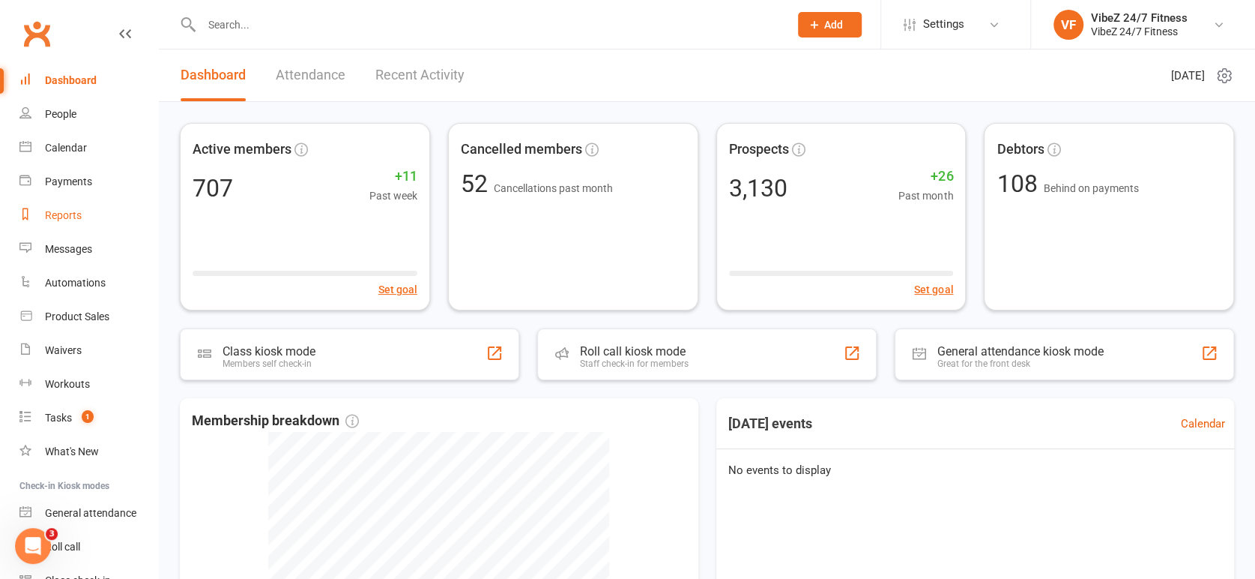
click at [78, 218] on div "Reports" at bounding box center [63, 215] width 37 height 12
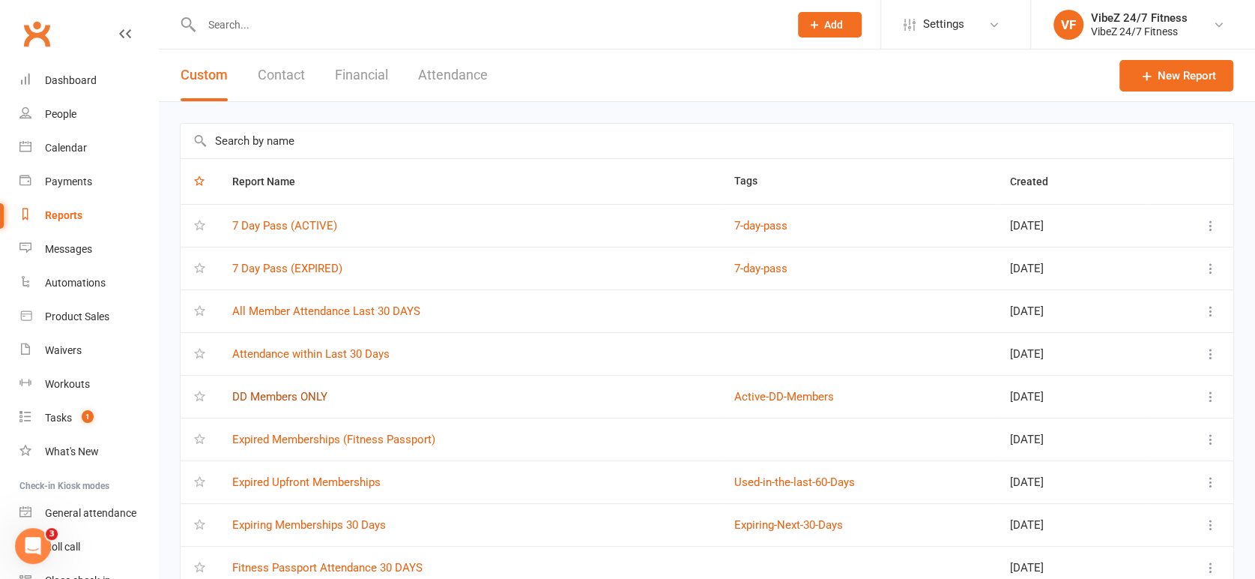
click at [319, 391] on link "DD Members ONLY" at bounding box center [279, 396] width 95 height 13
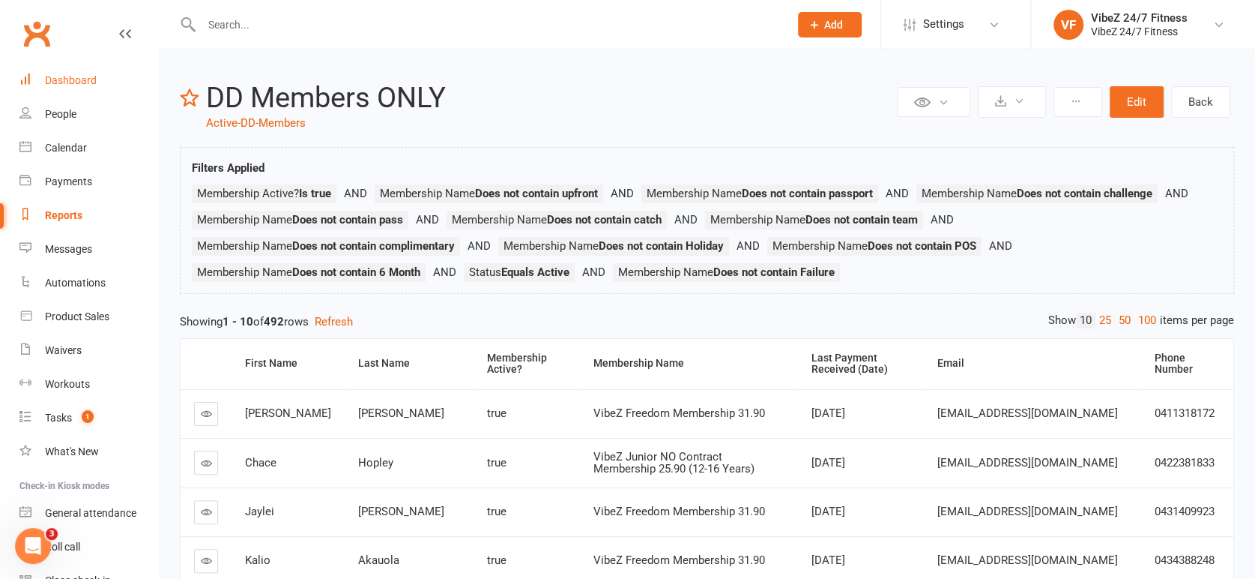
click at [91, 79] on div "Dashboard" at bounding box center [71, 80] width 52 height 12
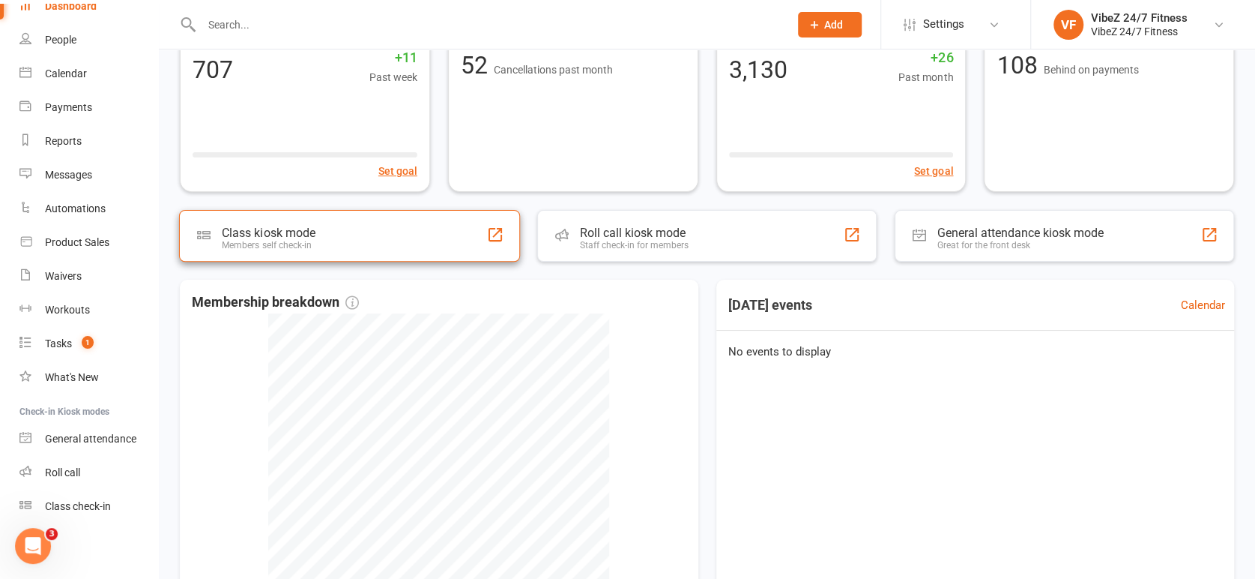
scroll to position [328, 0]
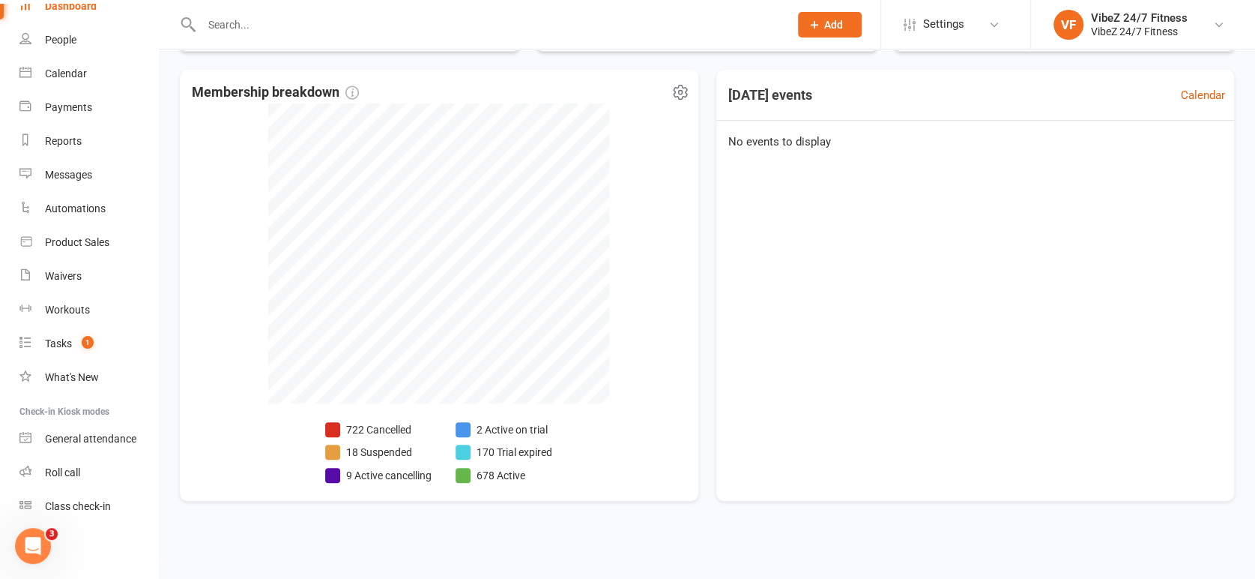
click at [391, 475] on li "9 Active cancelling" at bounding box center [378, 475] width 106 height 16
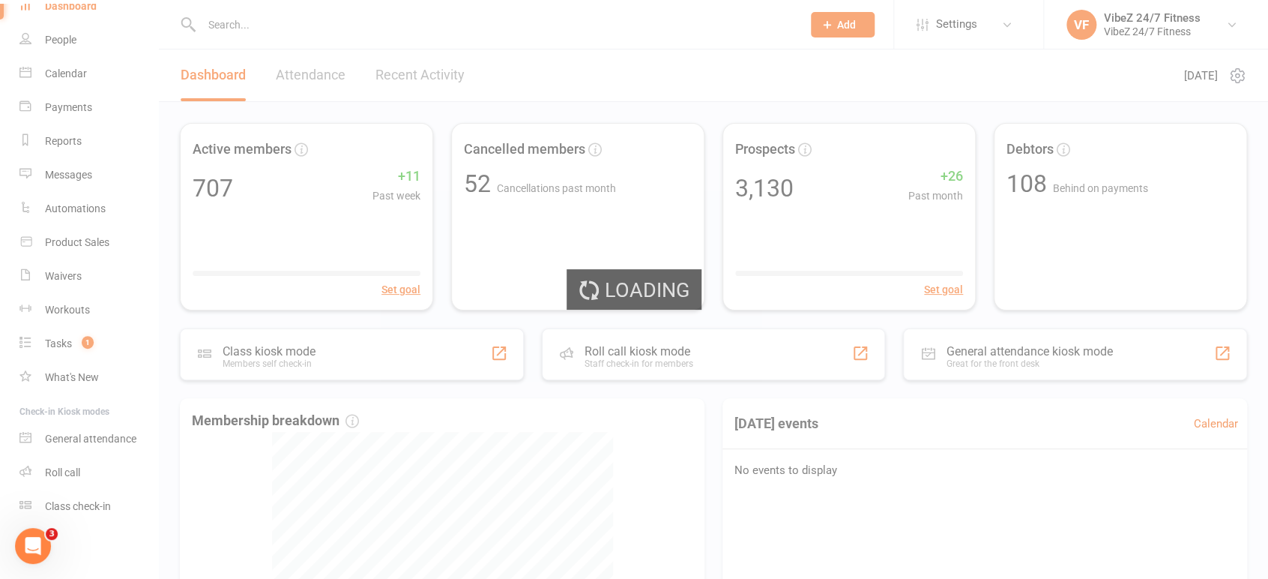
select select "no_trial"
select select "100"
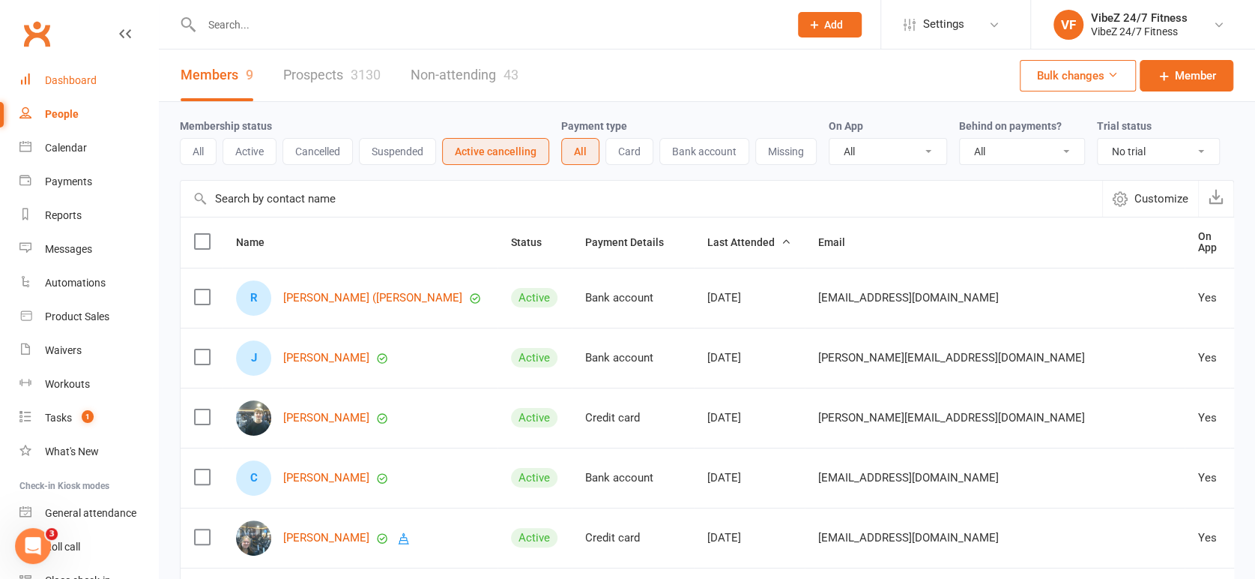
click at [76, 76] on div "Dashboard" at bounding box center [71, 80] width 52 height 12
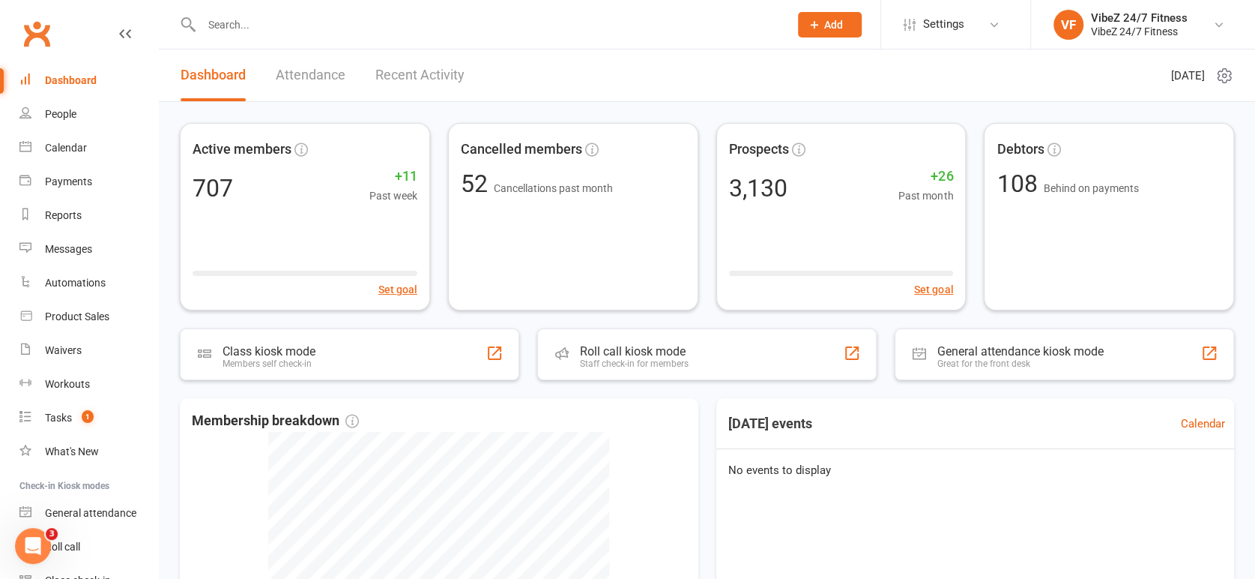
click at [326, 34] on div at bounding box center [479, 24] width 599 height 49
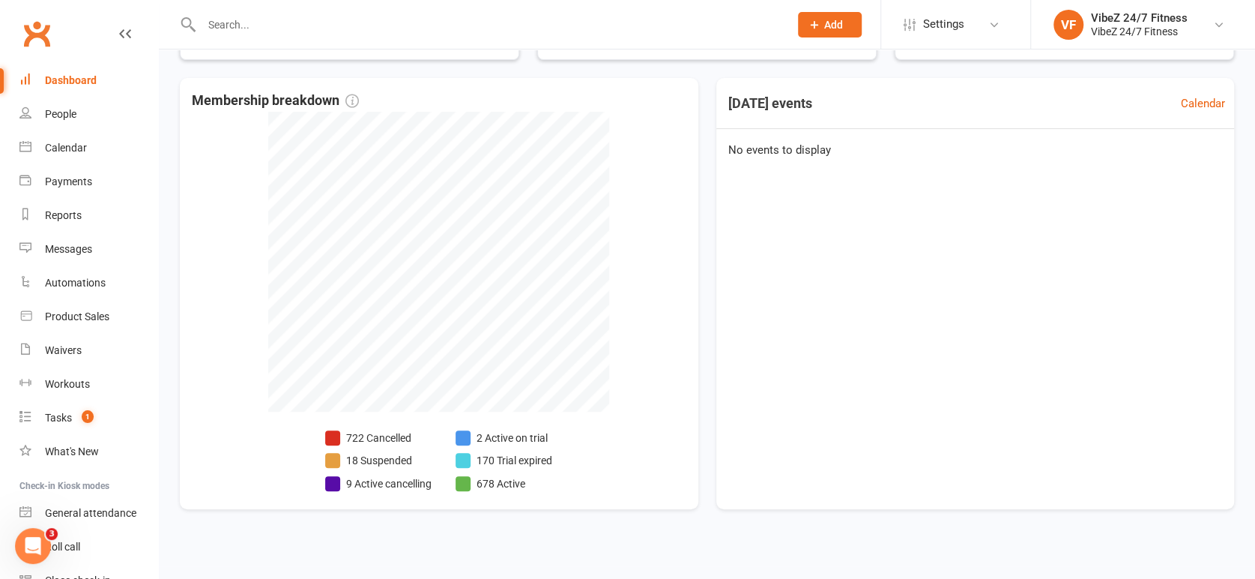
scroll to position [328, 0]
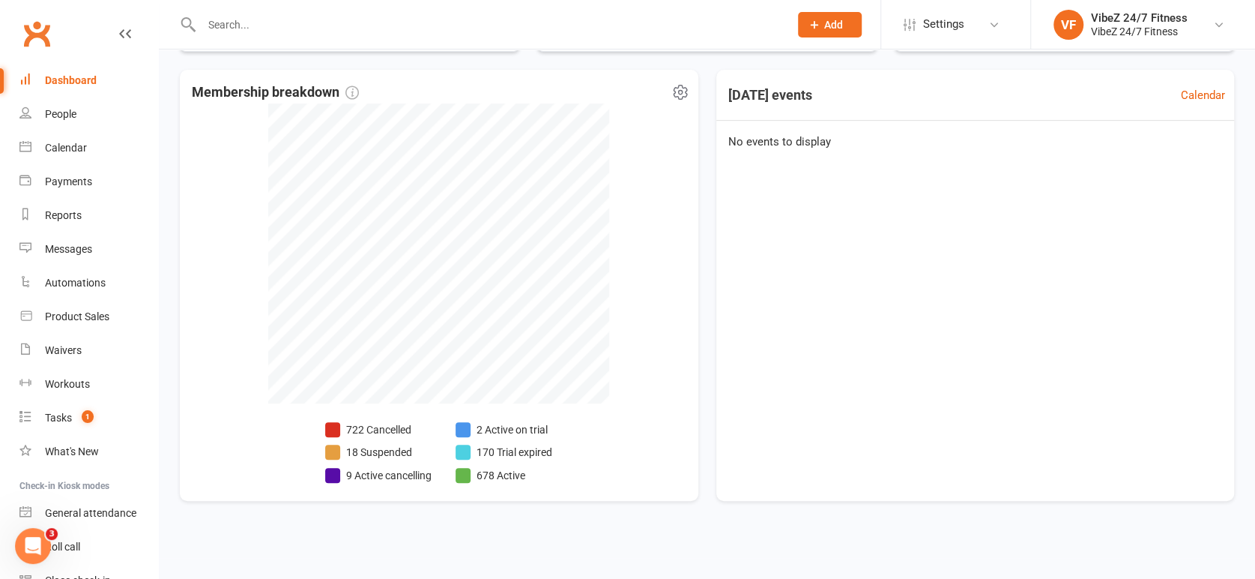
click at [393, 449] on li "18 Suspended" at bounding box center [378, 452] width 106 height 16
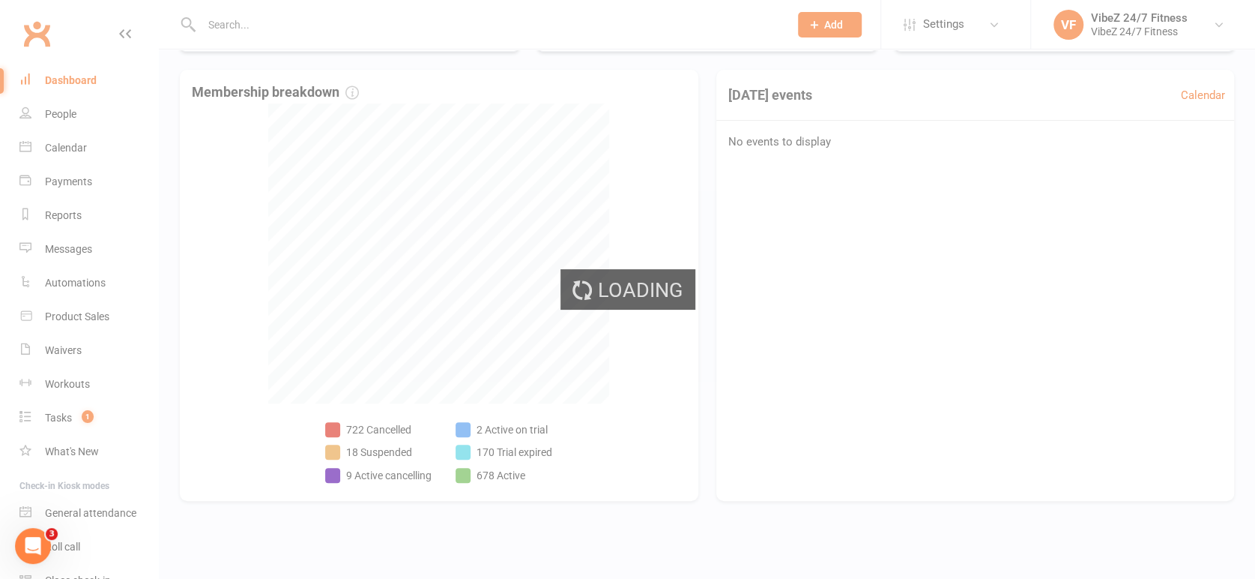
select select "100"
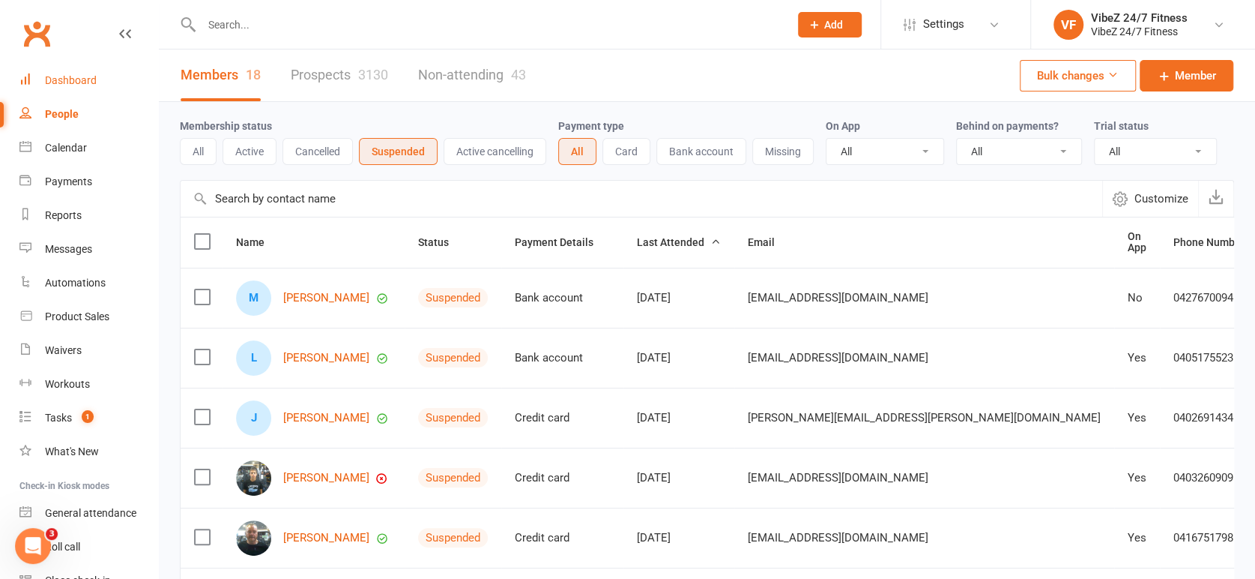
click at [34, 70] on link "Dashboard" at bounding box center [88, 81] width 139 height 34
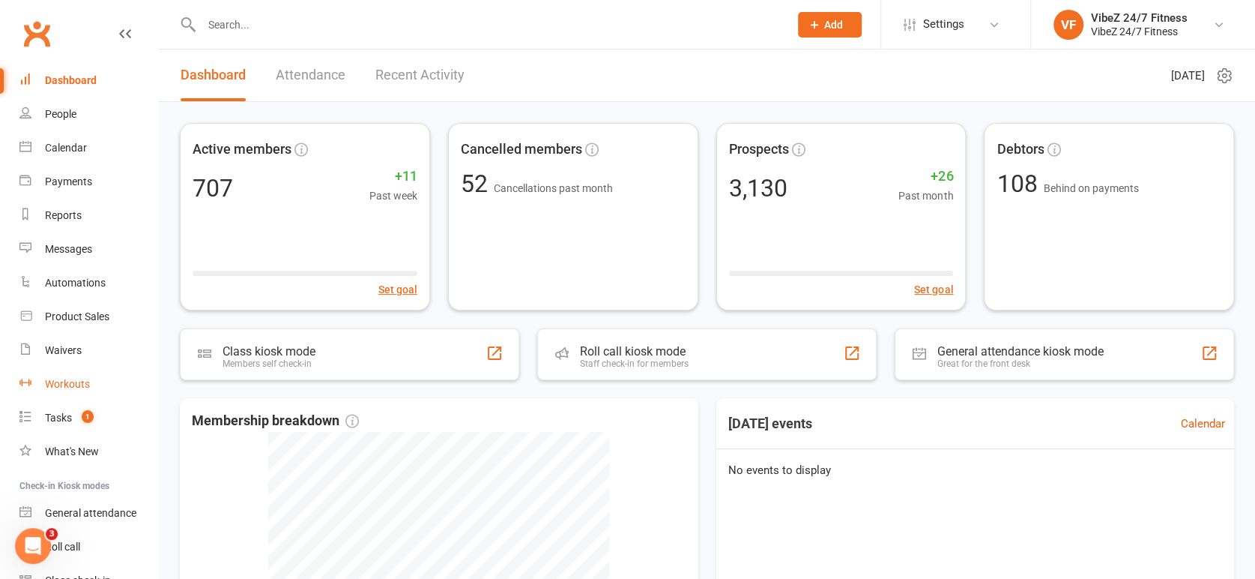
click at [52, 394] on link "Workouts" at bounding box center [88, 384] width 139 height 34
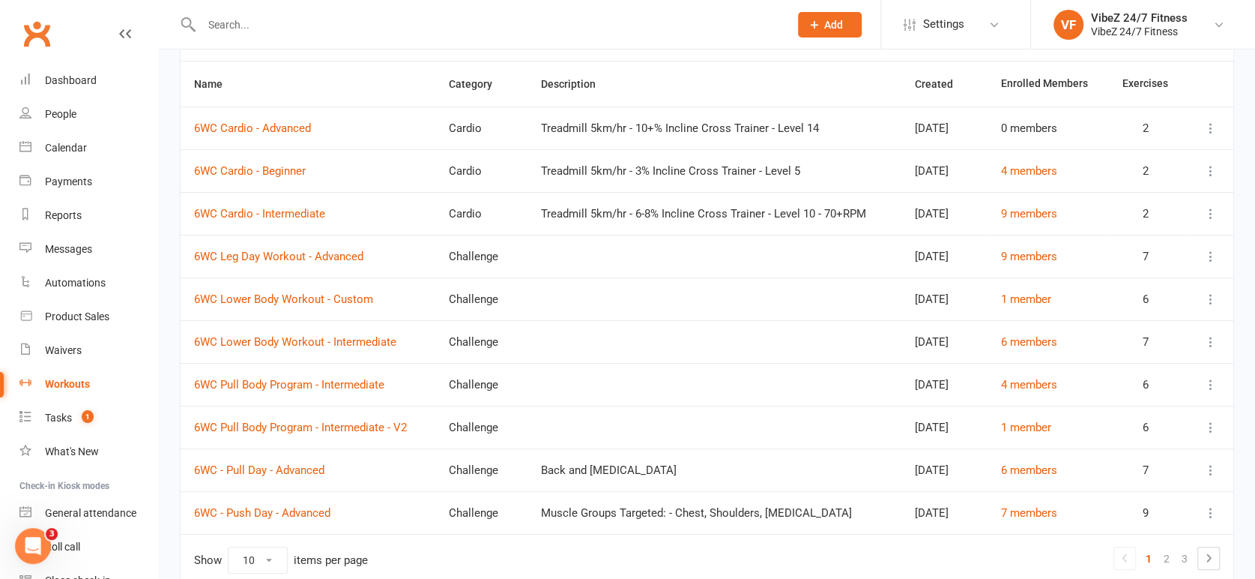
scroll to position [202, 0]
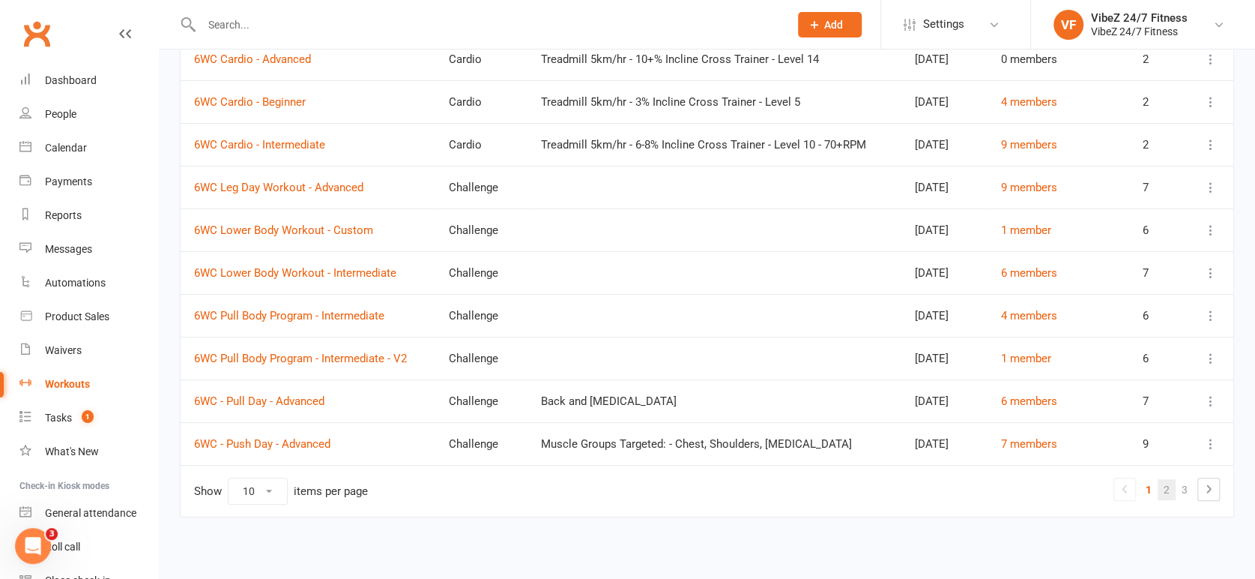
click at [1173, 493] on link "2" at bounding box center [1167, 489] width 18 height 21
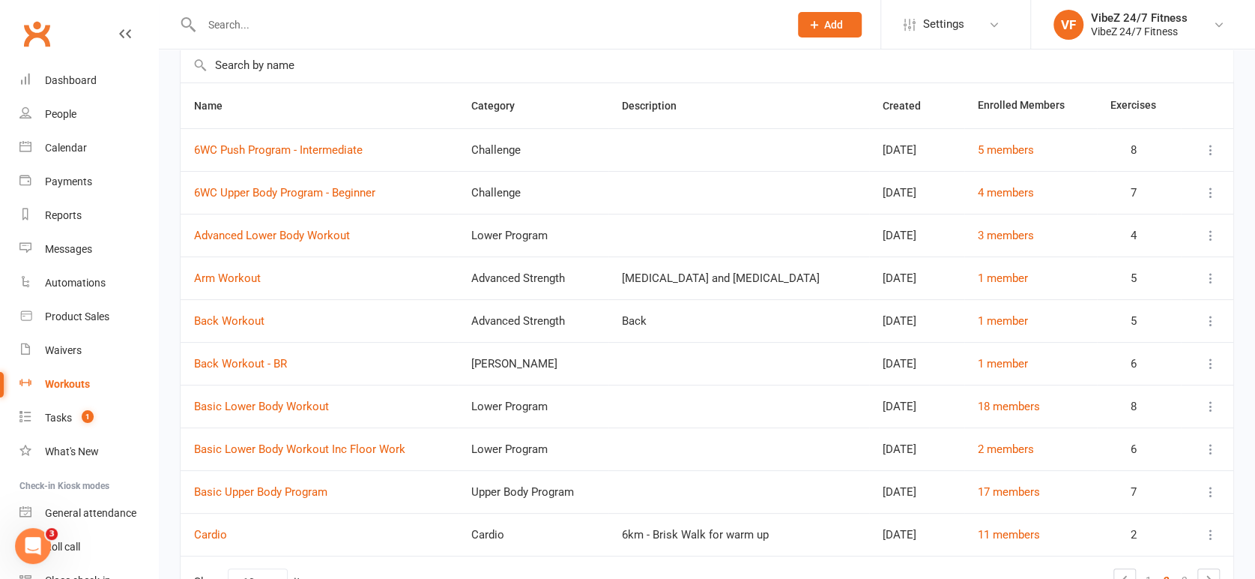
scroll to position [0, 0]
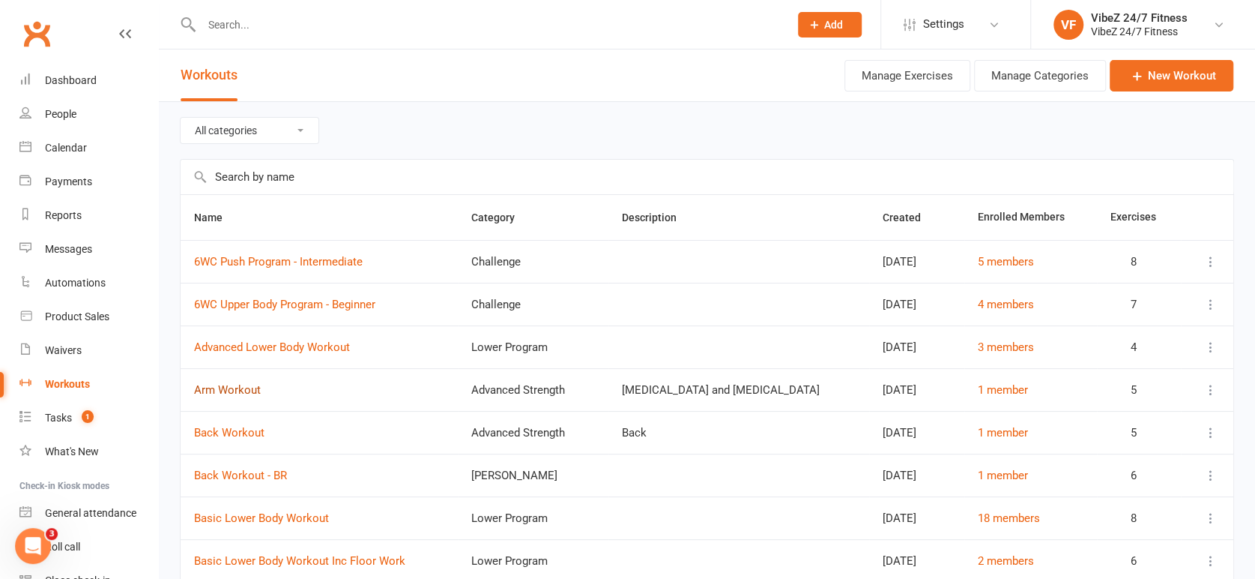
click at [218, 385] on link "Arm Workout" at bounding box center [227, 389] width 67 height 13
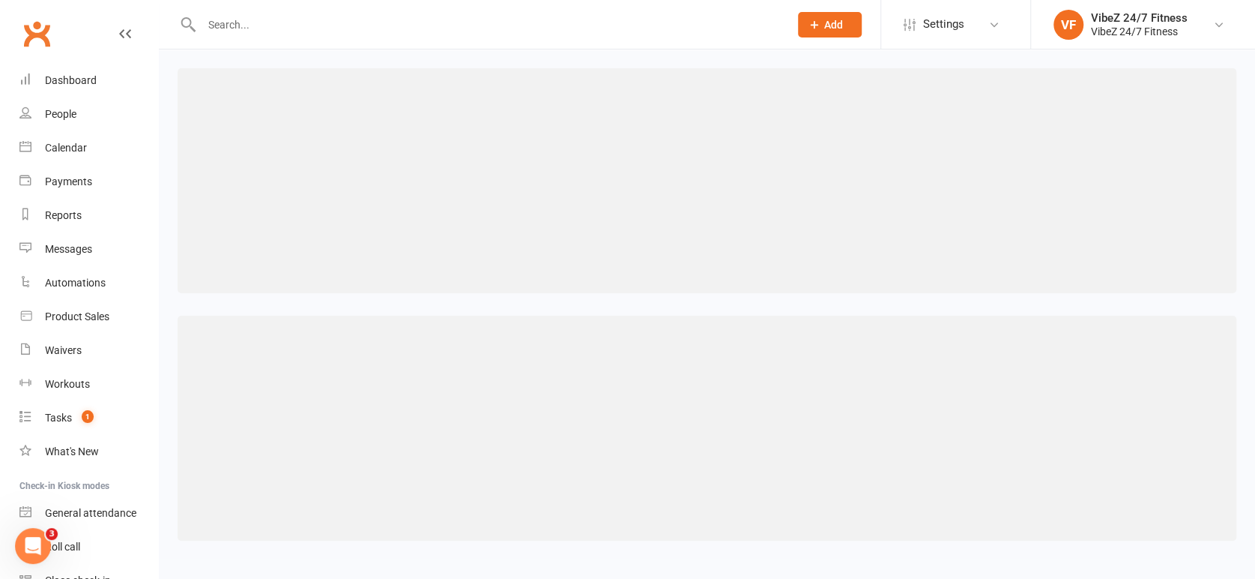
select select "466"
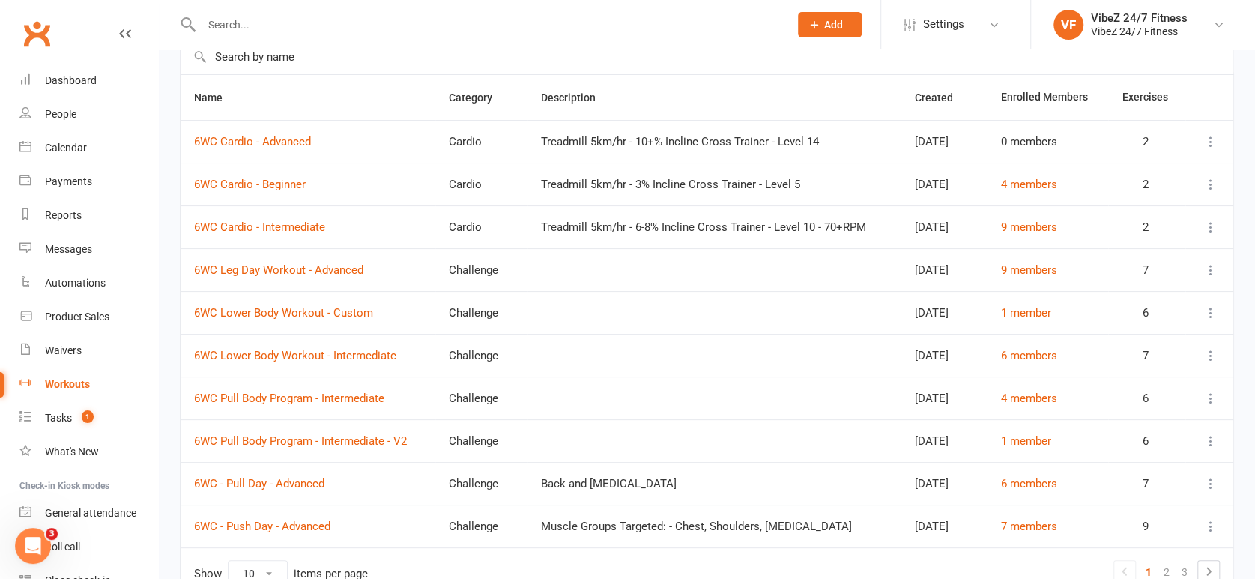
scroll to position [202, 0]
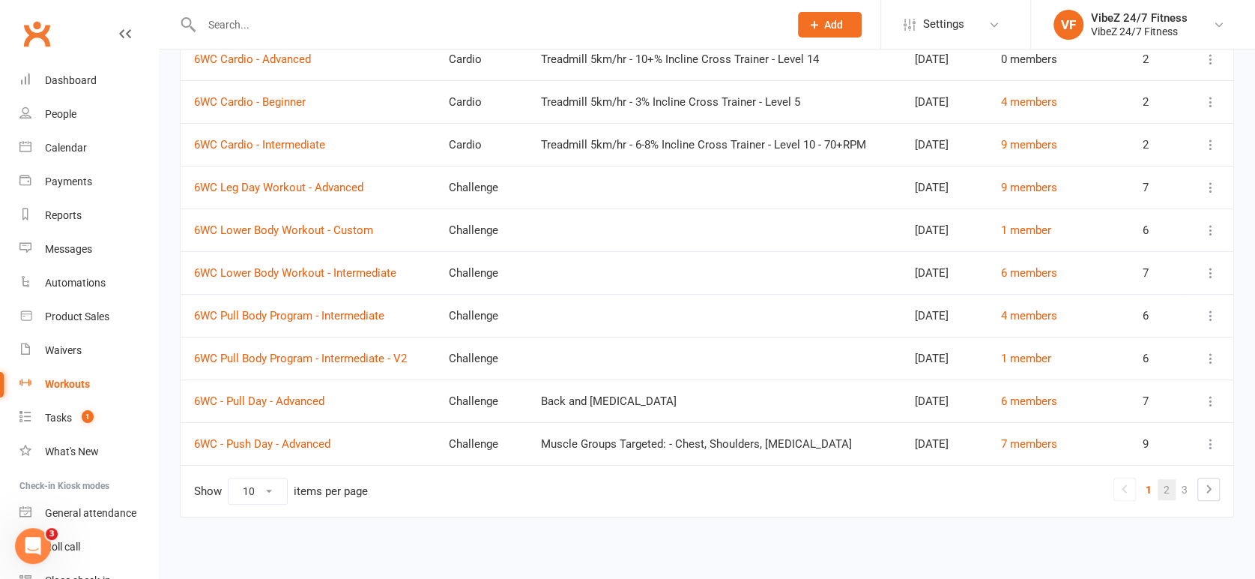
click at [1170, 491] on link "2" at bounding box center [1167, 489] width 18 height 21
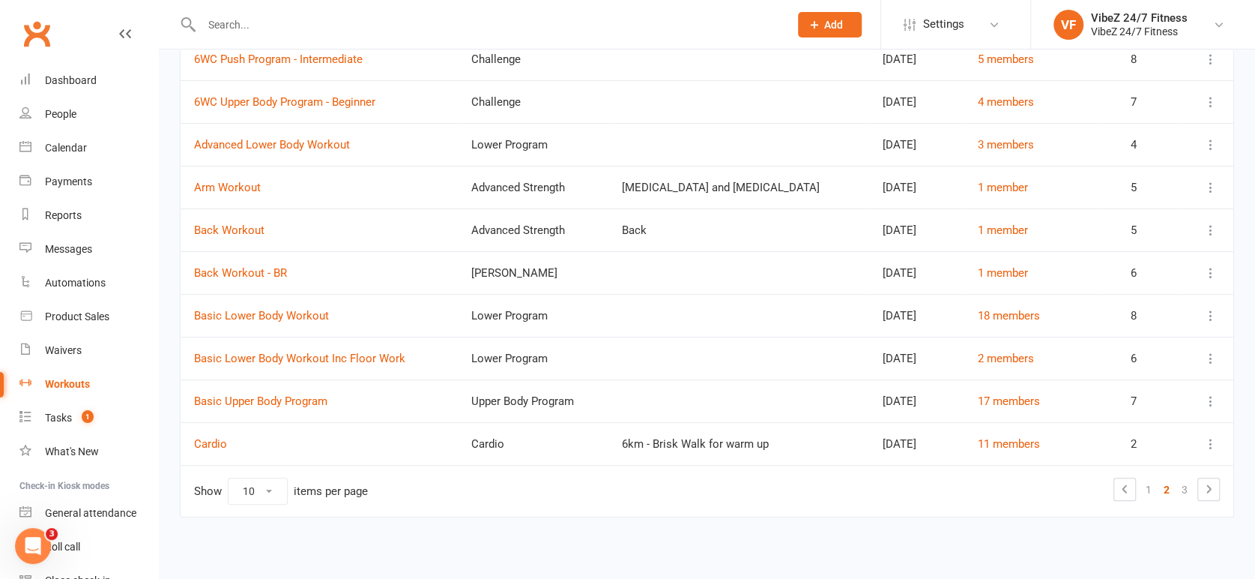
click at [1207, 187] on icon at bounding box center [1211, 187] width 15 height 15
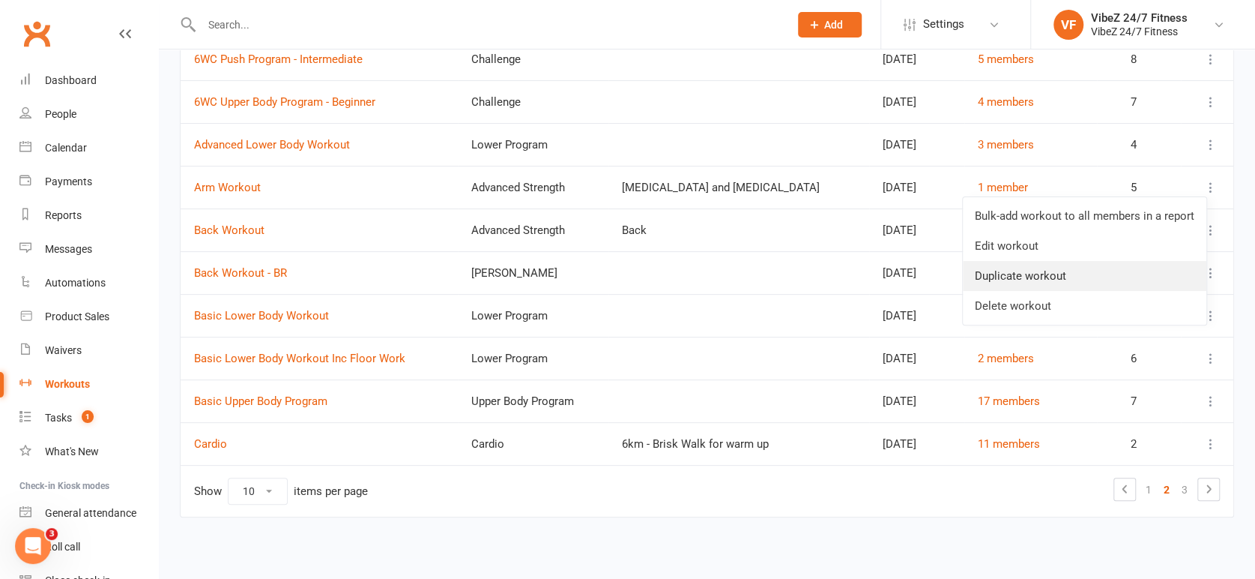
click at [1058, 280] on link "Duplicate workout" at bounding box center [1085, 276] width 244 height 30
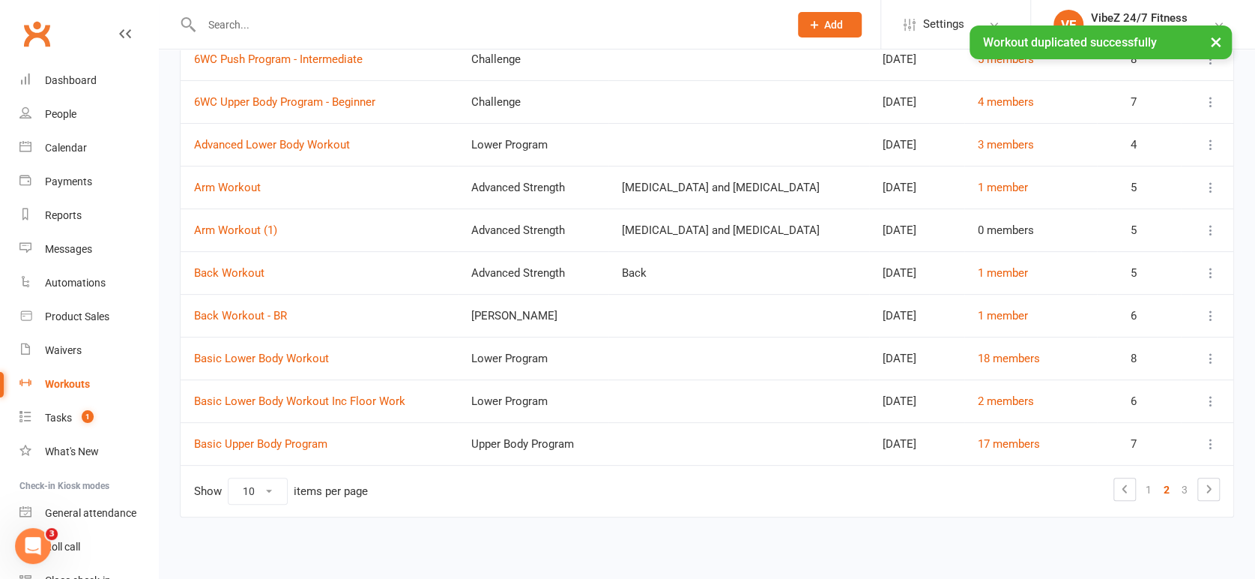
click at [1213, 229] on icon at bounding box center [1211, 230] width 15 height 15
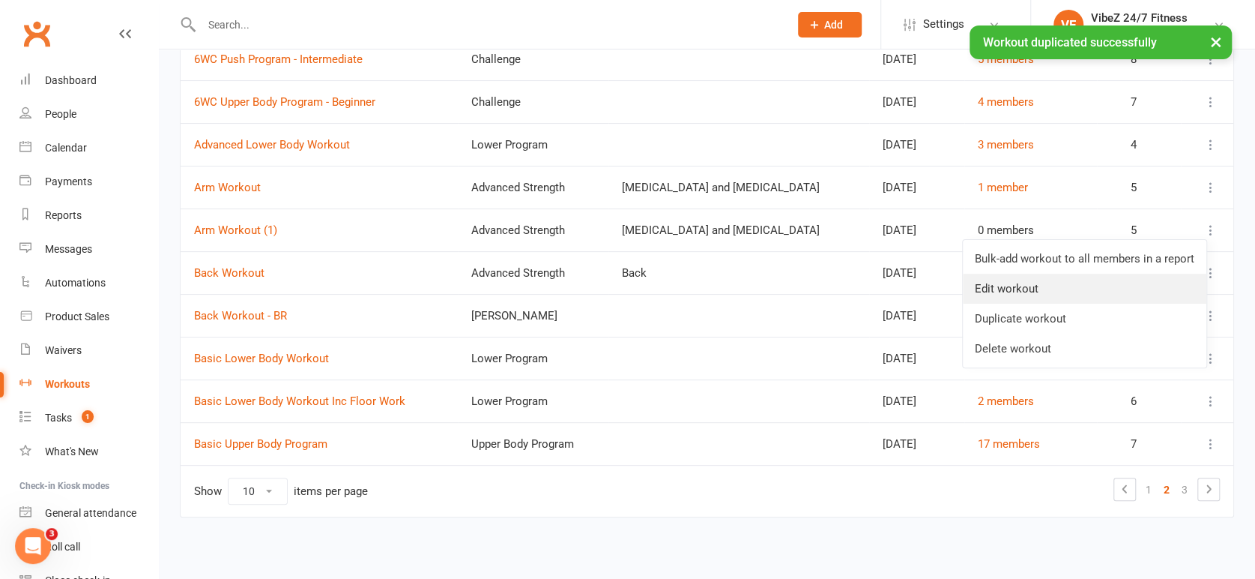
click at [1086, 286] on link "Edit workout" at bounding box center [1085, 289] width 244 height 30
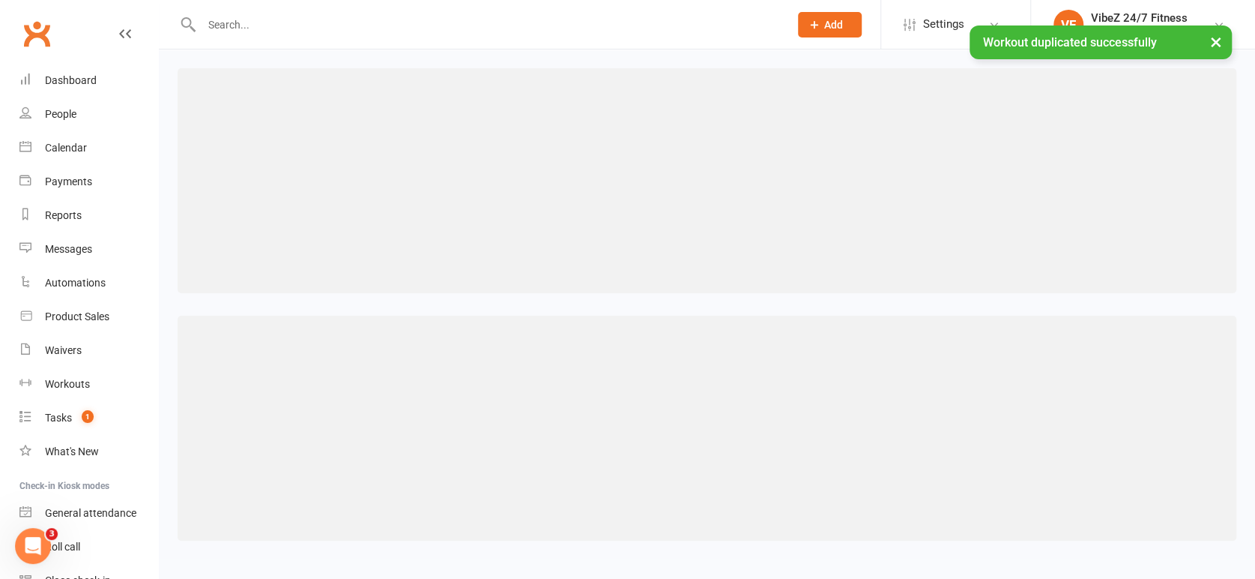
select select "466"
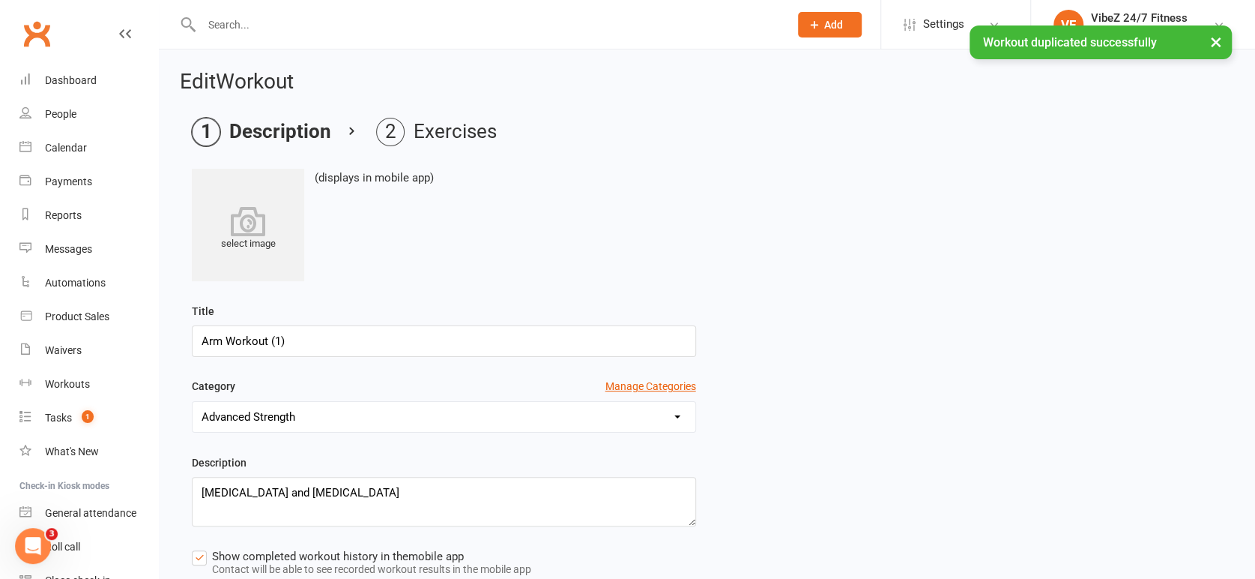
click at [305, 345] on input "Arm Workout (1)" at bounding box center [444, 340] width 504 height 31
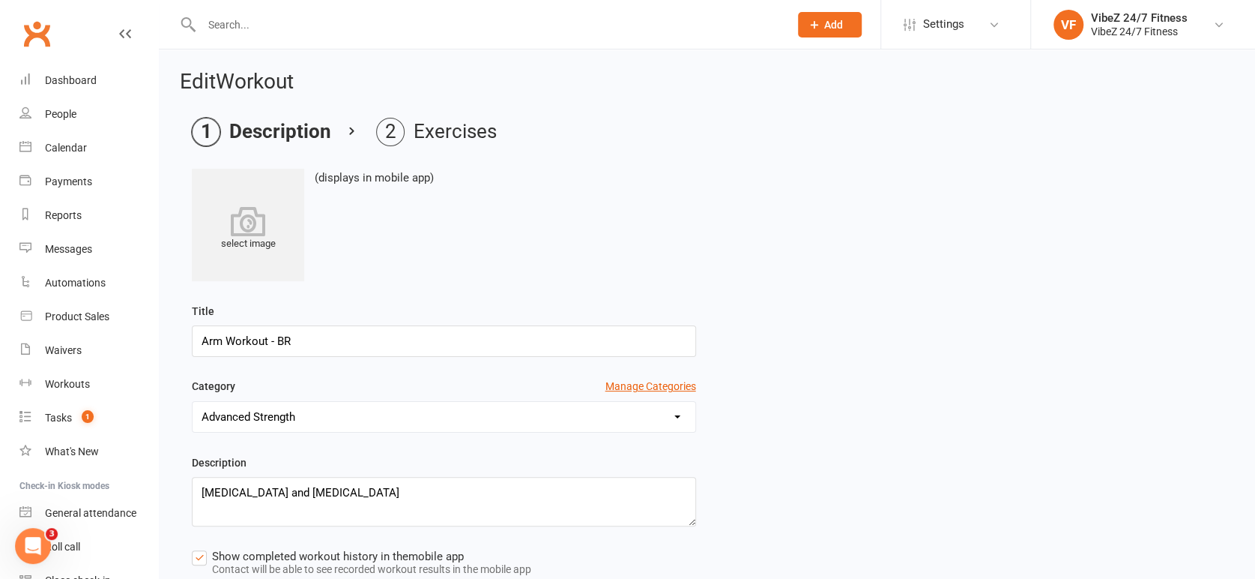
type input "Arm Workout - BR"
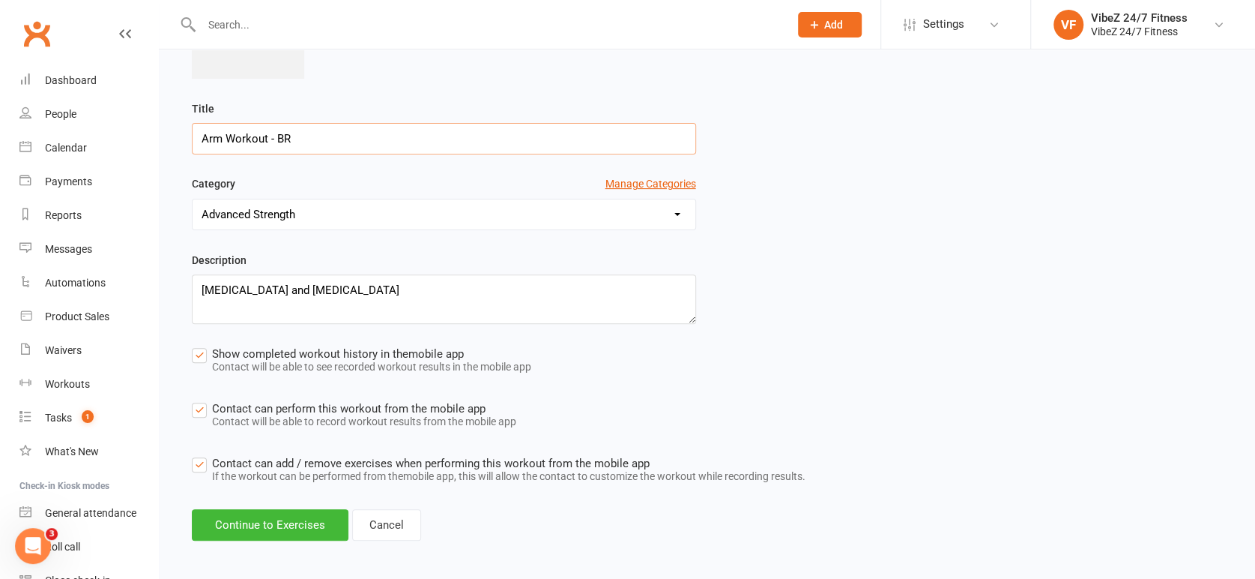
scroll to position [210, 0]
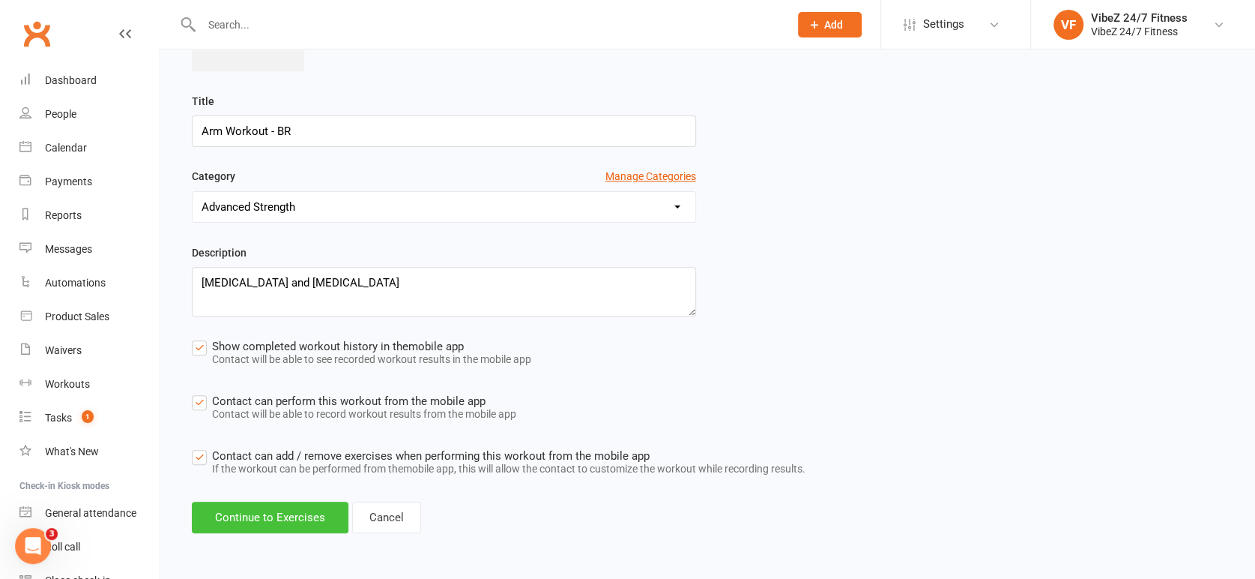
click at [253, 519] on button "Continue to Exercises" at bounding box center [270, 516] width 157 height 31
select select "Kilograms"
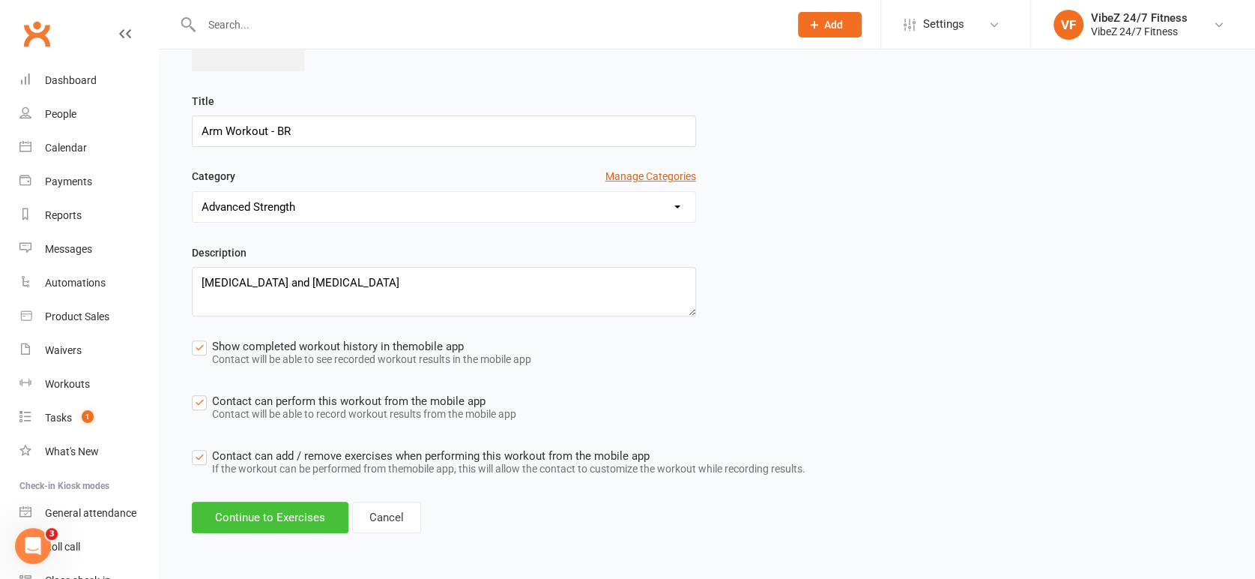
select select "Kilograms"
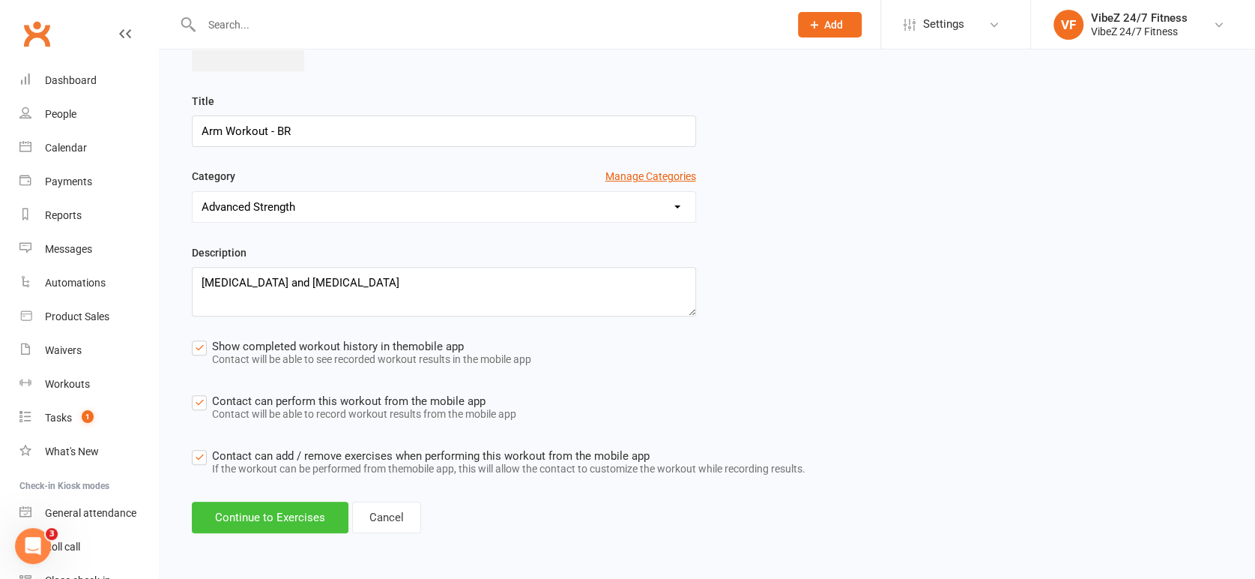
select select "Kilograms"
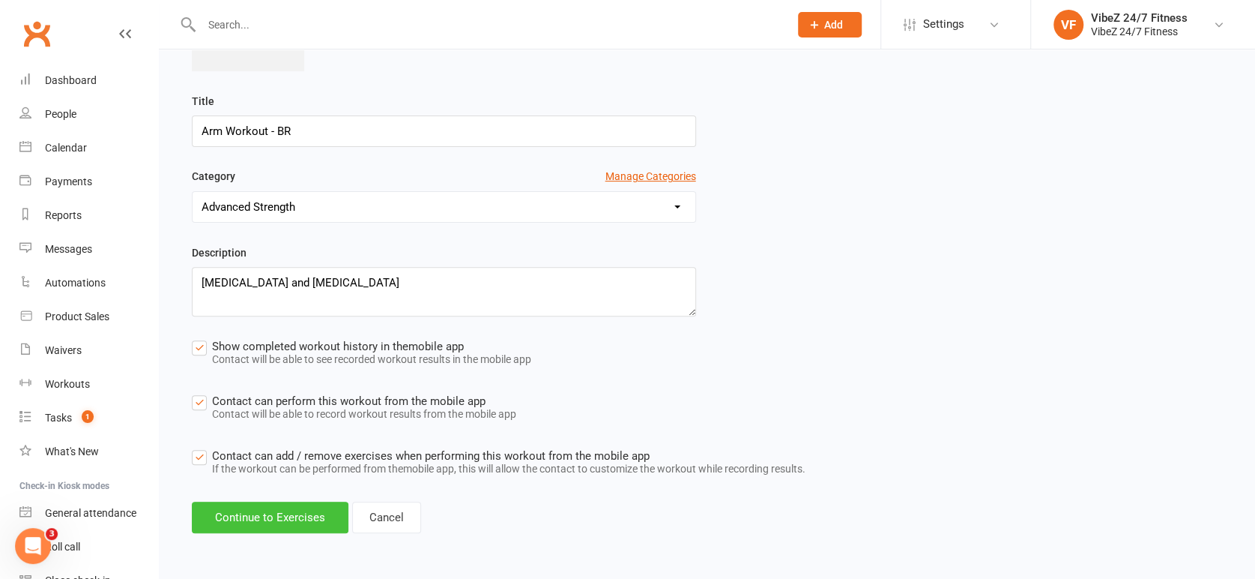
select select "Kilograms"
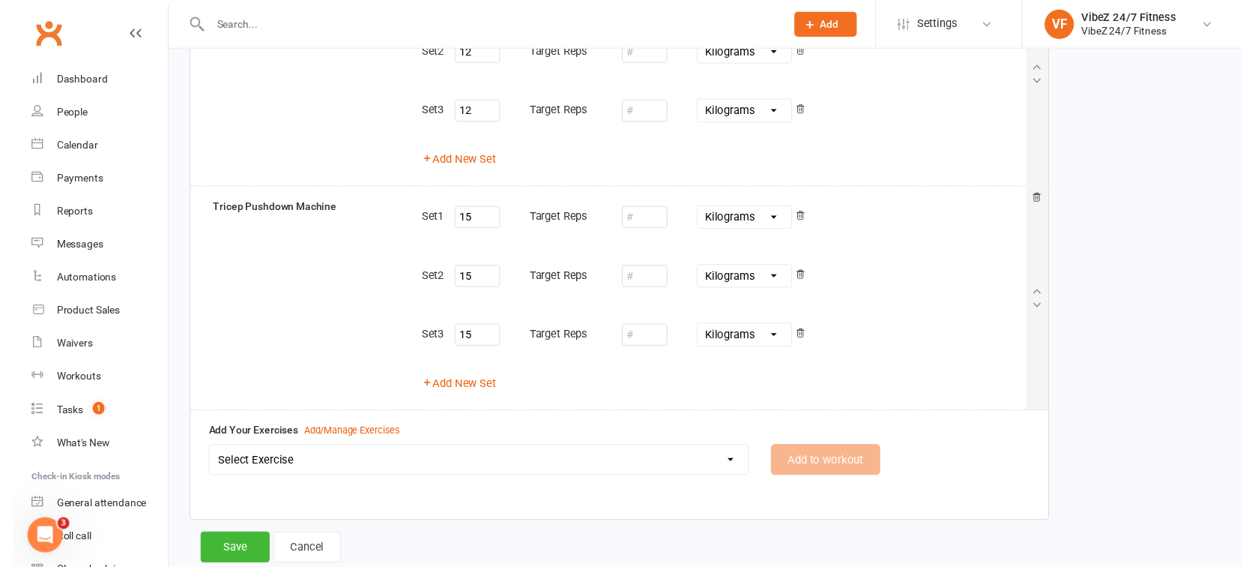
scroll to position [930, 0]
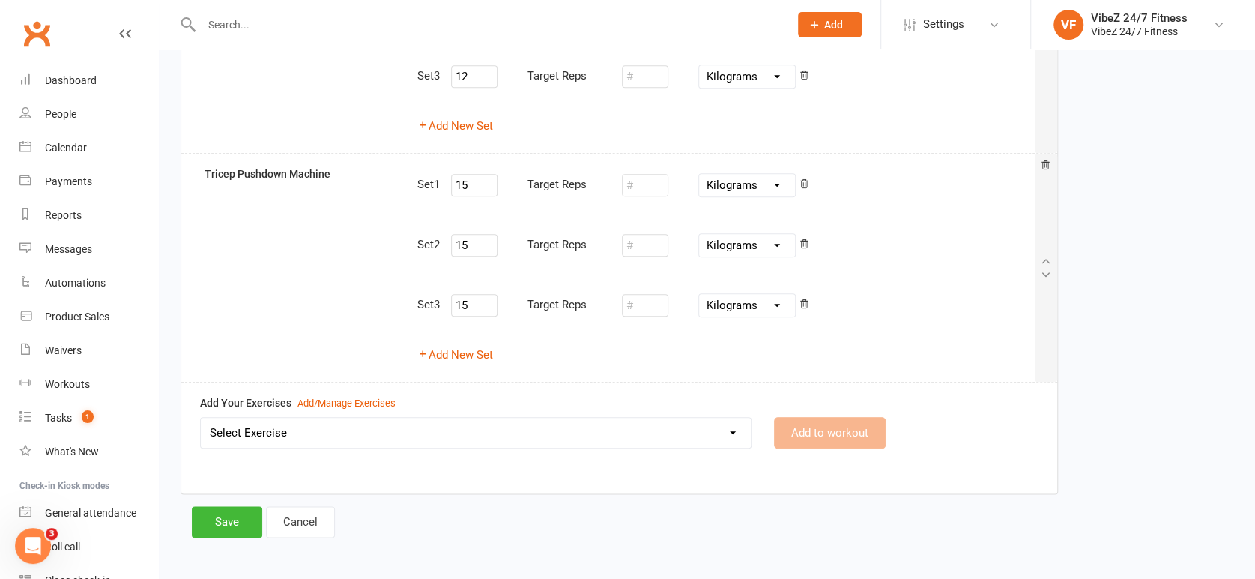
click at [420, 427] on select "Select Exercise 45 Degree Plated Loaded Leg Press Abdominal Crunch Machine Air …" at bounding box center [476, 432] width 550 height 30
click at [323, 401] on div "Add/Manage Exercises" at bounding box center [347, 404] width 98 height 16
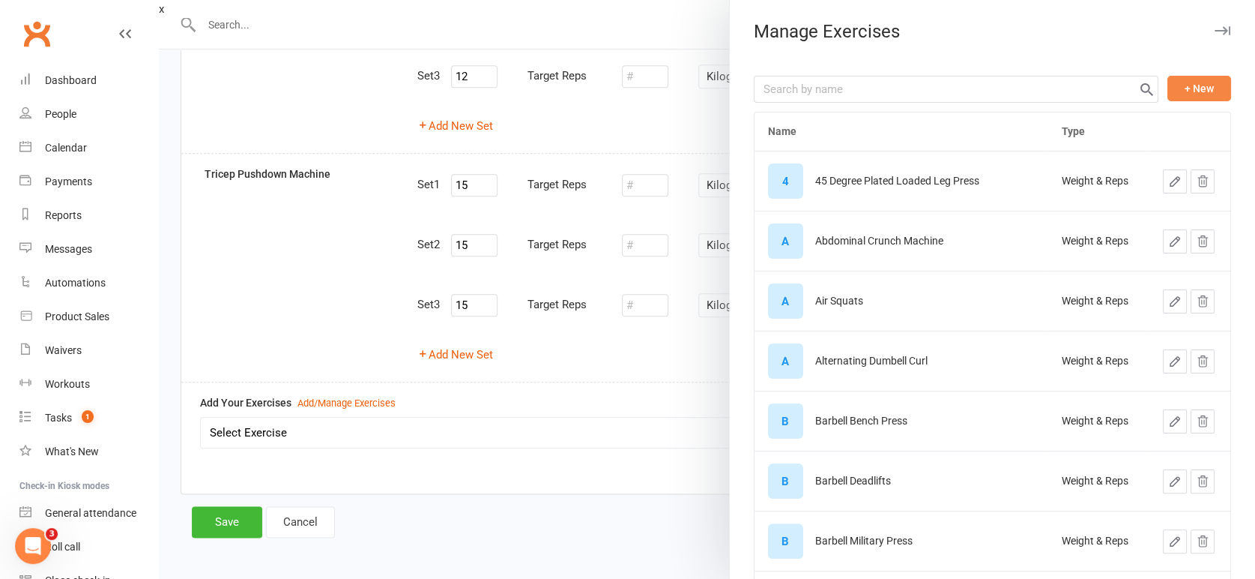
click at [1187, 91] on button "+ New" at bounding box center [1200, 88] width 64 height 25
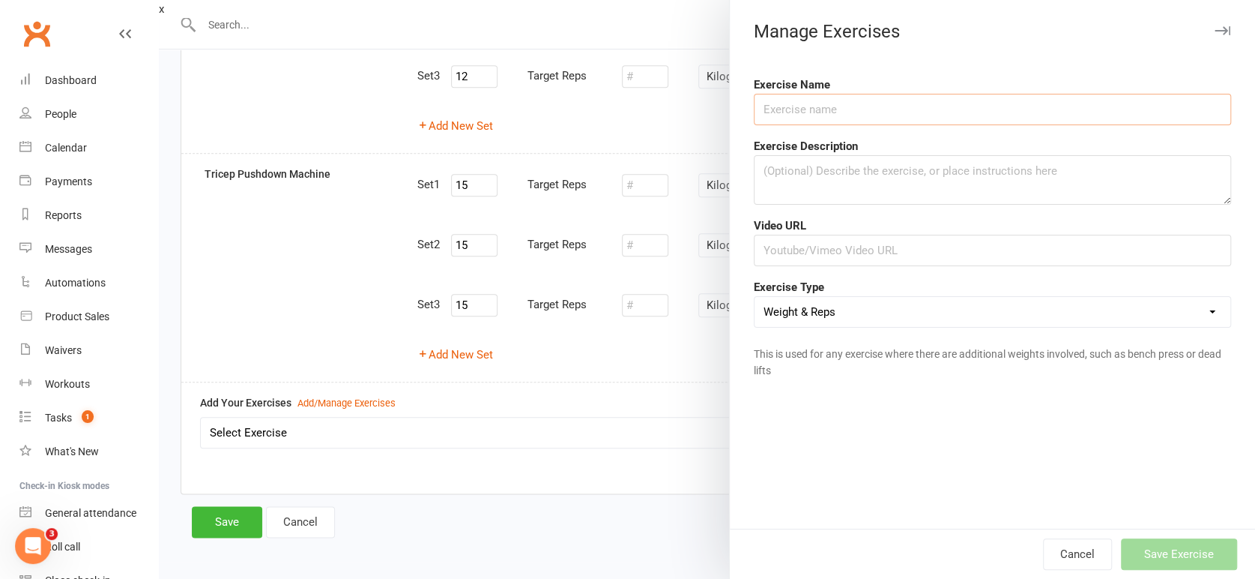
click at [833, 119] on input "text" at bounding box center [992, 109] width 477 height 31
type input "Cable Bicep Curls"
drag, startPoint x: 885, startPoint y: 268, endPoint x: 888, endPoint y: 256, distance: 11.6
click at [885, 265] on form "Exercise Name Cable Bicep Curls Exercise Description Video URL Exercise Type We…" at bounding box center [992, 231] width 477 height 310
click at [888, 254] on input "text" at bounding box center [992, 250] width 477 height 31
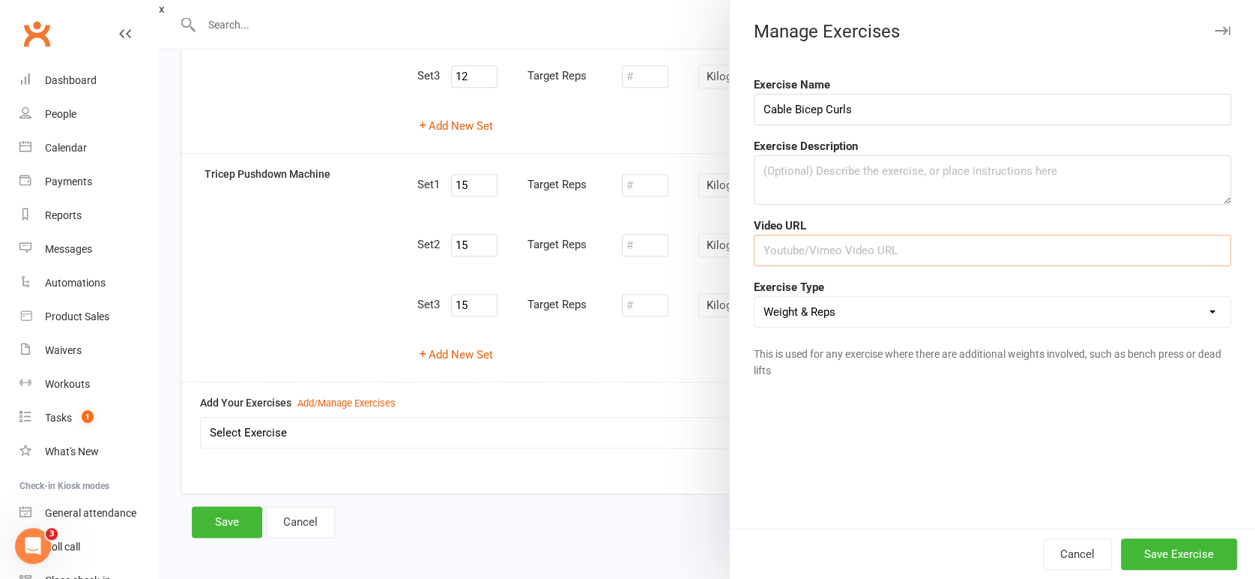
paste input "[URL][DOMAIN_NAME]"
type input "[URL][DOMAIN_NAME]"
click at [1206, 559] on button "Save Exercise" at bounding box center [1179, 553] width 116 height 31
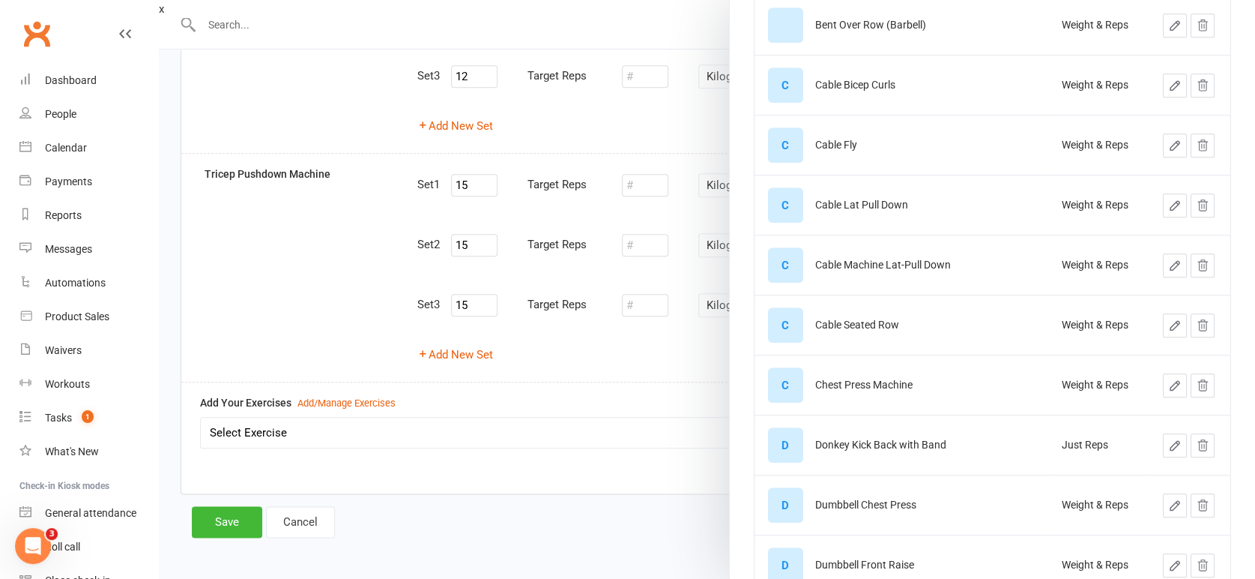
scroll to position [582, 0]
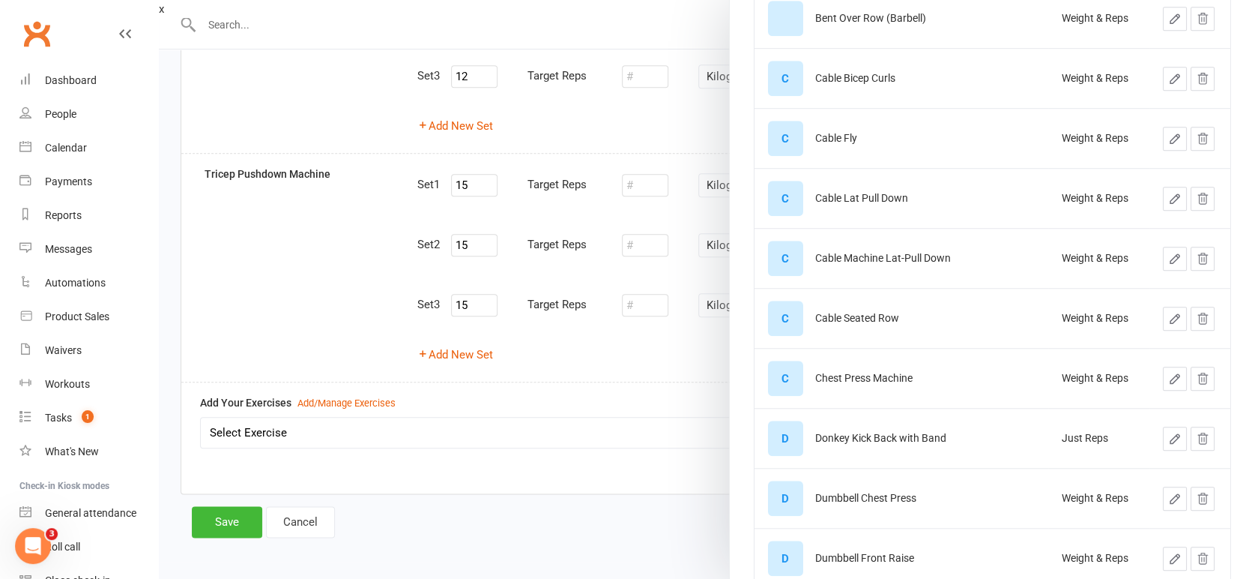
click at [443, 461] on div at bounding box center [707, 289] width 1097 height 579
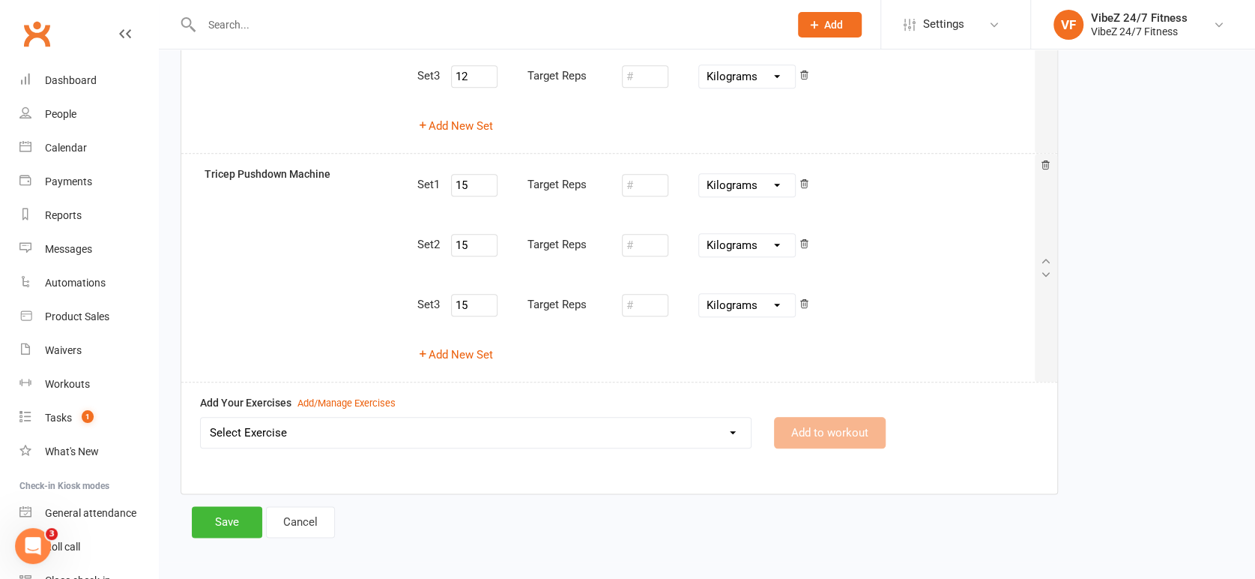
click at [529, 430] on select "Select Exercise 45 Degree Plated Loaded Leg Press Abdominal Crunch Machine Air …" at bounding box center [476, 432] width 550 height 30
select select "12203"
click at [201, 417] on select "Select Exercise 45 Degree Plated Loaded Leg Press Abdominal Crunch Machine Air …" at bounding box center [476, 432] width 550 height 30
click at [830, 425] on button "Add to workout" at bounding box center [830, 432] width 112 height 31
select select
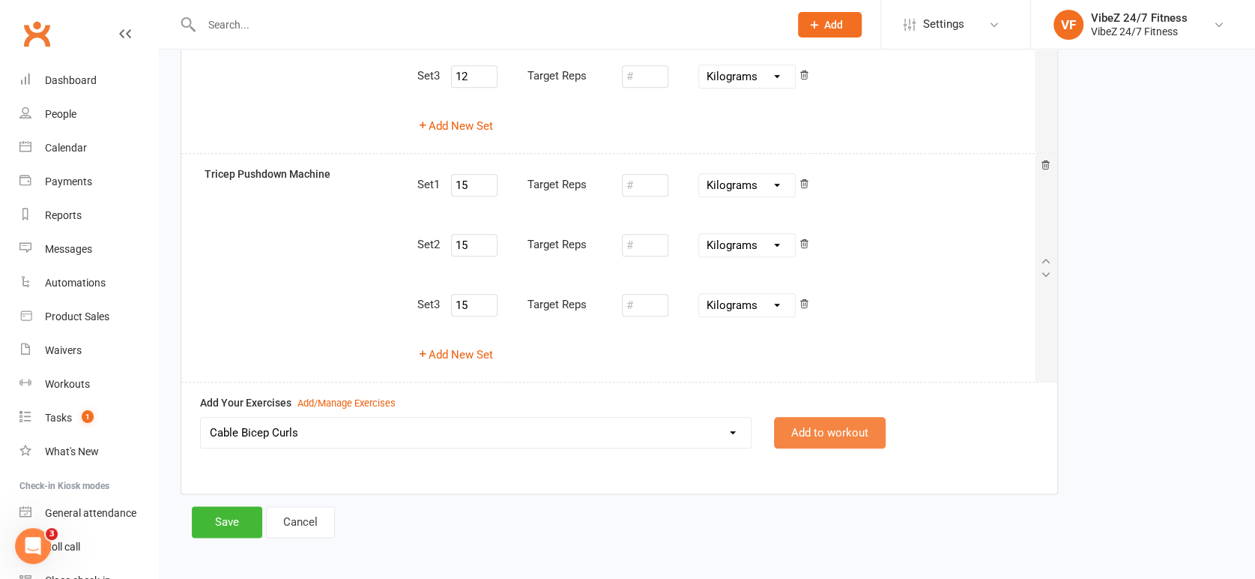
select select "Kilograms"
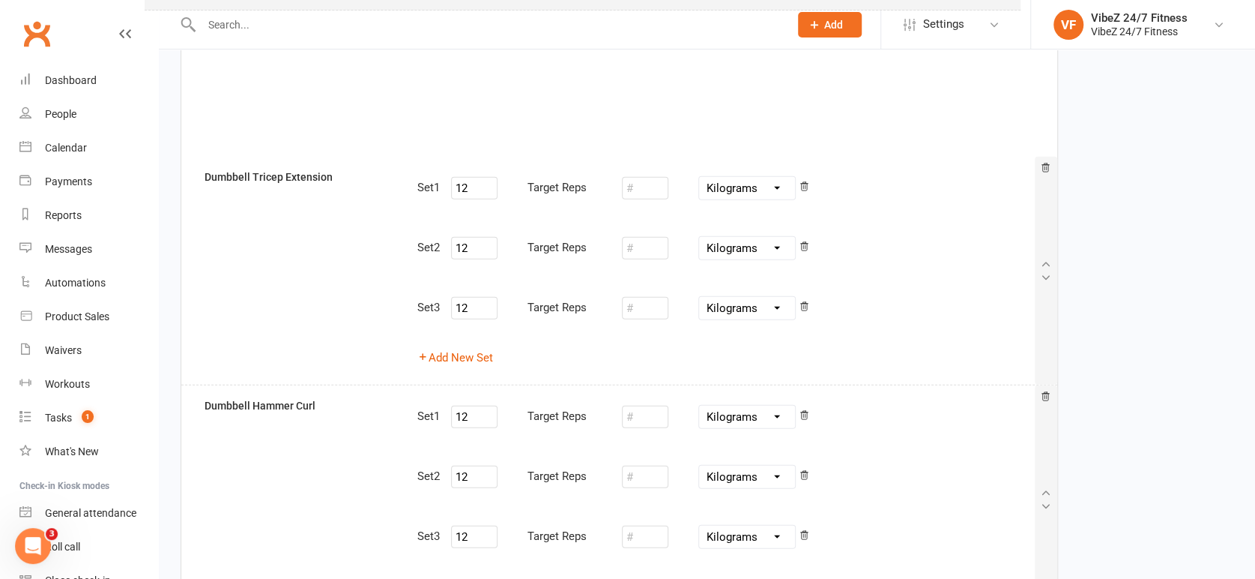
scroll to position [0, 0]
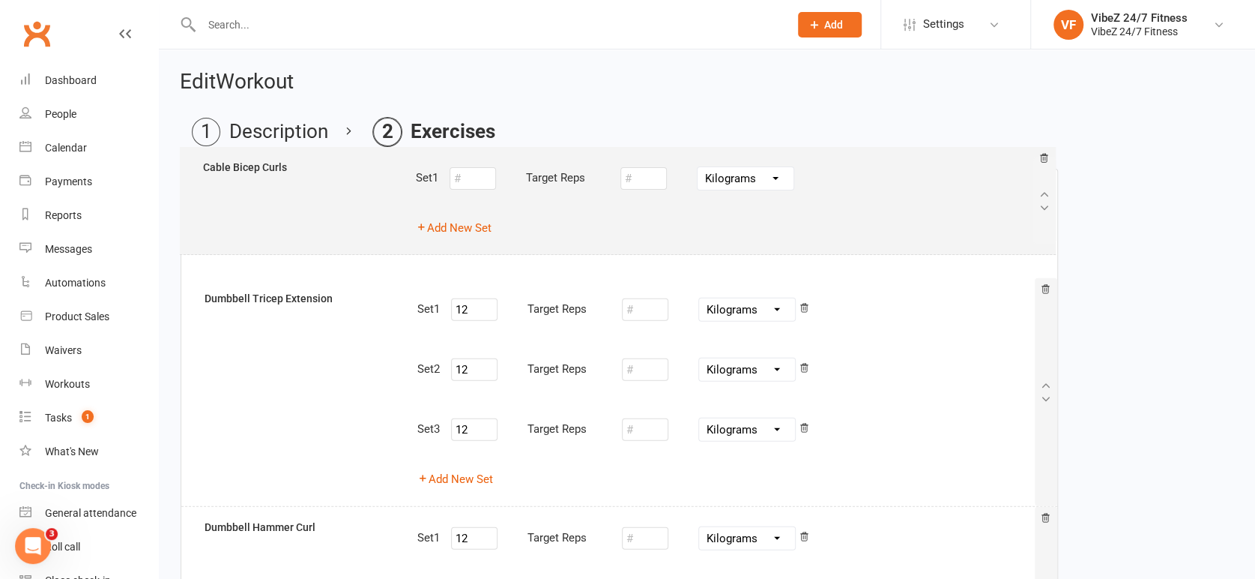
drag, startPoint x: 272, startPoint y: 406, endPoint x: 271, endPoint y: 169, distance: 236.9
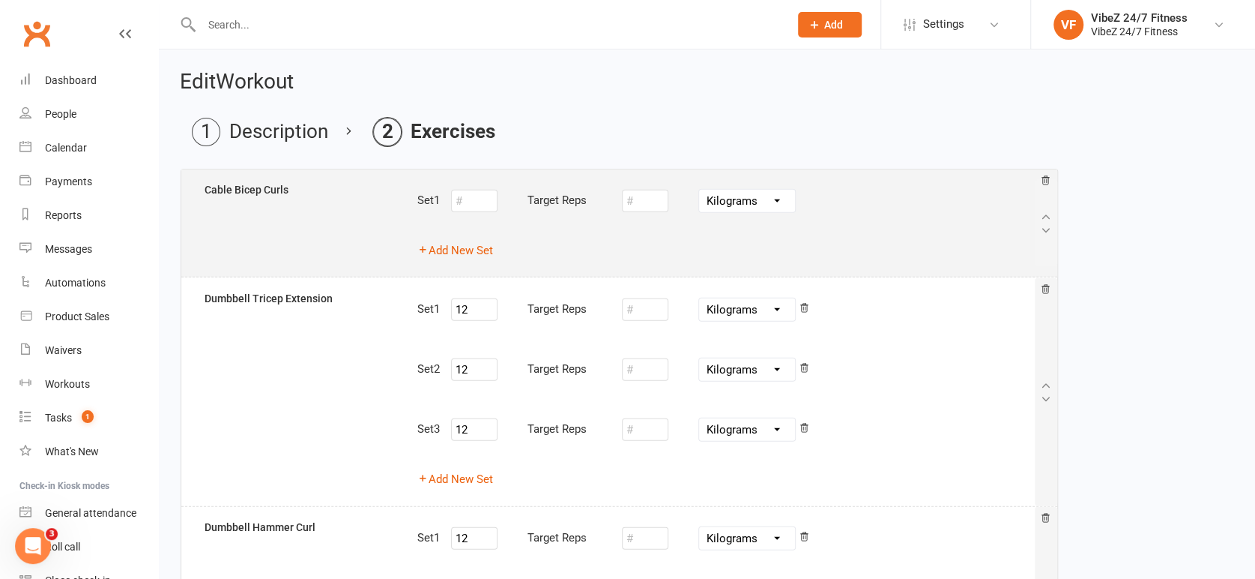
type input "12"
type input "15"
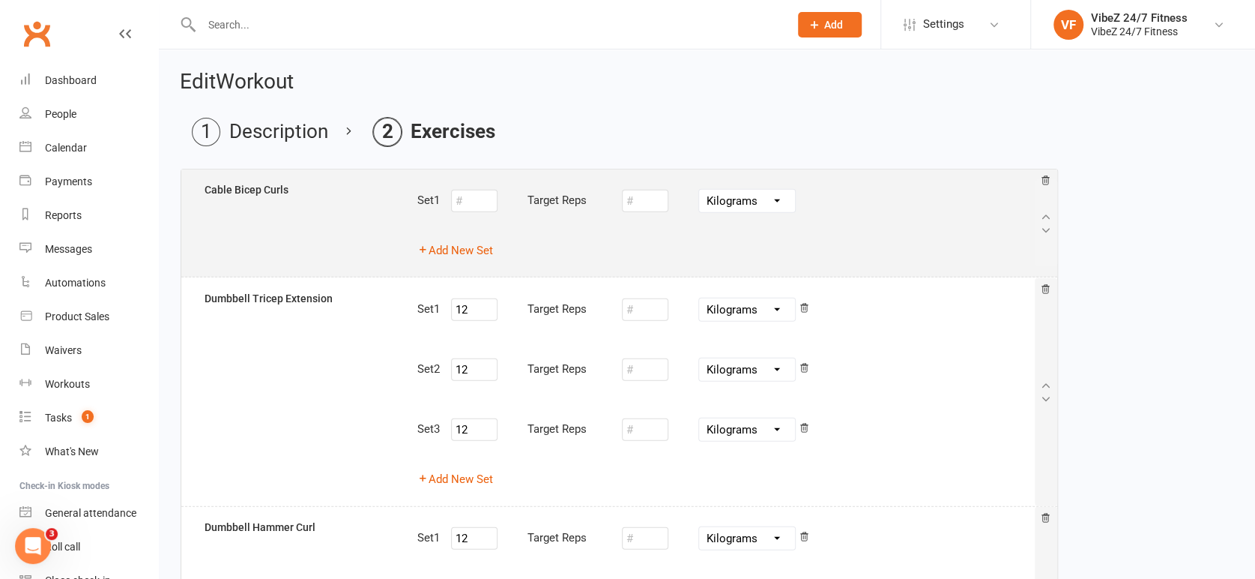
type input "15"
type input "12"
type input "15"
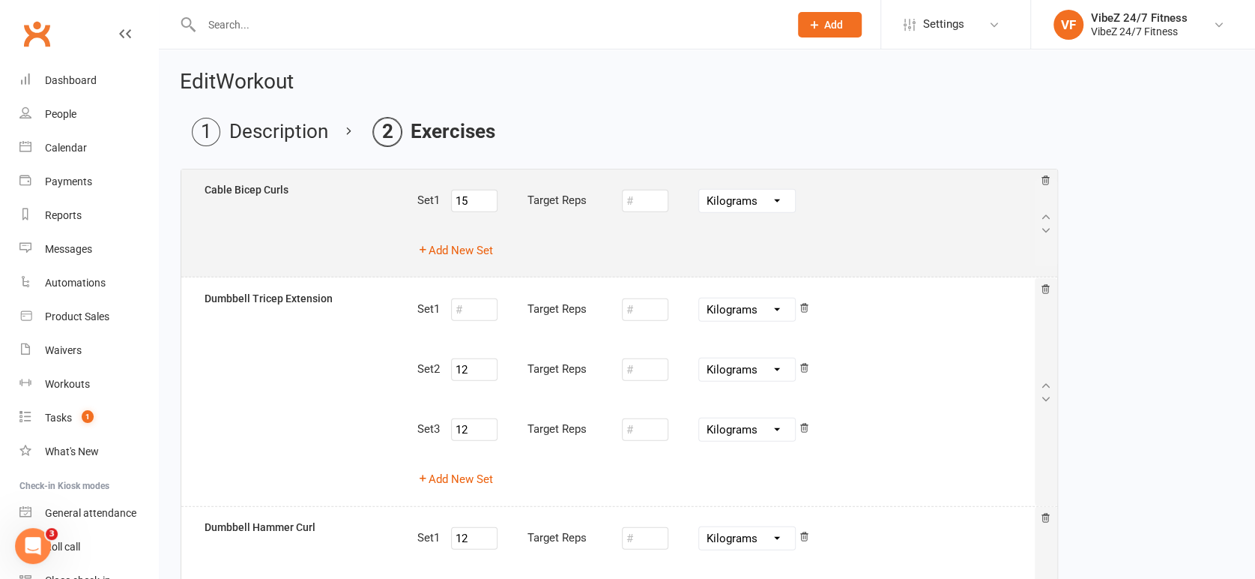
select select "Kilograms"
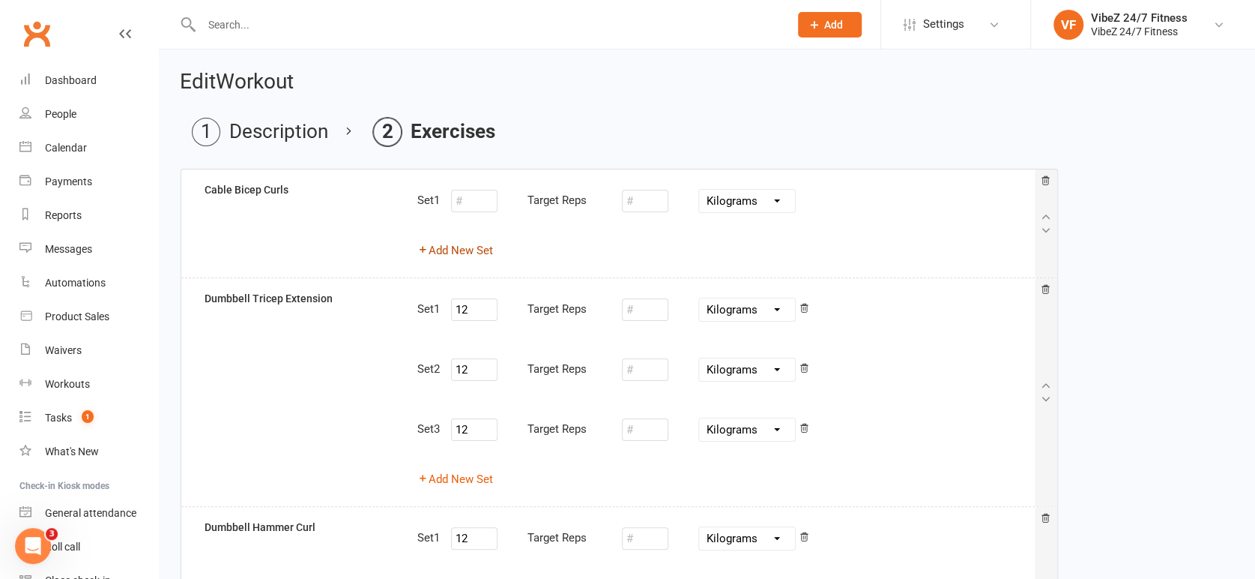
click at [444, 250] on button "Add New Set" at bounding box center [455, 250] width 76 height 18
select select "Kilograms"
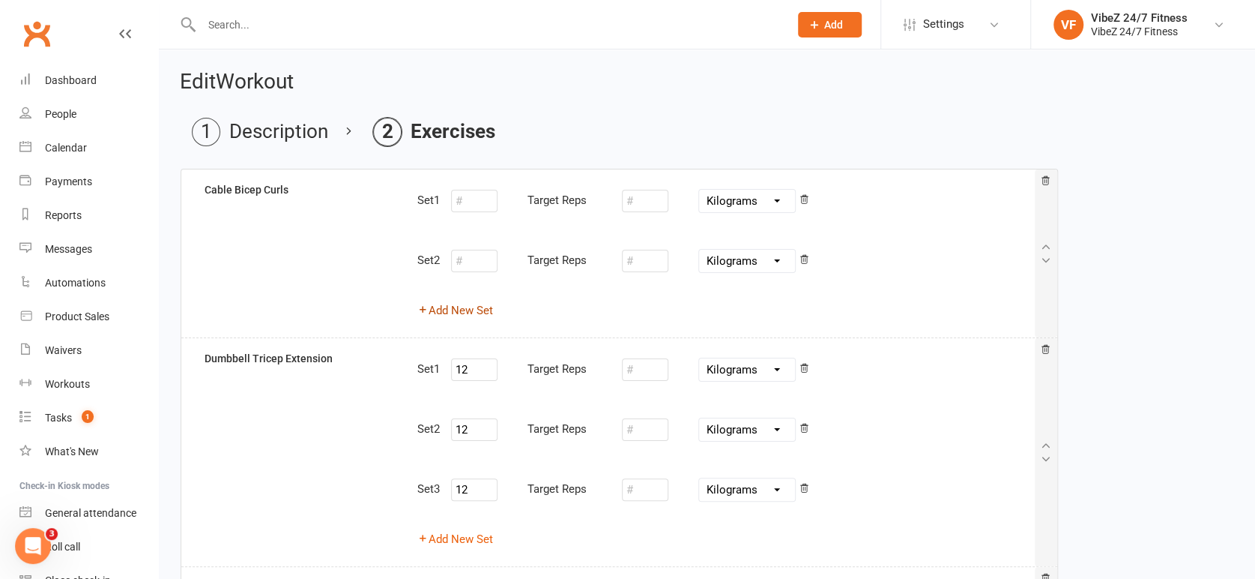
click at [468, 313] on button "Add New Set" at bounding box center [455, 310] width 76 height 18
select select "Kilograms"
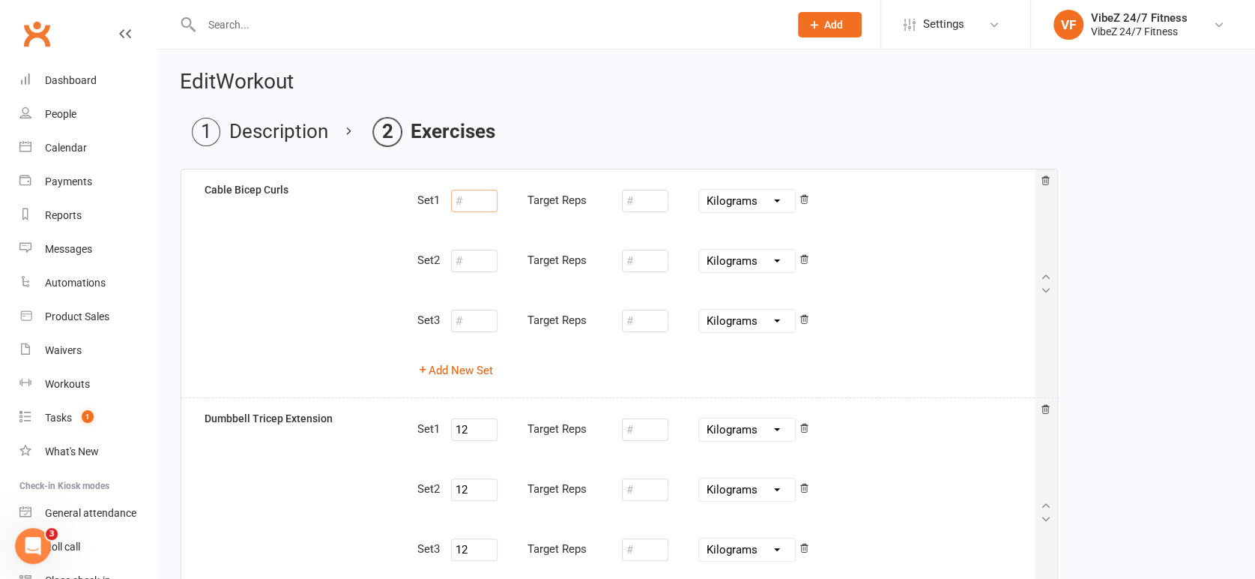
click at [482, 205] on input "number" at bounding box center [474, 201] width 46 height 22
type input "12"
click at [475, 271] on input "number" at bounding box center [474, 261] width 46 height 22
type input "12"
click at [486, 194] on input "12" at bounding box center [474, 201] width 46 height 22
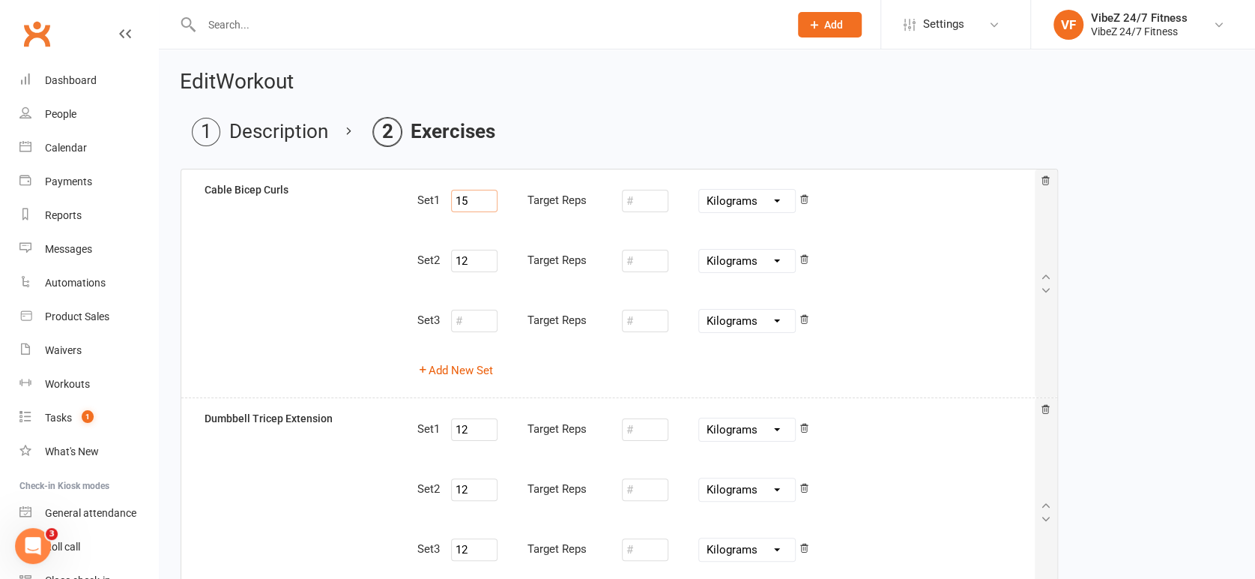
drag, startPoint x: 474, startPoint y: 202, endPoint x: 438, endPoint y: 204, distance: 35.3
click at [438, 204] on div "Set 1 15 Target Reps Pounds Grams Kilograms" at bounding box center [725, 200] width 617 height 39
type input "15"
click at [498, 262] on input "12" at bounding box center [474, 261] width 46 height 22
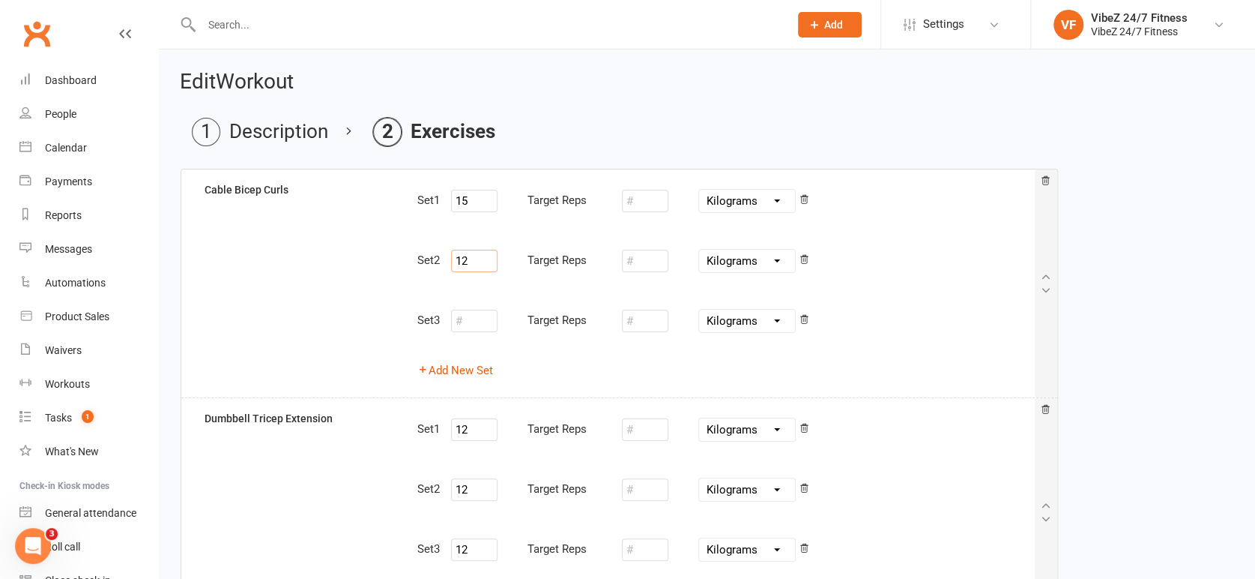
click at [498, 262] on input "12" at bounding box center [474, 261] width 46 height 22
drag, startPoint x: 481, startPoint y: 260, endPoint x: 412, endPoint y: 274, distance: 70.4
click at [412, 274] on div "Set 1 15 Target Reps Pounds Grams Kilograms Set 2 12 Target Reps Pounds Grams K…" at bounding box center [725, 283] width 639 height 204
paste input "5"
type input "15"
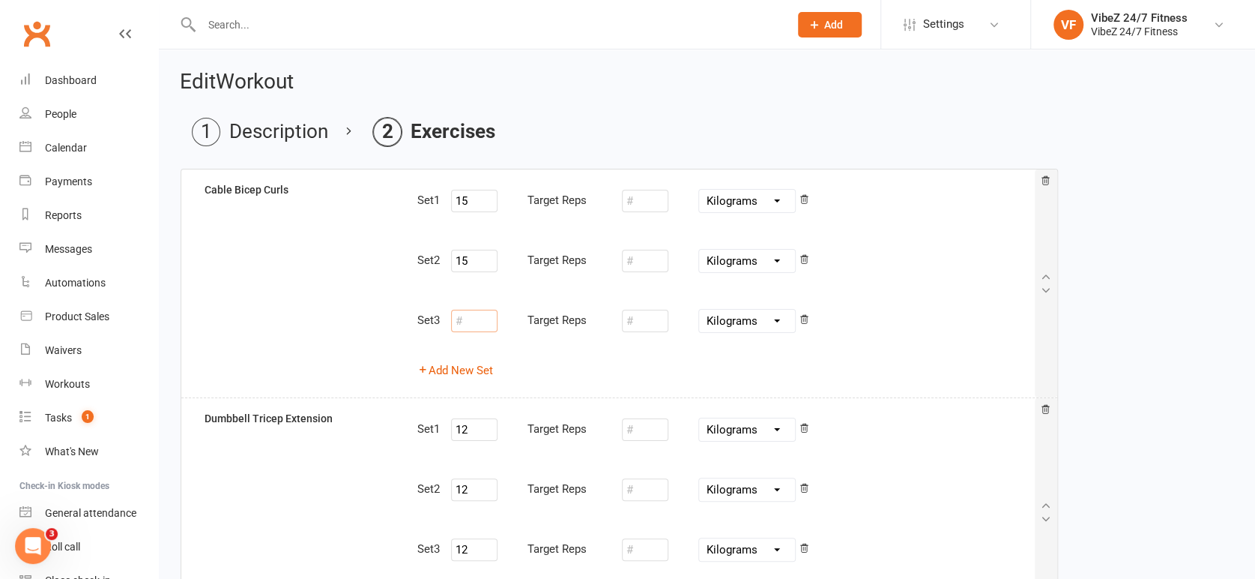
click at [461, 318] on input "number" at bounding box center [474, 321] width 46 height 22
paste input "15"
type input "15"
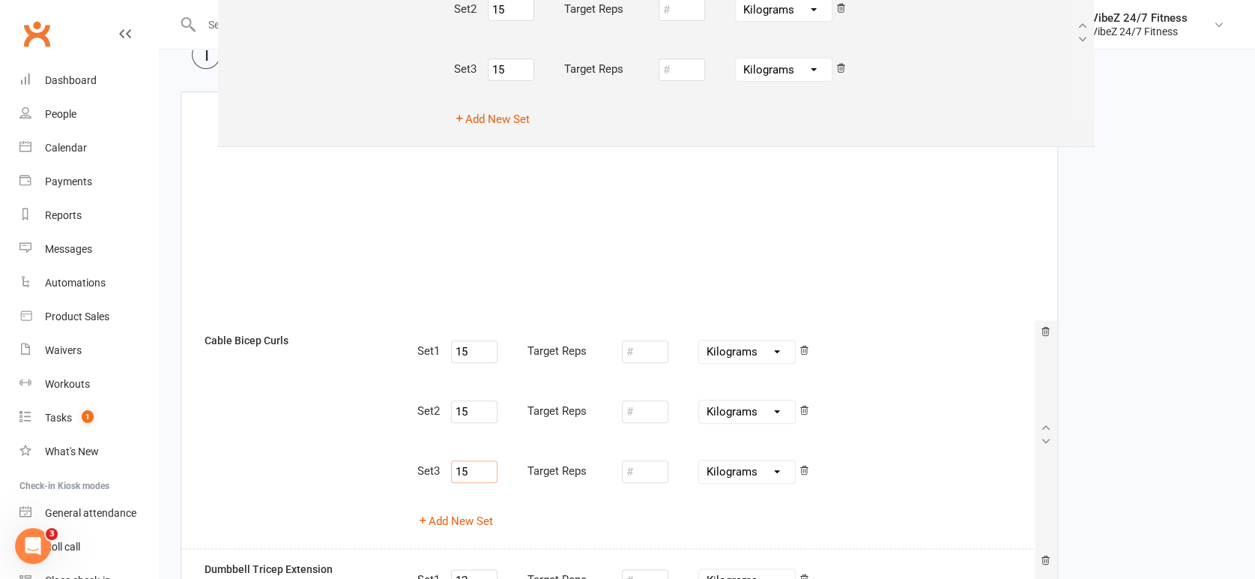
scroll to position [65, 0]
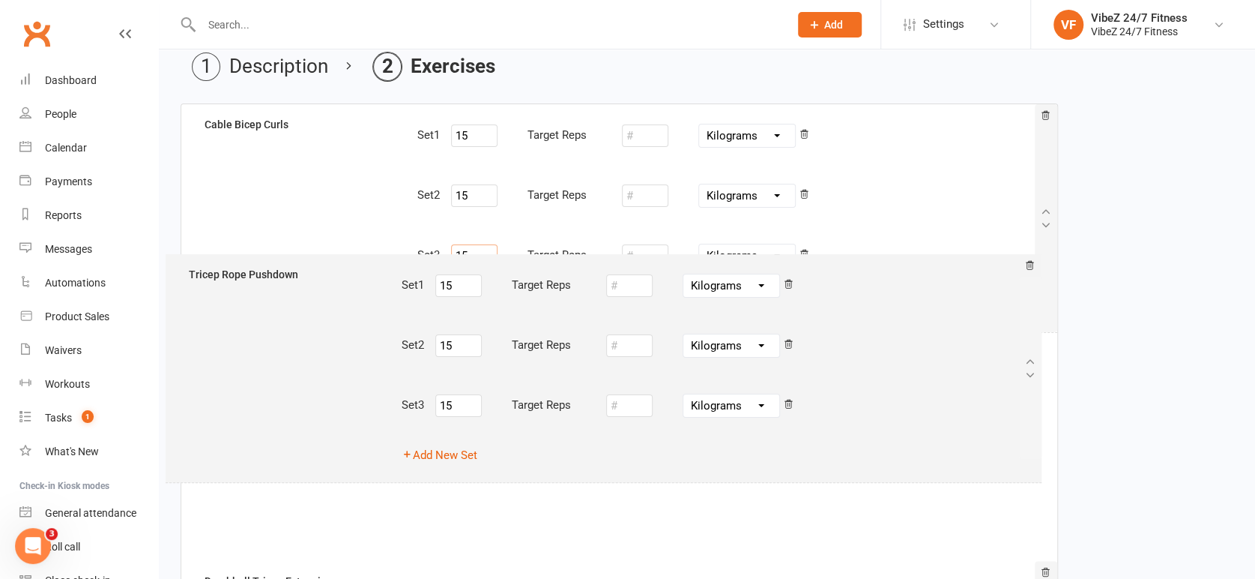
drag, startPoint x: 334, startPoint y: 406, endPoint x: 317, endPoint y: 383, distance: 28.5
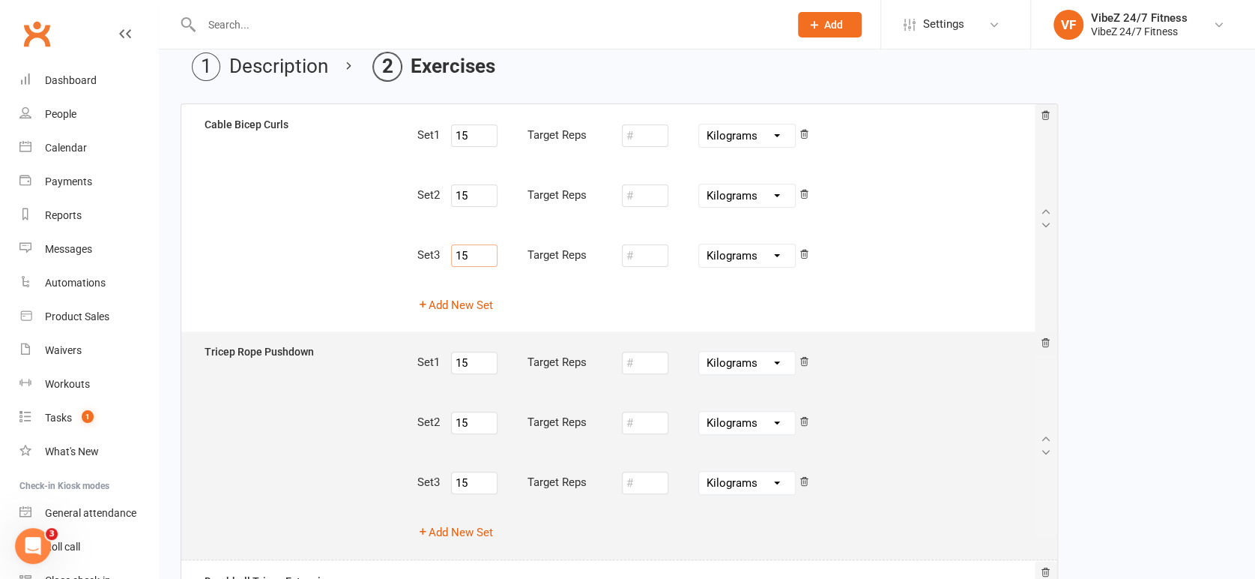
type input "15"
type input "12"
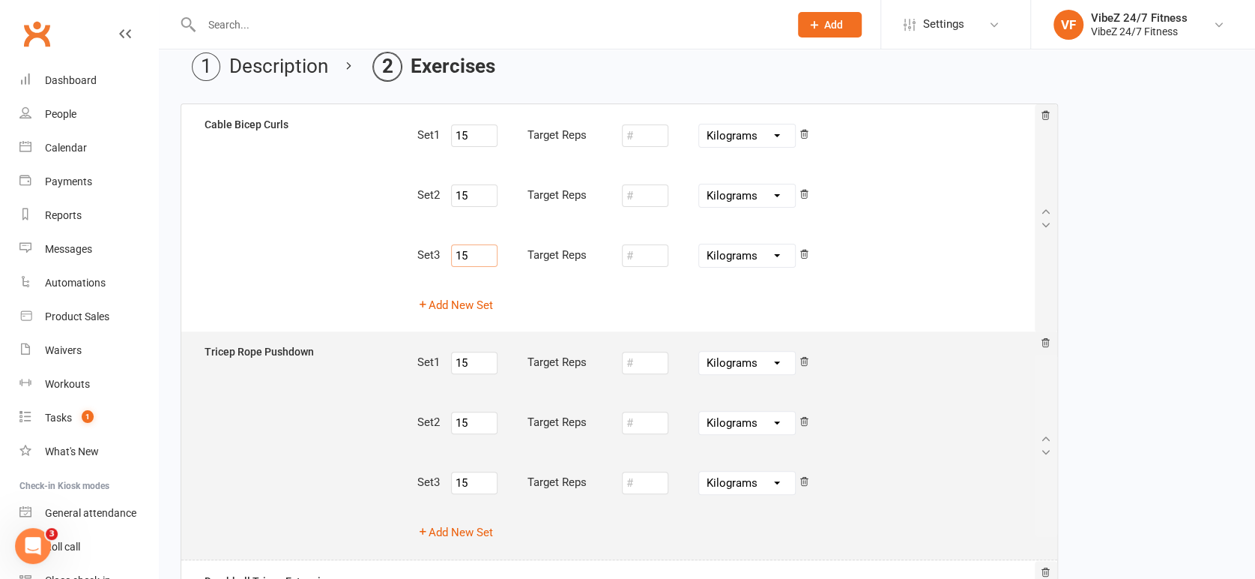
type input "12"
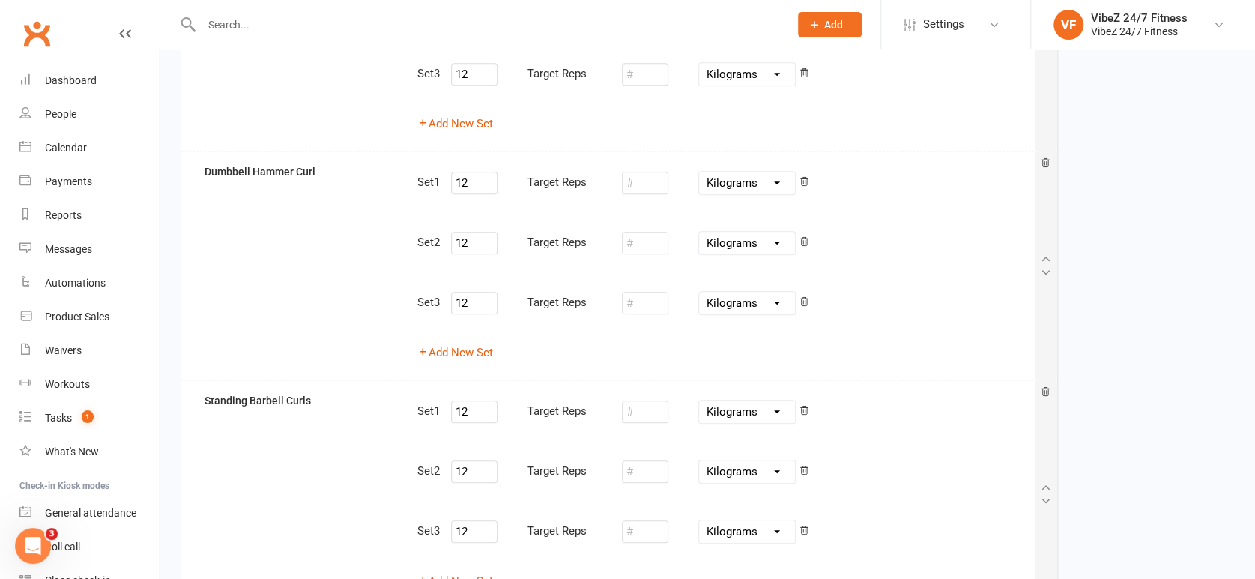
scroll to position [732, 0]
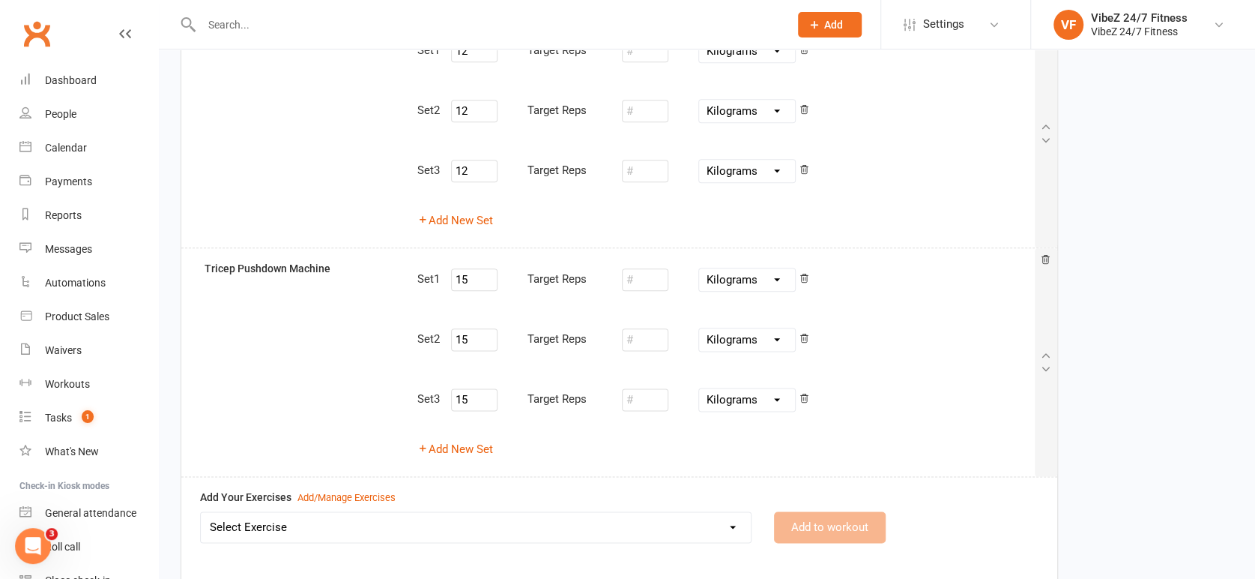
type input "15"
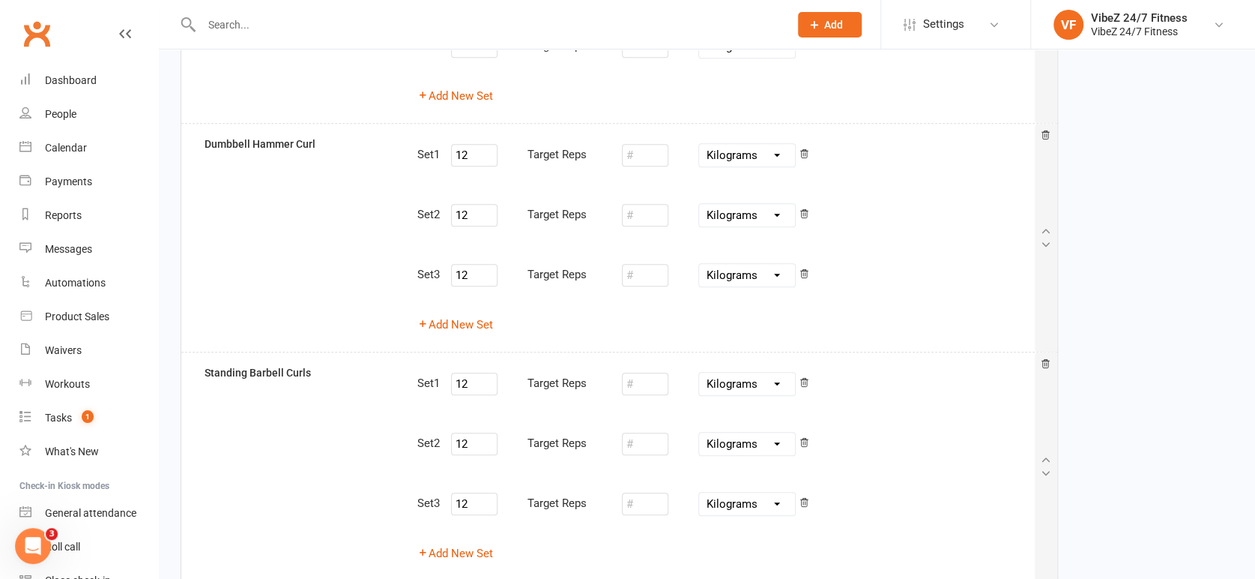
drag, startPoint x: 522, startPoint y: 414, endPoint x: 174, endPoint y: 260, distance: 380.5
click at [174, 260] on div "Edit Workout Description Exercises Cable Bicep Curls Set 1 15 Target Reps Pound…" at bounding box center [707, 153] width 1097 height 1671
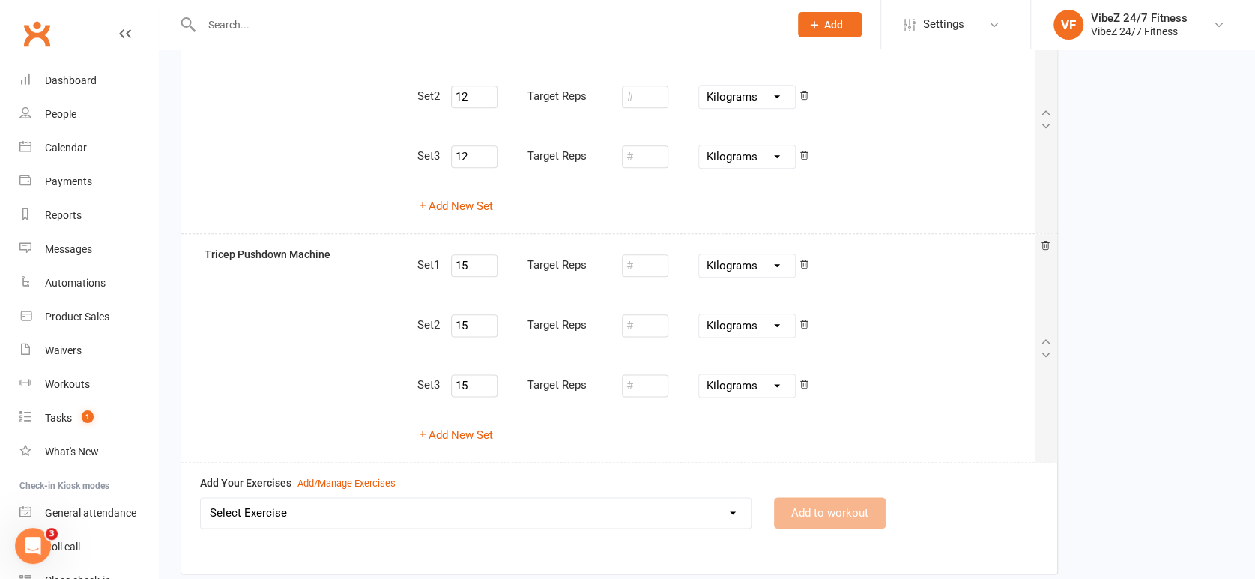
scroll to position [992, 0]
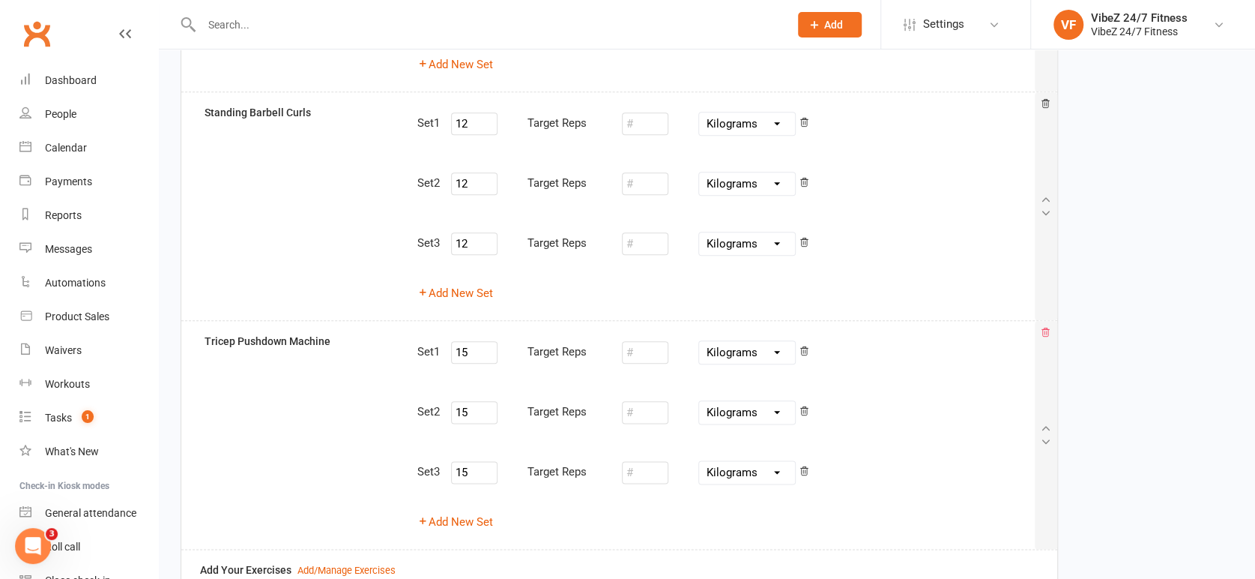
click at [1041, 328] on icon at bounding box center [1045, 332] width 10 height 10
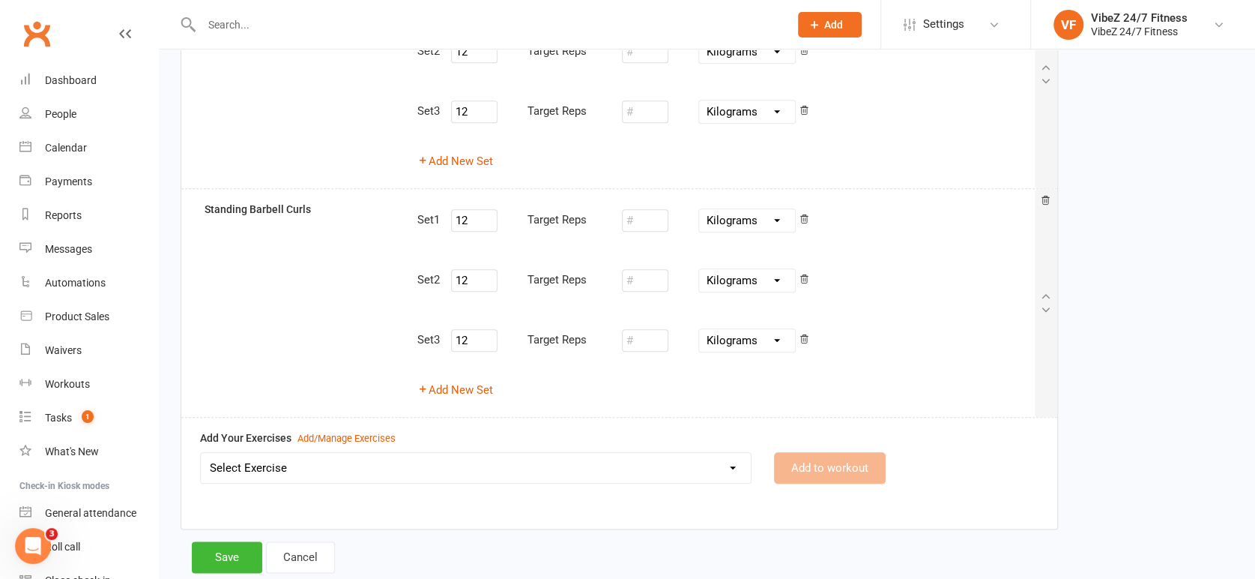
scroll to position [930, 0]
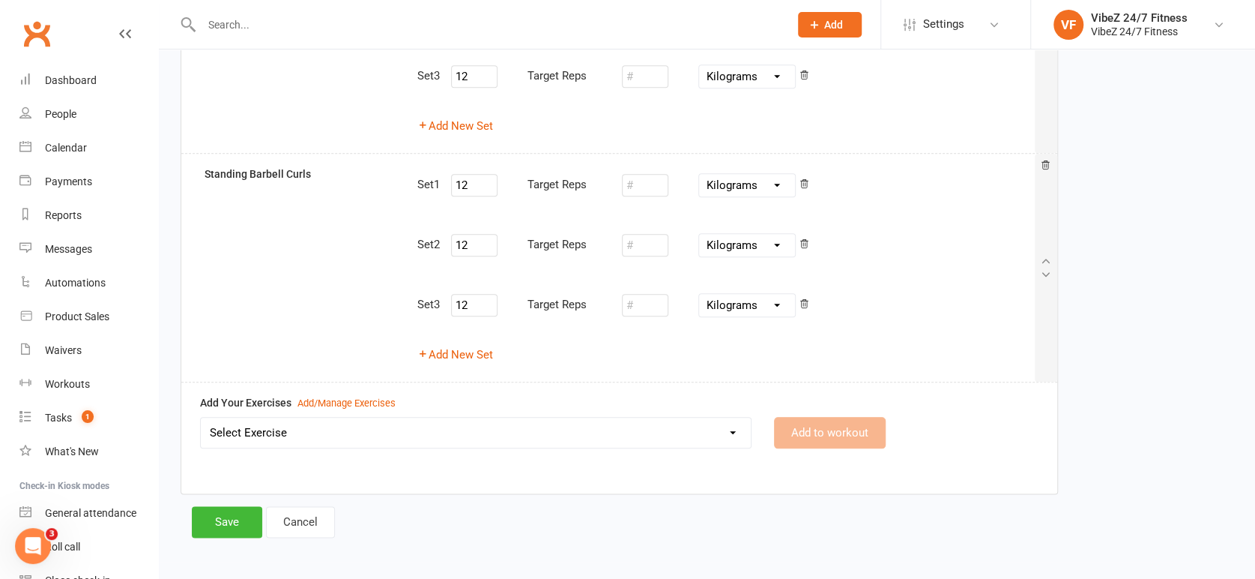
click at [343, 424] on select "Select Exercise 45 Degree Plated Loaded Leg Press Abdominal Crunch Machine Air …" at bounding box center [476, 432] width 550 height 30
select select "8671"
click at [201, 417] on select "Select Exercise 45 Degree Plated Loaded Leg Press Abdominal Crunch Machine Air …" at bounding box center [476, 432] width 550 height 30
click at [852, 429] on button "Add to workout" at bounding box center [830, 432] width 112 height 31
select select "Kilograms"
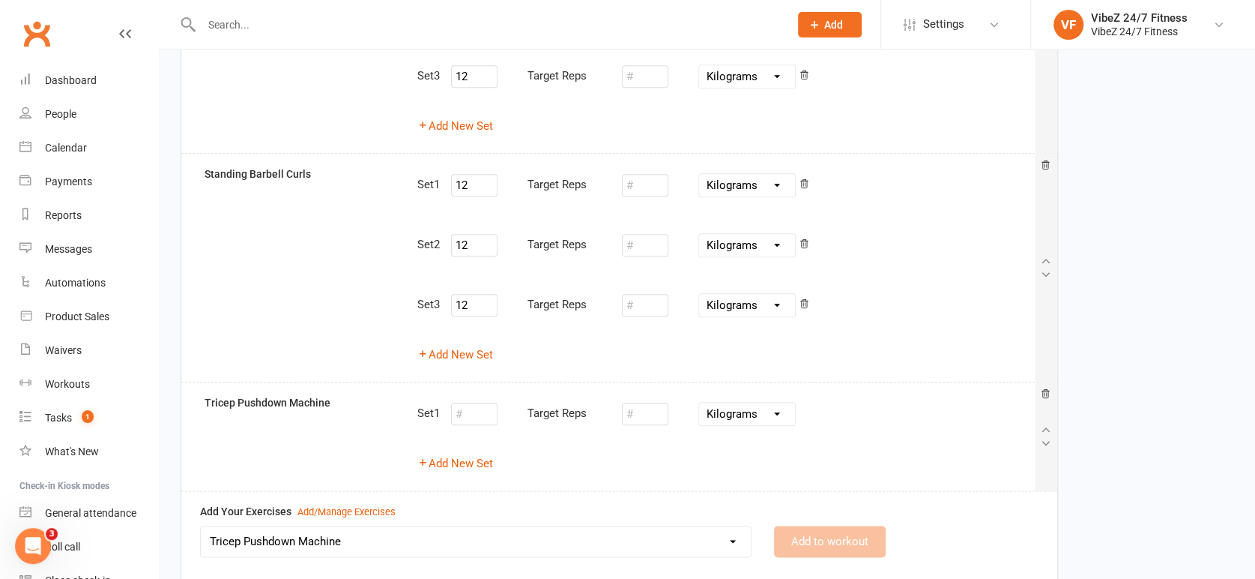
select select
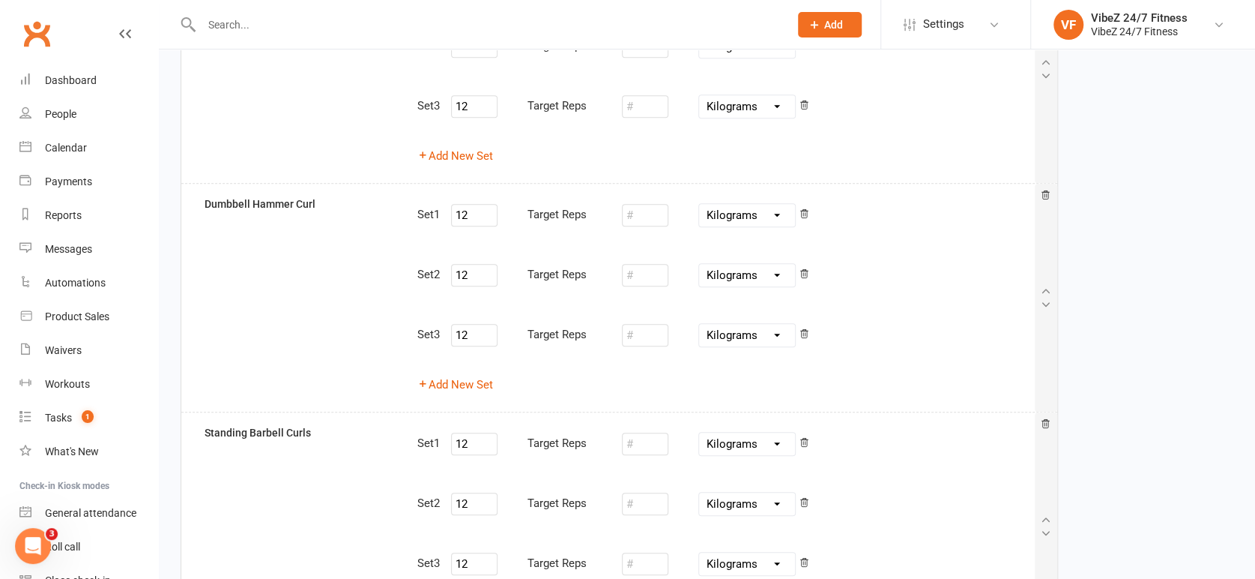
scroll to position [1039, 0]
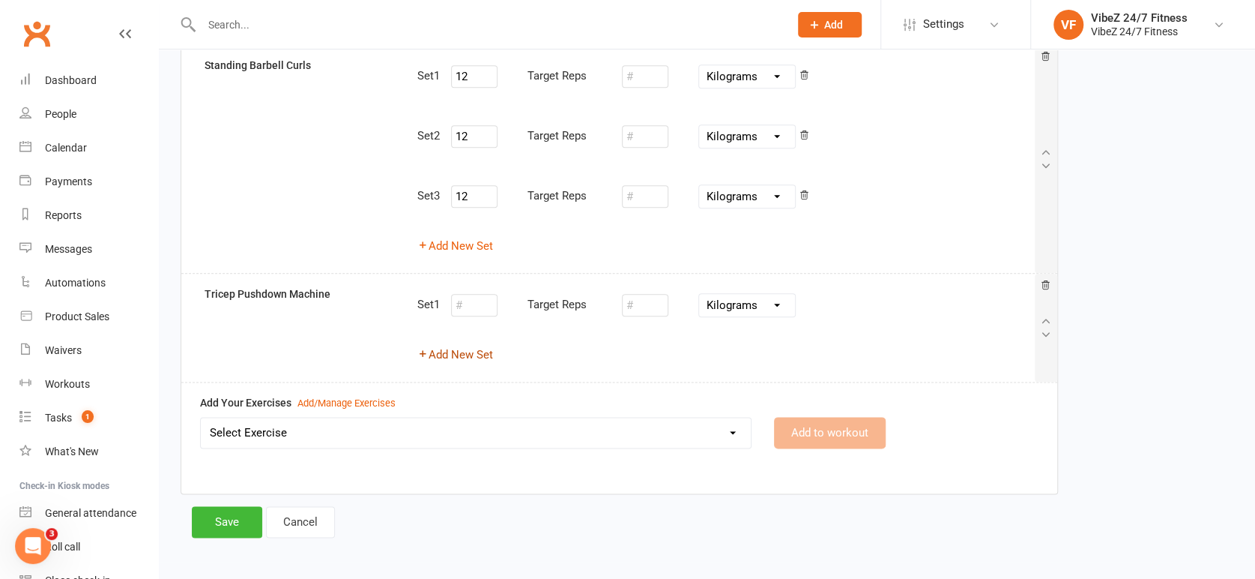
click at [446, 356] on button "Add New Set" at bounding box center [455, 355] width 76 height 18
select select "Kilograms"
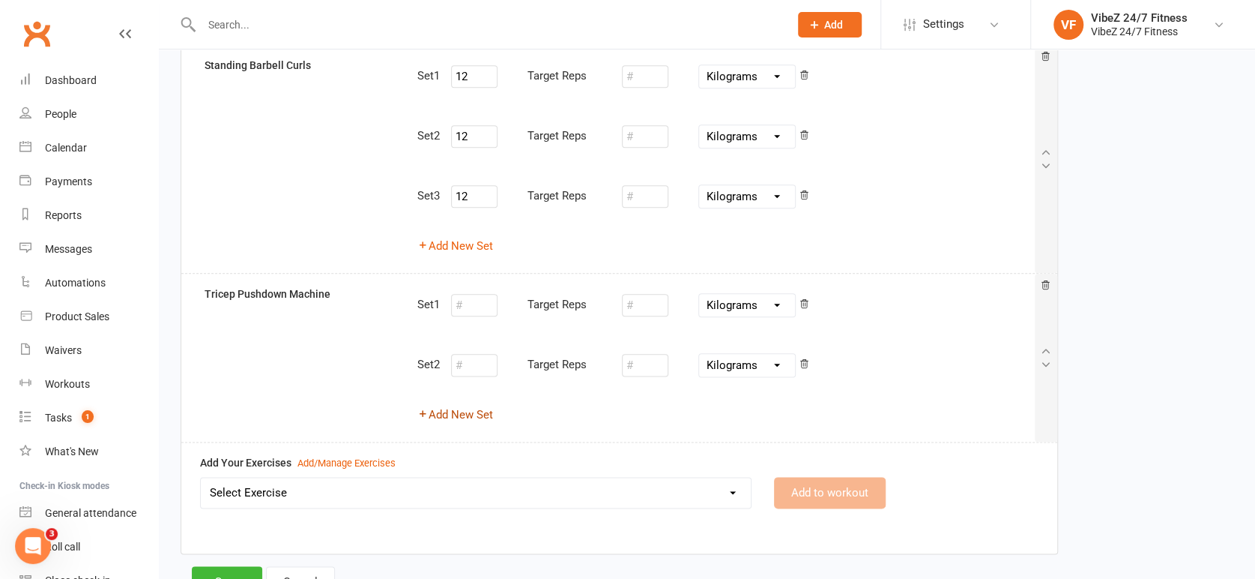
click at [472, 414] on button "Add New Set" at bounding box center [455, 414] width 76 height 18
select select "Kilograms"
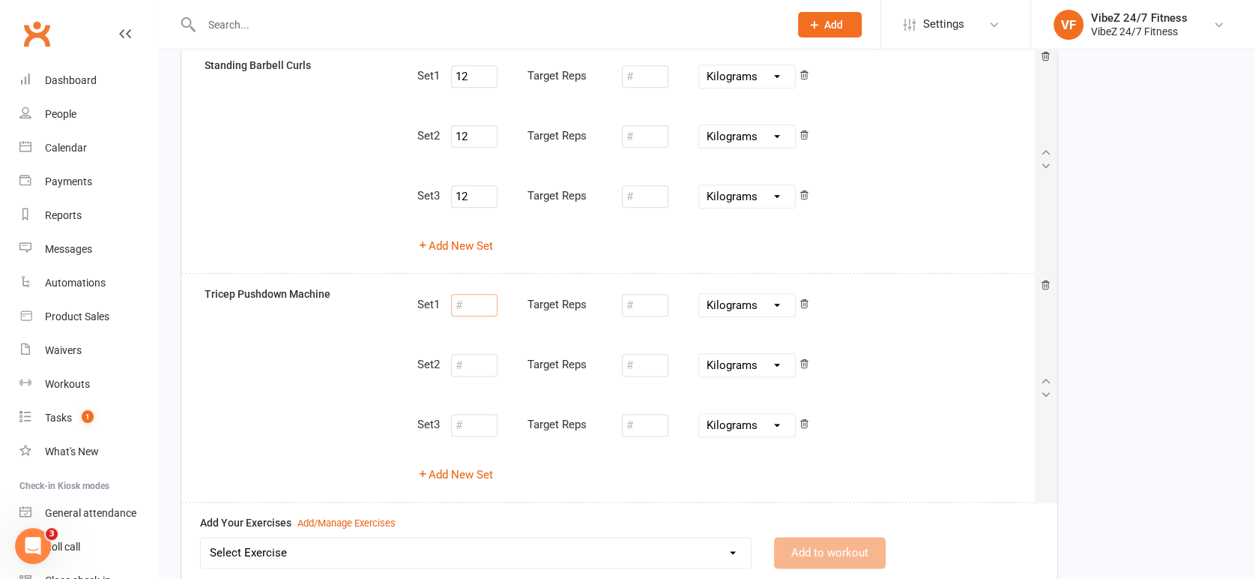
drag, startPoint x: 473, startPoint y: 300, endPoint x: 473, endPoint y: 309, distance: 9.0
click at [473, 307] on input "number" at bounding box center [474, 305] width 46 height 22
type input "20"
click at [468, 362] on input "number" at bounding box center [474, 365] width 46 height 22
type input "20"
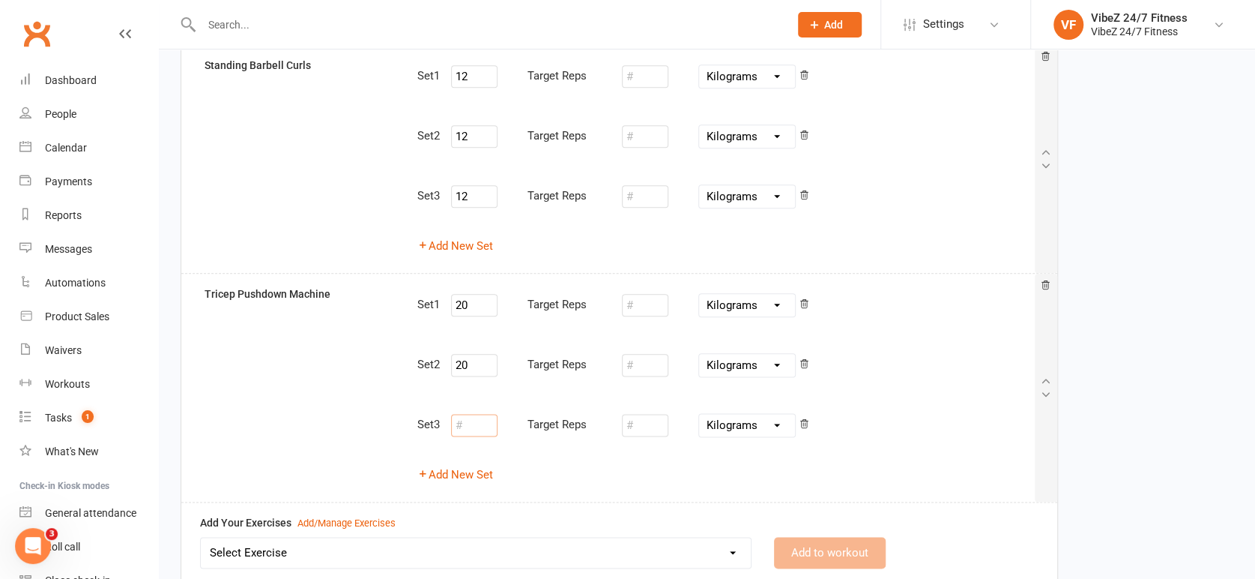
click at [470, 429] on input "number" at bounding box center [474, 425] width 46 height 22
type input "20"
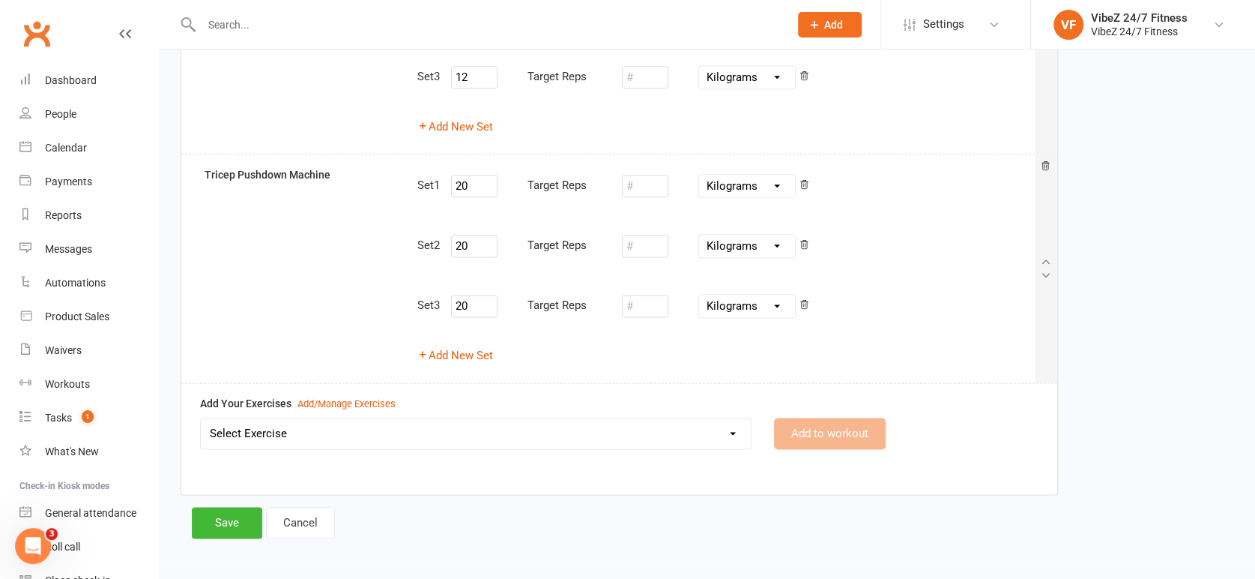
click at [229, 510] on button "Save" at bounding box center [227, 522] width 70 height 31
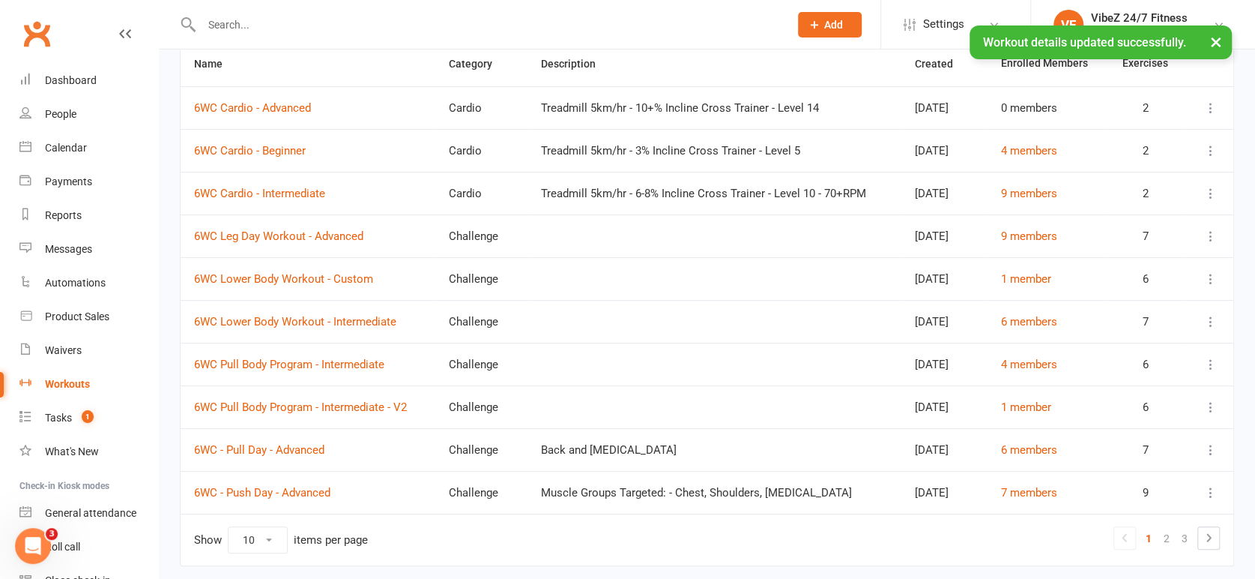
scroll to position [202, 0]
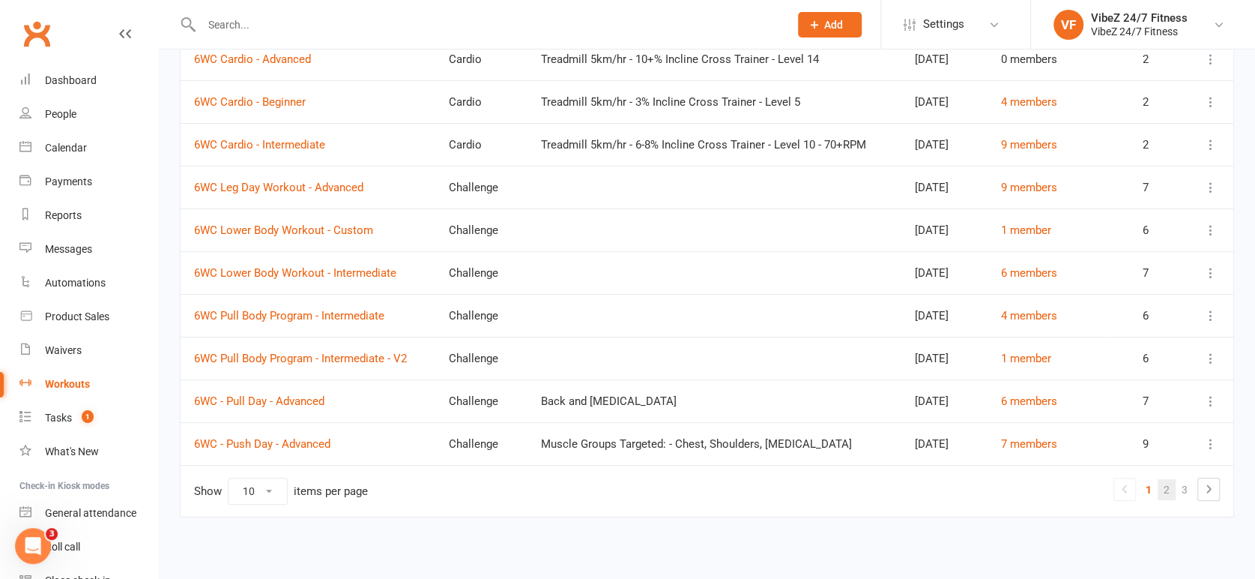
click at [1166, 490] on link "2" at bounding box center [1167, 489] width 18 height 21
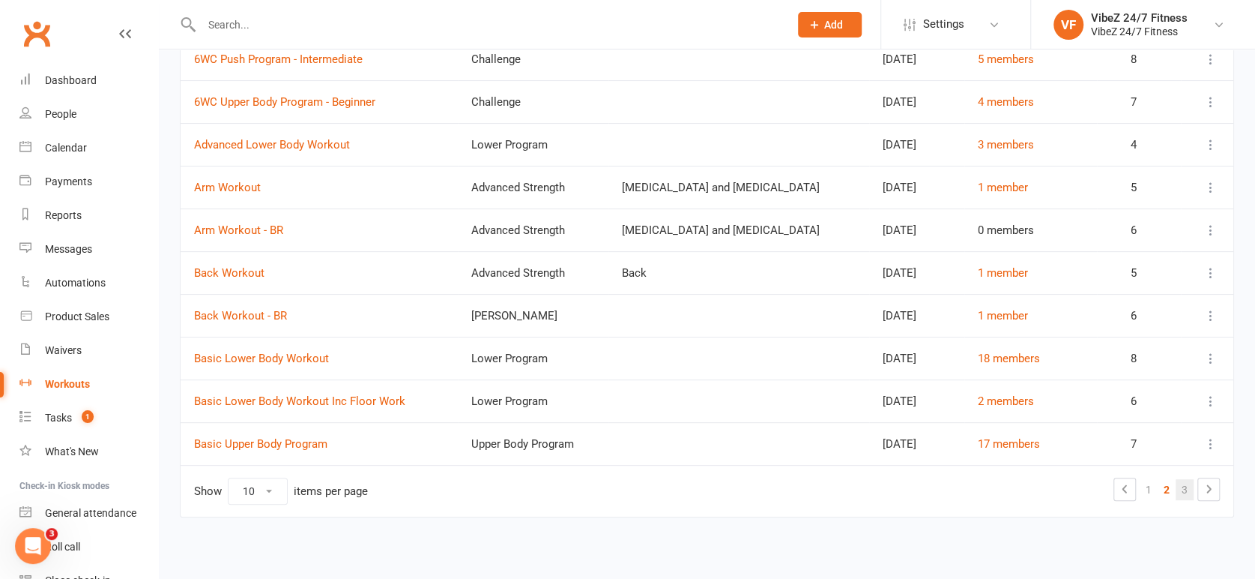
click at [1181, 495] on link "3" at bounding box center [1185, 489] width 18 height 21
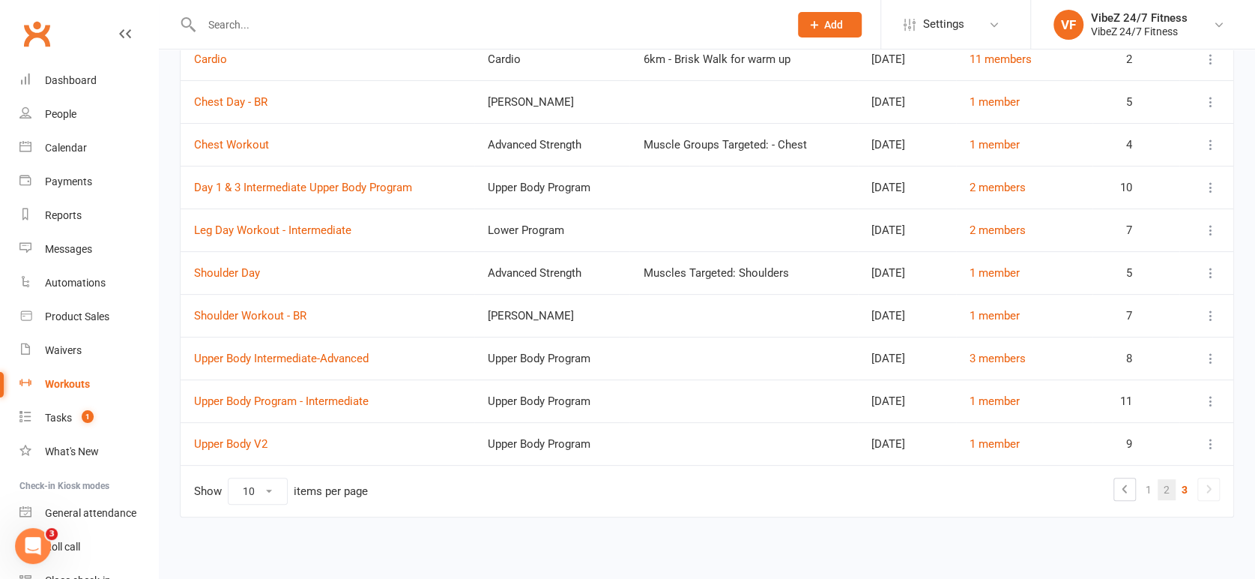
click at [1158, 483] on link "2" at bounding box center [1167, 489] width 18 height 21
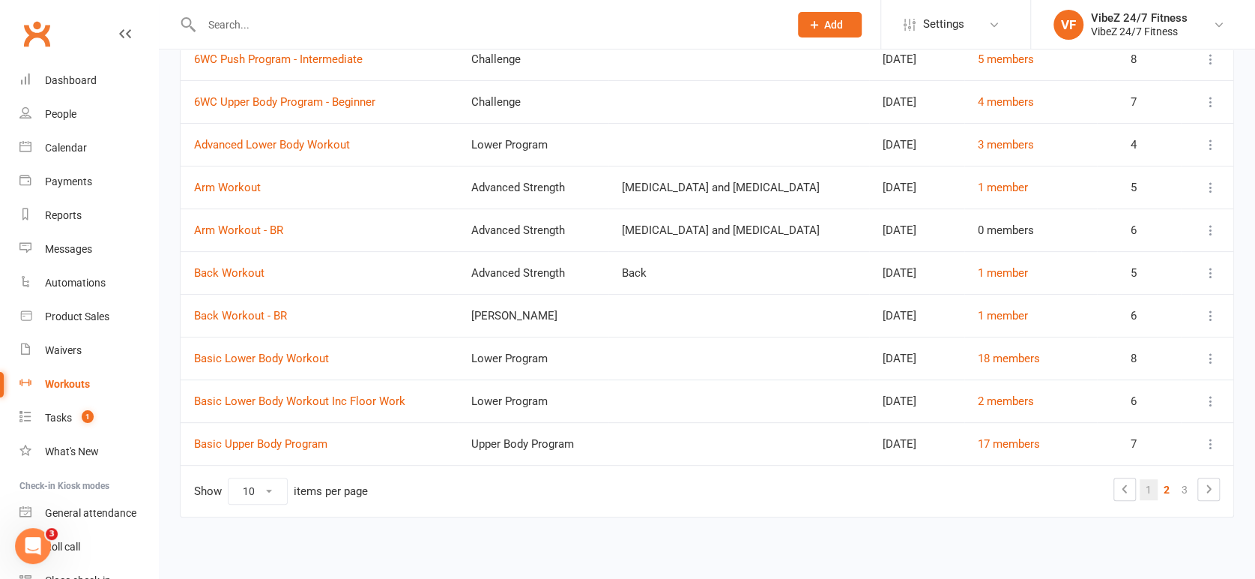
click at [1157, 487] on link "1" at bounding box center [1149, 489] width 18 height 21
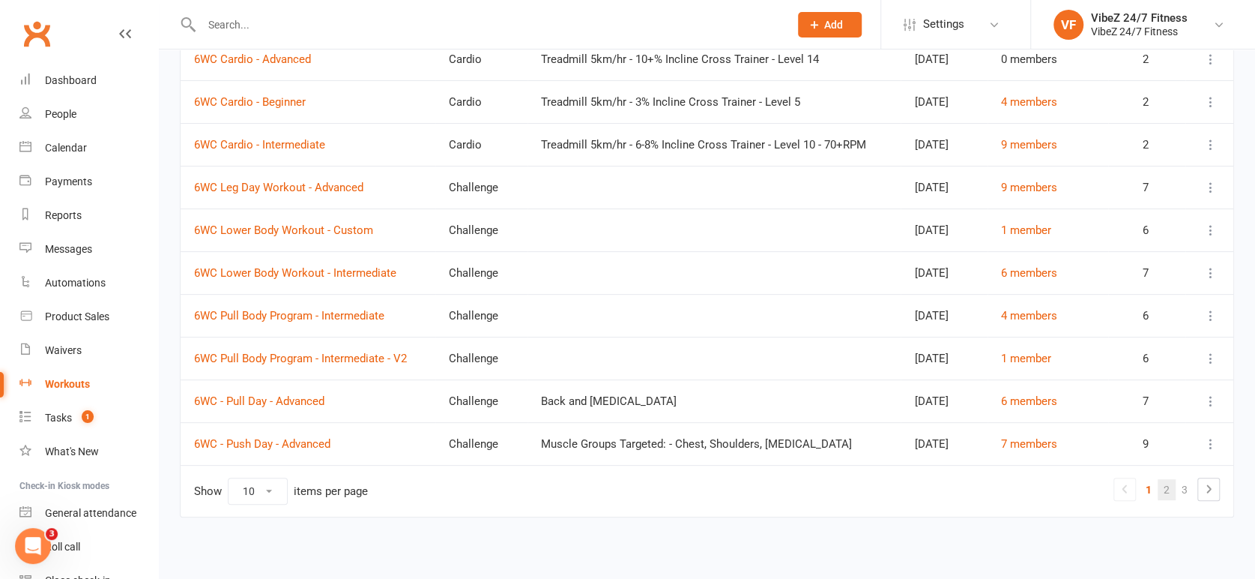
click at [1162, 491] on link "2" at bounding box center [1167, 489] width 18 height 21
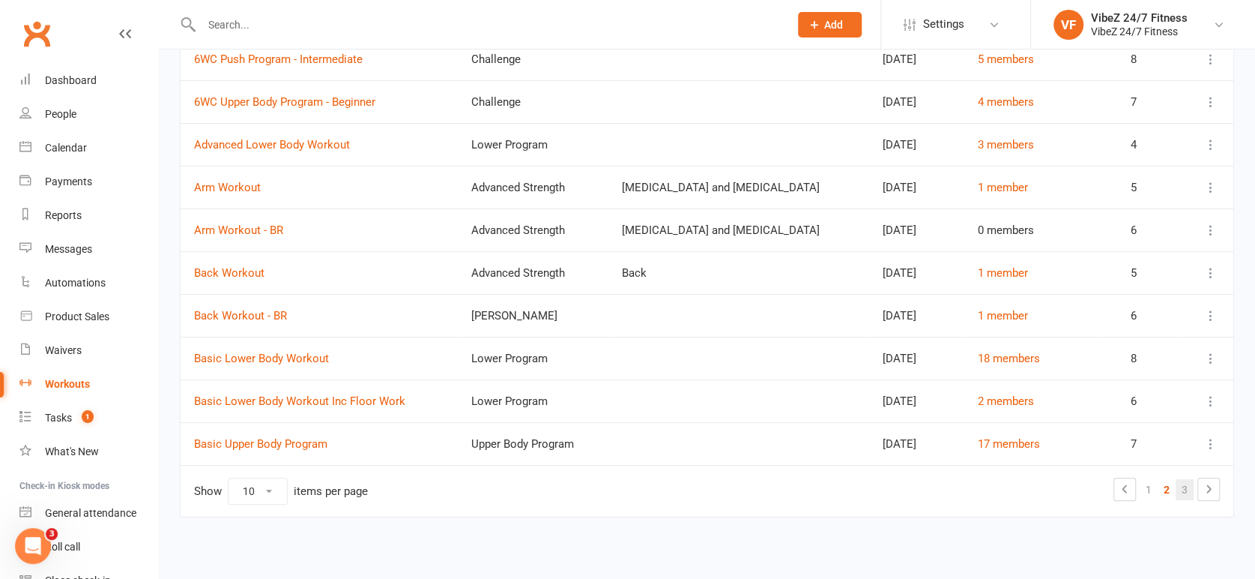
click at [1183, 486] on link "3" at bounding box center [1185, 489] width 18 height 21
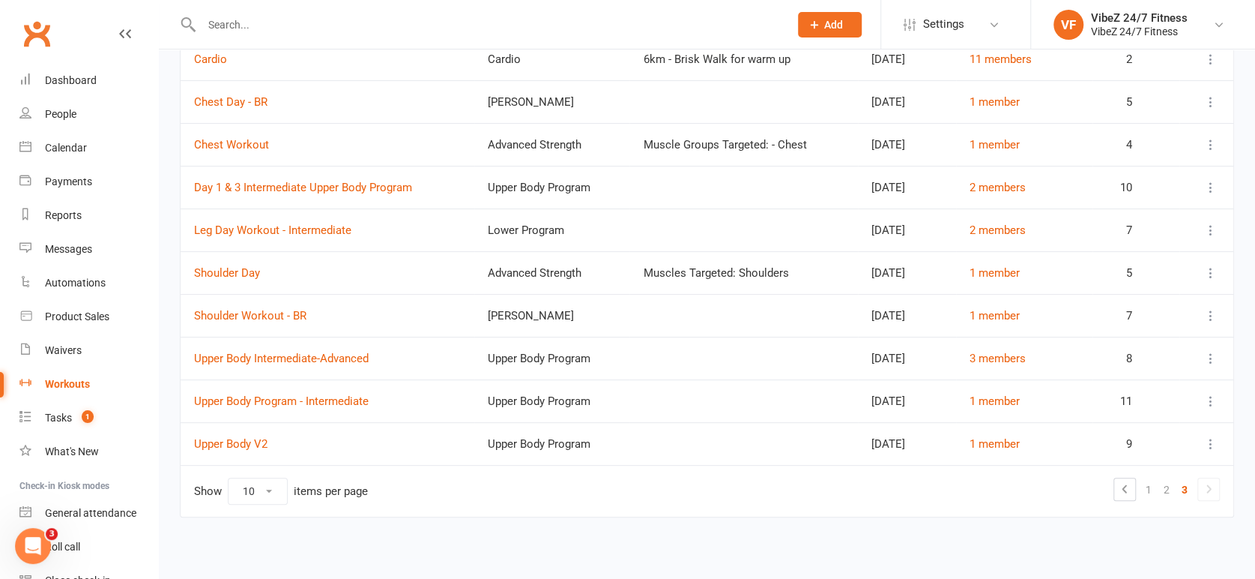
click at [1211, 229] on icon at bounding box center [1211, 230] width 15 height 15
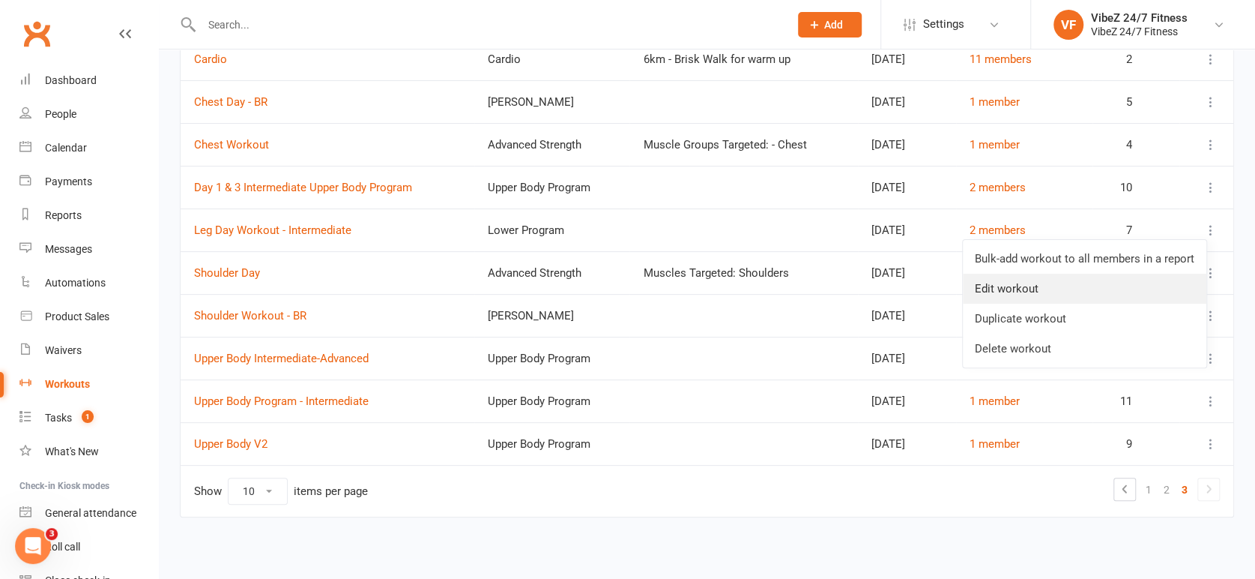
click at [1025, 295] on link "Edit workout" at bounding box center [1085, 289] width 244 height 30
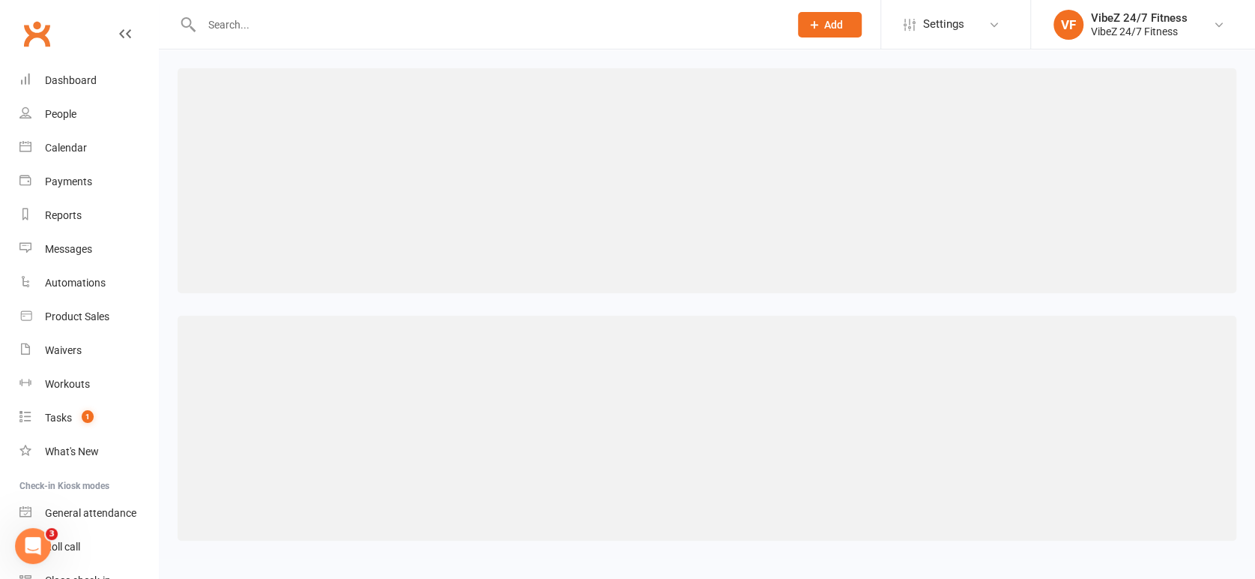
select select "128"
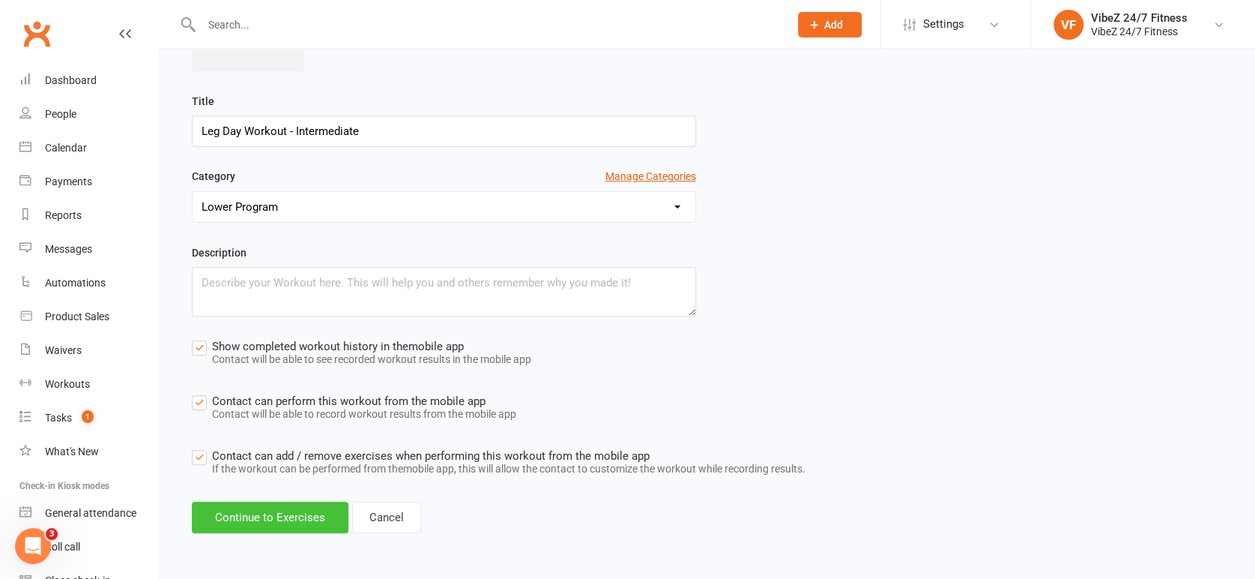
click at [305, 520] on button "Continue to Exercises" at bounding box center [270, 516] width 157 height 31
select select "Kilograms"
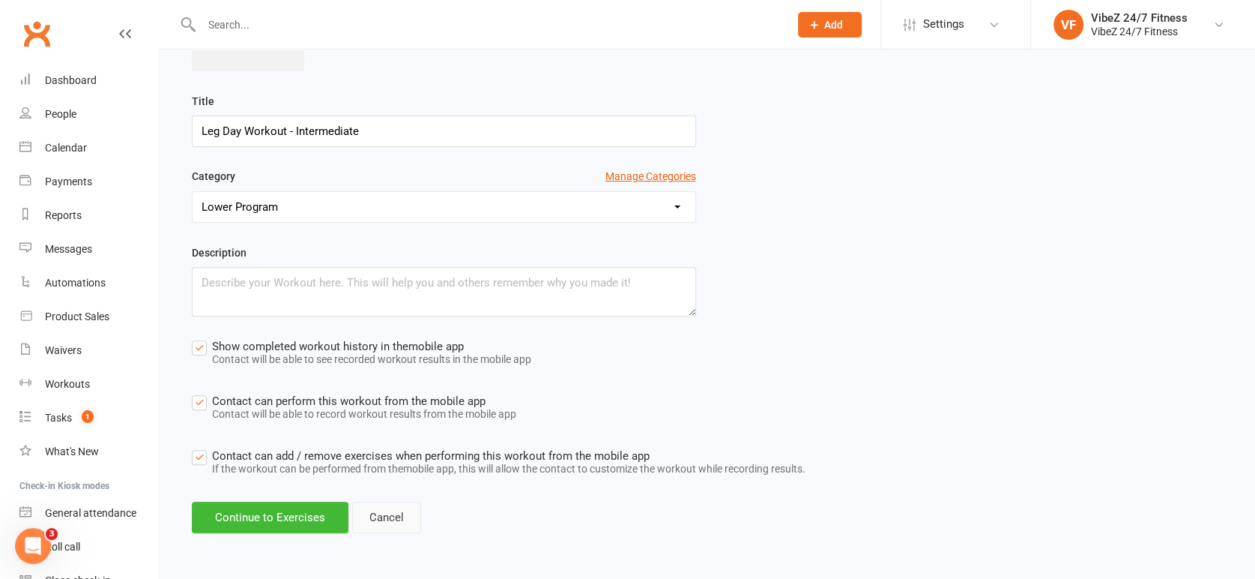
select select "Kilograms"
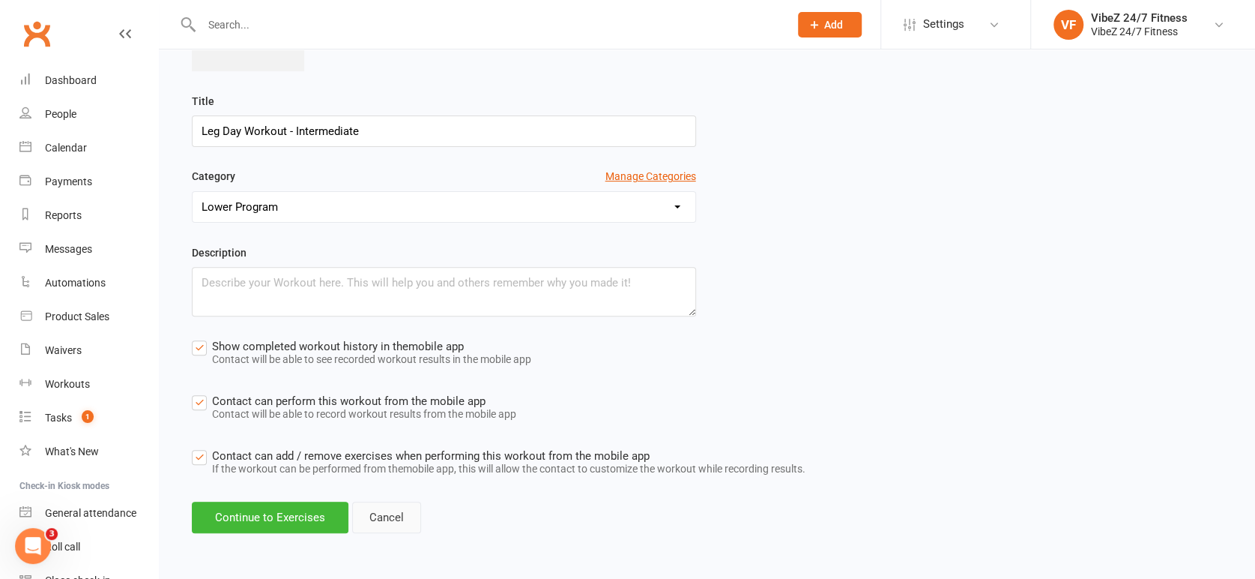
select select "Kilograms"
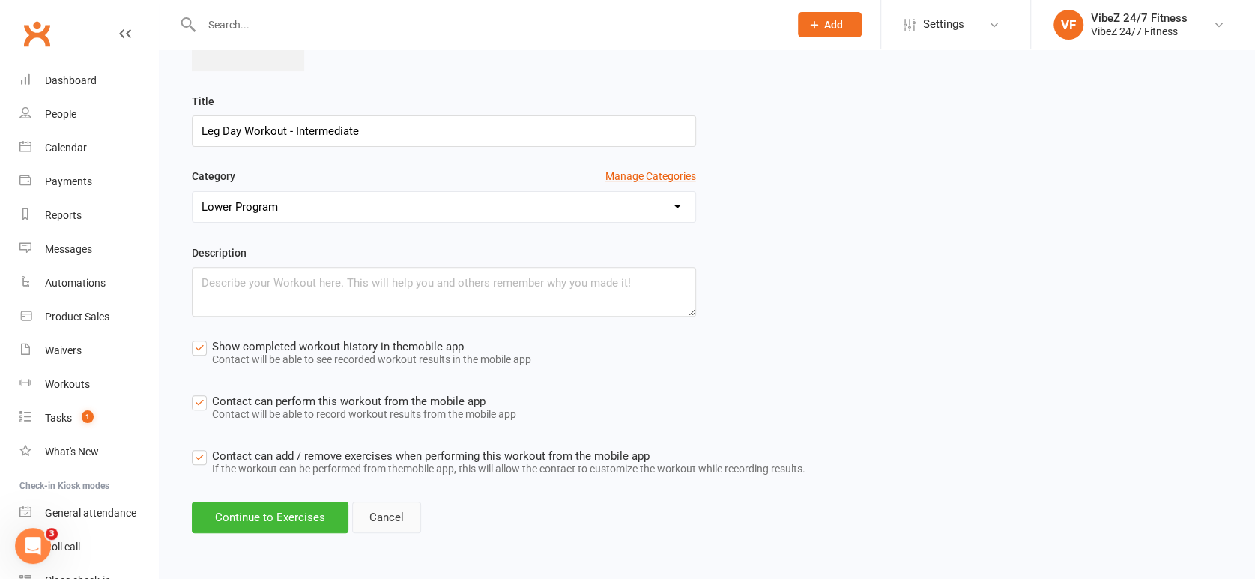
select select "Kilograms"
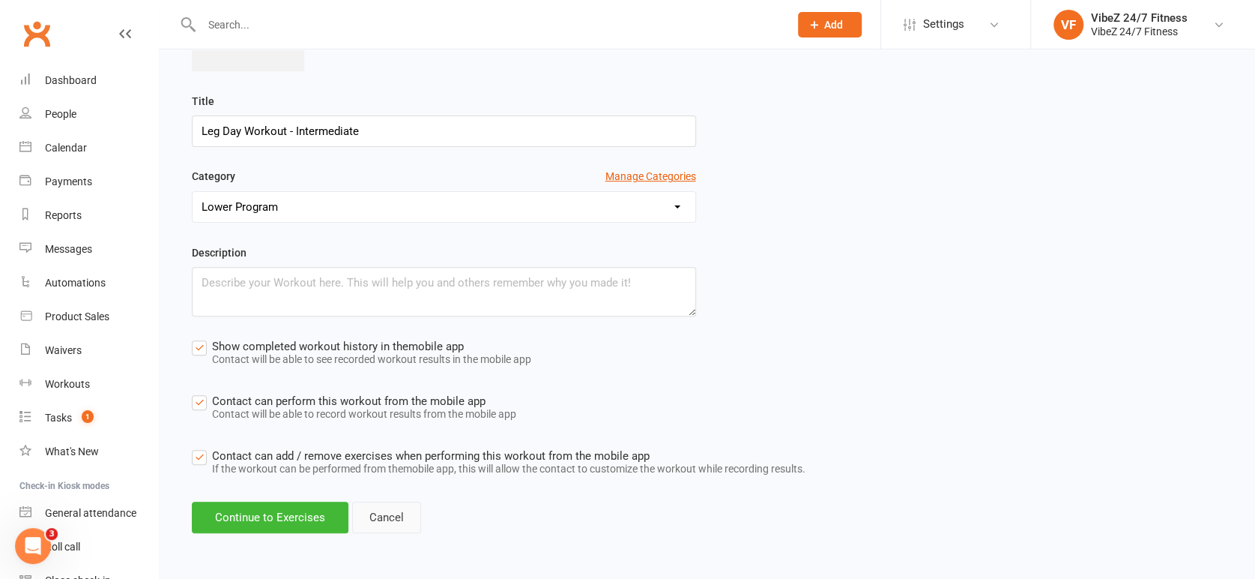
select select "Kilograms"
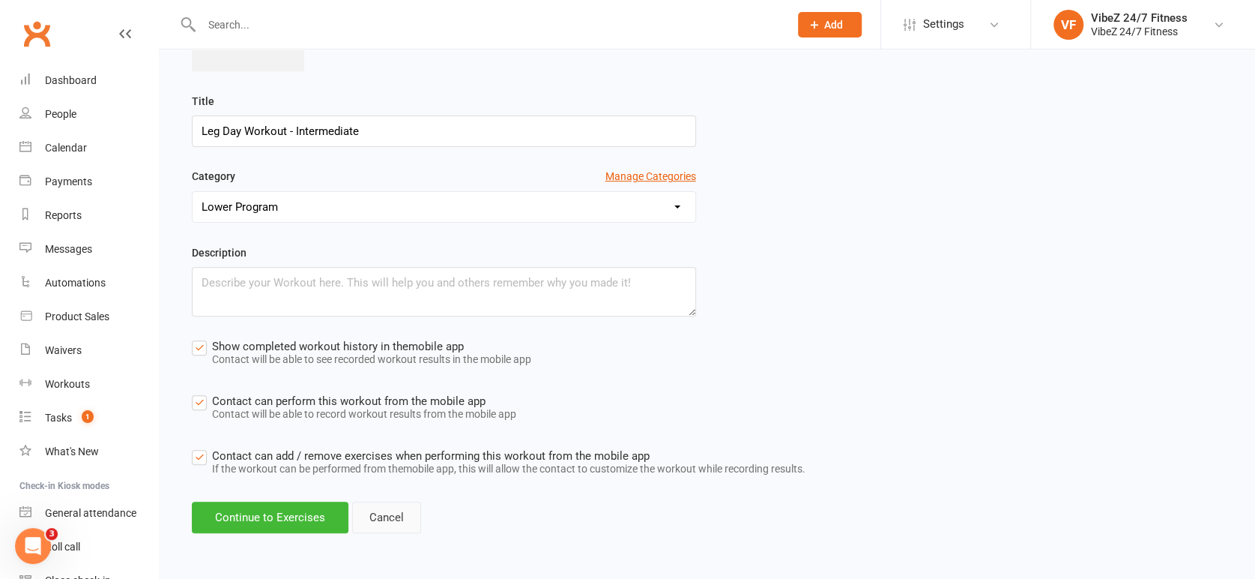
select select "Kilograms"
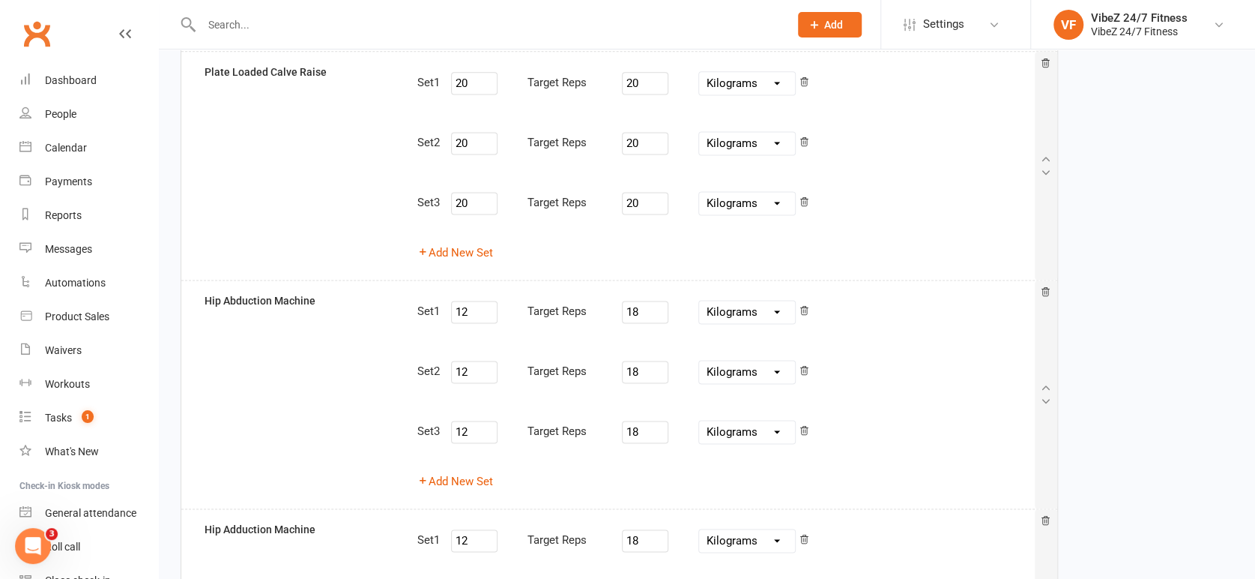
scroll to position [1685, 0]
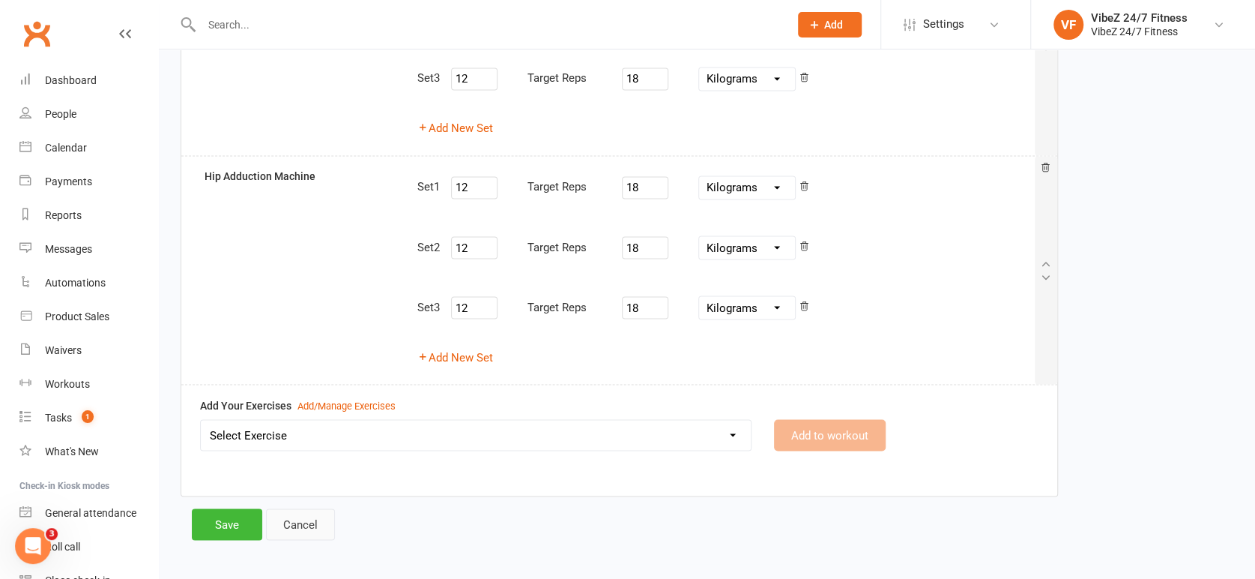
click at [303, 520] on link "Cancel" at bounding box center [300, 523] width 69 height 31
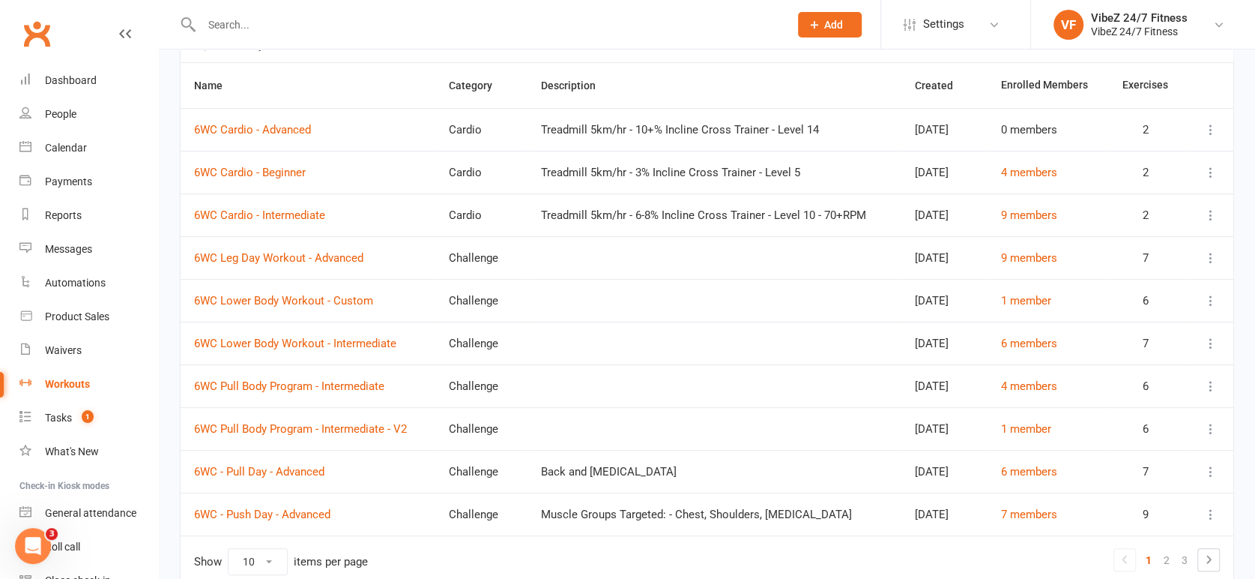
scroll to position [202, 0]
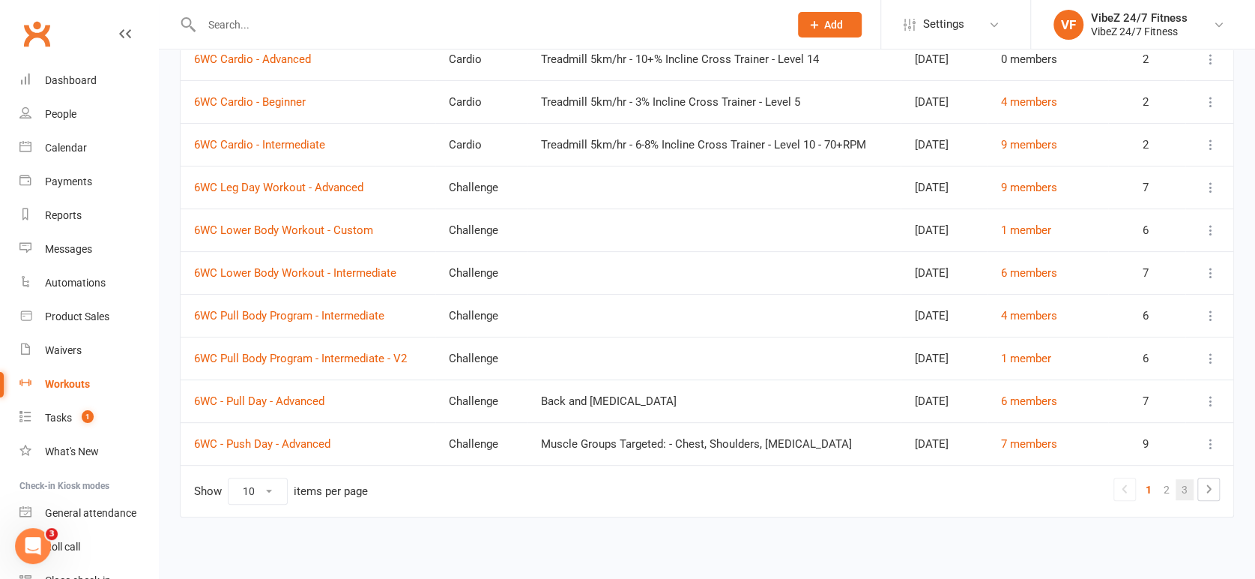
click at [1189, 482] on link "3" at bounding box center [1185, 489] width 18 height 21
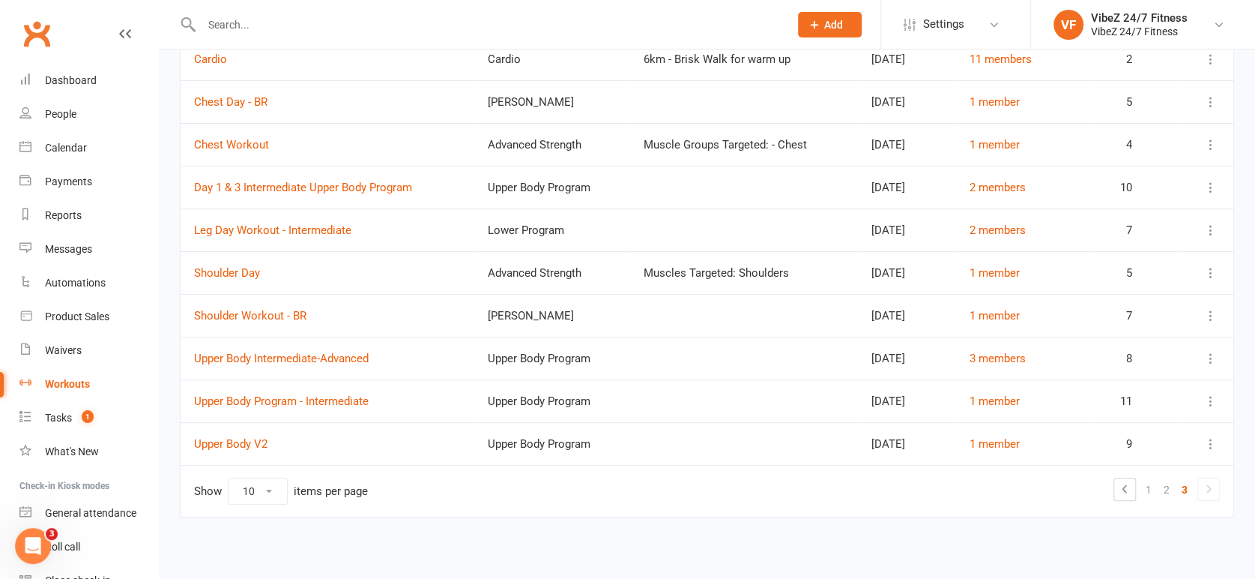
click at [1210, 229] on icon at bounding box center [1211, 230] width 15 height 15
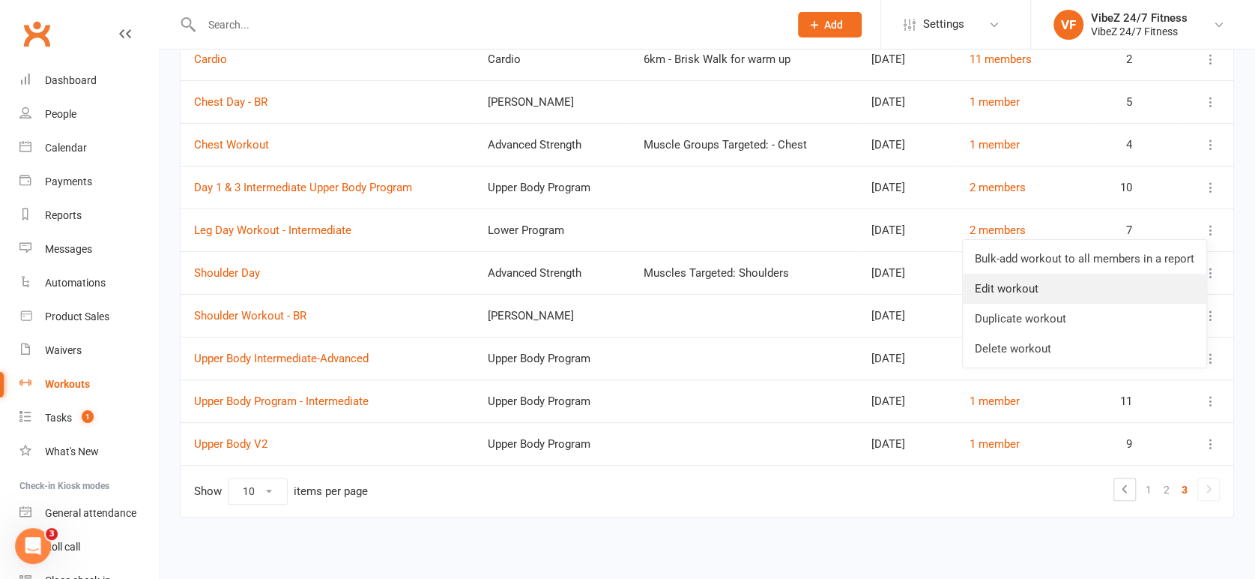
click at [1155, 295] on link "Edit workout" at bounding box center [1085, 289] width 244 height 30
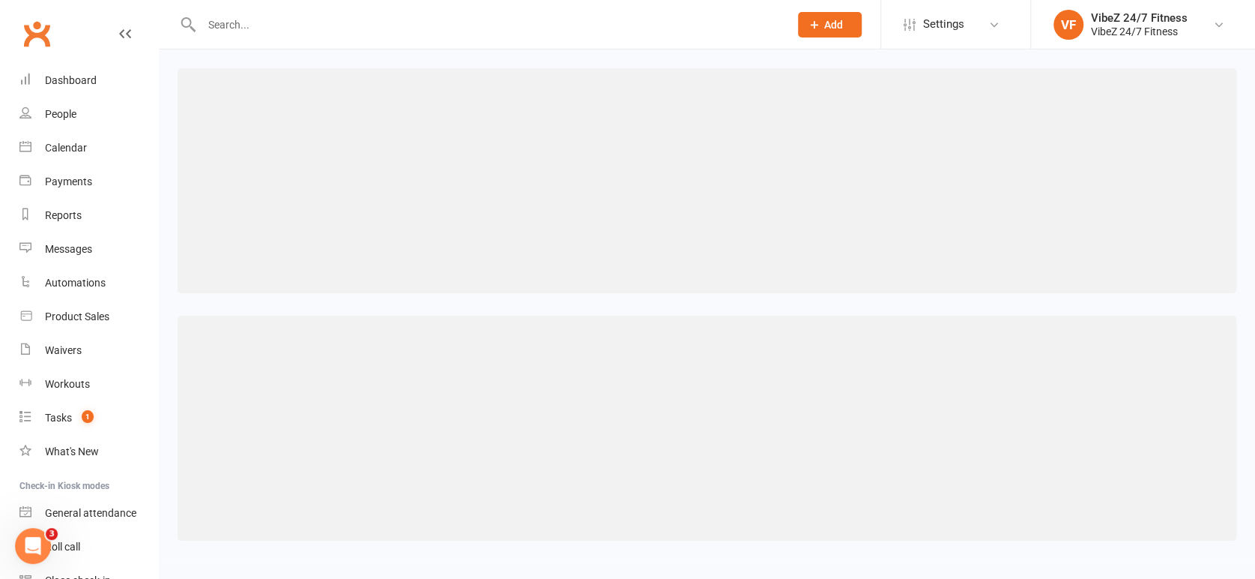
select select "128"
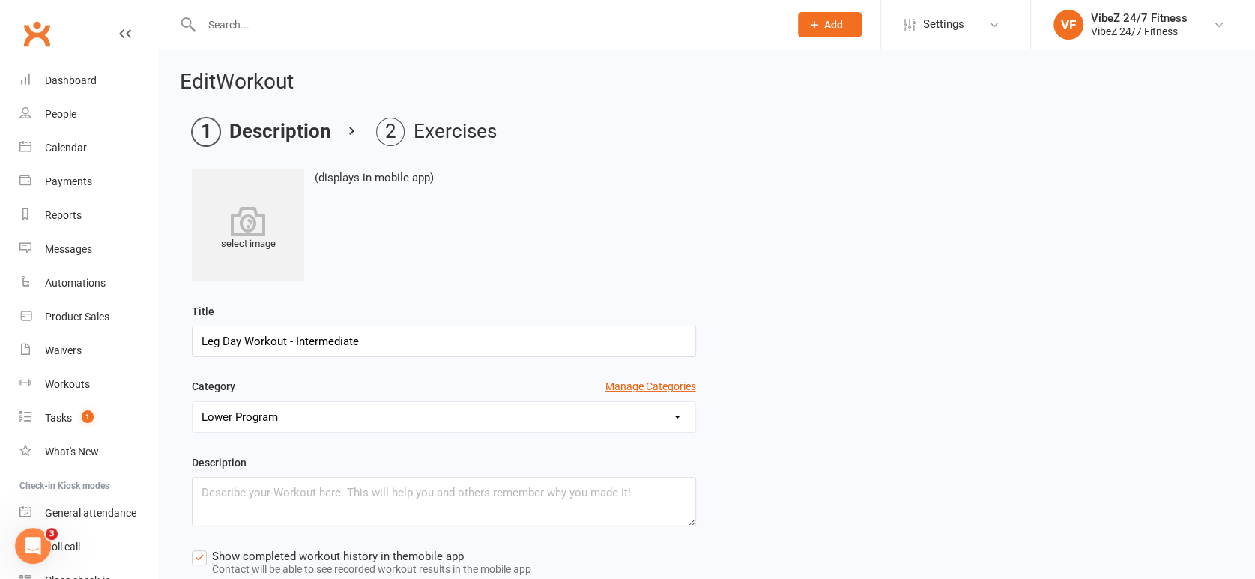
click at [324, 336] on input "Leg Day Workout - Intermediate" at bounding box center [444, 340] width 504 height 31
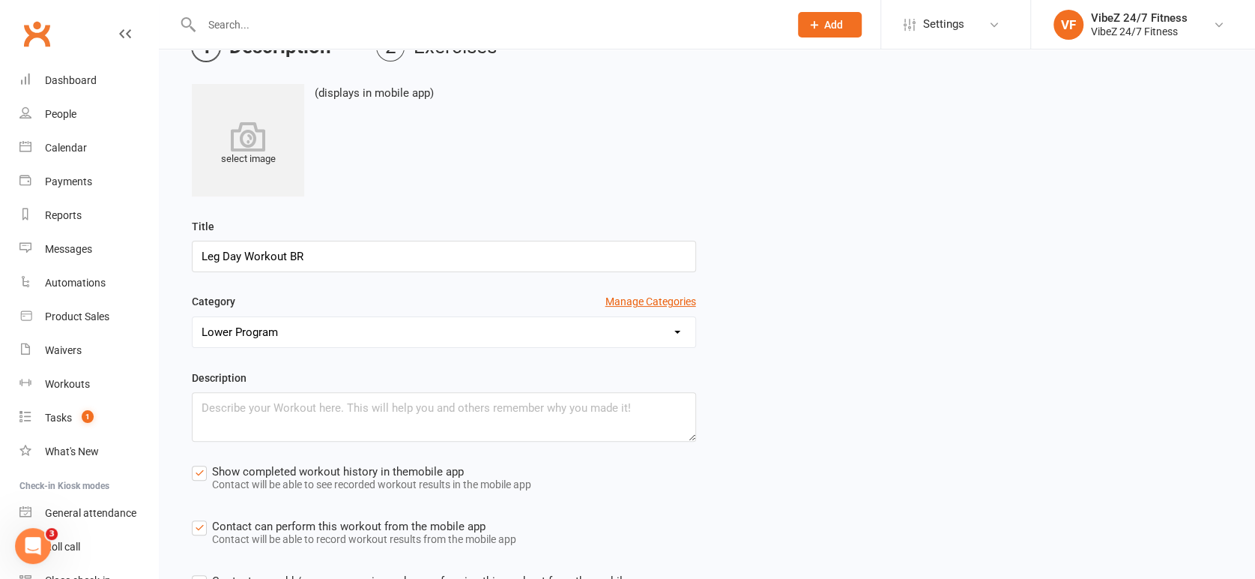
scroll to position [210, 0]
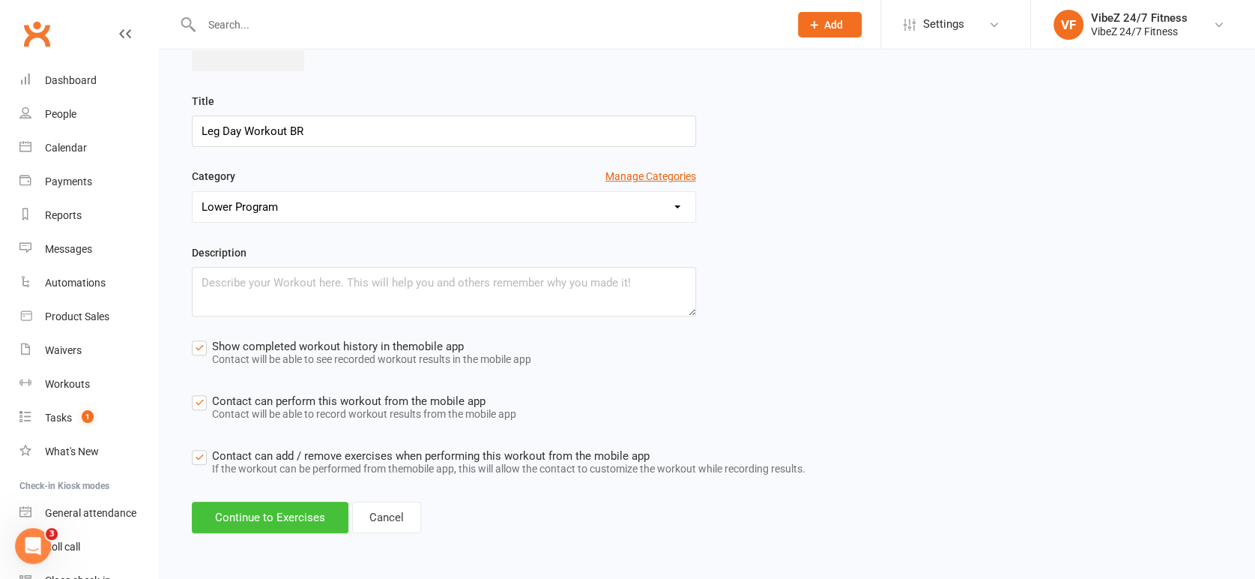
type input "Leg Day Workout BR"
click at [270, 520] on button "Continue to Exercises" at bounding box center [270, 516] width 157 height 31
select select "Kilograms"
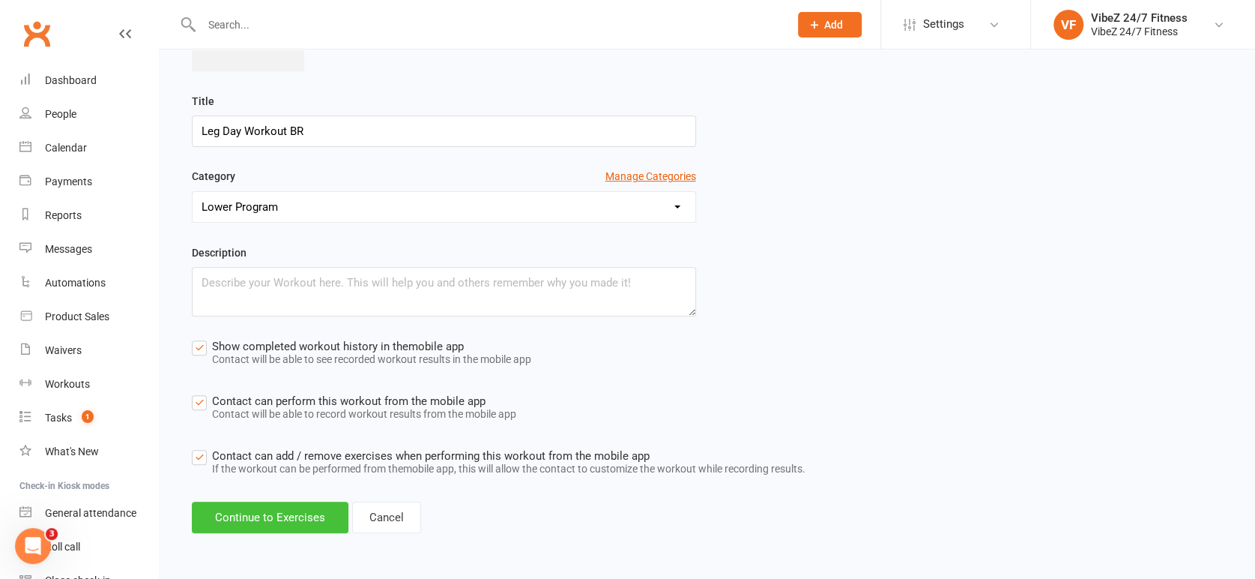
select select "Kilograms"
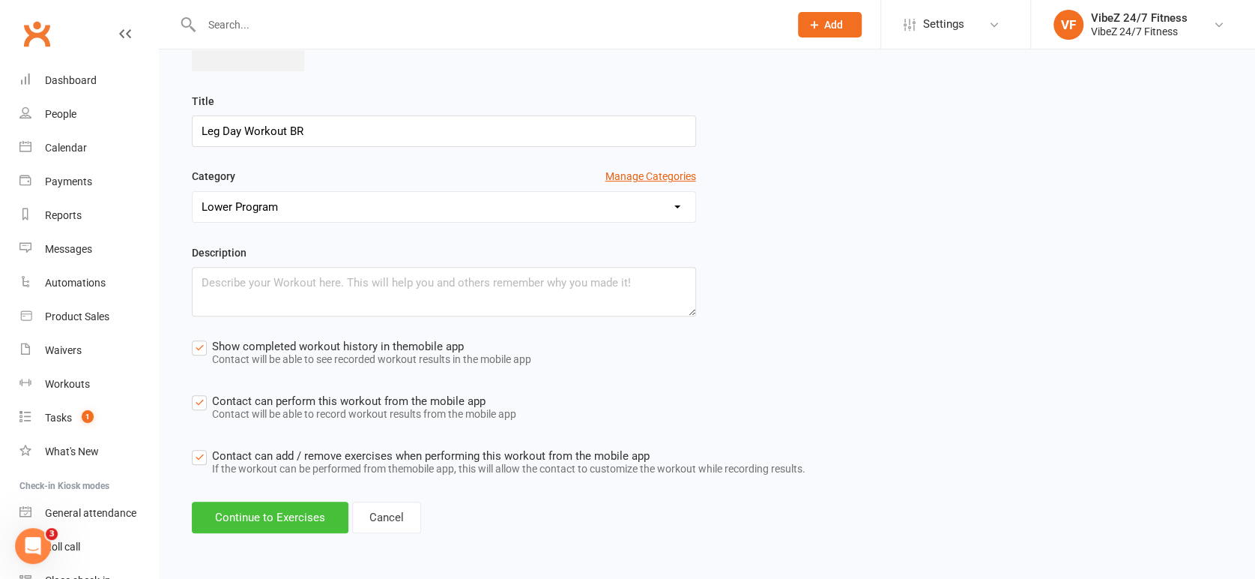
select select "Kilograms"
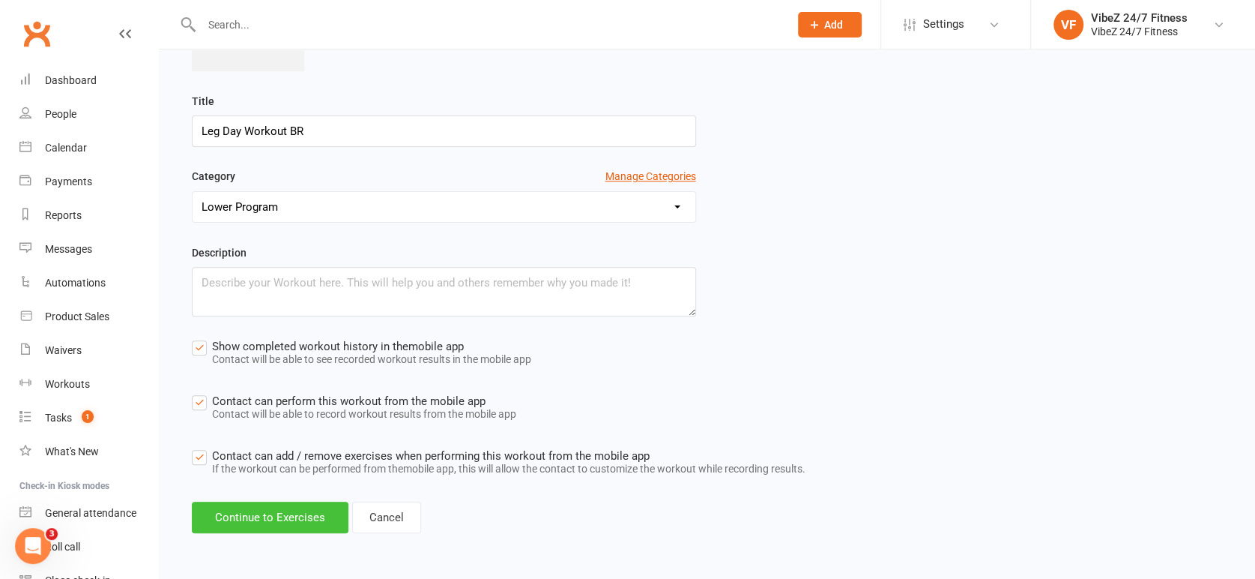
select select "Kilograms"
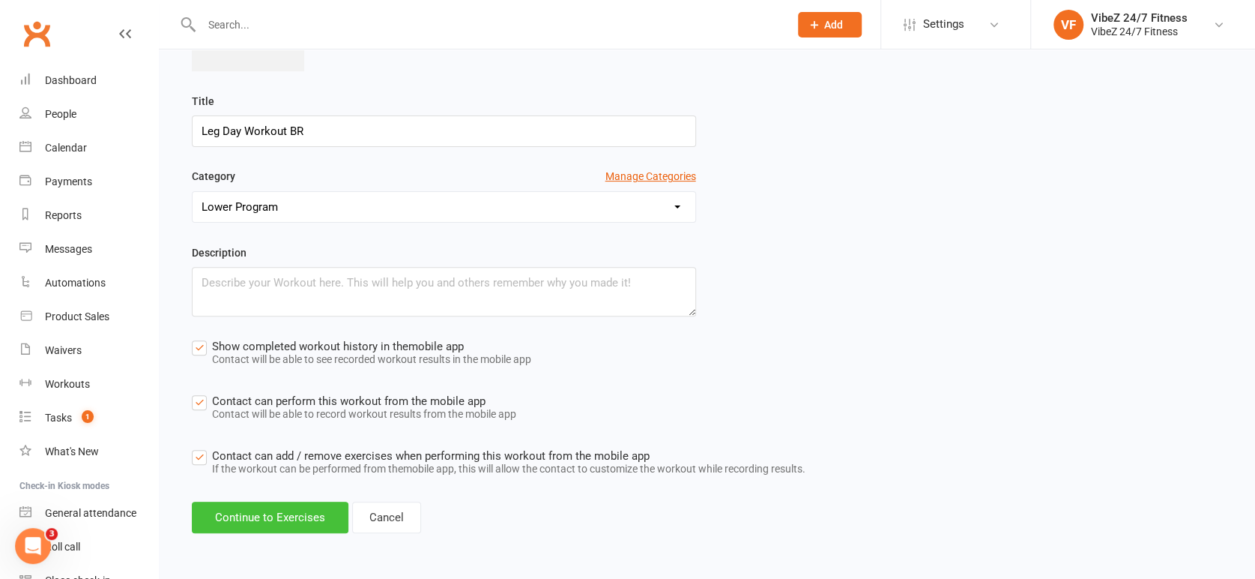
select select "Kilograms"
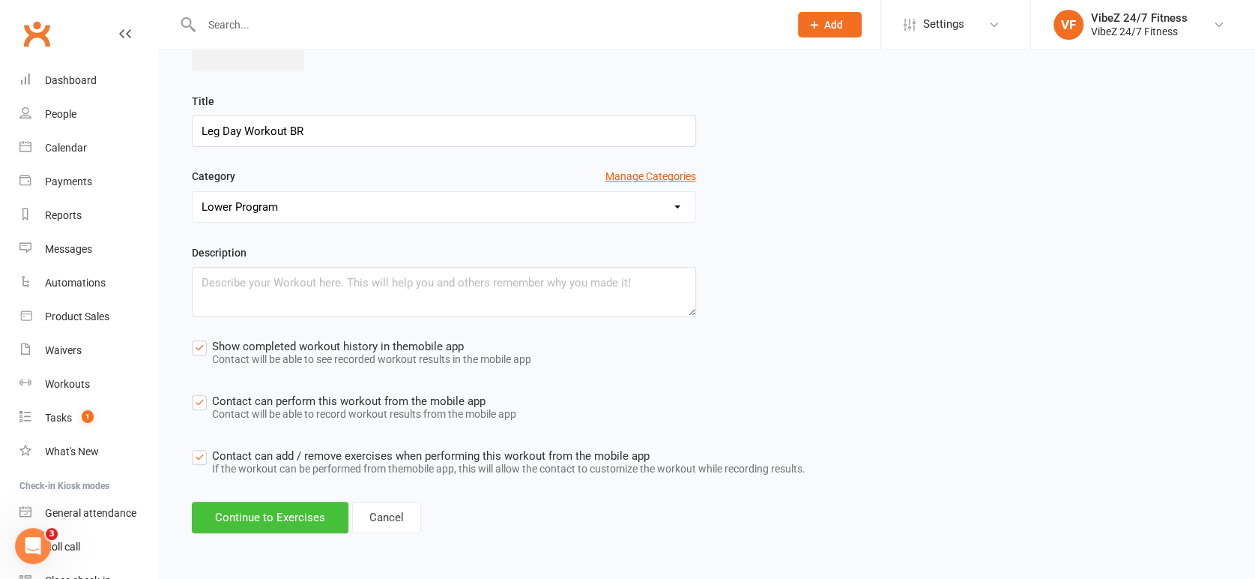
select select "Kilograms"
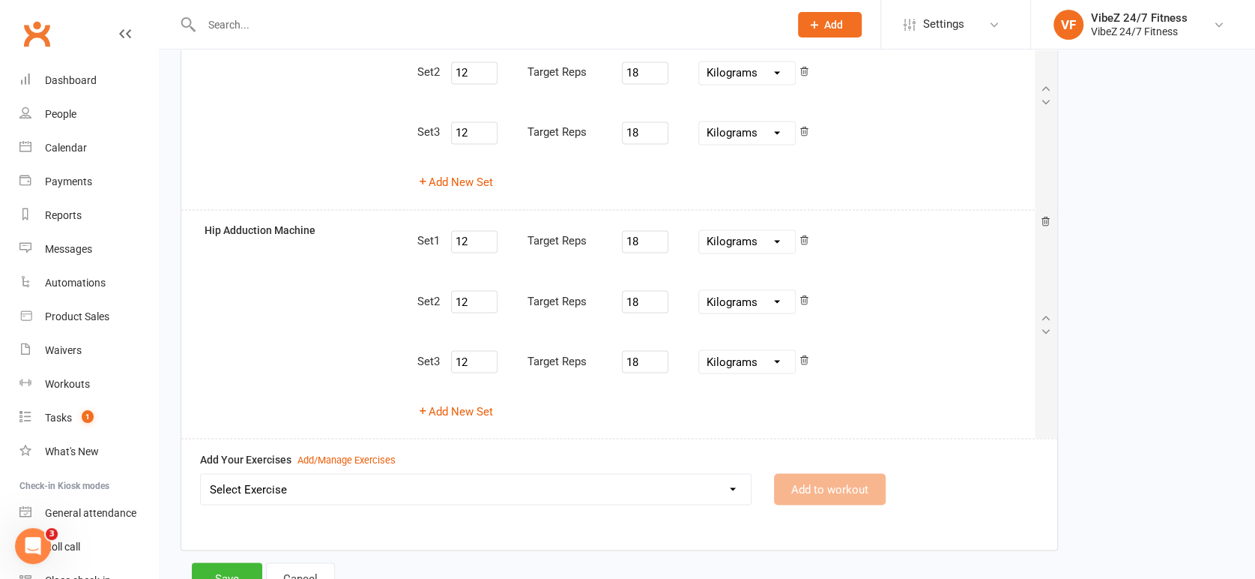
scroll to position [1685, 0]
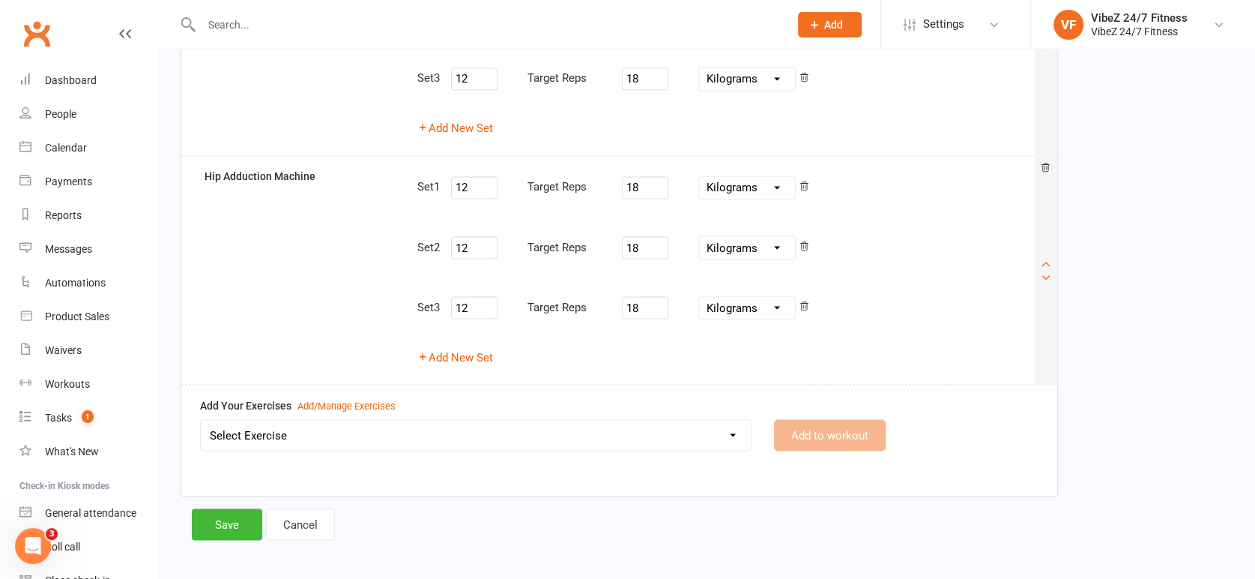
click at [1052, 172] on div at bounding box center [1046, 270] width 22 height 228
click at [1046, 166] on icon at bounding box center [1045, 167] width 10 height 10
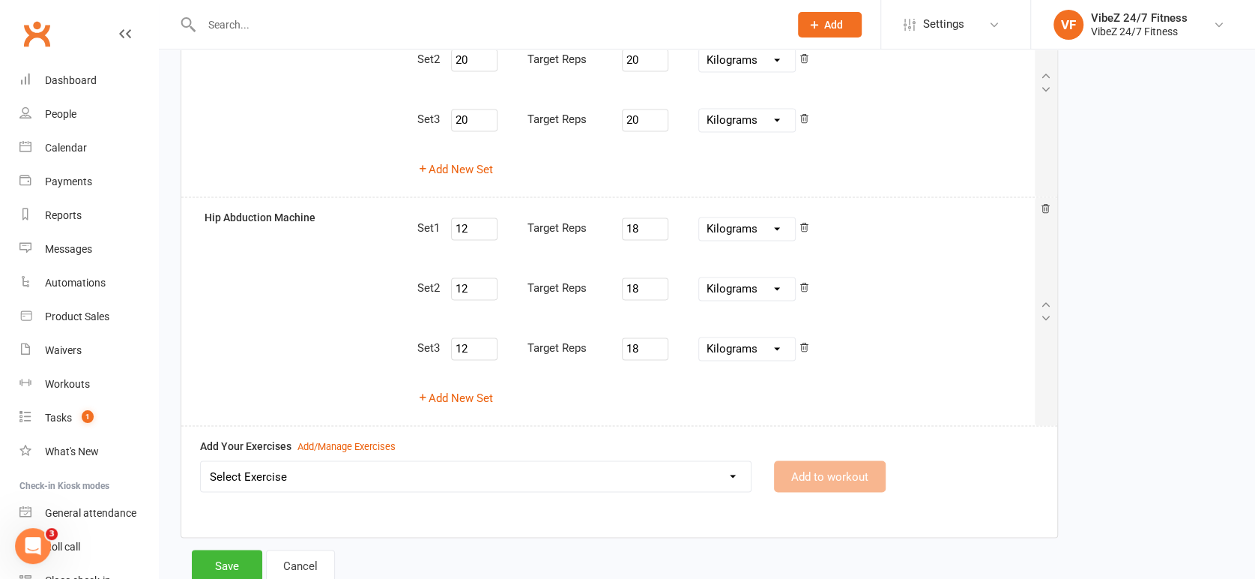
scroll to position [1374, 0]
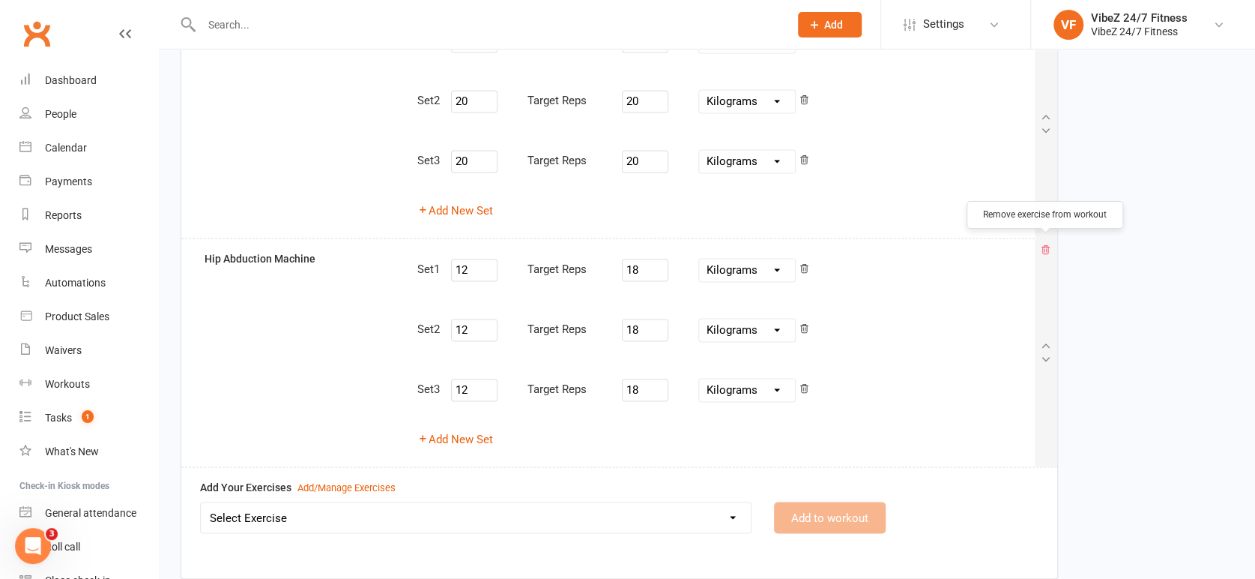
click at [1043, 244] on icon at bounding box center [1045, 249] width 10 height 10
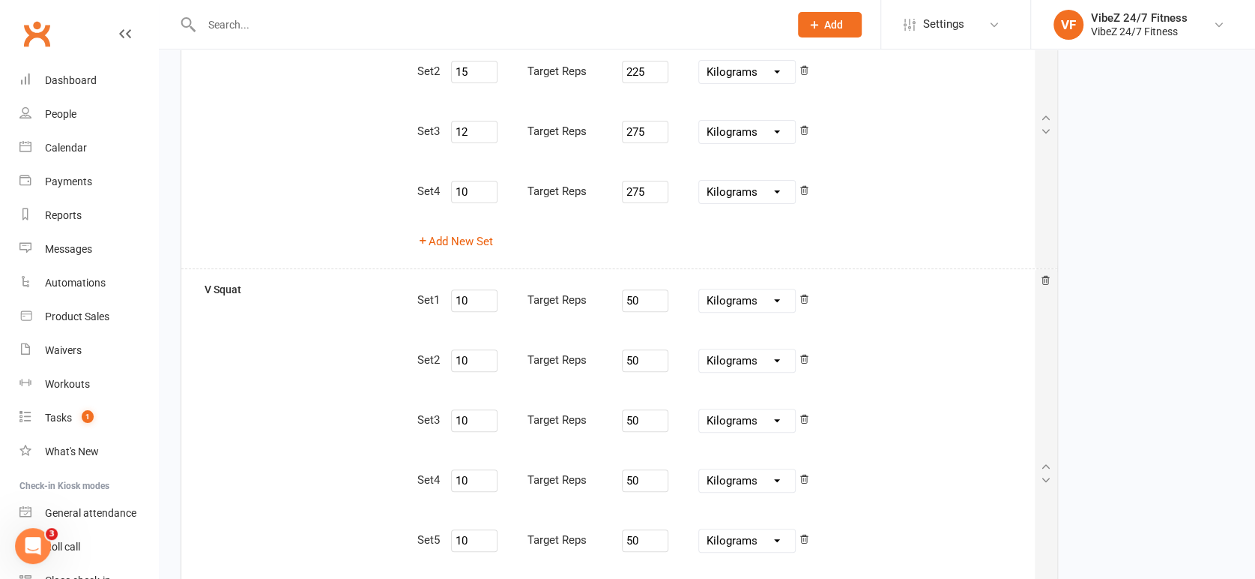
scroll to position [397, 0]
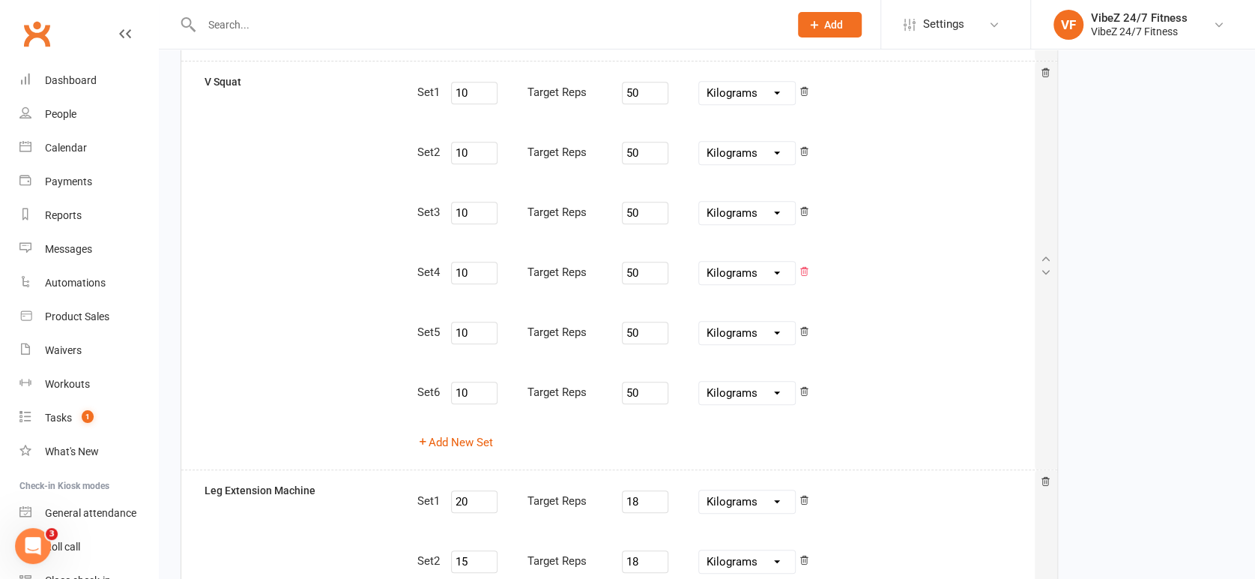
click at [809, 266] on icon at bounding box center [804, 271] width 10 height 10
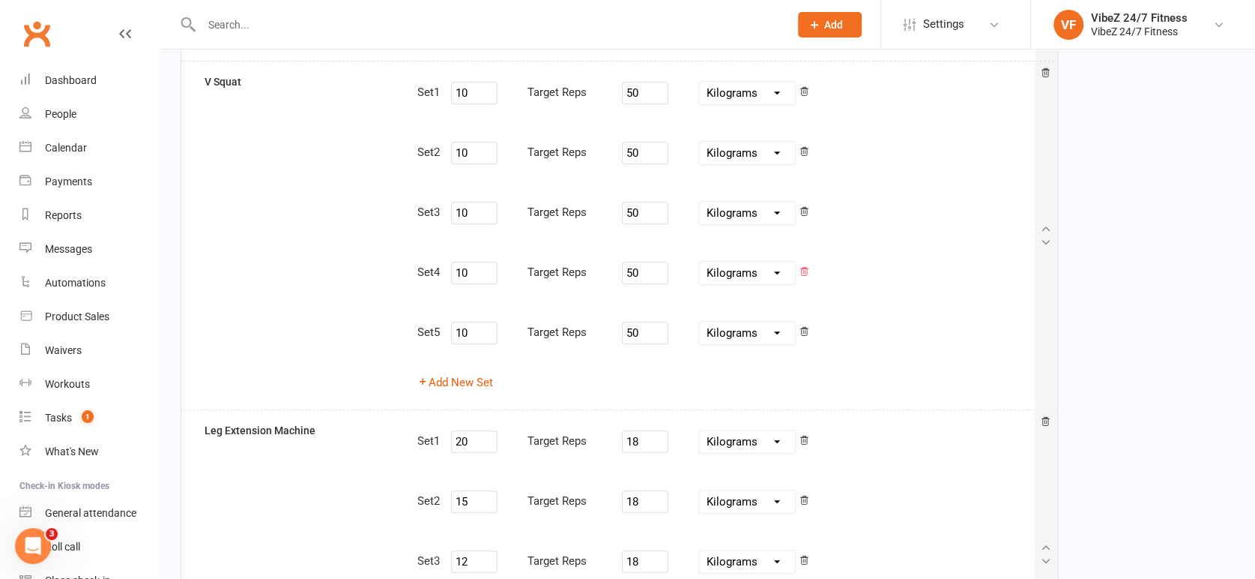
click at [809, 266] on icon at bounding box center [804, 271] width 10 height 10
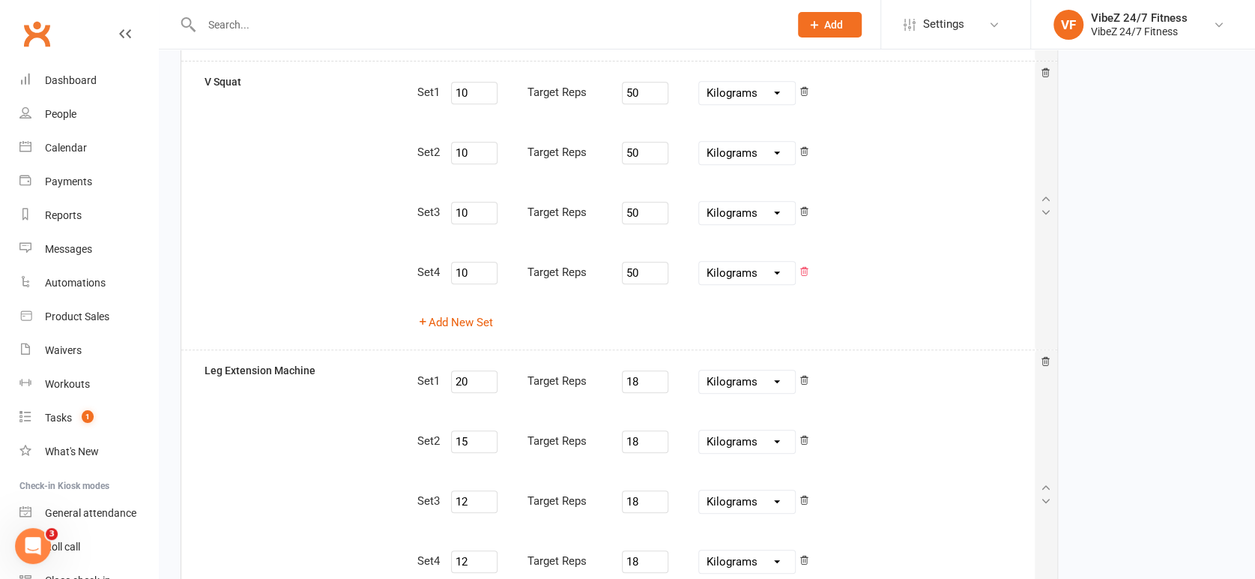
click at [809, 266] on icon at bounding box center [804, 271] width 10 height 10
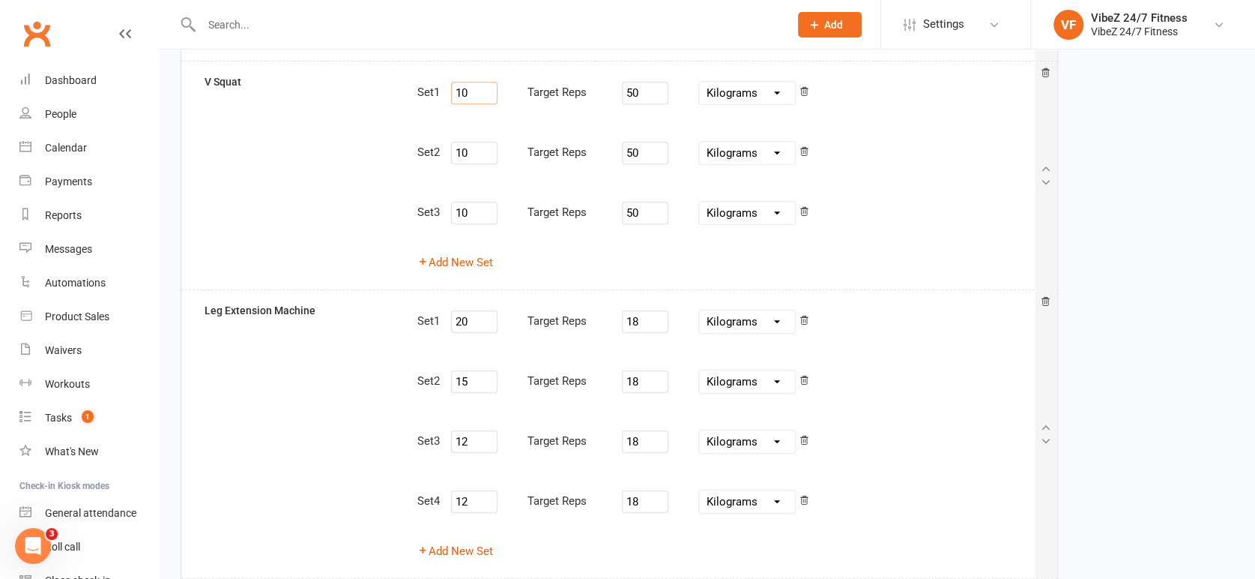
click at [474, 91] on input "10" at bounding box center [474, 93] width 46 height 22
drag, startPoint x: 465, startPoint y: 88, endPoint x: 457, endPoint y: 88, distance: 8.2
click at [457, 88] on input "12" at bounding box center [474, 93] width 46 height 22
drag, startPoint x: 471, startPoint y: 82, endPoint x: 421, endPoint y: 96, distance: 51.3
click at [421, 96] on div "Set 1 12 Target Reps 50 Pounds Grams Kilograms" at bounding box center [725, 92] width 617 height 39
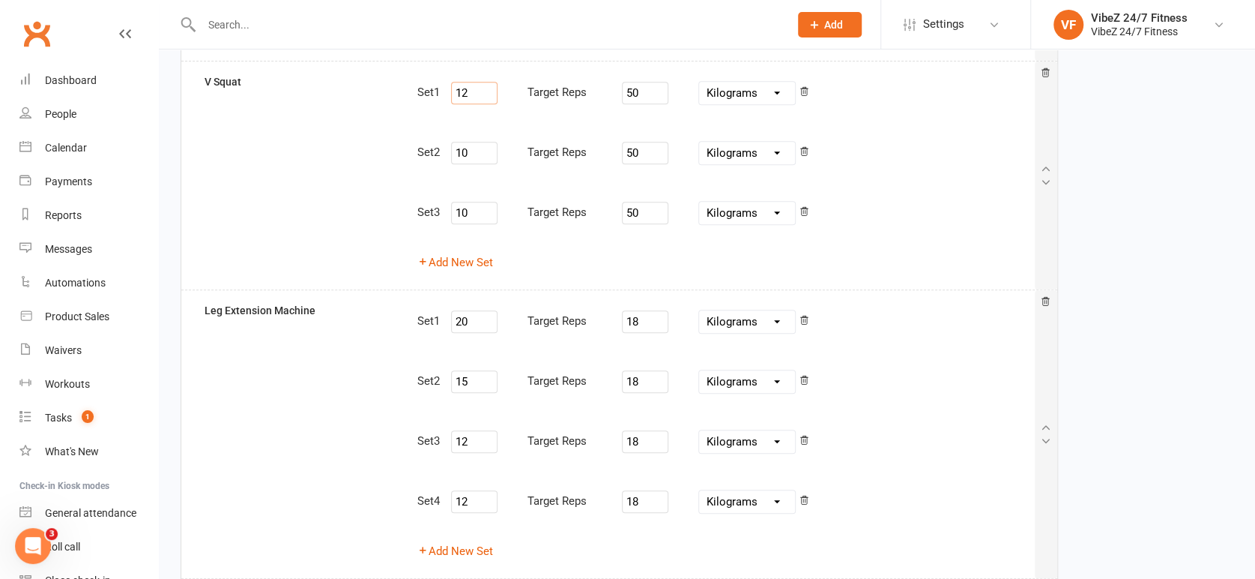
type input "12"
drag, startPoint x: 472, startPoint y: 152, endPoint x: 435, endPoint y: 155, distance: 37.6
click at [433, 155] on div "Set 2 10 Target Reps 50 Pounds Grams Kilograms" at bounding box center [725, 152] width 617 height 39
paste input "2"
type input "12"
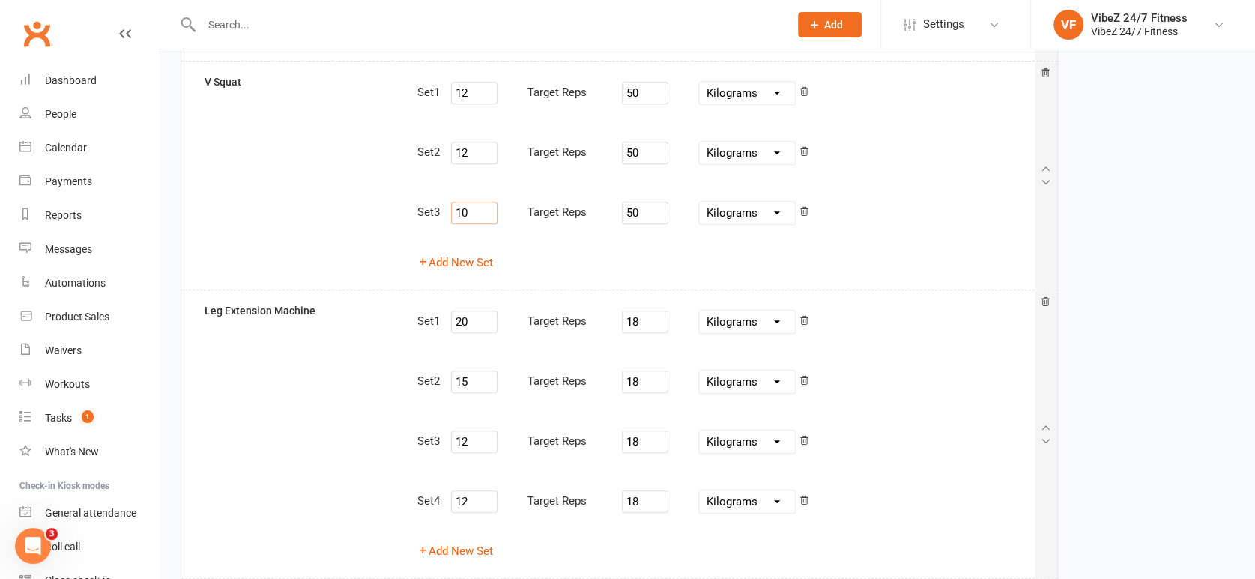
drag, startPoint x: 479, startPoint y: 203, endPoint x: 429, endPoint y: 214, distance: 51.5
click at [428, 210] on div "Set 3 10 Target Reps 50 Pounds Grams Kilograms" at bounding box center [725, 212] width 617 height 39
paste input "2"
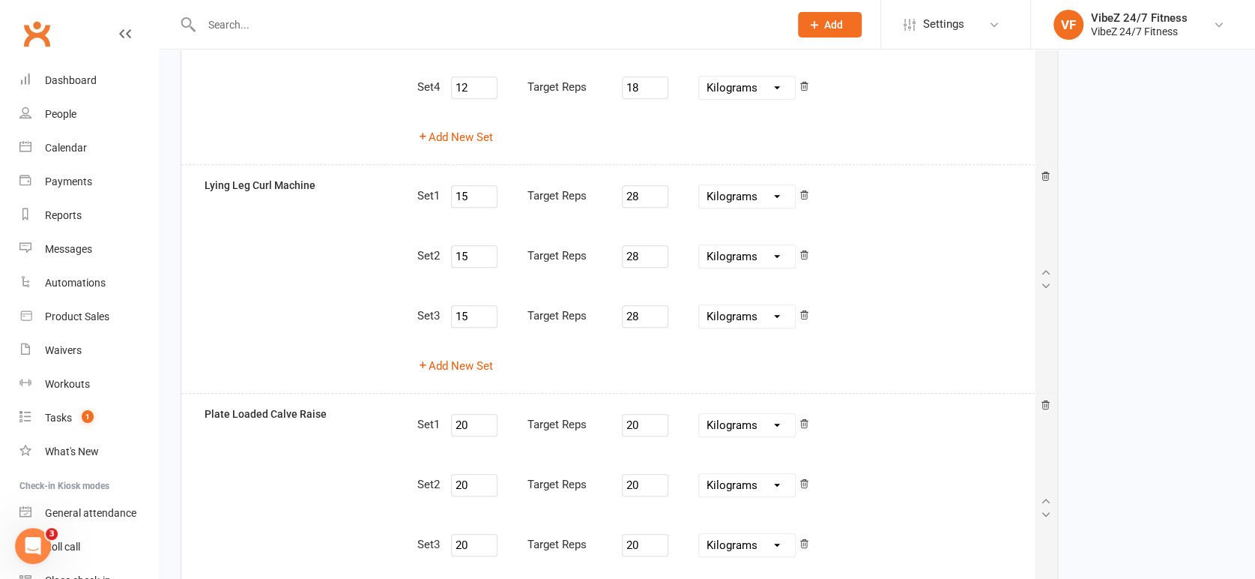
scroll to position [1050, 0]
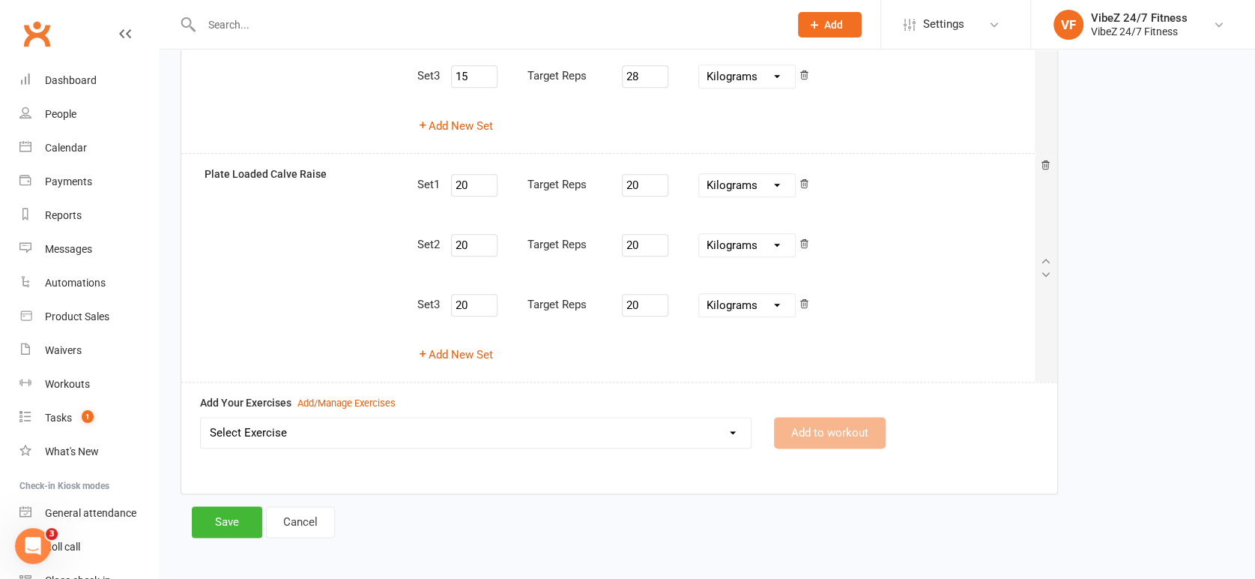
type input "12"
click at [325, 428] on select "Select Exercise 45 Degree Plated Loaded Leg Press Abdominal Crunch Machine Air …" at bounding box center [476, 432] width 550 height 30
select select "11811"
click at [201, 417] on select "Select Exercise 45 Degree Plated Loaded Leg Press Abdominal Crunch Machine Air …" at bounding box center [476, 432] width 550 height 30
click at [828, 432] on button "Add to workout" at bounding box center [830, 432] width 112 height 31
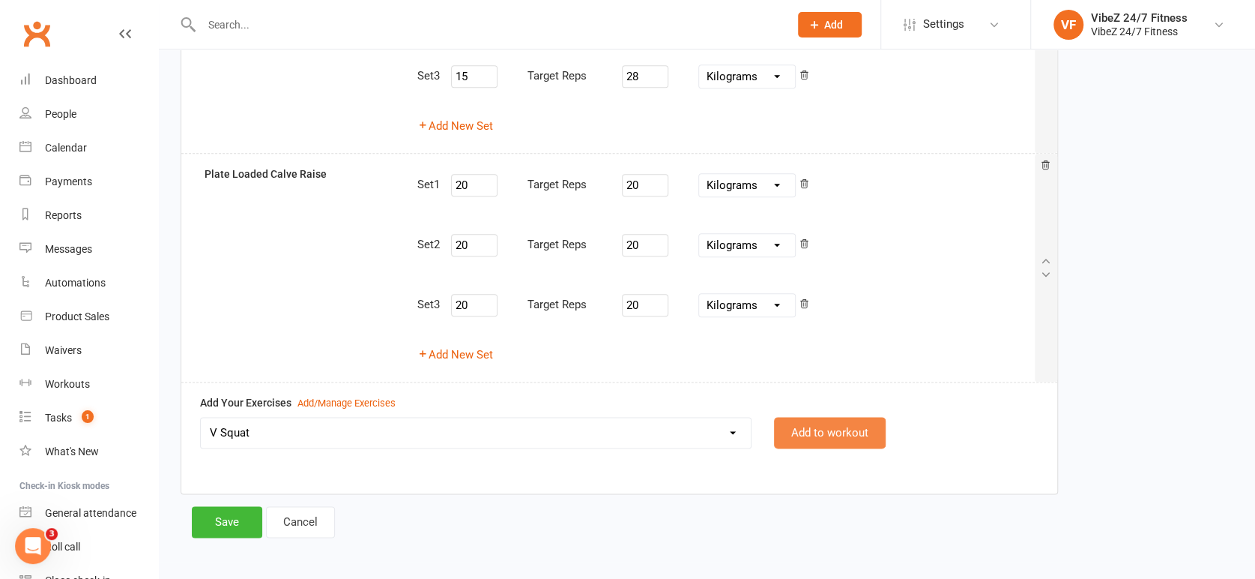
select select
select select "Kilograms"
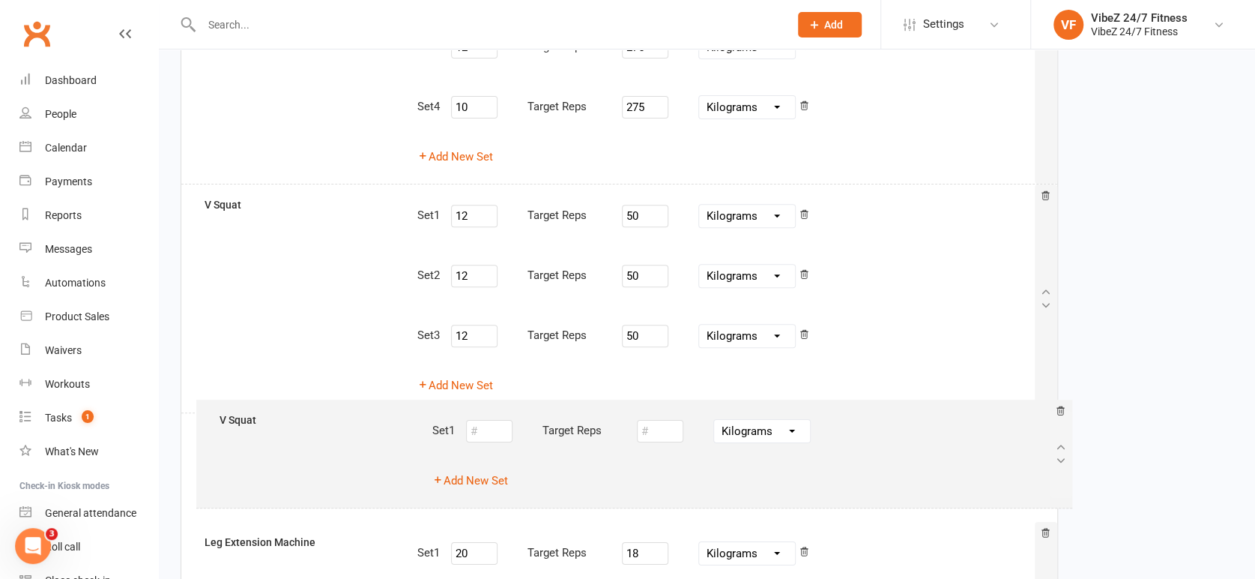
drag, startPoint x: 335, startPoint y: 418, endPoint x: 348, endPoint y: 434, distance: 20.3
click at [348, 434] on div "45 Degree Plated Loaded Leg Press Set 1 15 Target Reps 175 Pounds Grams Kilogra…" at bounding box center [619, 582] width 852 height 1372
type input "20"
type input "18"
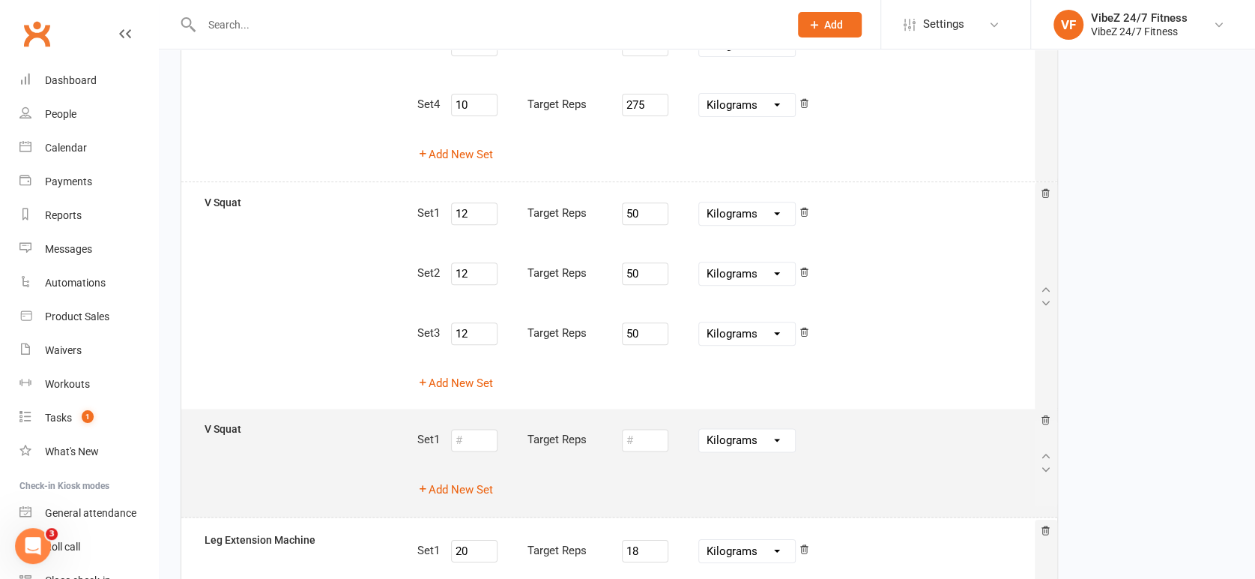
type input "18"
type input "12"
type input "18"
type input "15"
type input "28"
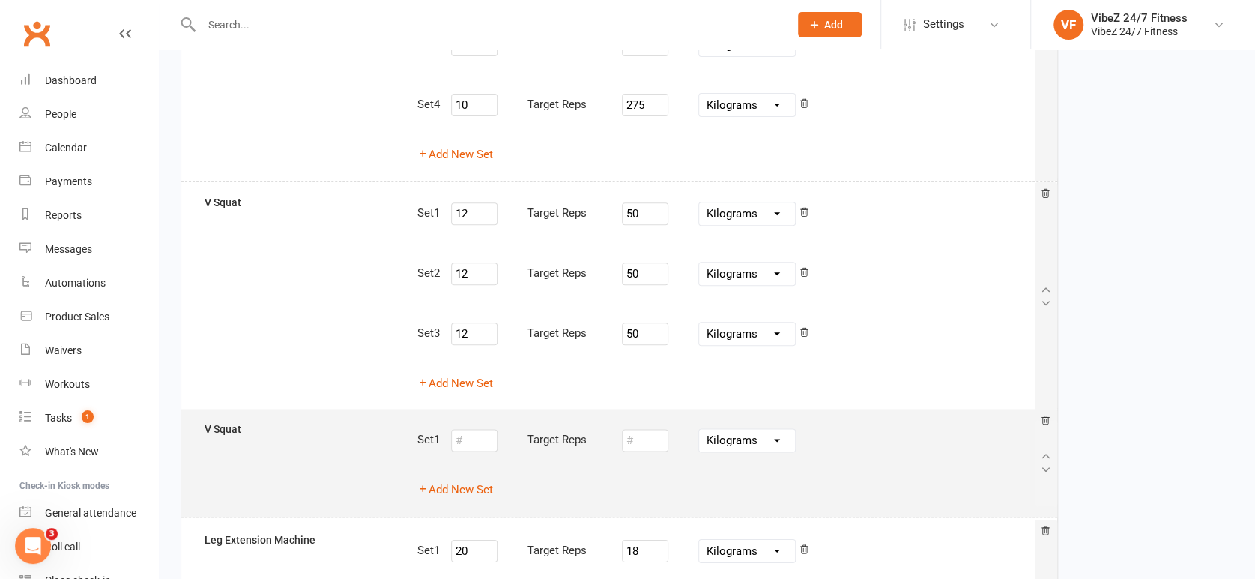
type input "15"
type input "28"
type input "15"
type input "28"
type input "20"
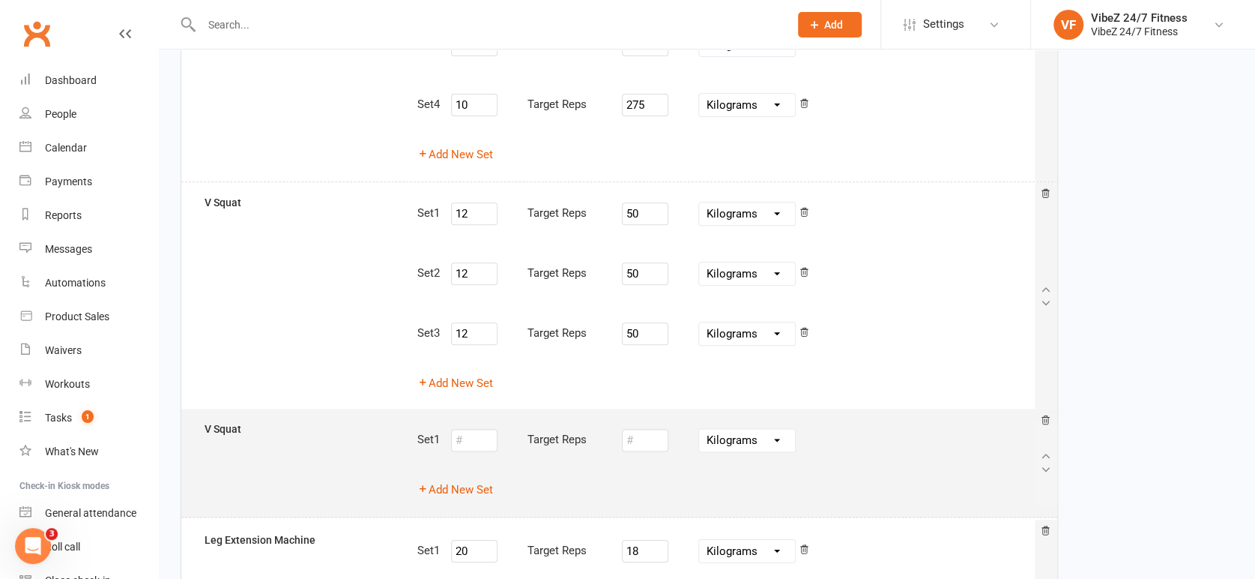
type input "20"
select select "Kilograms"
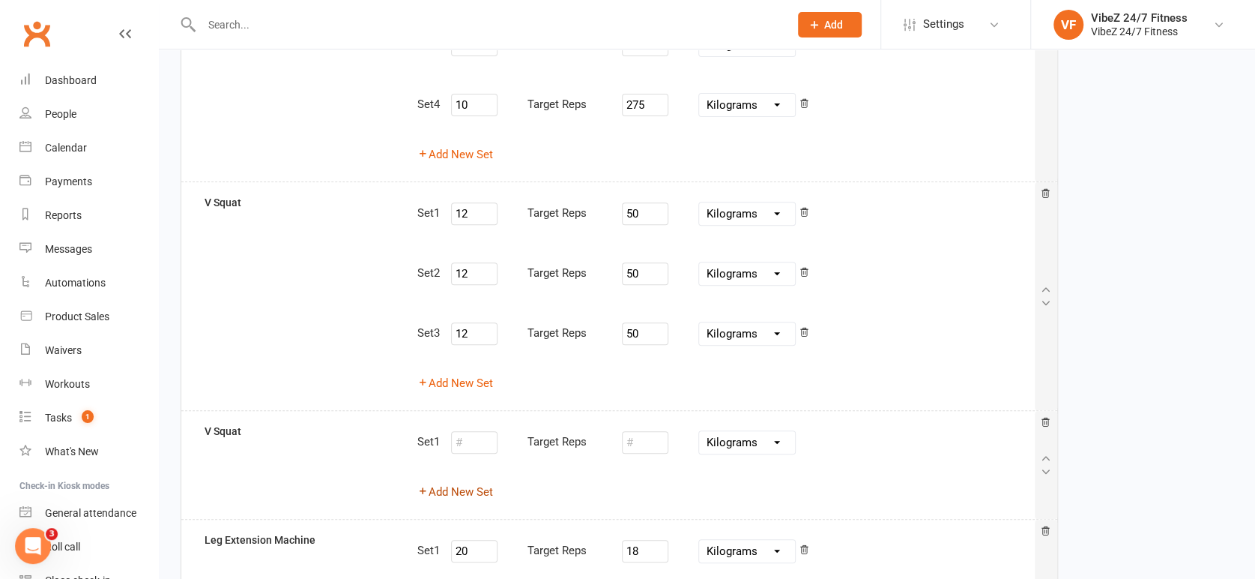
click at [458, 488] on button "Add New Set" at bounding box center [455, 492] width 76 height 18
select select "Kilograms"
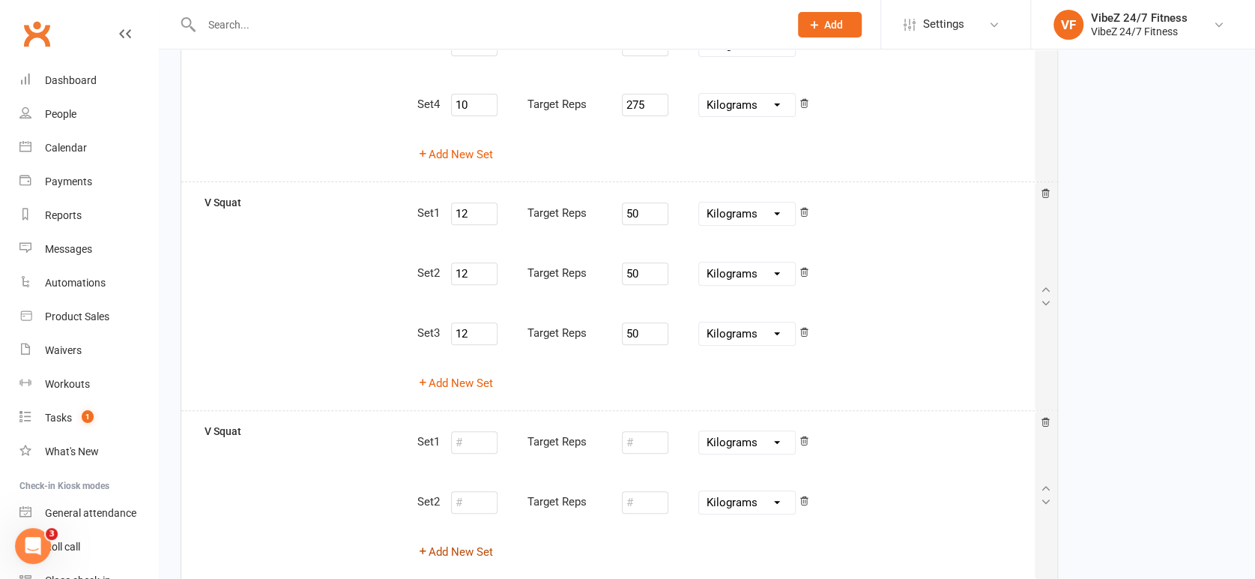
click at [464, 546] on button "Add New Set" at bounding box center [455, 552] width 76 height 18
select select "Kilograms"
click at [480, 438] on input "number" at bounding box center [474, 442] width 46 height 22
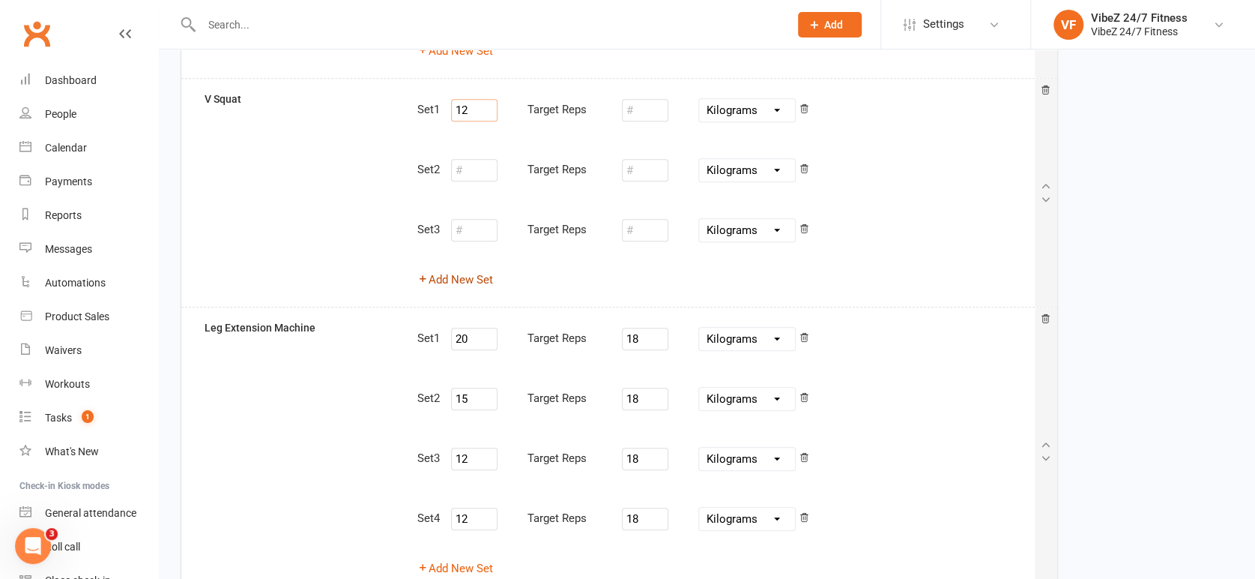
scroll to position [609, 0]
type input "12"
click at [482, 175] on input "number" at bounding box center [474, 169] width 46 height 22
type input "12"
click at [462, 220] on input "number" at bounding box center [474, 229] width 46 height 22
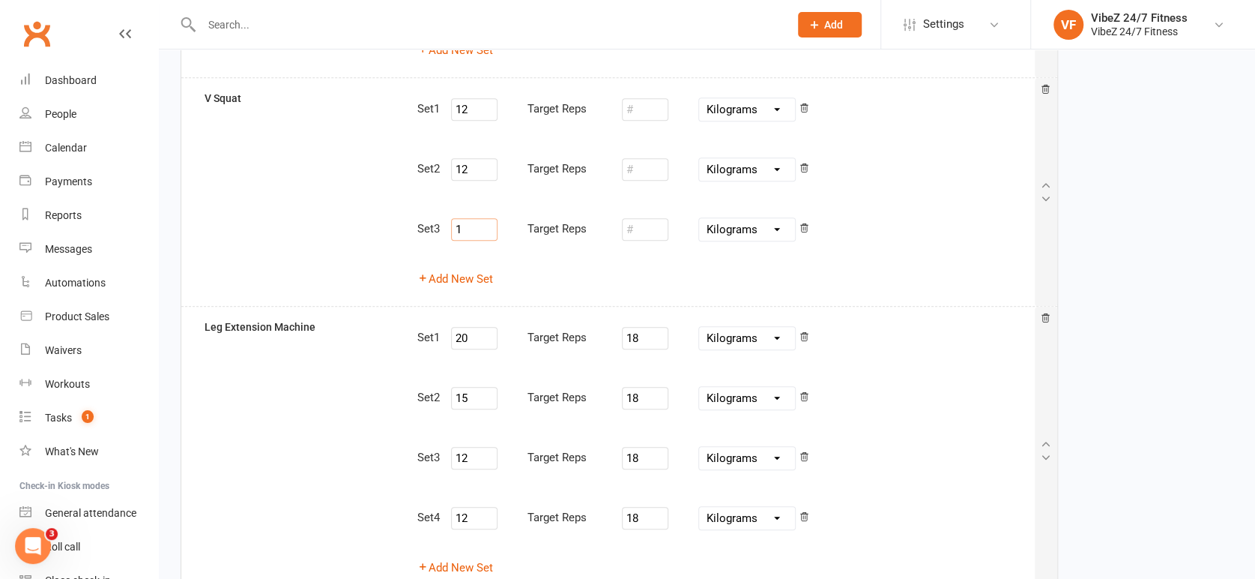
type input "12"
click at [808, 336] on icon at bounding box center [804, 336] width 10 height 10
type input "15"
type input "12"
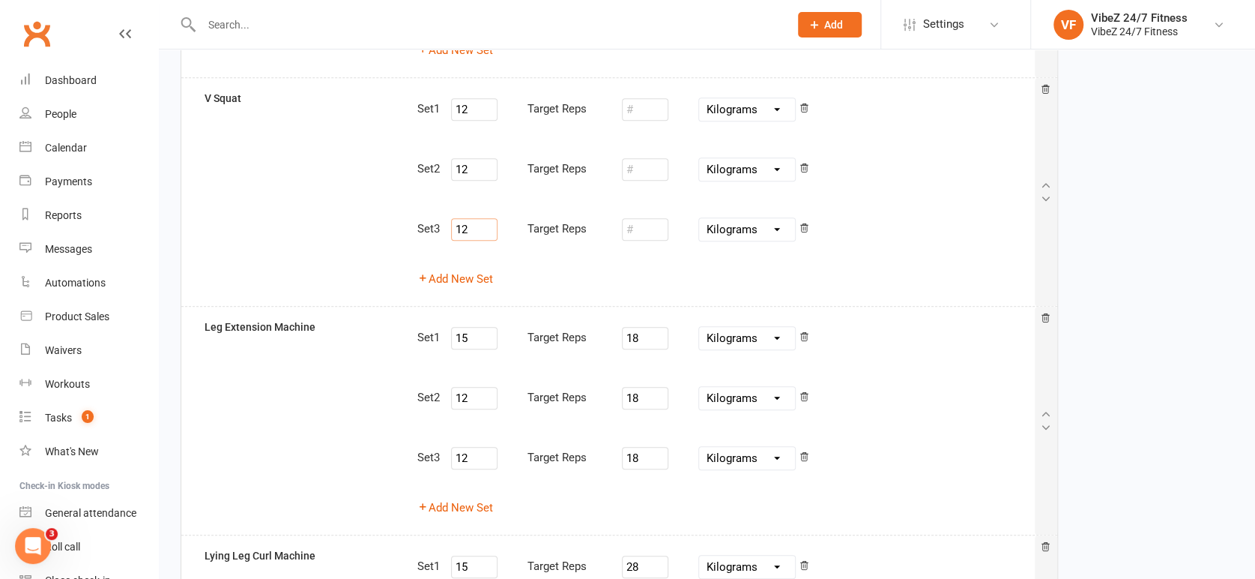
type input "12"
drag, startPoint x: 662, startPoint y: 331, endPoint x: 600, endPoint y: 337, distance: 61.8
click at [600, 337] on div "Set 1 15 Target Reps 18 Pounds Grams Kilograms" at bounding box center [725, 338] width 617 height 39
type input "27"
drag, startPoint x: 478, startPoint y: 331, endPoint x: 419, endPoint y: 334, distance: 59.3
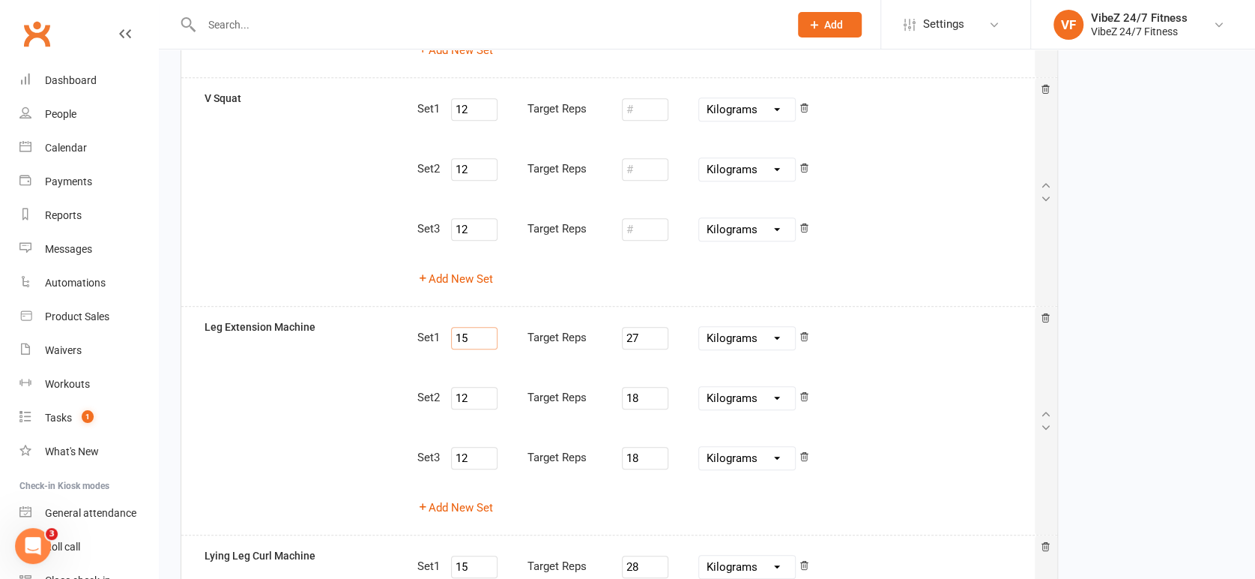
click at [419, 334] on div "Set 1 15 Target Reps 27 Pounds Grams Kilograms" at bounding box center [725, 338] width 617 height 39
drag, startPoint x: 485, startPoint y: 397, endPoint x: 446, endPoint y: 394, distance: 39.0
click at [446, 394] on div "Set 2 12 Target Reps 18 Pounds Grams Kilograms" at bounding box center [725, 398] width 617 height 39
paste input "5"
type input "15"
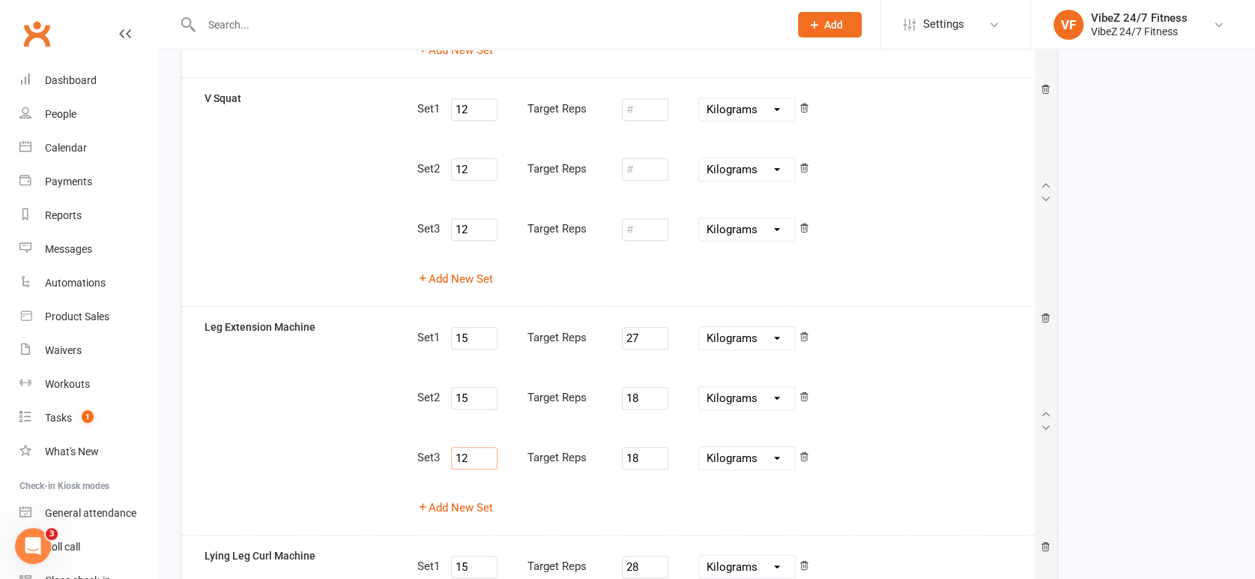
drag, startPoint x: 471, startPoint y: 456, endPoint x: 441, endPoint y: 454, distance: 30.8
click at [441, 454] on div "Set 3 12 Target Reps 18 Pounds Grams Kilograms" at bounding box center [725, 457] width 617 height 39
paste input "5"
type input "15"
drag, startPoint x: 654, startPoint y: 334, endPoint x: 579, endPoint y: 338, distance: 75.0
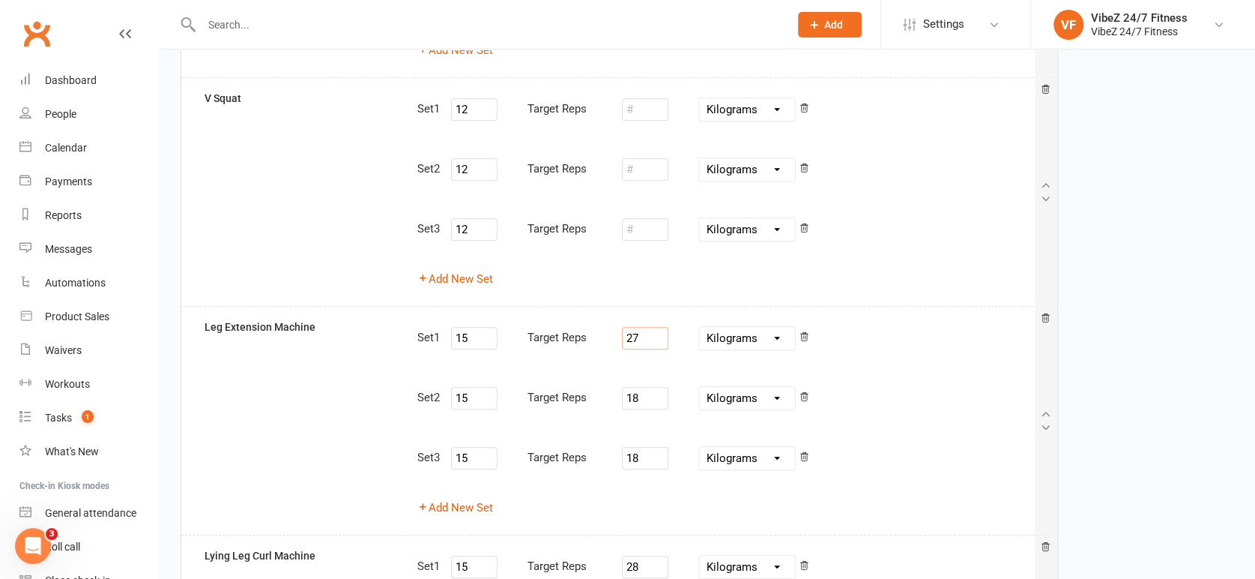
click at [579, 338] on div "Set 1 15 Target Reps 27 Pounds Grams Kilograms" at bounding box center [725, 338] width 617 height 39
drag, startPoint x: 654, startPoint y: 339, endPoint x: 573, endPoint y: 340, distance: 80.2
click at [573, 340] on div "Set 1 15 Target Reps 32 Pounds Grams Kilograms" at bounding box center [725, 338] width 617 height 39
type input "32"
drag, startPoint x: 639, startPoint y: 379, endPoint x: 602, endPoint y: 372, distance: 38.1
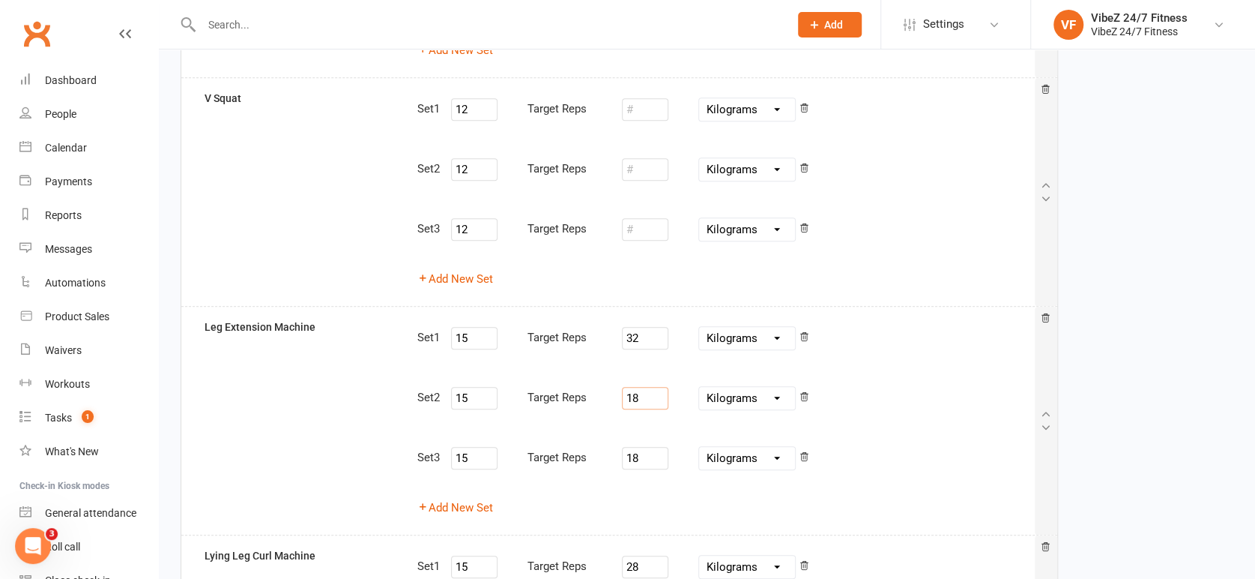
click at [602, 372] on div "Set 1 15 Target Reps 32 Pounds Grams Kilograms Set 2 15 Target Reps 18 Pounds G…" at bounding box center [725, 421] width 639 height 204
paste input "32"
type input "32"
drag, startPoint x: 666, startPoint y: 451, endPoint x: 594, endPoint y: 451, distance: 72.0
click at [594, 451] on div "Set 3 15 Target Reps 18 Pounds Grams Kilograms" at bounding box center [725, 457] width 617 height 39
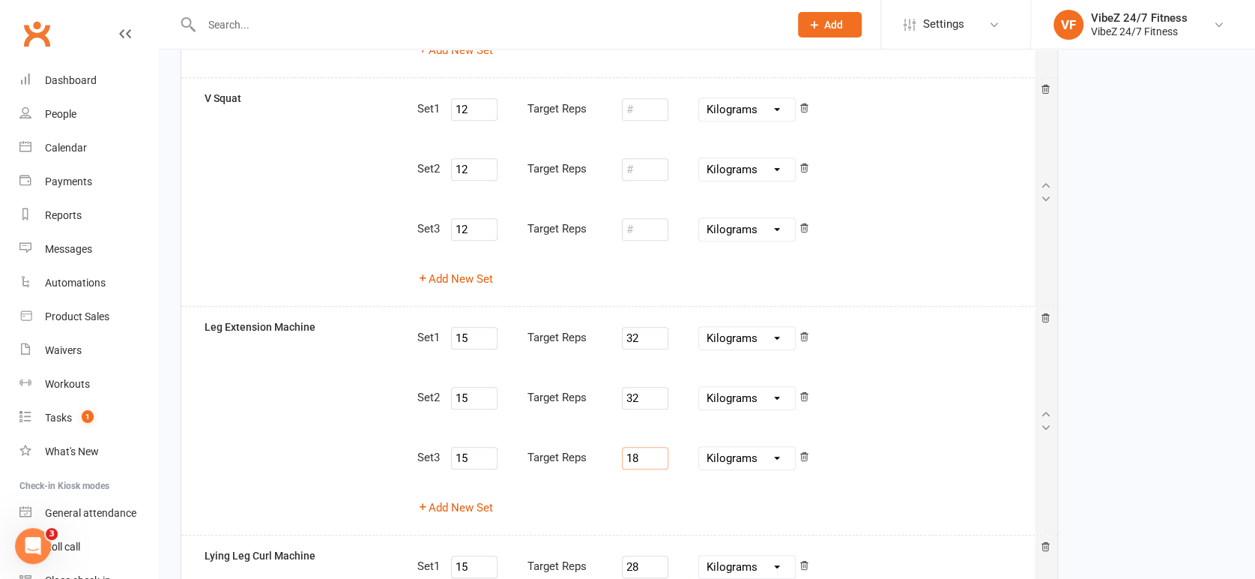
paste input "32"
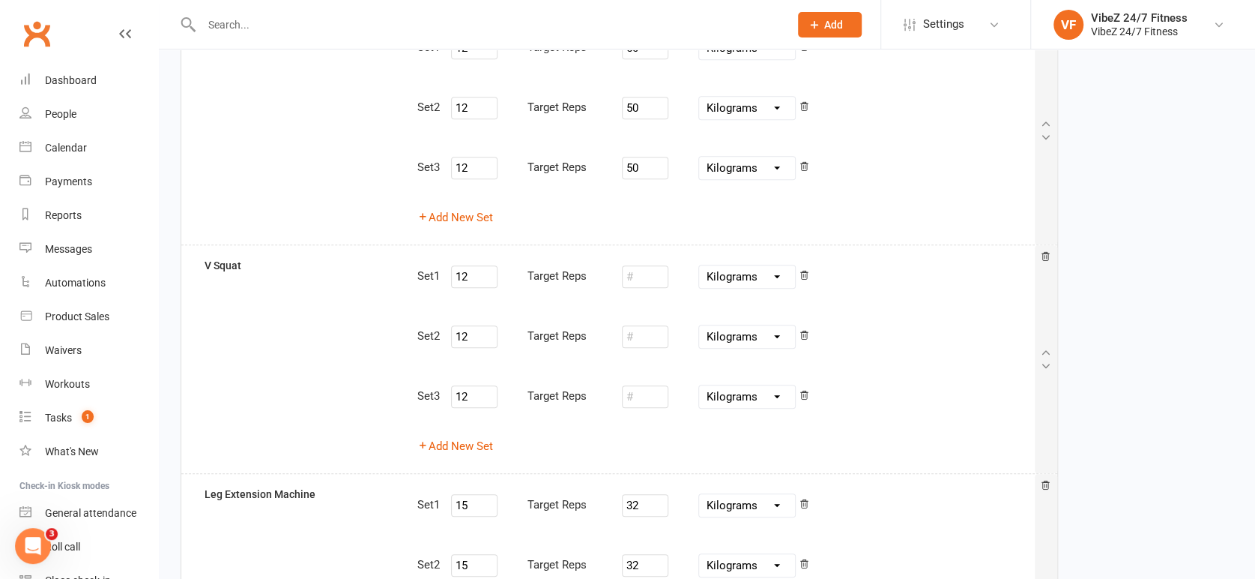
scroll to position [442, 0]
type input "32"
click at [659, 275] on input "number" at bounding box center [645, 276] width 46 height 22
drag, startPoint x: 648, startPoint y: 274, endPoint x: 606, endPoint y: 252, distance: 47.6
click at [606, 252] on div "V Squat Set 1 12 Target Reps 50 Pounds Grams Kilograms Set 2 12 Target Reps Pou…" at bounding box center [619, 358] width 876 height 229
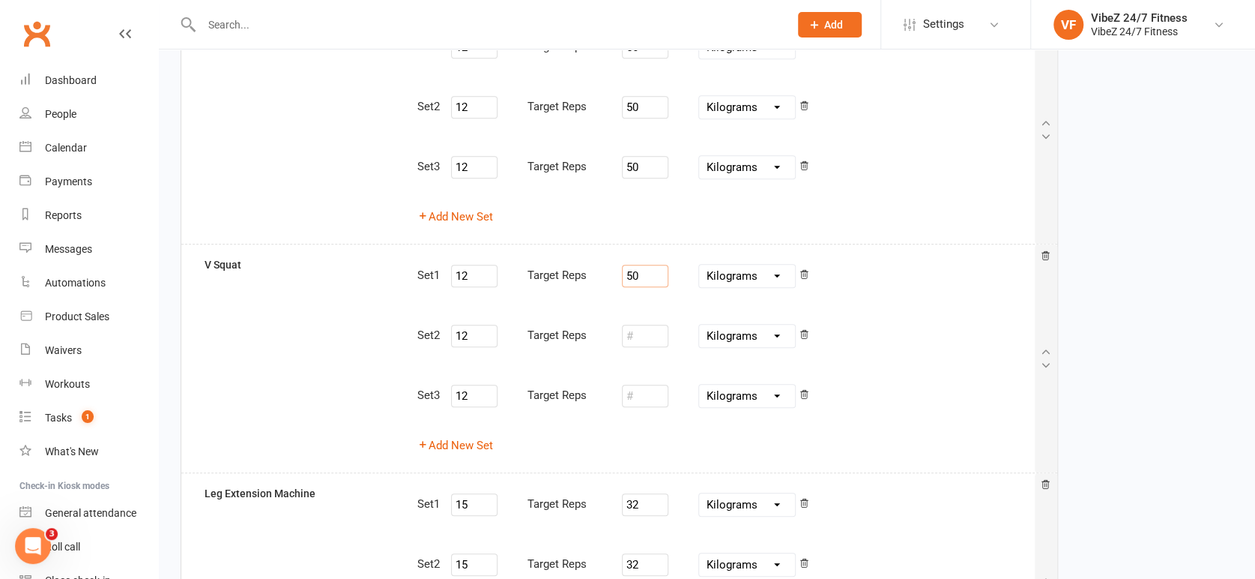
type input "50"
click at [638, 328] on input "number" at bounding box center [645, 336] width 46 height 22
paste input "50"
type input "50"
click at [648, 391] on input "number" at bounding box center [645, 396] width 46 height 22
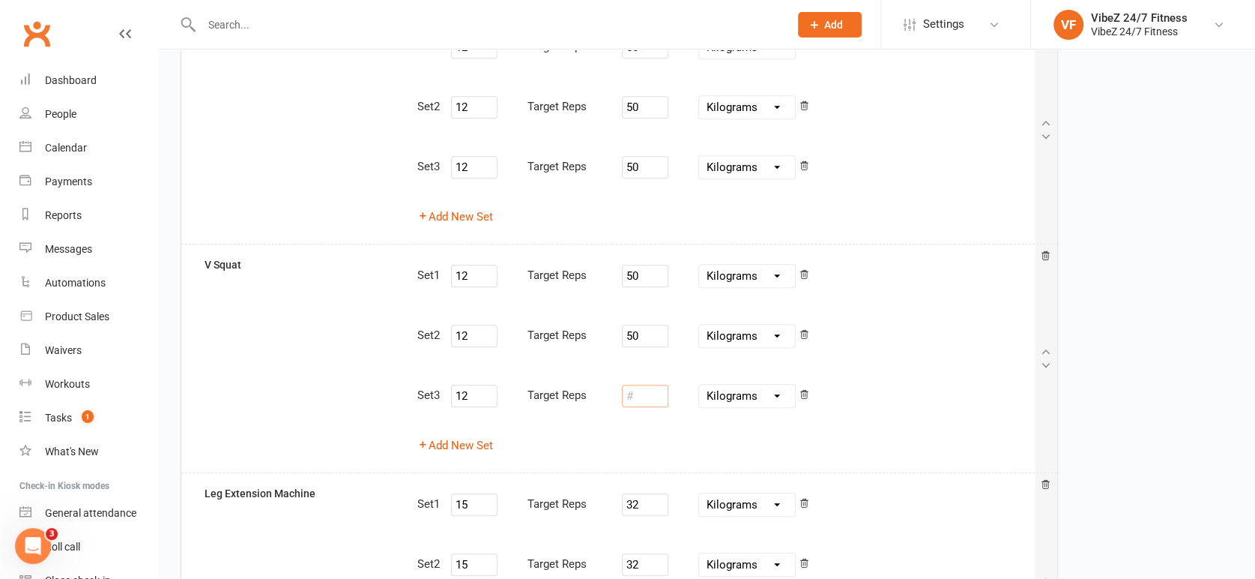
paste input "50"
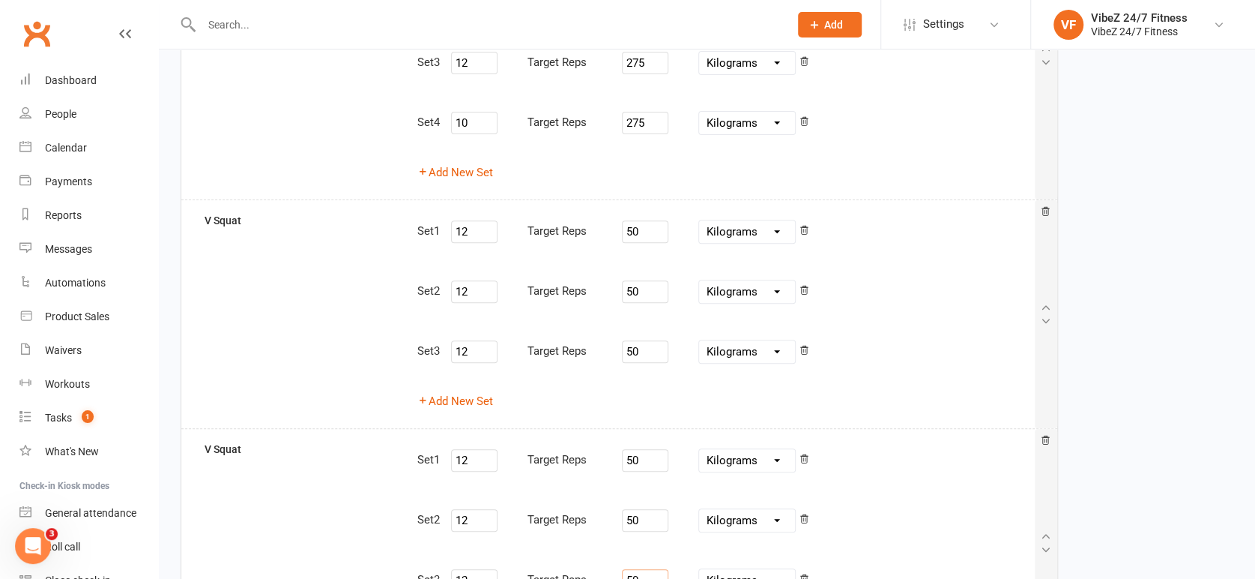
scroll to position [0, 0]
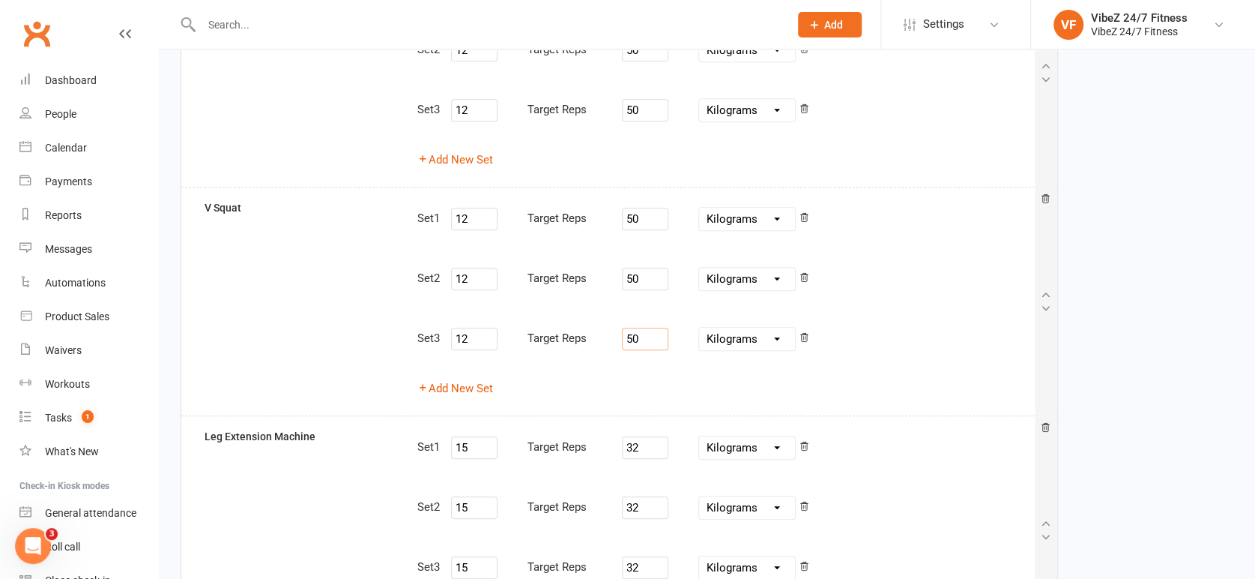
type input "50"
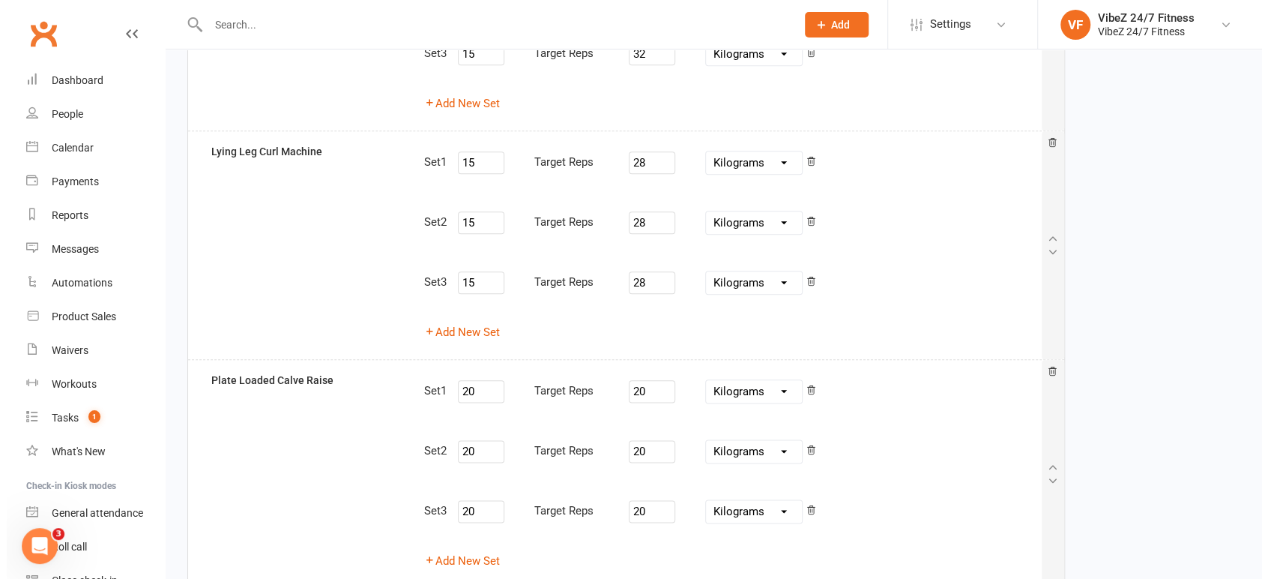
scroll to position [1218, 0]
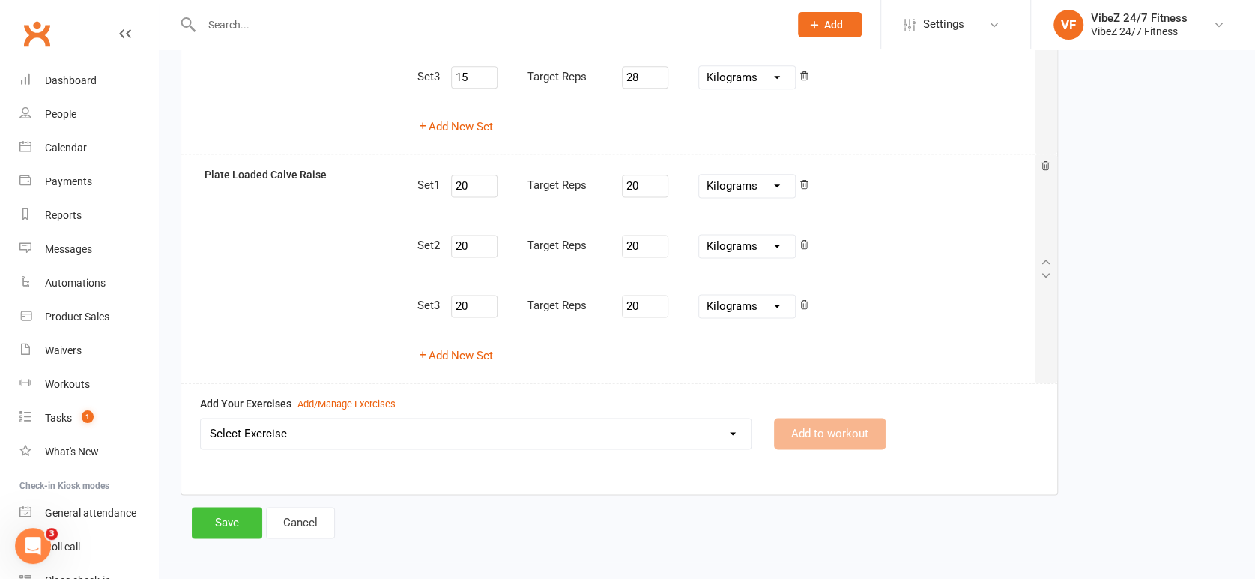
click at [229, 513] on button "Save" at bounding box center [227, 522] width 70 height 31
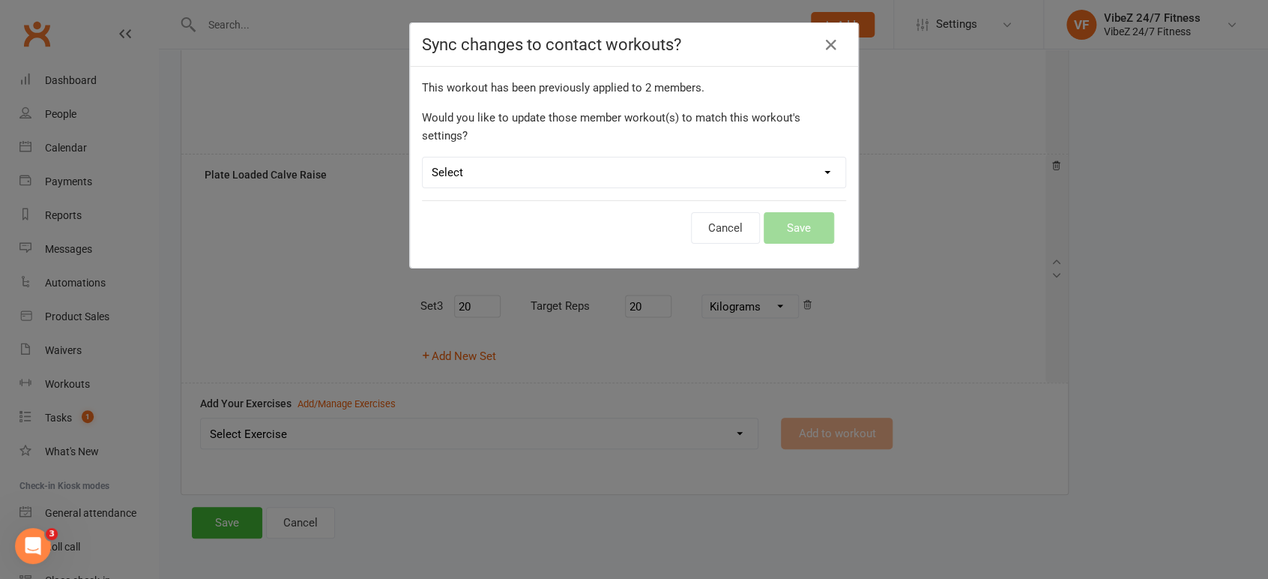
click at [617, 157] on select "Select Leave member workouts unchanged Sync workout + exercise settings to memb…" at bounding box center [634, 172] width 423 height 30
select select "no_change"
click at [423, 157] on select "Select Leave member workouts unchanged Sync workout + exercise settings to memb…" at bounding box center [634, 172] width 423 height 30
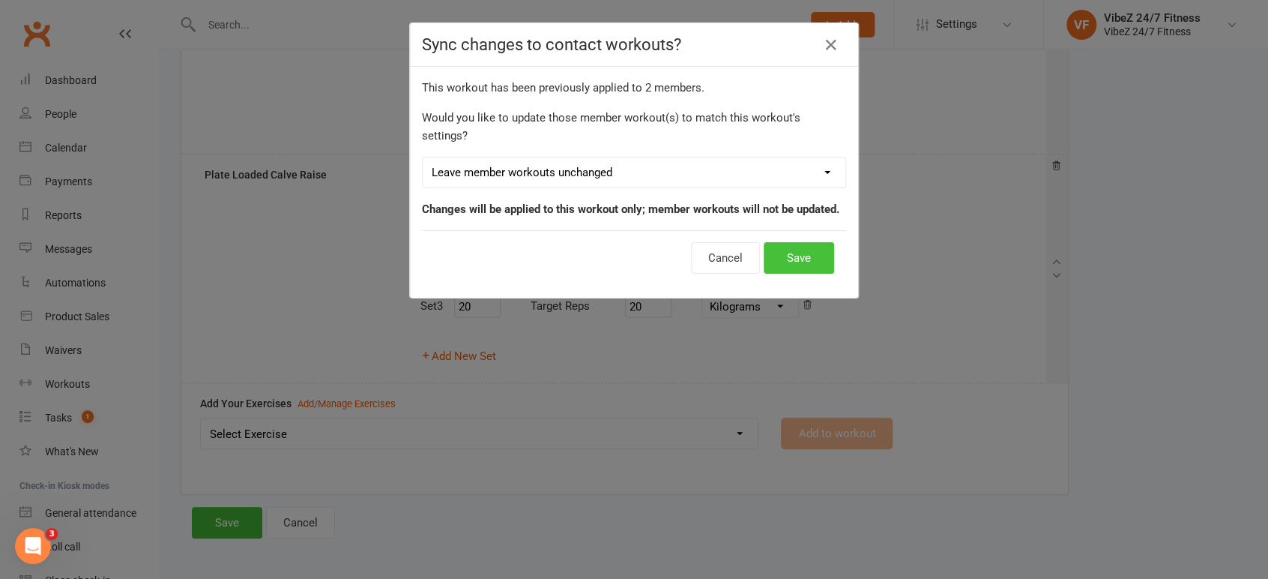
click at [802, 242] on button "Save" at bounding box center [799, 257] width 70 height 31
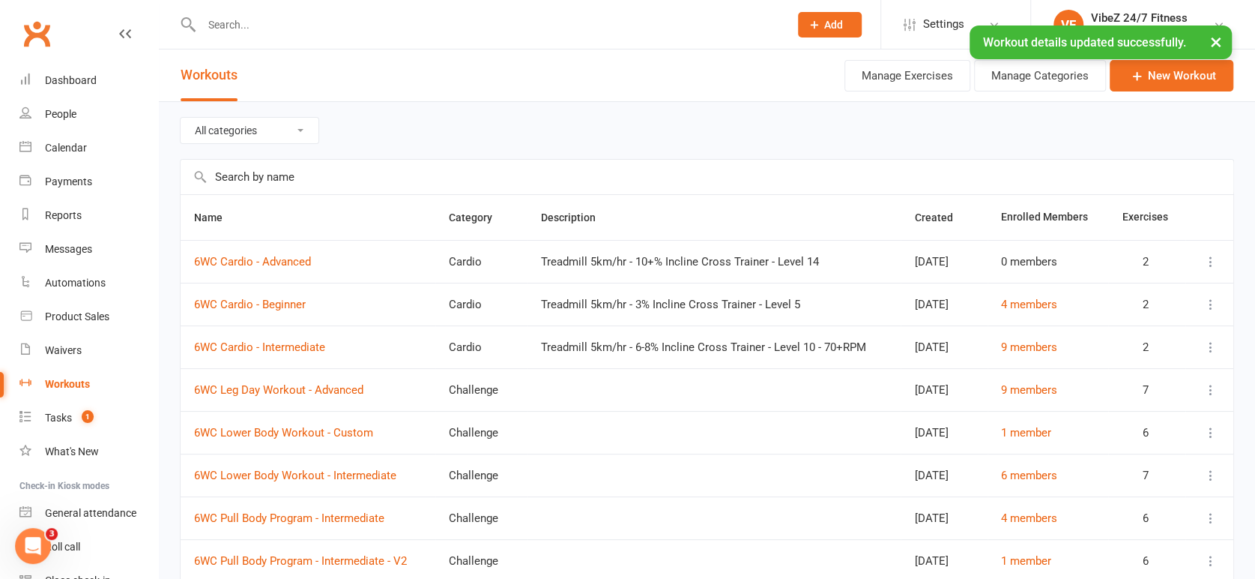
click at [294, 21] on input "text" at bounding box center [488, 24] width 582 height 21
type input "e"
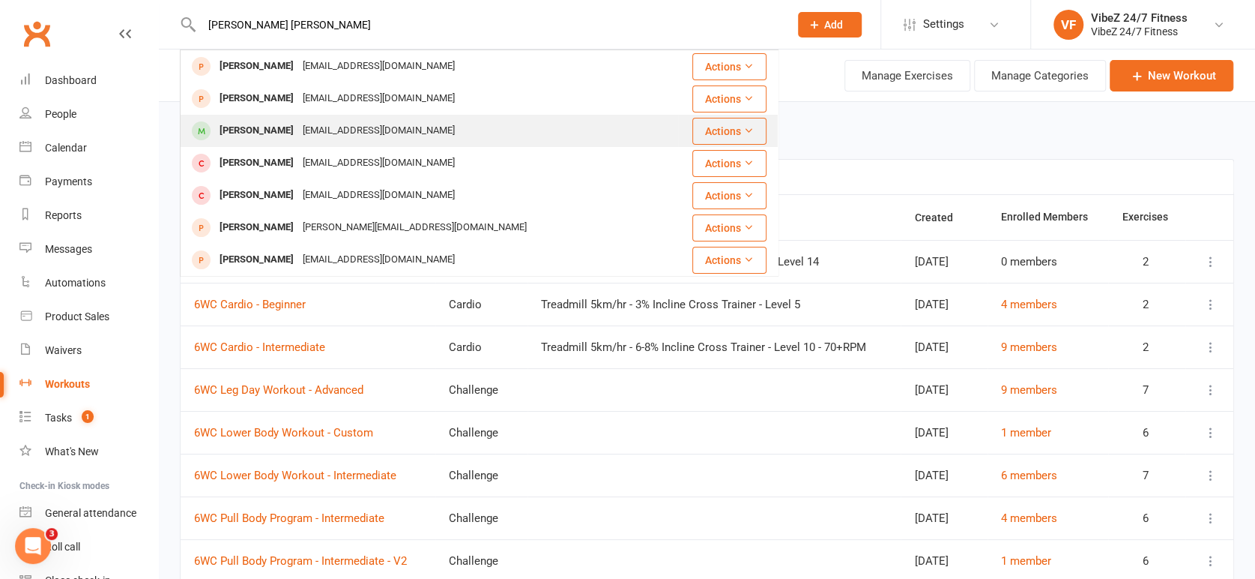
type input "[PERSON_NAME] [PERSON_NAME]"
click at [318, 122] on div "[EMAIL_ADDRESS][DOMAIN_NAME]" at bounding box center [378, 131] width 161 height 22
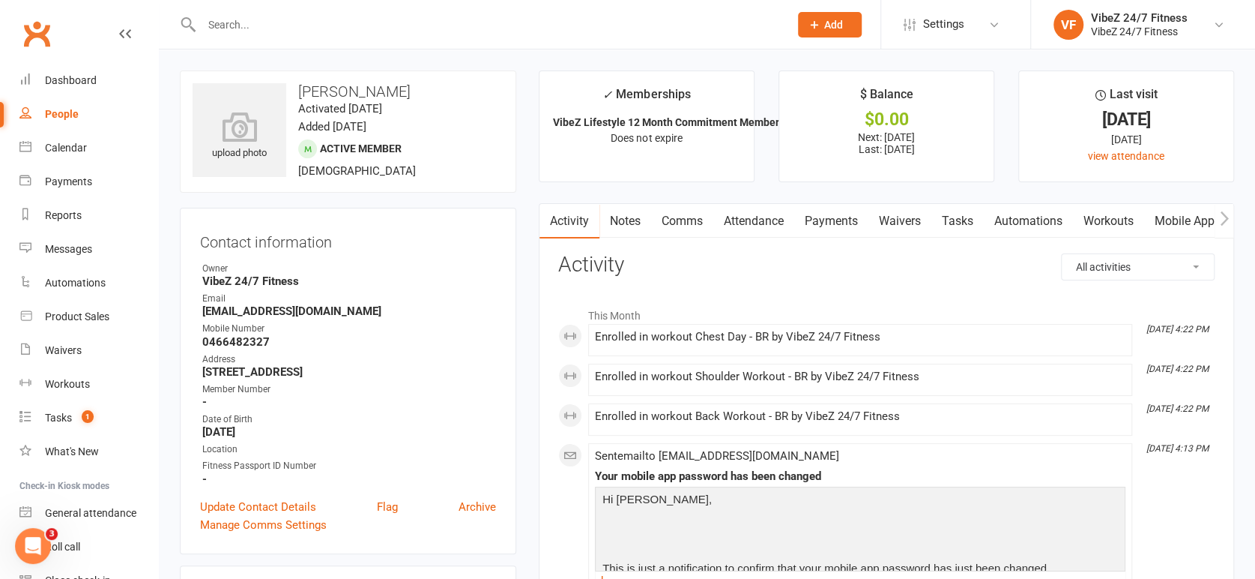
click at [1172, 221] on link "Mobile App" at bounding box center [1185, 221] width 81 height 34
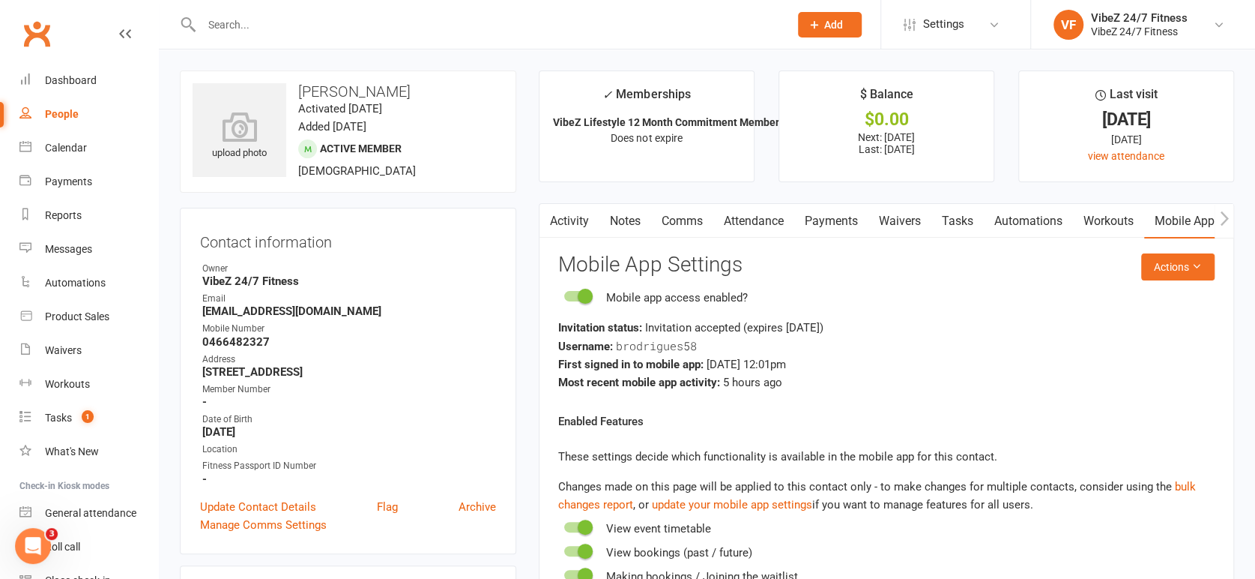
click at [1103, 220] on link "Workouts" at bounding box center [1108, 221] width 71 height 34
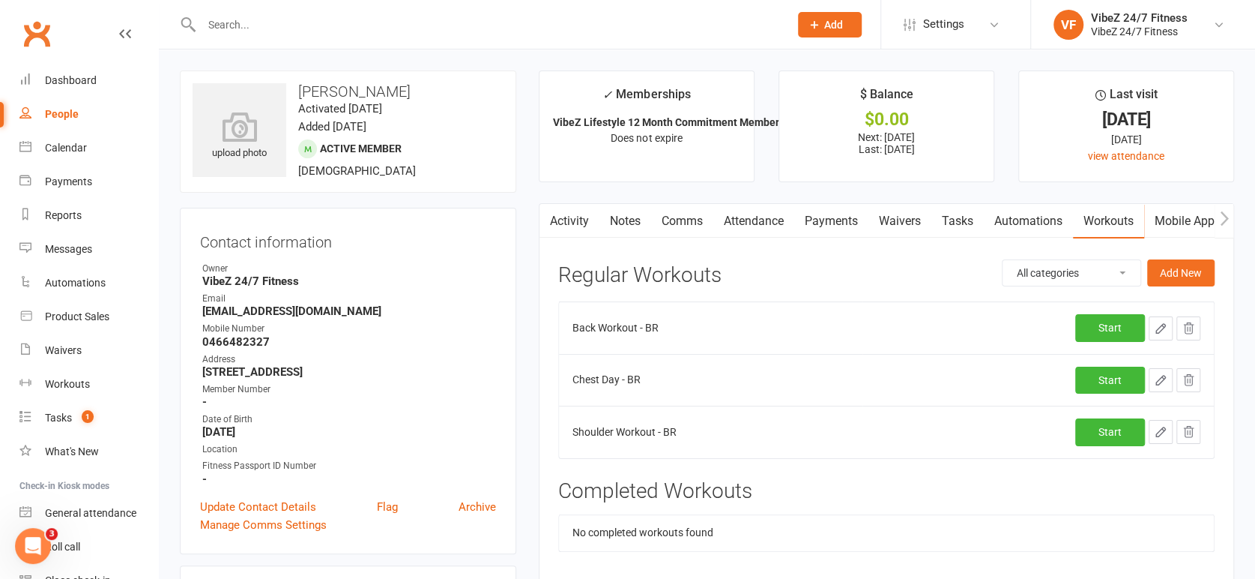
click at [1094, 272] on select "All categories Advanced Strength Ben R Cardio Challenge Lower Program Upper Bod…" at bounding box center [1072, 272] width 138 height 25
select select "467"
click at [1003, 260] on select "All categories Advanced Strength Ben R Cardio Challenge Lower Program Upper Bod…" at bounding box center [1072, 272] width 138 height 25
click at [1178, 279] on button "Add New" at bounding box center [1181, 272] width 67 height 27
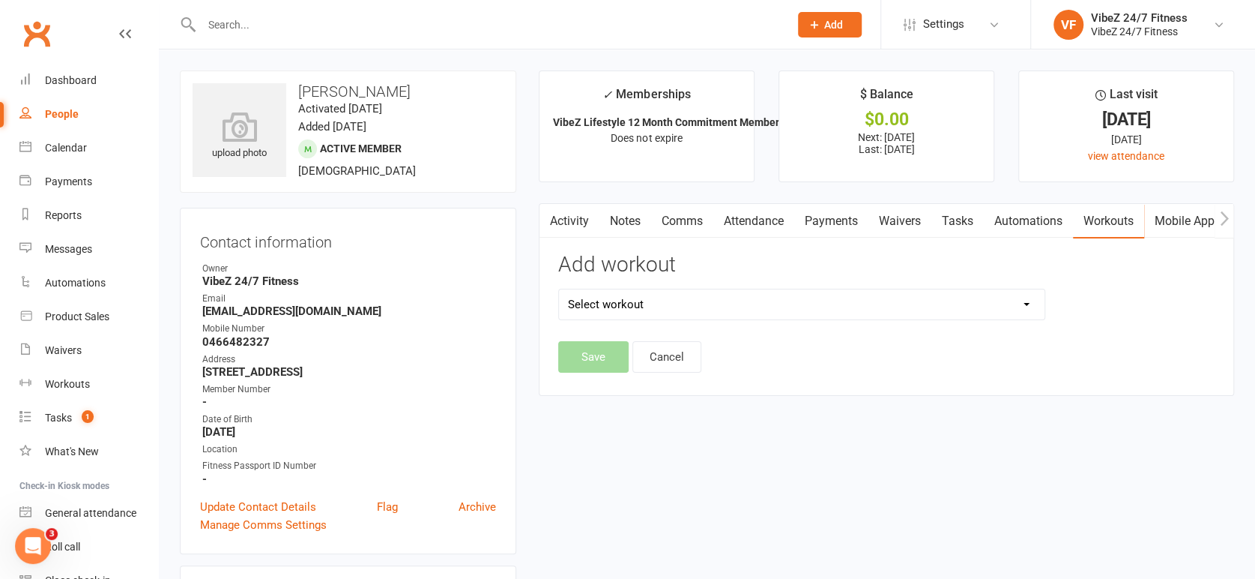
click at [781, 297] on select "Select workout" at bounding box center [802, 304] width 486 height 30
click at [786, 295] on select "Select workout 6WC Cardio - Advanced 6WC Cardio - Beginner 6WC Cardio - Interme…" at bounding box center [802, 304] width 486 height 30
drag, startPoint x: 636, startPoint y: 309, endPoint x: 632, endPoint y: 316, distance: 8.4
click at [636, 310] on select "Select workout 6WC Cardio - Advanced 6WC Cardio - Beginner 6WC Cardio - Interme…" at bounding box center [802, 304] width 486 height 30
select select "6461"
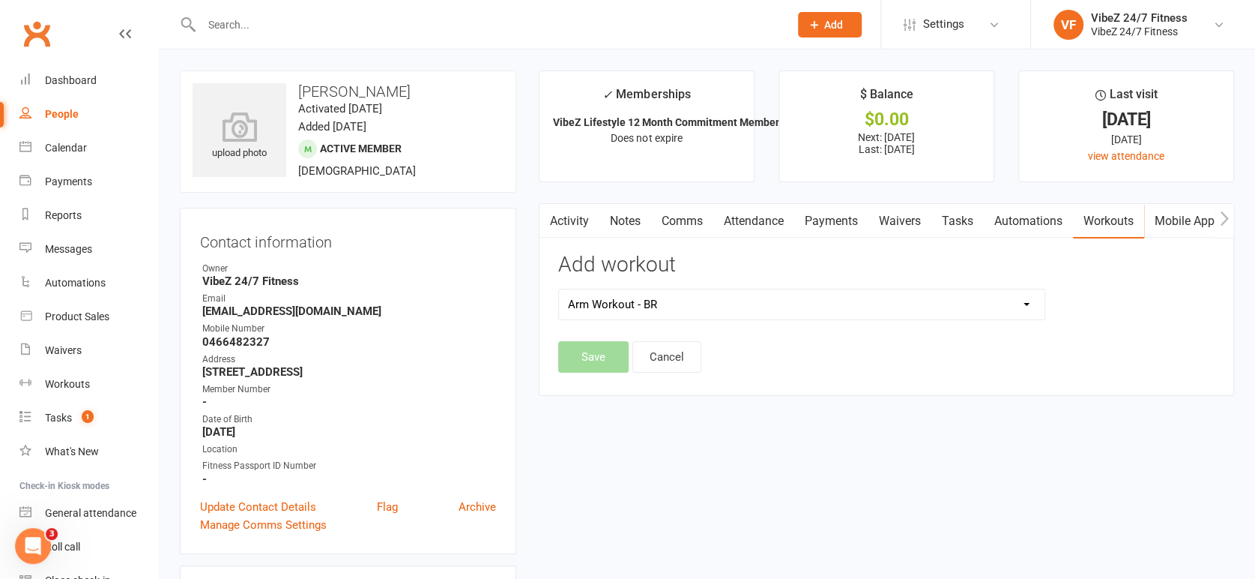
click at [559, 289] on select "Select workout 6WC Cardio - Advanced 6WC Cardio - Beginner 6WC Cardio - Interme…" at bounding box center [802, 304] width 486 height 30
click at [610, 364] on button "Save" at bounding box center [593, 356] width 70 height 31
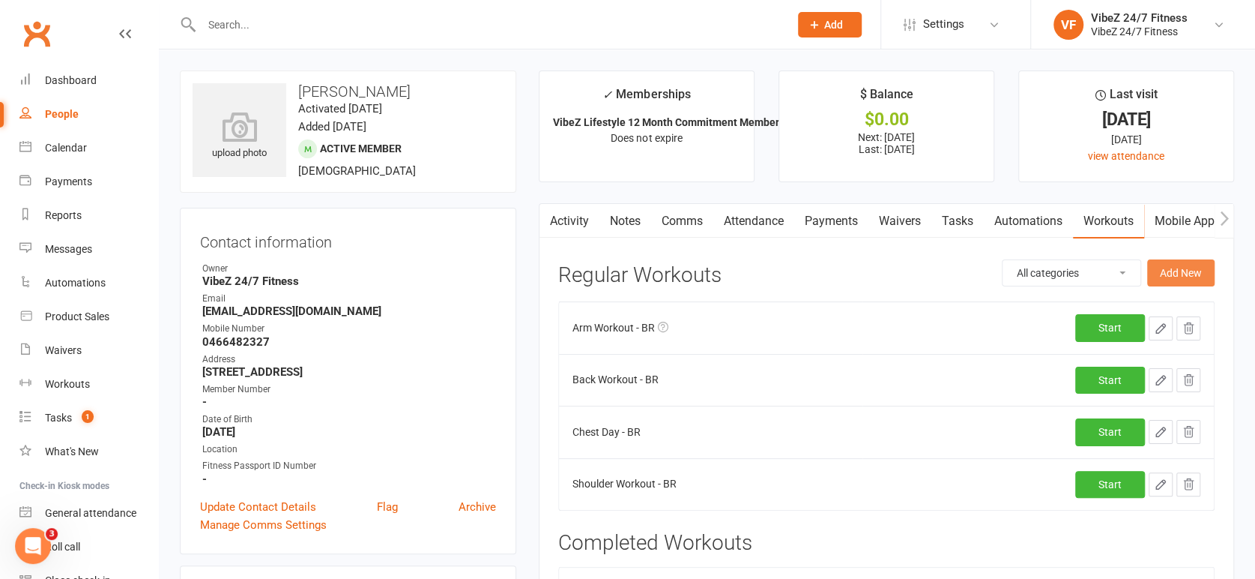
click at [1160, 268] on button "Add New" at bounding box center [1181, 272] width 67 height 27
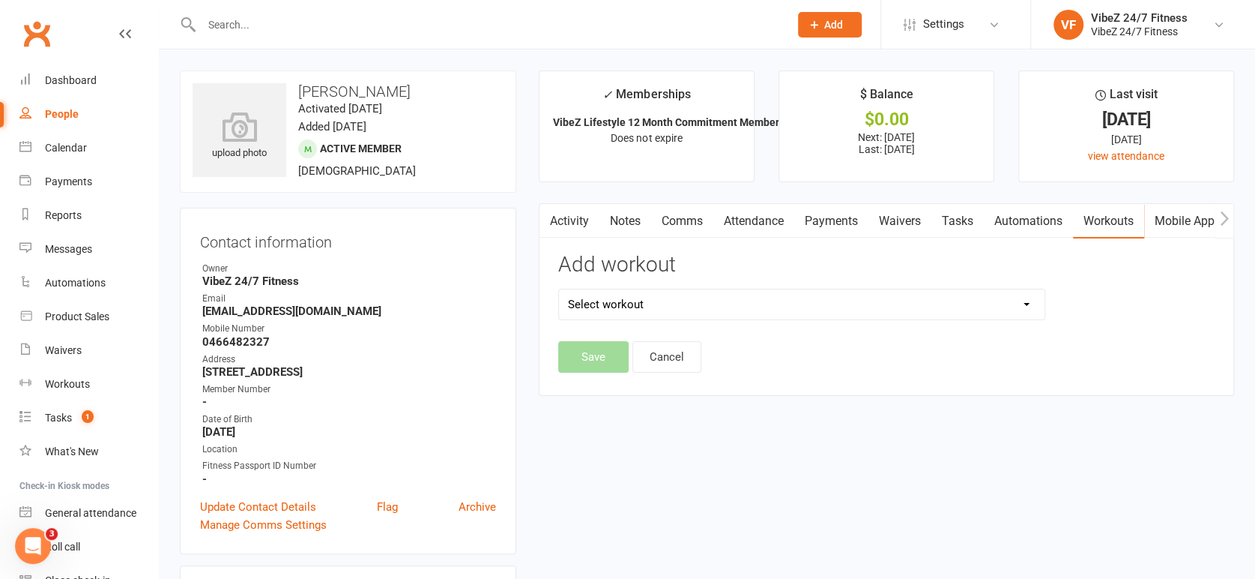
click at [617, 310] on select "Select workout" at bounding box center [802, 304] width 486 height 30
click at [625, 304] on select "Select workout 6WC Cardio - Advanced 6WC Cardio - Beginner 6WC Cardio - Interme…" at bounding box center [802, 304] width 486 height 30
click at [626, 304] on select "Select workout 6WC Cardio - Advanced 6WC Cardio - Beginner 6WC Cardio - Interme…" at bounding box center [802, 304] width 486 height 30
select select "6389"
click at [559, 289] on select "Select workout 6WC Cardio - Advanced 6WC Cardio - Beginner 6WC Cardio - Interme…" at bounding box center [802, 304] width 486 height 30
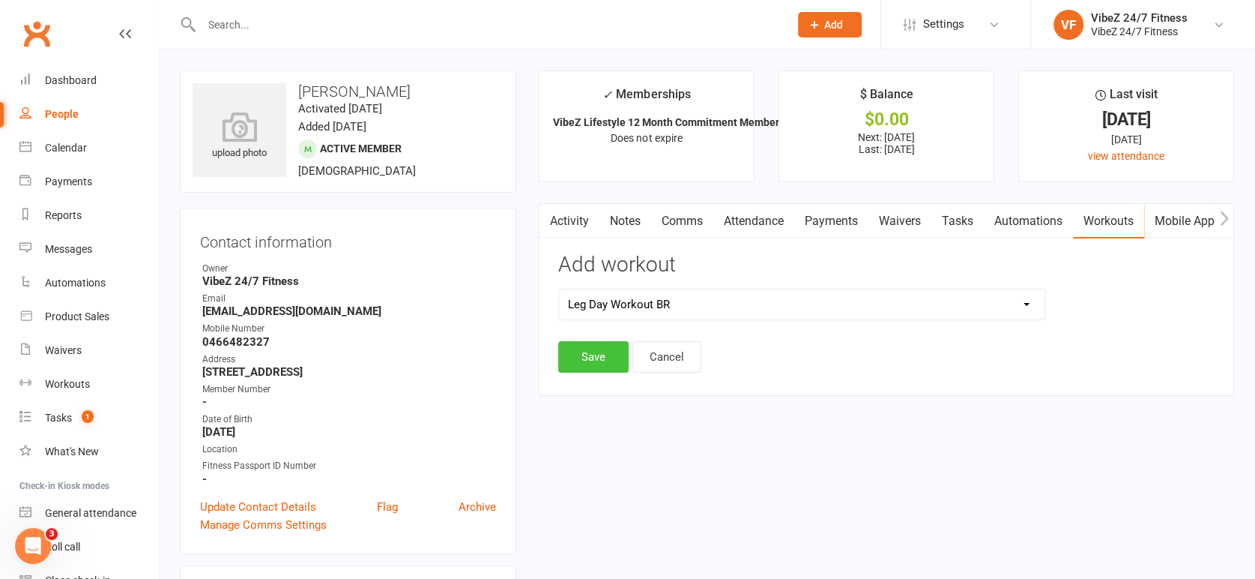
click at [595, 348] on button "Save" at bounding box center [593, 356] width 70 height 31
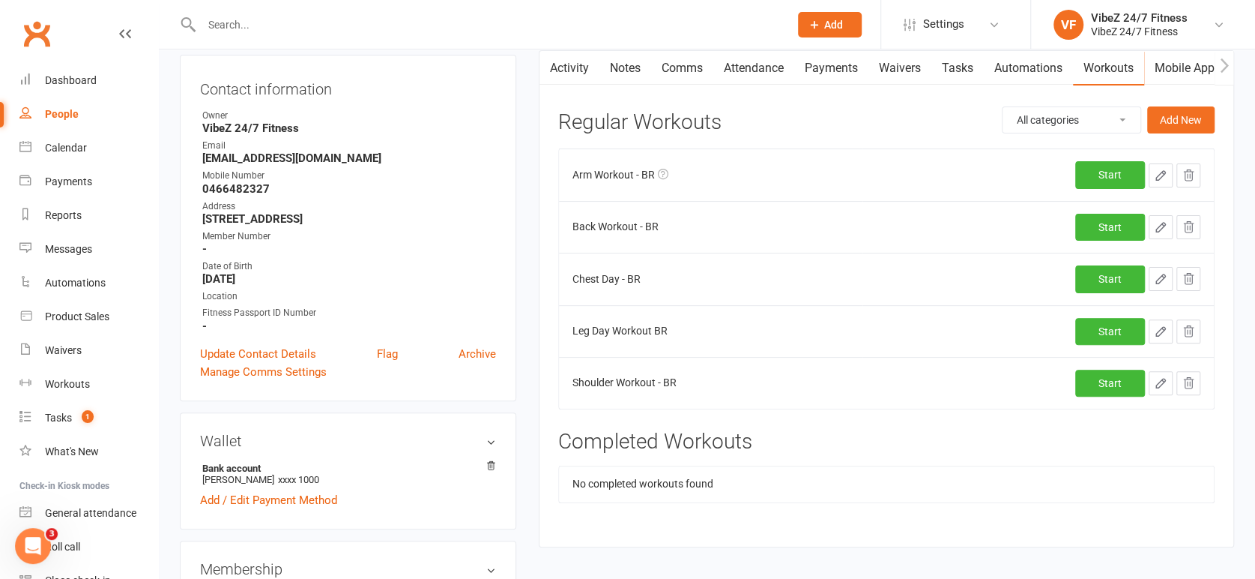
scroll to position [166, 0]
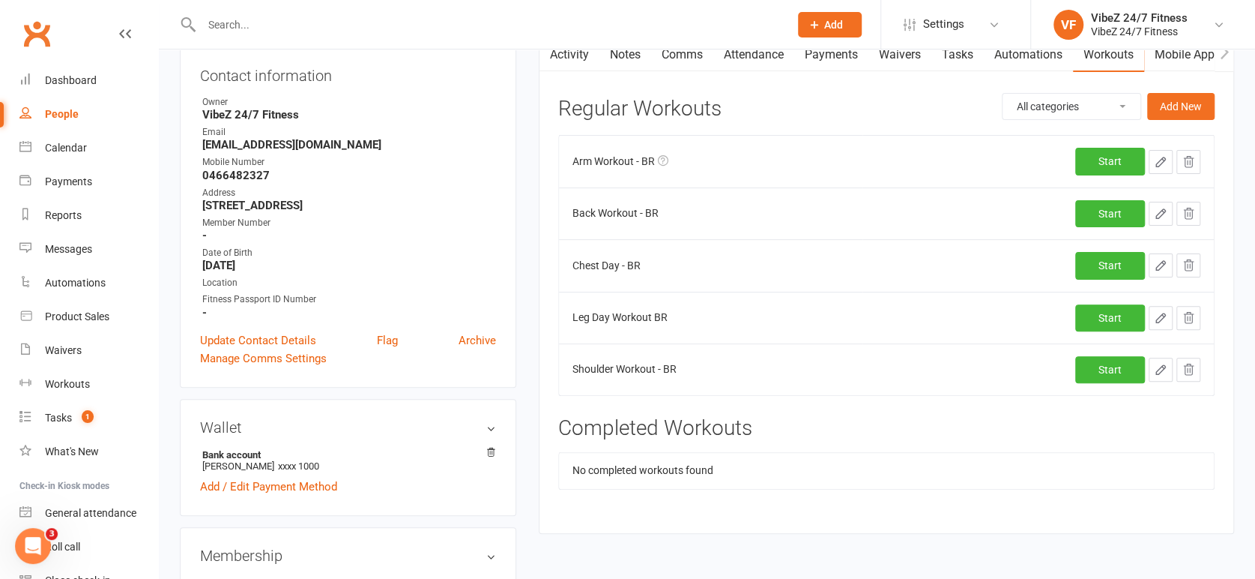
click at [1165, 322] on button "button" at bounding box center [1161, 318] width 24 height 24
select select "Kilograms"
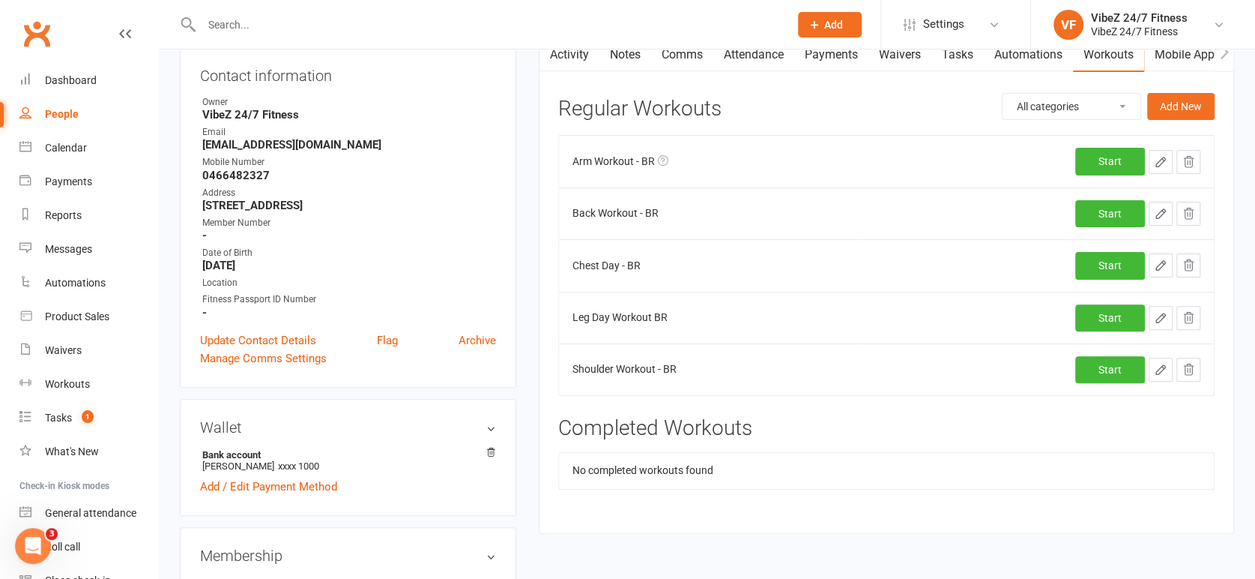
select select "Kilograms"
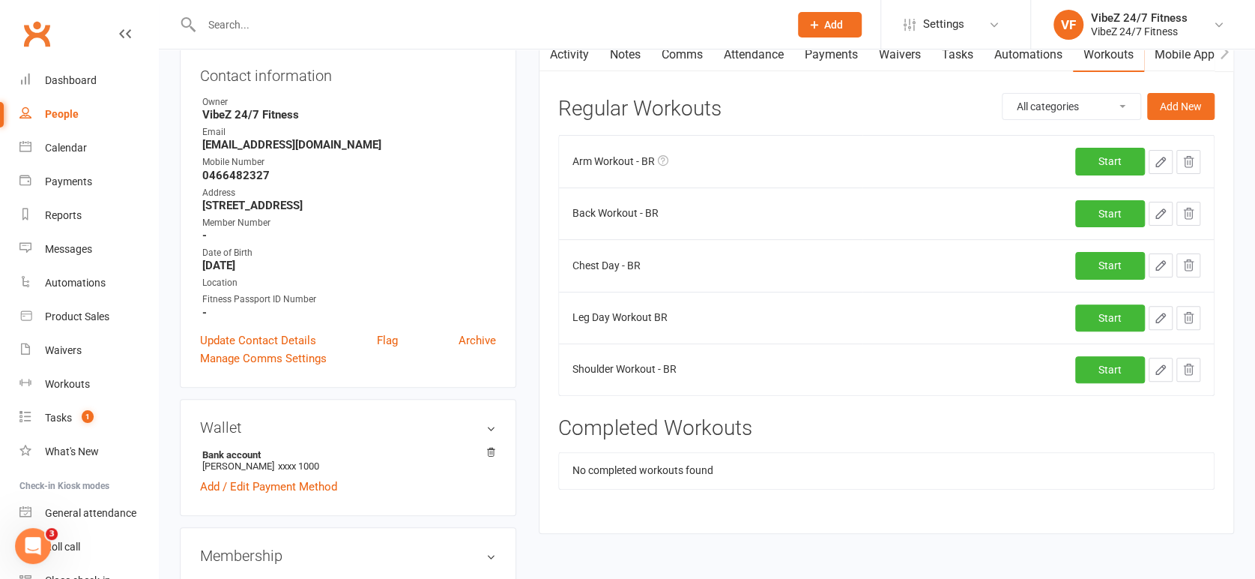
select select "Kilograms"
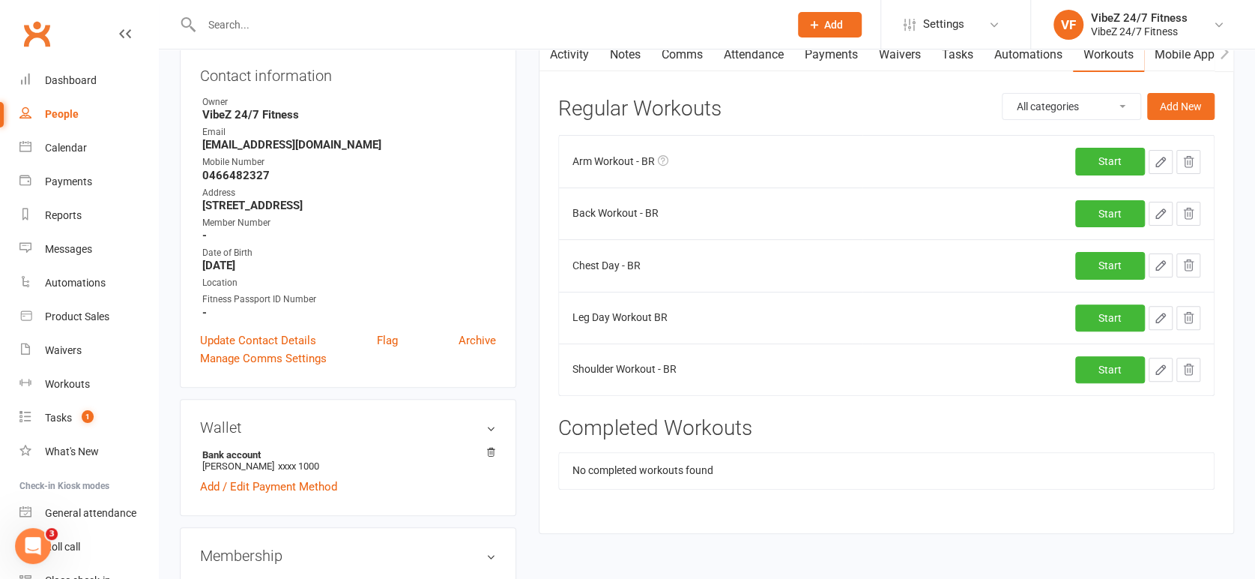
select select "Kilograms"
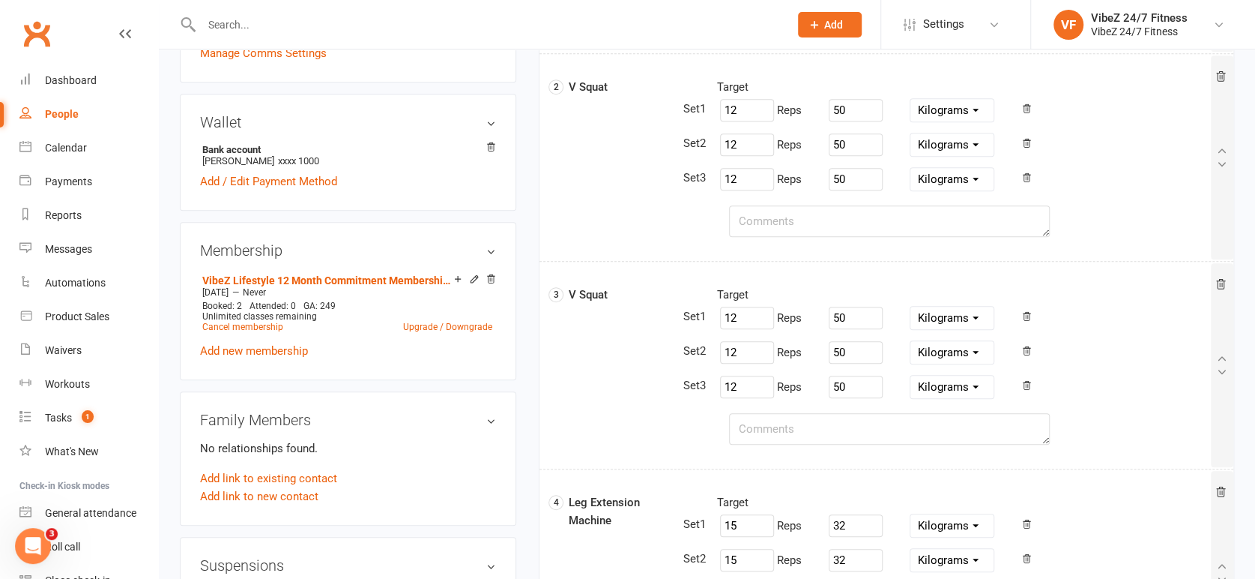
scroll to position [499, 0]
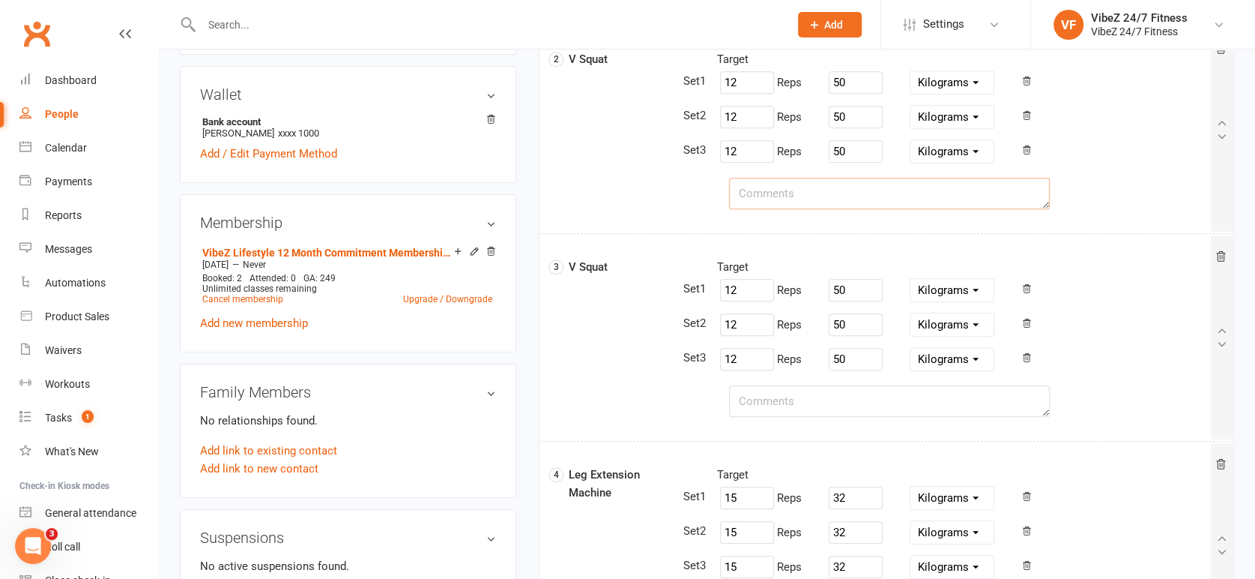
click at [769, 186] on textarea at bounding box center [889, 193] width 321 height 31
type textarea "Facing Mirror"
click at [759, 409] on textarea at bounding box center [889, 400] width 321 height 31
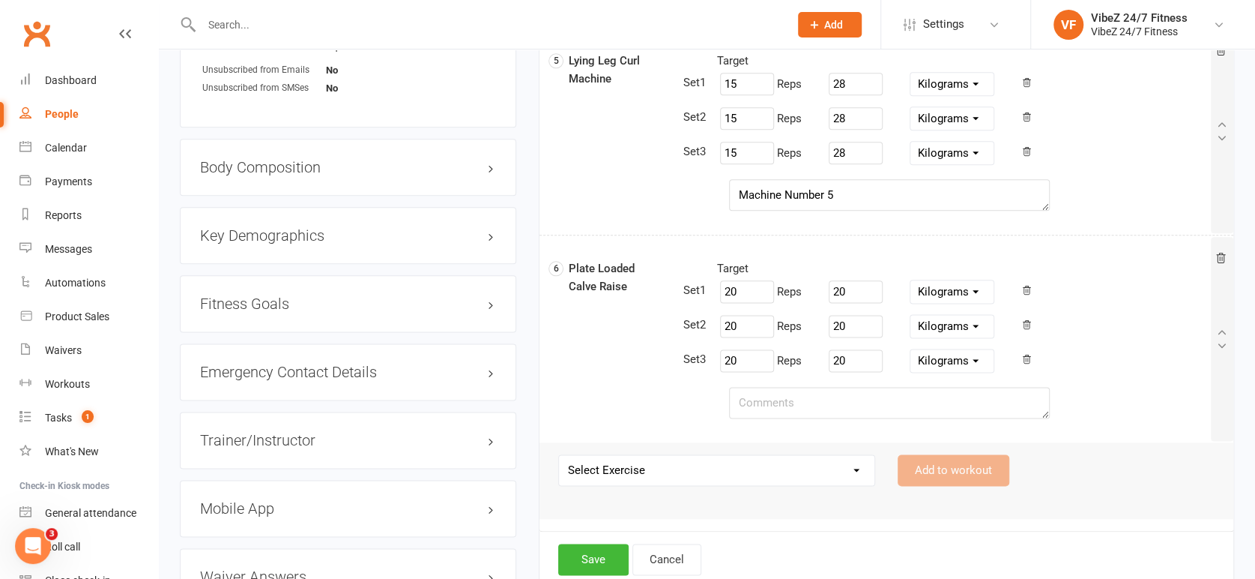
scroll to position [1250, 0]
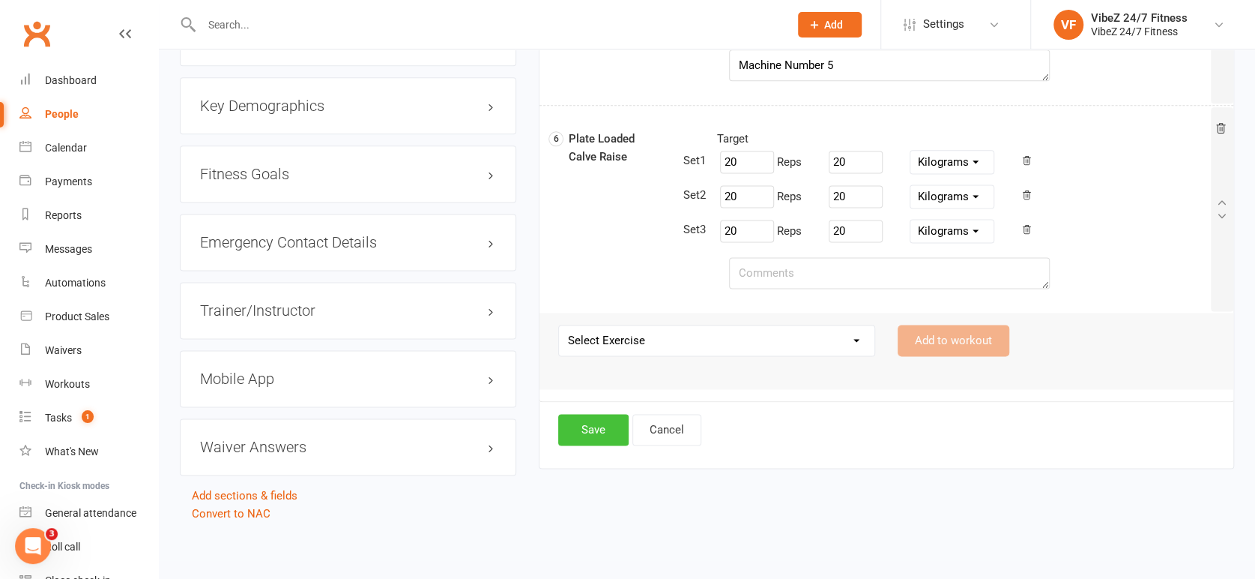
type textarea "Facing Machine"
click at [583, 426] on button "Save" at bounding box center [593, 429] width 70 height 31
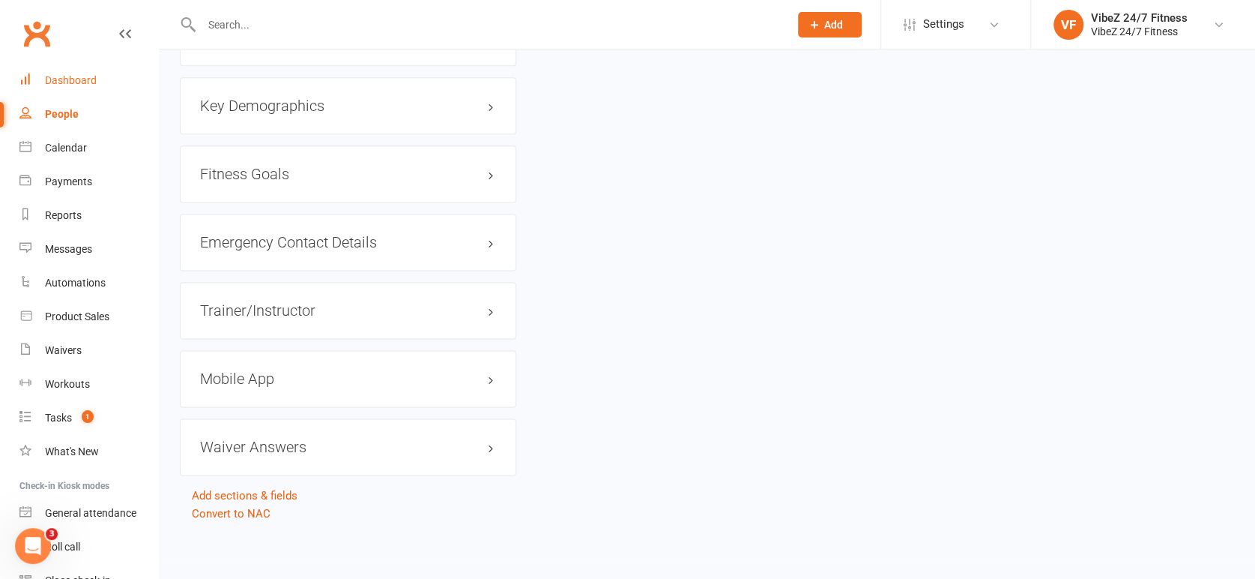
click at [77, 88] on link "Dashboard" at bounding box center [88, 81] width 139 height 34
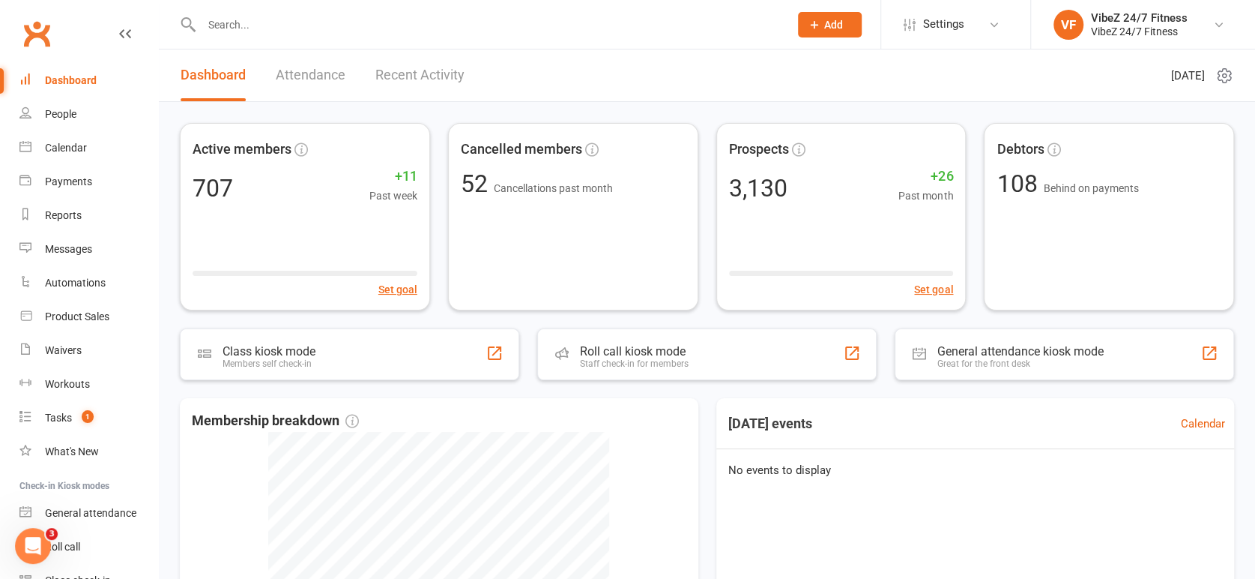
click at [419, 60] on link "Recent Activity" at bounding box center [420, 75] width 89 height 52
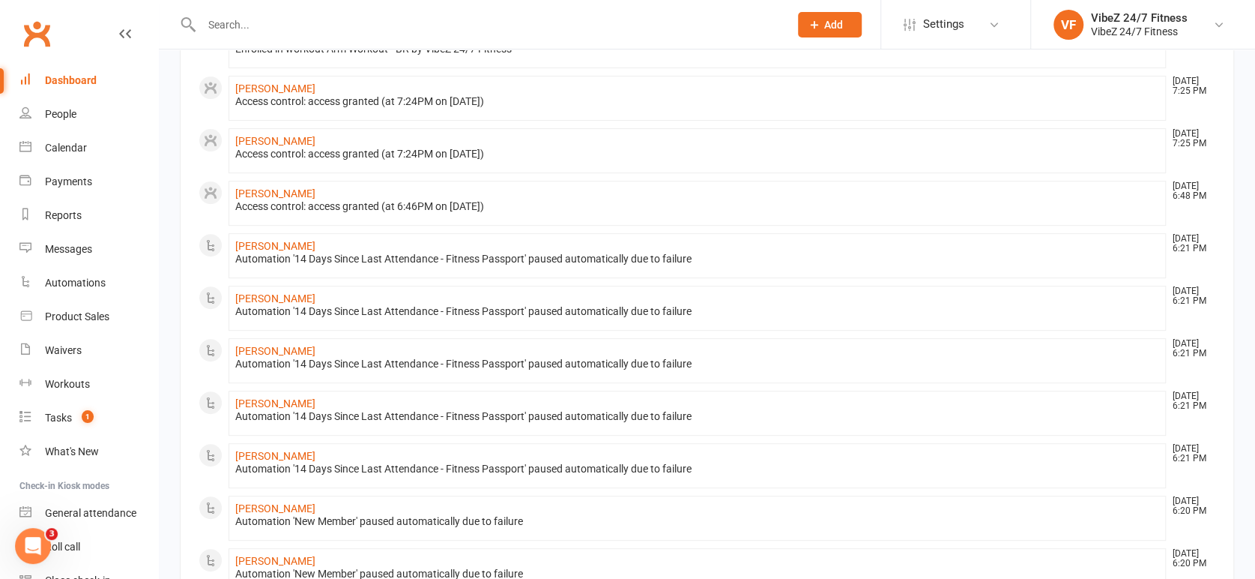
scroll to position [499, 0]
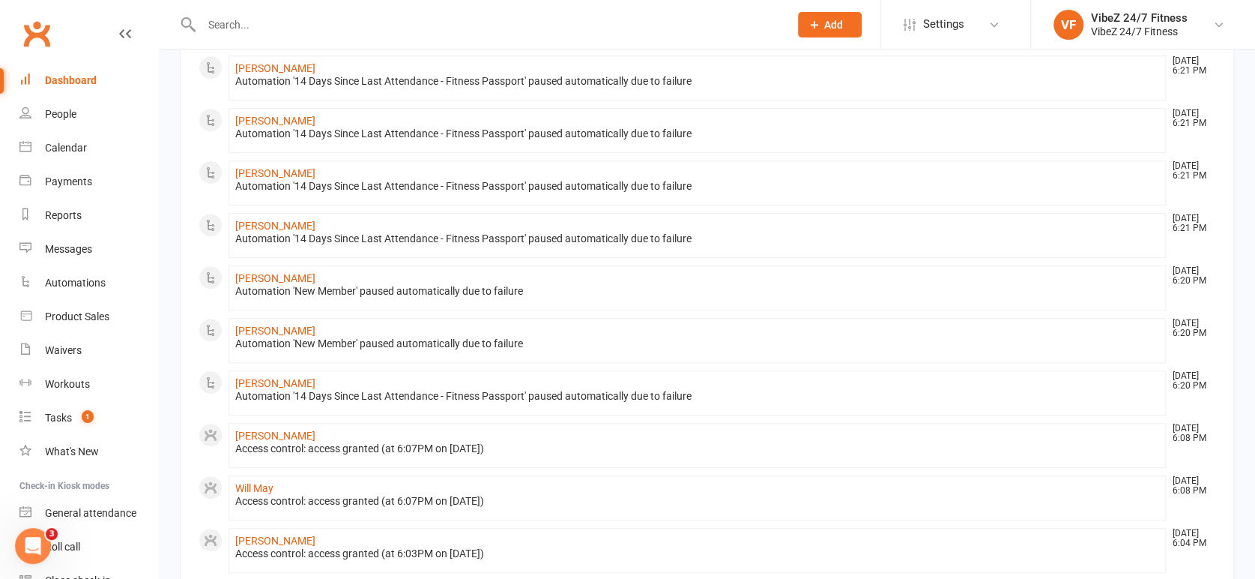
click at [820, 240] on div "Automation '14 Days Since Last Attendance - Fitness Passport' paused automatica…" at bounding box center [697, 238] width 924 height 13
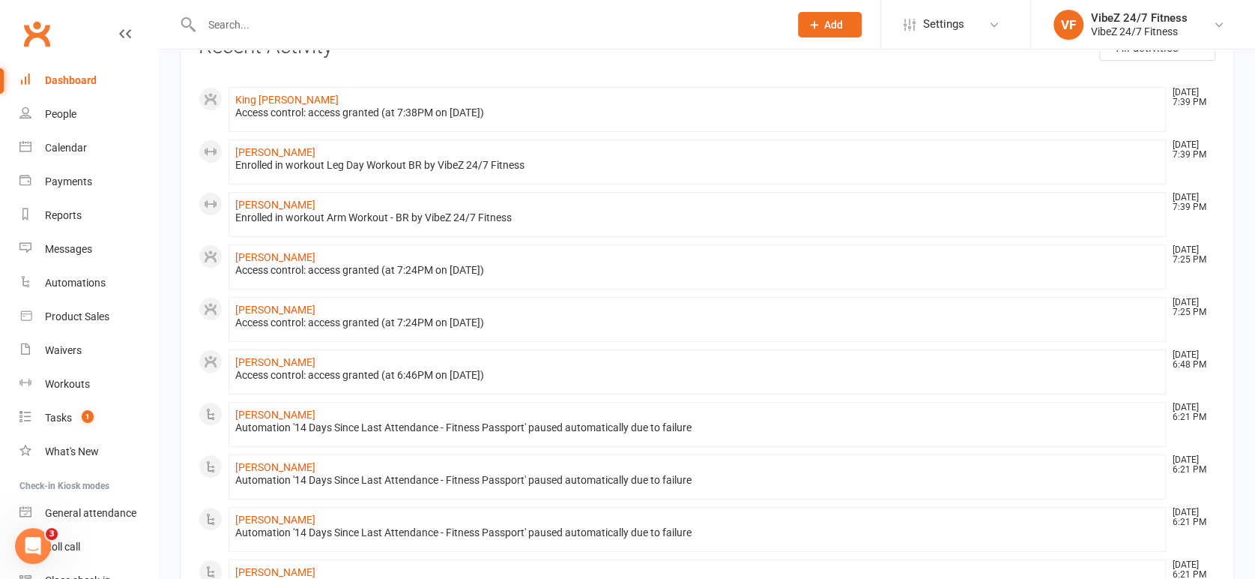
scroll to position [0, 0]
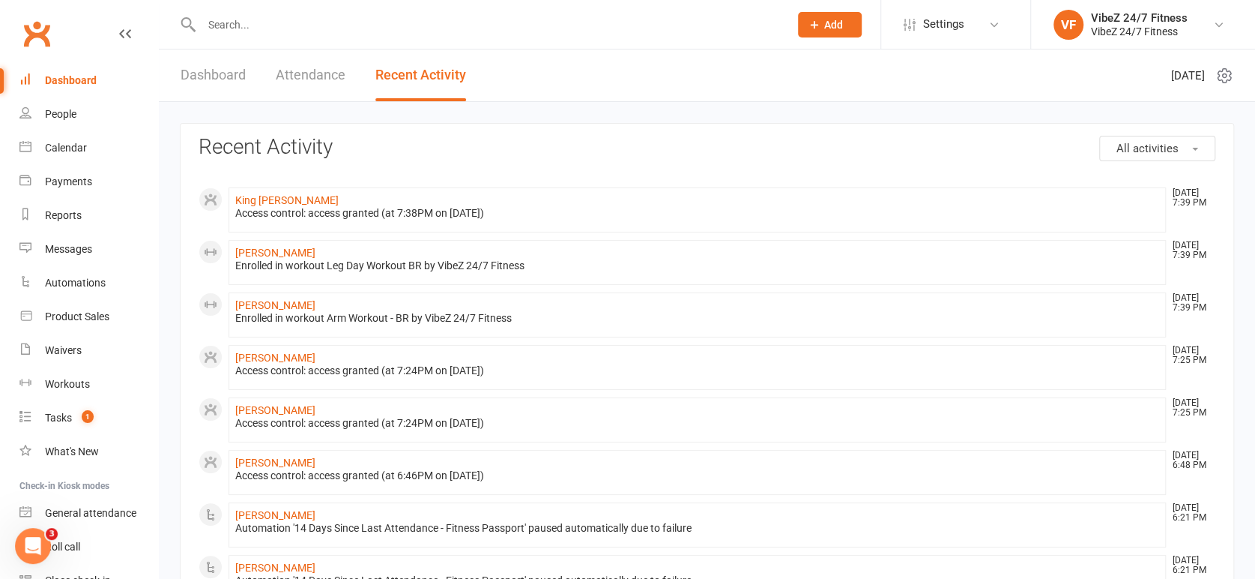
click at [259, 77] on div "Dashboard Attendance Recent Activity" at bounding box center [323, 75] width 329 height 52
click at [225, 85] on link "Dashboard" at bounding box center [213, 75] width 65 height 52
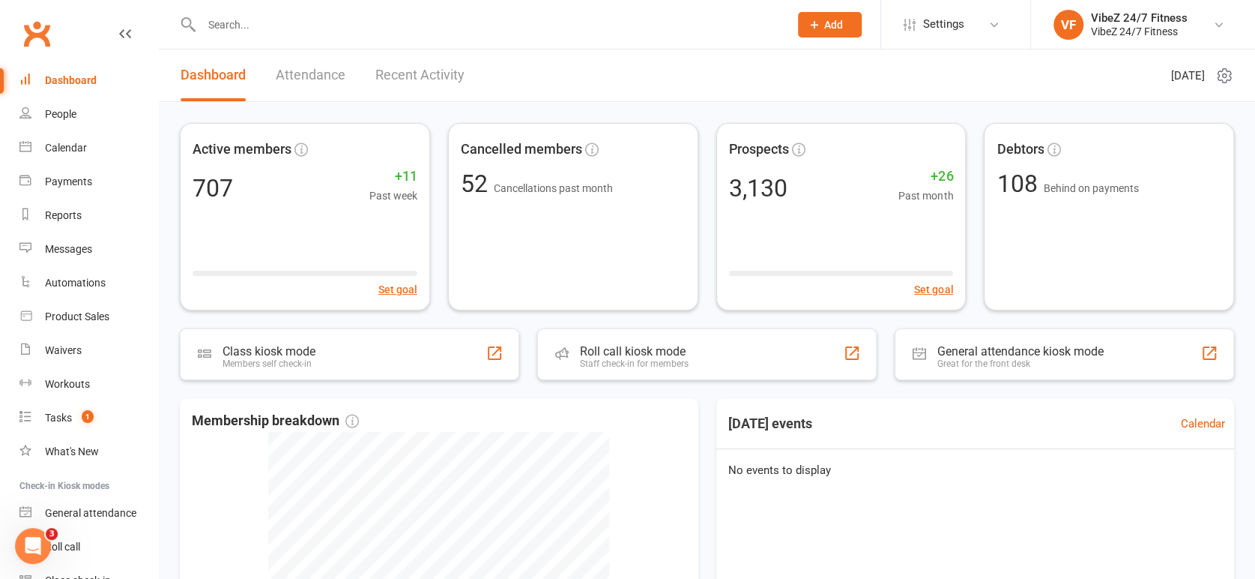
click at [470, 80] on div "Dashboard Attendance Recent Activity" at bounding box center [323, 75] width 328 height 52
click at [470, 81] on div "Dashboard Attendance Recent Activity" at bounding box center [323, 75] width 328 height 52
click at [446, 76] on link "Recent Activity" at bounding box center [420, 75] width 89 height 52
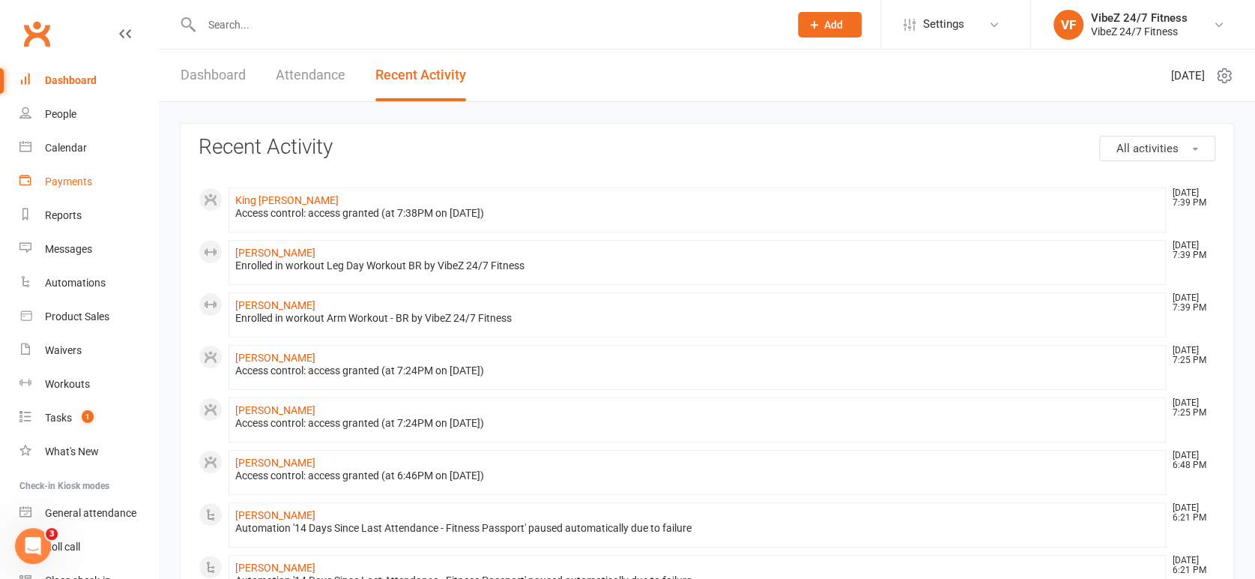
click at [79, 172] on link "Payments" at bounding box center [88, 182] width 139 height 34
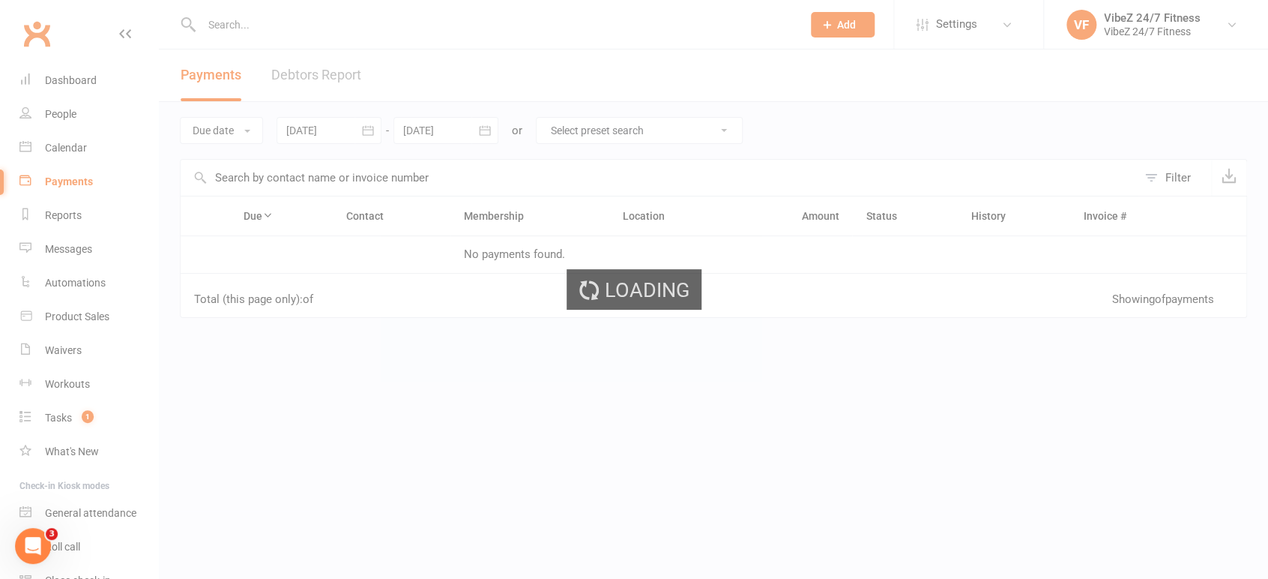
click at [345, 88] on ui-view "Prospect Member Non-attending contact Class / event Appointment Task Membership…" at bounding box center [634, 257] width 1268 height 507
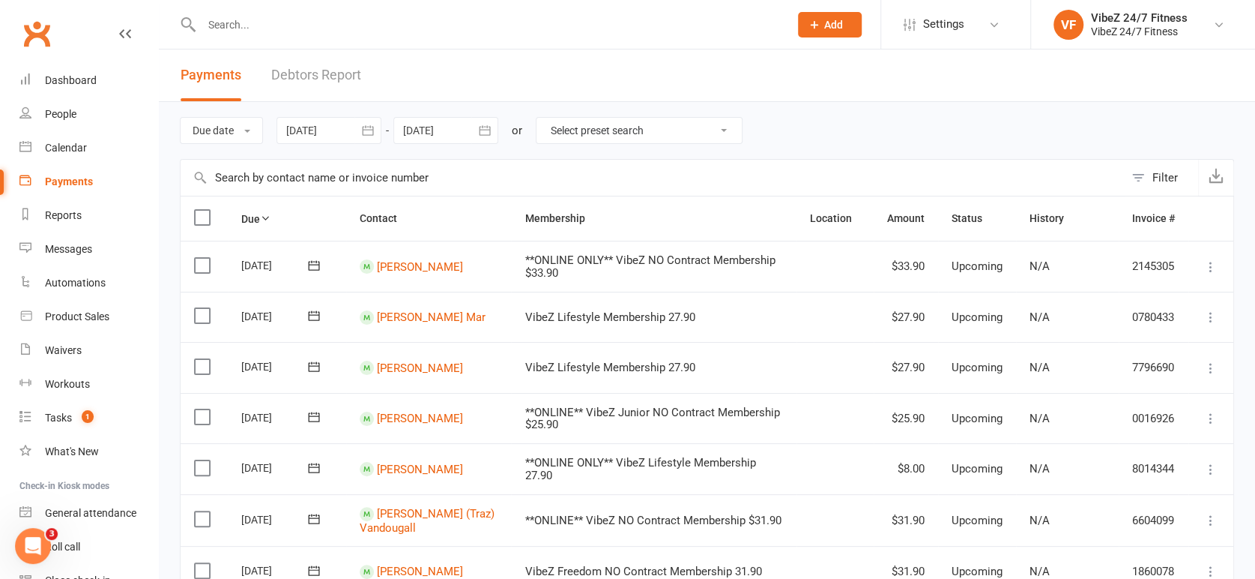
click at [345, 85] on link "Debtors Report" at bounding box center [316, 75] width 90 height 52
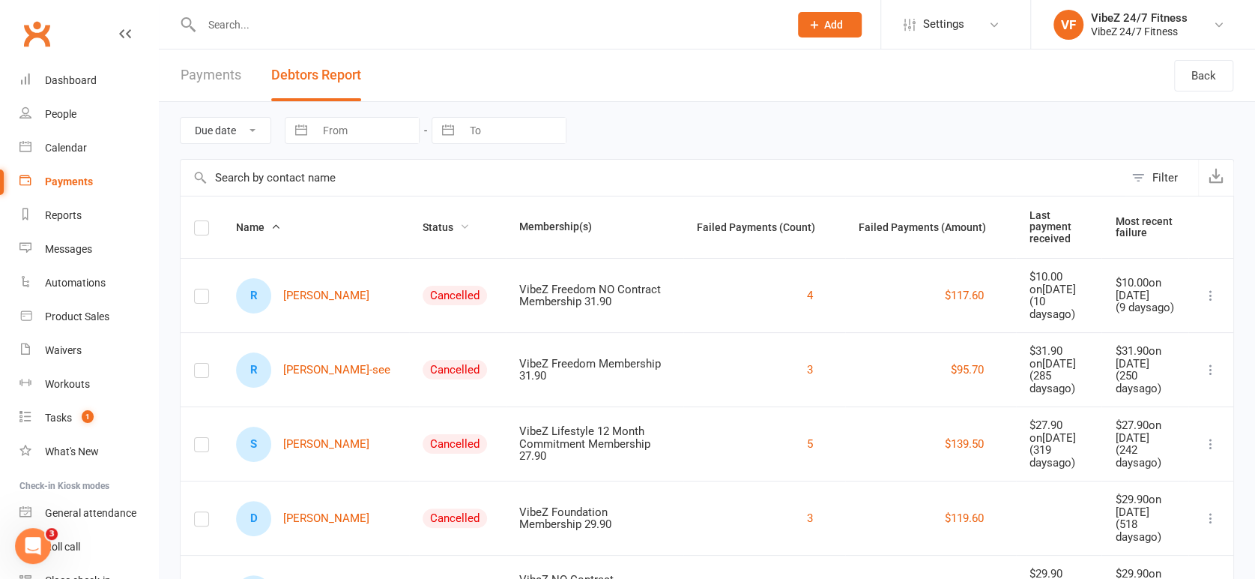
click at [423, 222] on span "Status" at bounding box center [446, 227] width 47 height 12
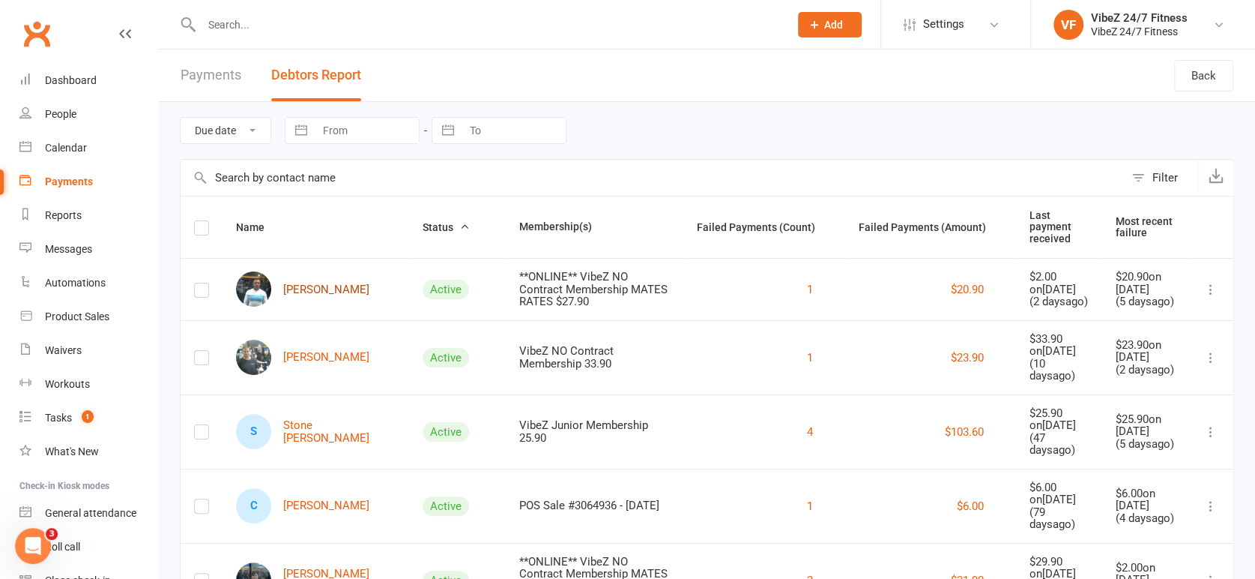
click at [328, 292] on link "[PERSON_NAME]" at bounding box center [302, 288] width 133 height 35
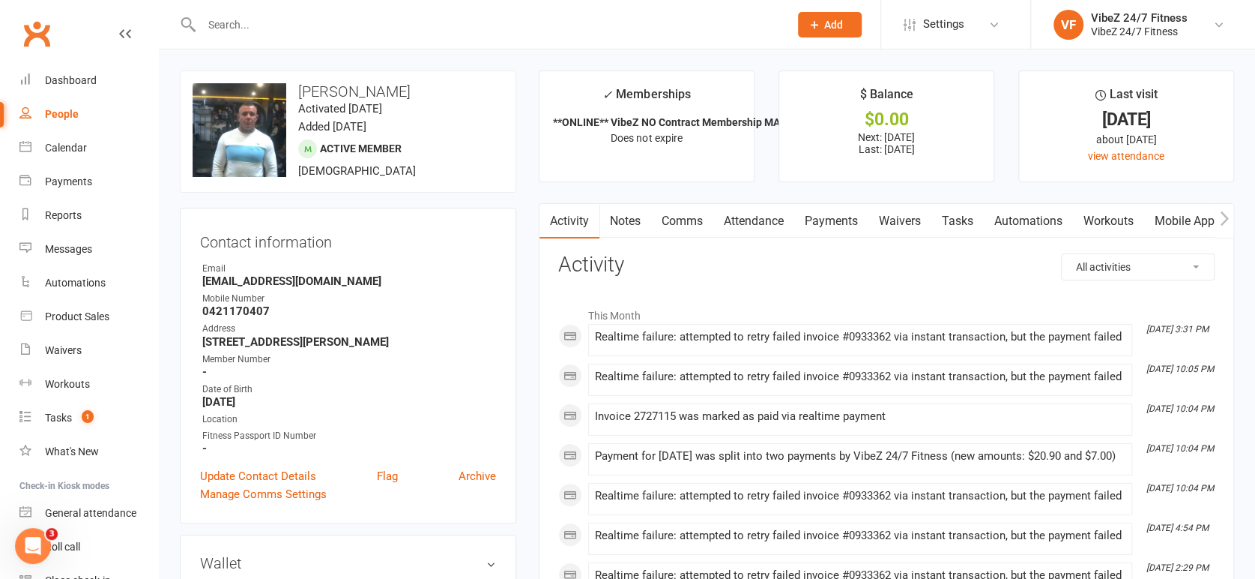
click at [820, 231] on link "Payments" at bounding box center [832, 221] width 74 height 34
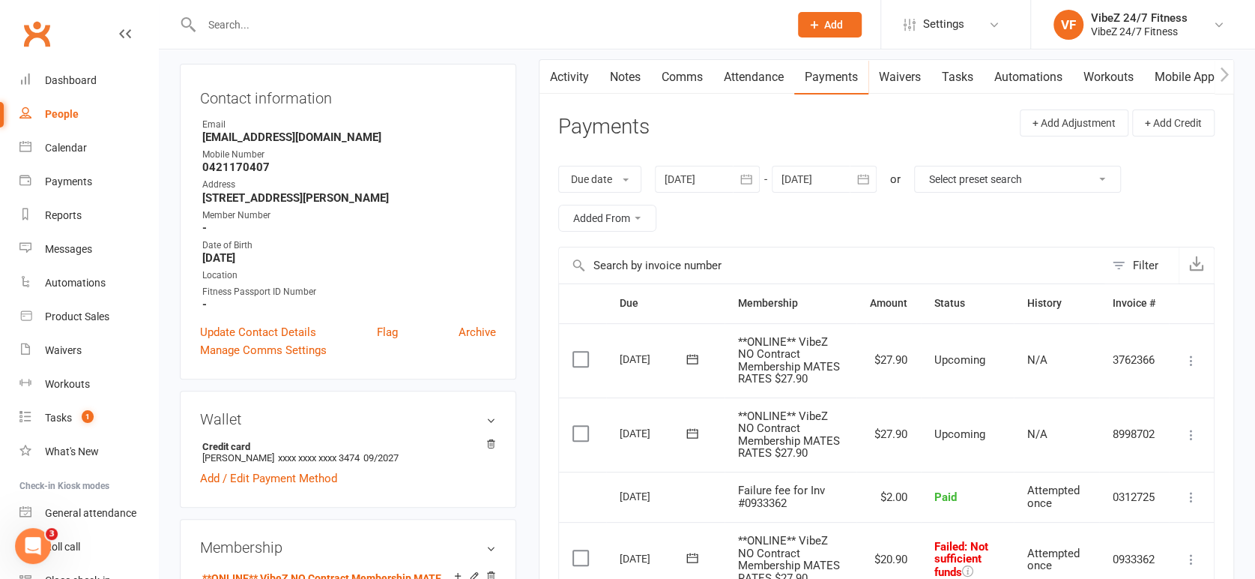
scroll to position [333, 0]
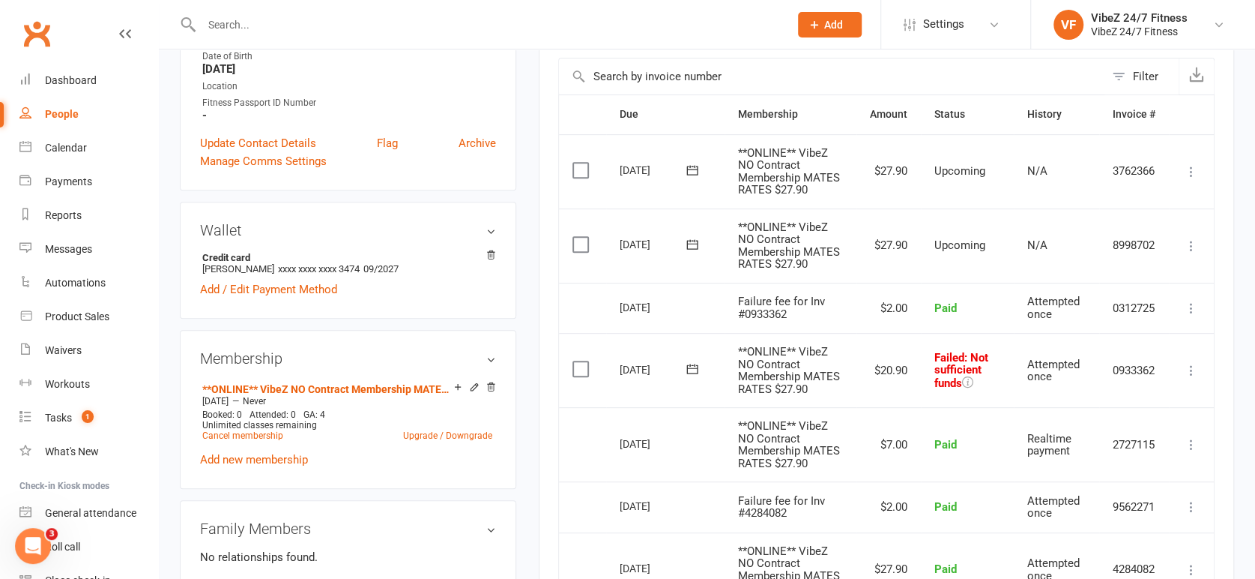
click at [1193, 373] on icon at bounding box center [1191, 370] width 15 height 15
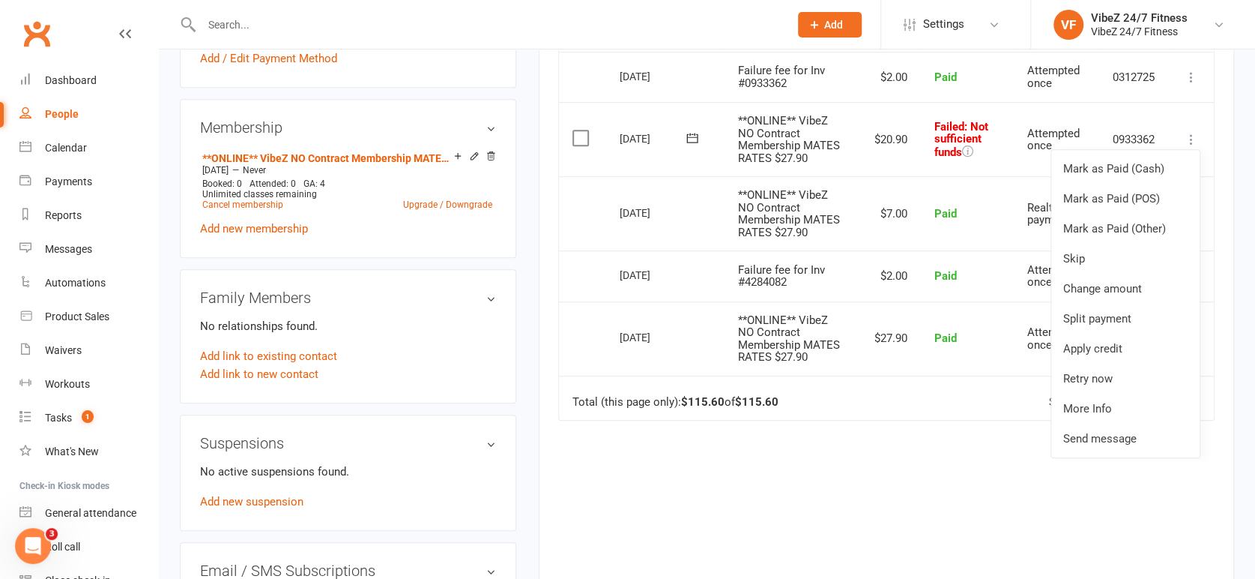
scroll to position [582, 0]
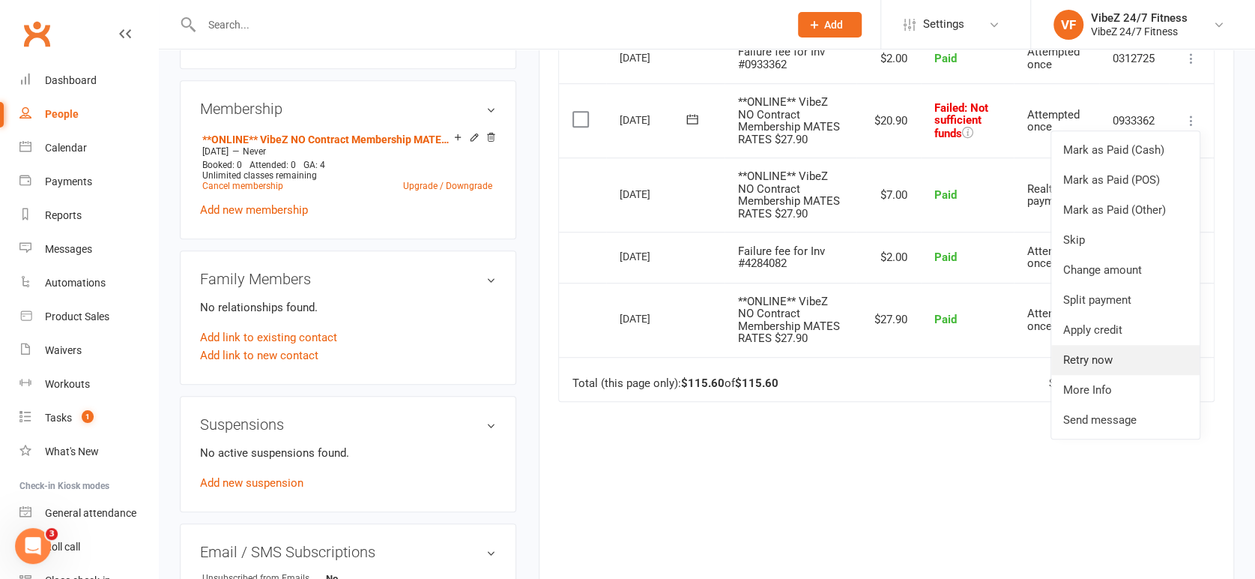
click at [1124, 353] on link "Retry now" at bounding box center [1126, 360] width 148 height 30
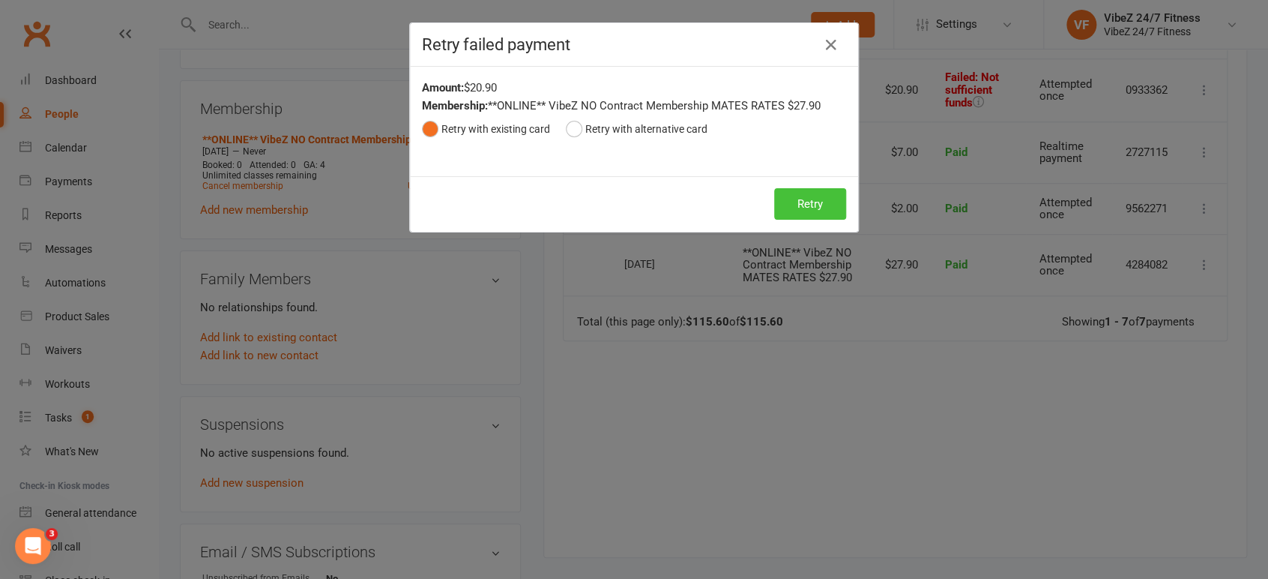
click at [792, 204] on button "Retry" at bounding box center [810, 203] width 72 height 31
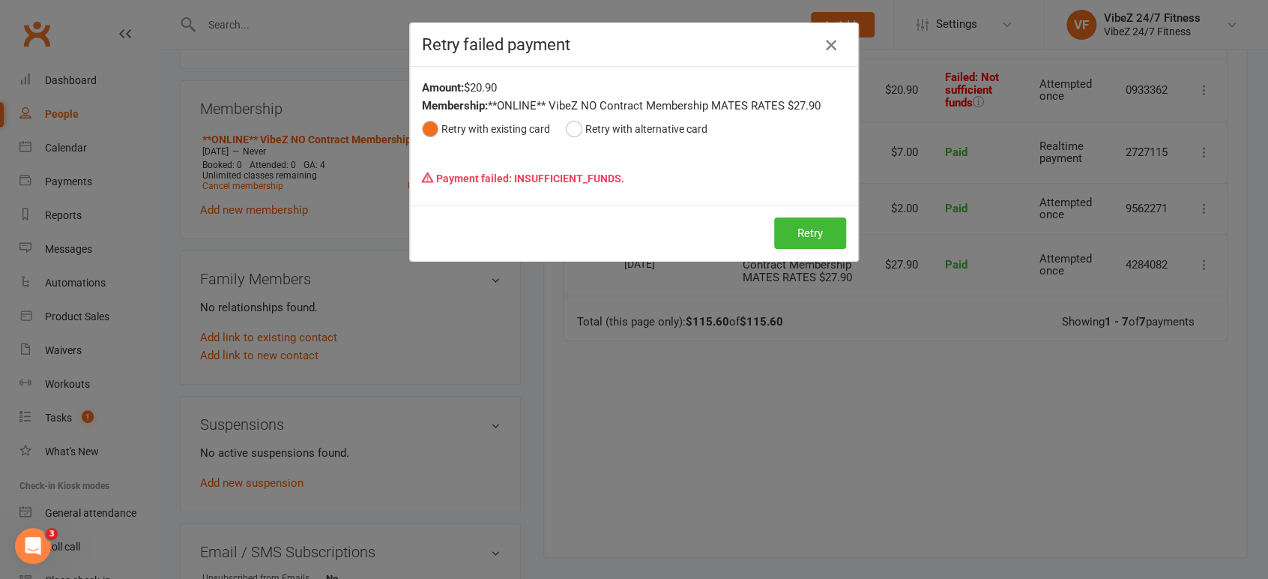
click at [832, 46] on icon "button" at bounding box center [831, 45] width 18 height 18
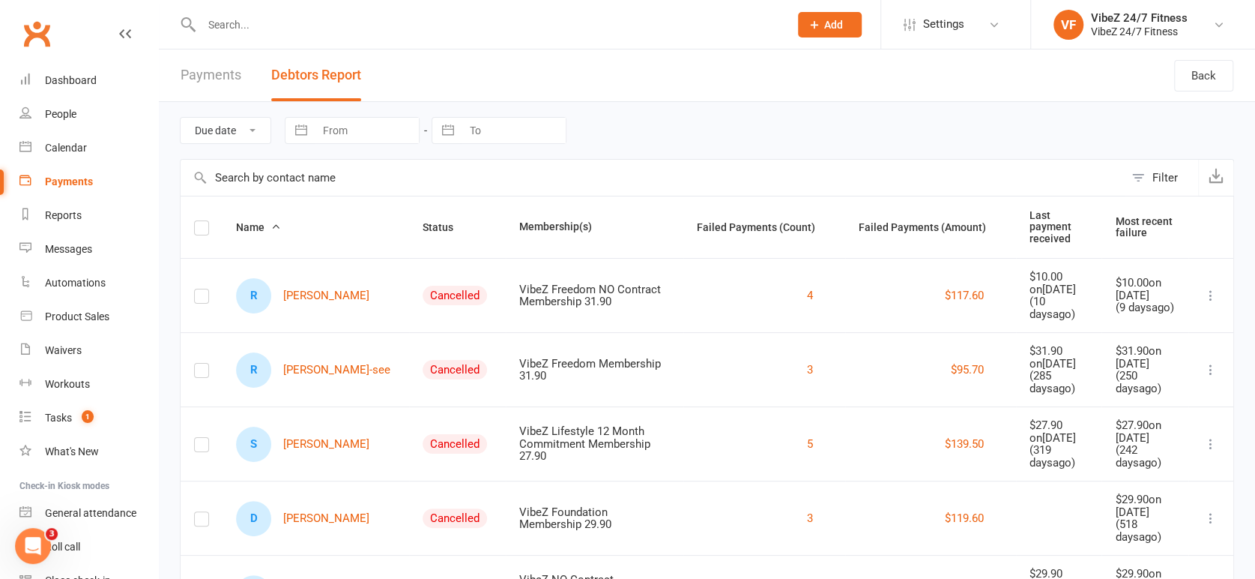
click at [423, 228] on button "Status" at bounding box center [446, 227] width 47 height 18
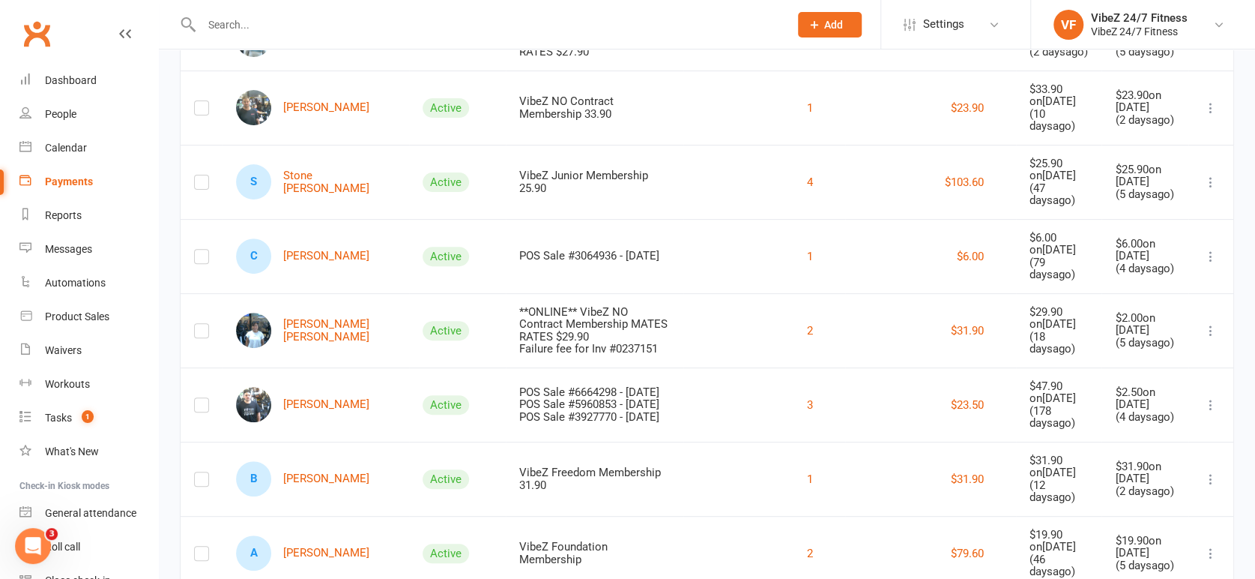
scroll to position [166, 0]
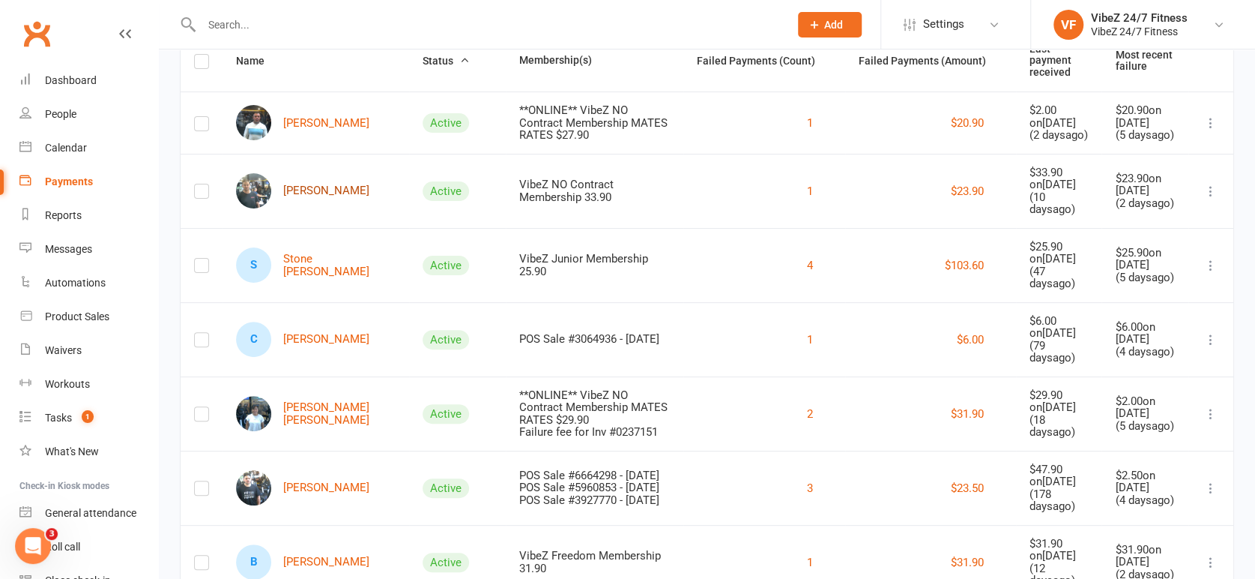
click at [328, 197] on link "[PERSON_NAME]" at bounding box center [302, 190] width 133 height 35
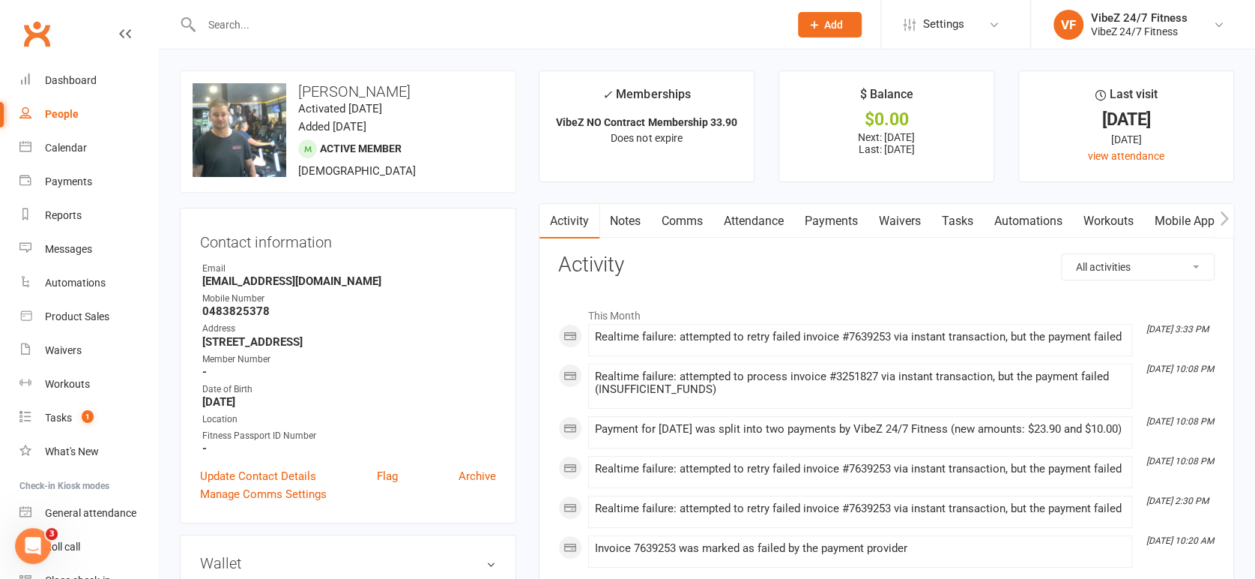
click at [824, 217] on link "Payments" at bounding box center [832, 221] width 74 height 34
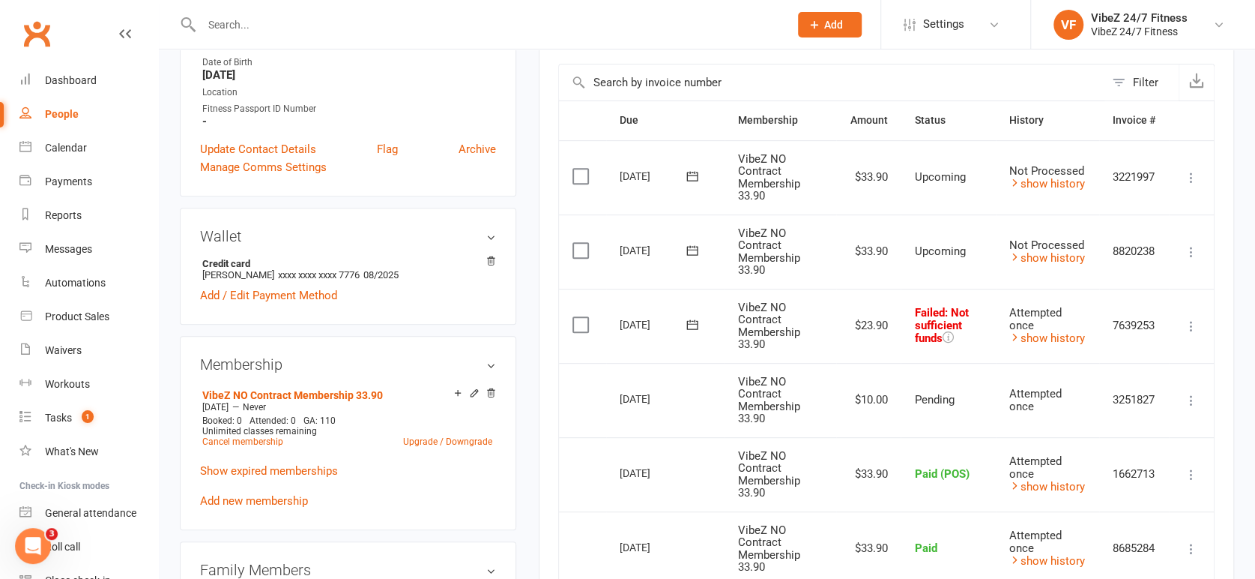
scroll to position [333, 0]
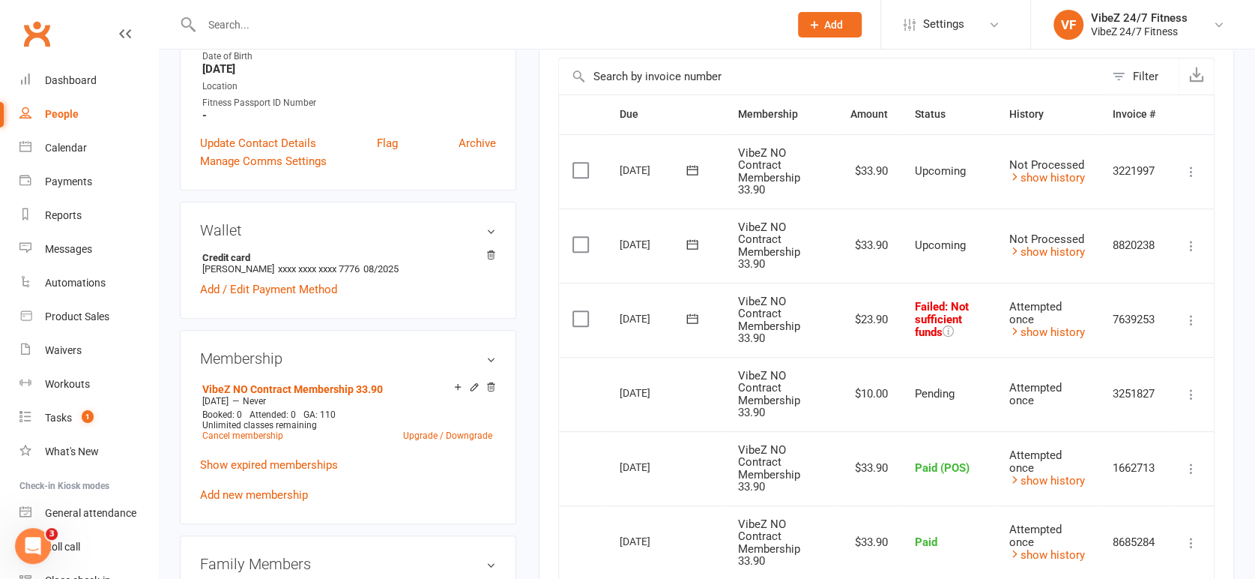
click at [1197, 318] on icon at bounding box center [1191, 320] width 15 height 15
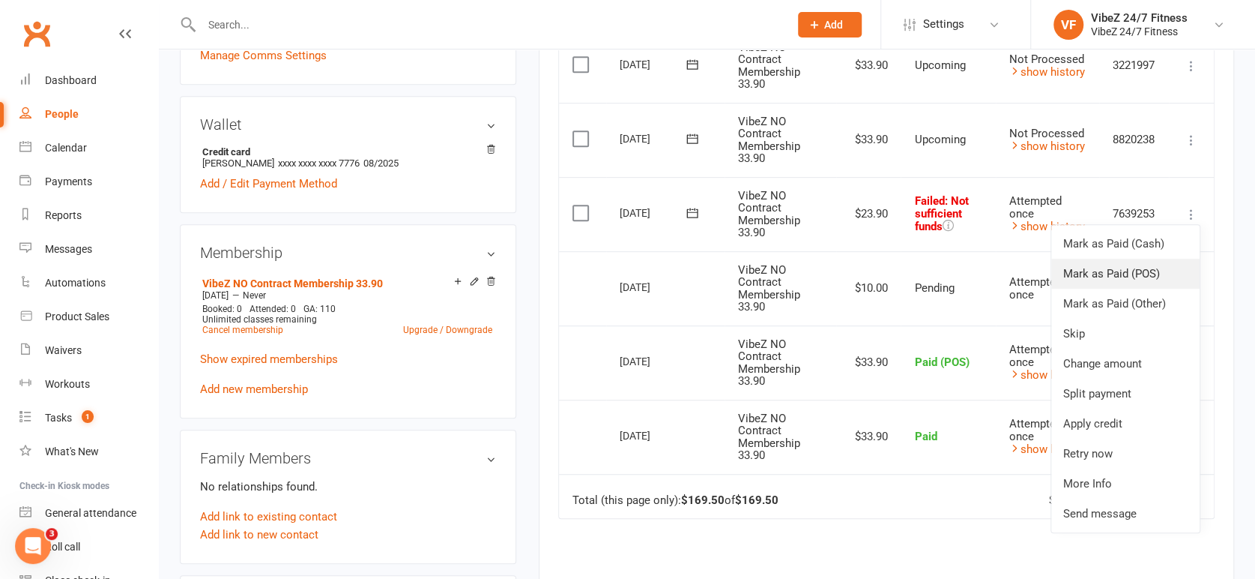
scroll to position [582, 0]
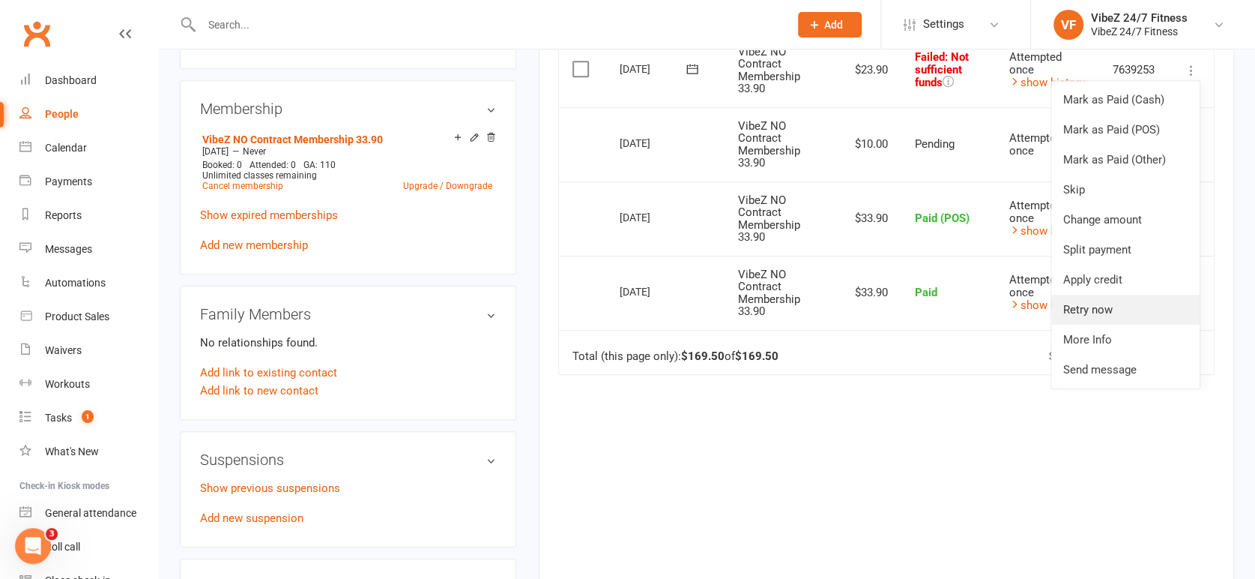
click at [1076, 313] on link "Retry now" at bounding box center [1126, 310] width 148 height 30
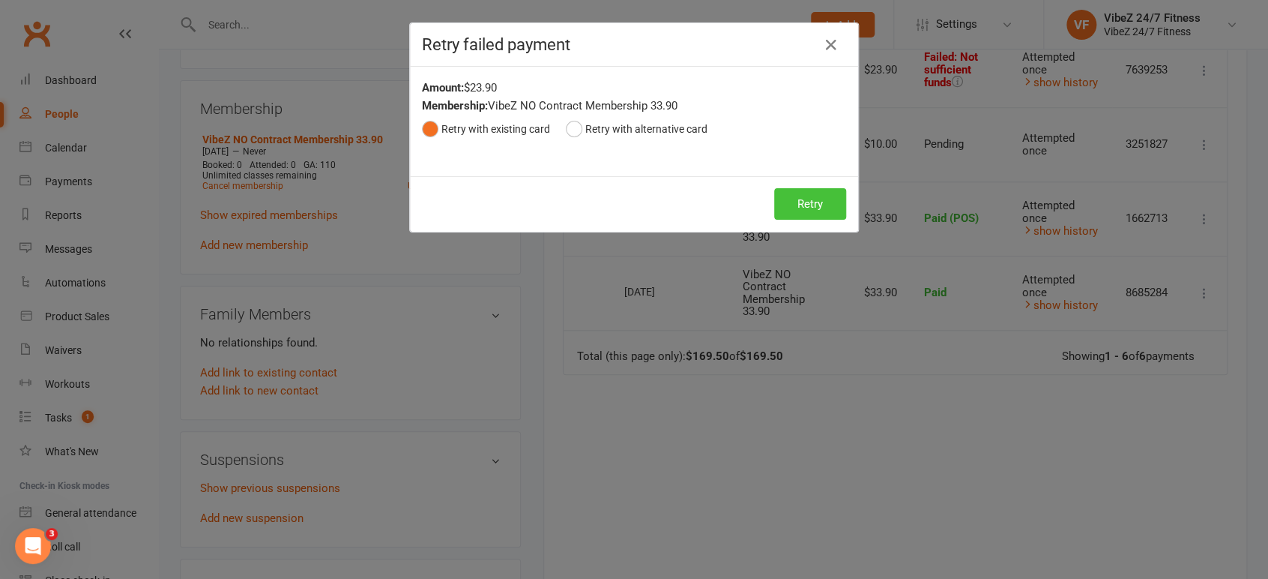
drag, startPoint x: 732, startPoint y: 191, endPoint x: 774, endPoint y: 208, distance: 45.1
click at [735, 193] on div "Retry Retry" at bounding box center [634, 203] width 448 height 55
click at [776, 208] on button "Retry" at bounding box center [810, 203] width 72 height 31
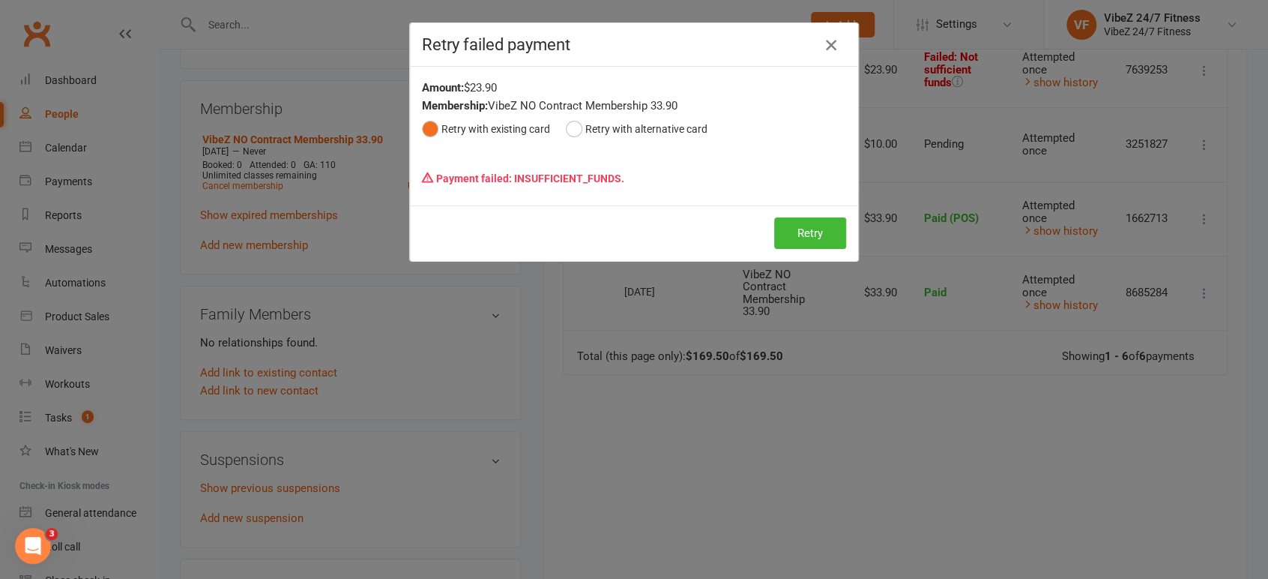
click at [830, 45] on icon "button" at bounding box center [831, 45] width 18 height 18
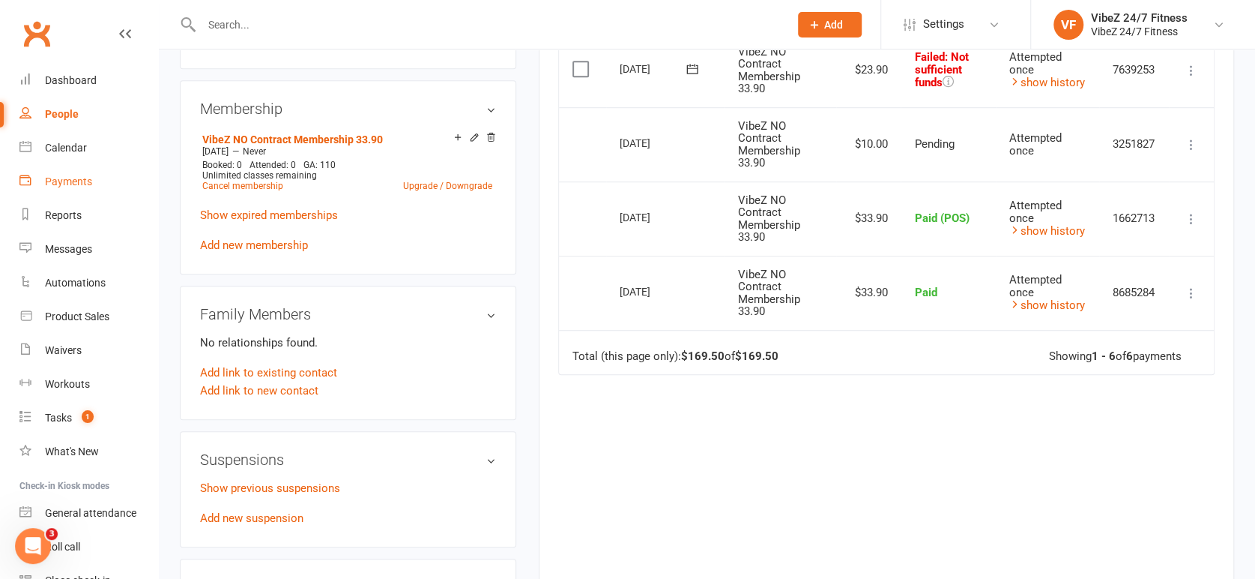
click at [102, 179] on link "Payments" at bounding box center [88, 182] width 139 height 34
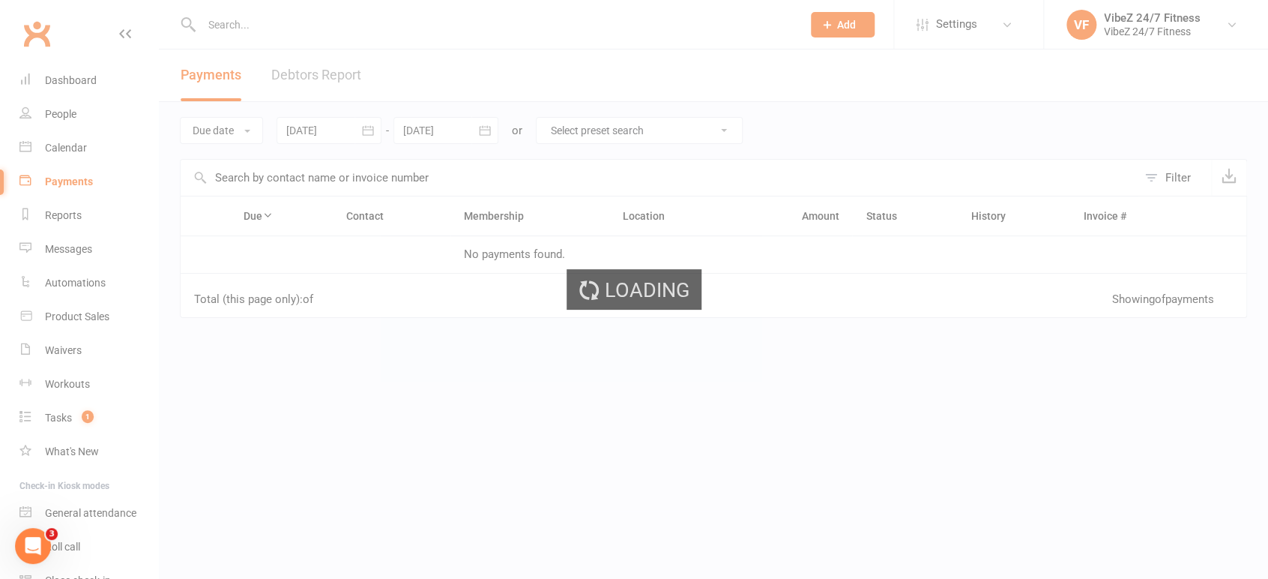
click at [300, 91] on div "Loading" at bounding box center [634, 289] width 1268 height 579
click at [307, 77] on div "Loading" at bounding box center [634, 289] width 1268 height 579
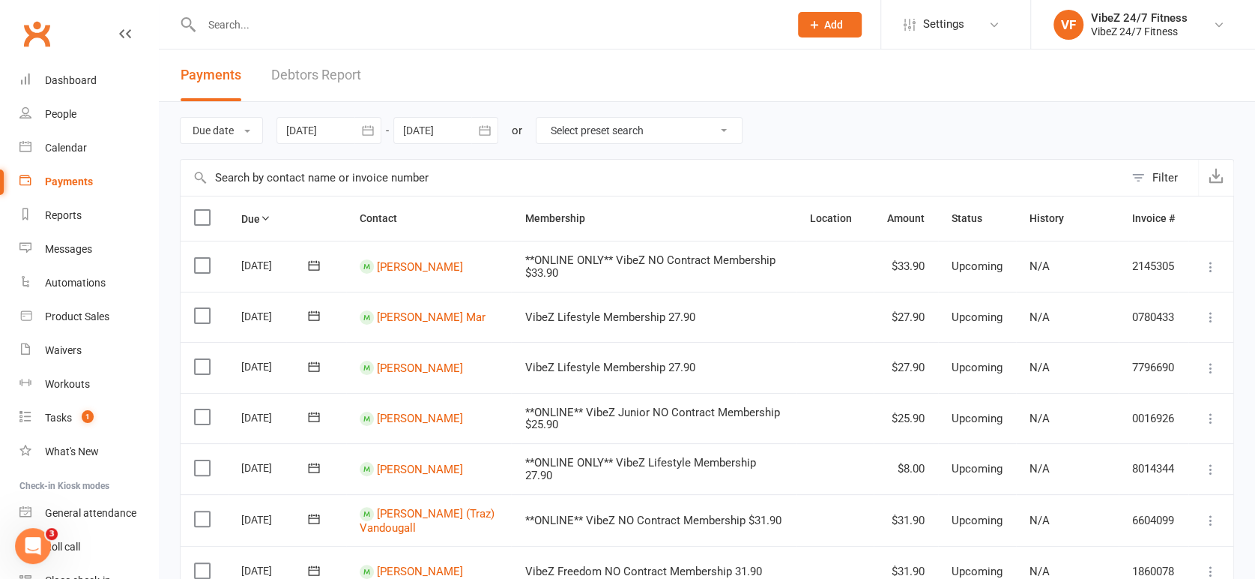
click at [312, 76] on link "Debtors Report" at bounding box center [316, 75] width 90 height 52
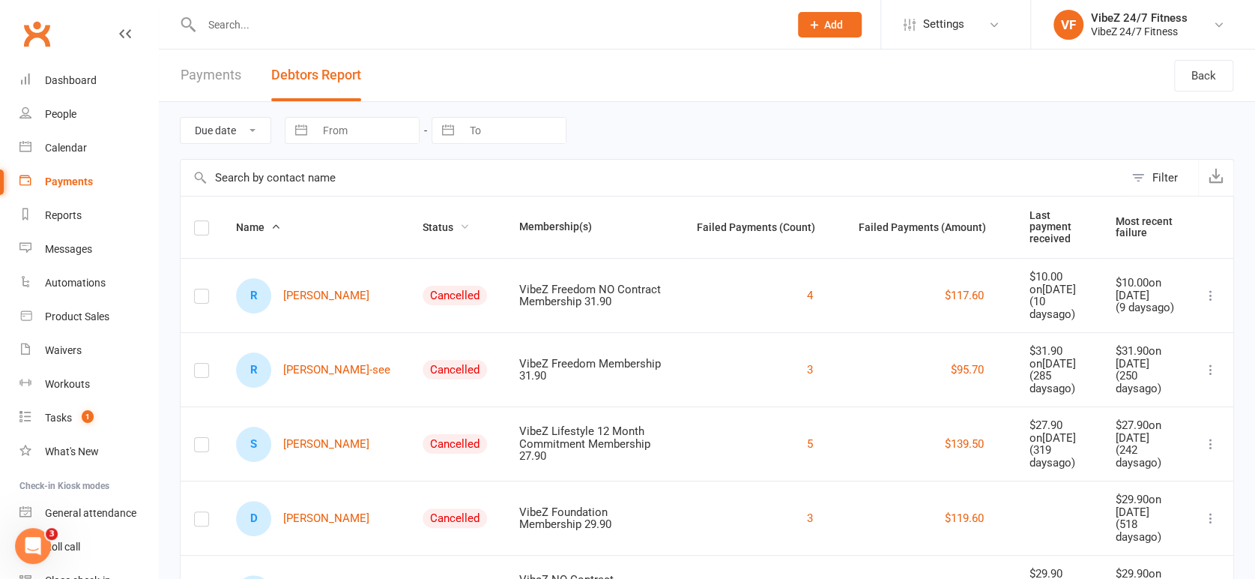
click at [423, 221] on span "Status" at bounding box center [446, 227] width 47 height 12
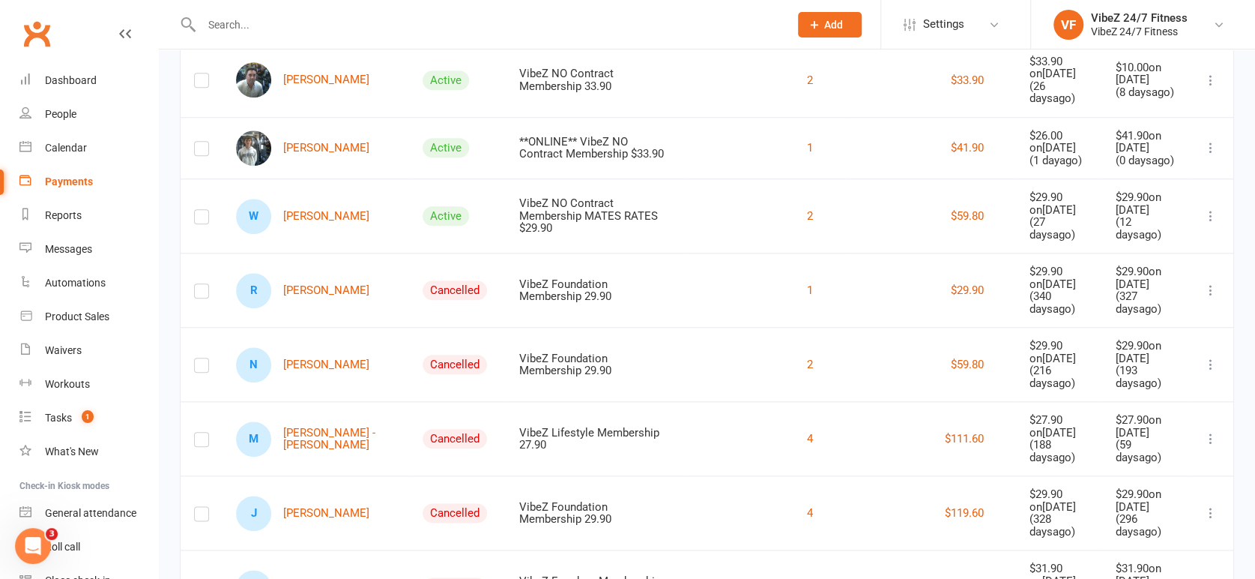
scroll to position [916, 0]
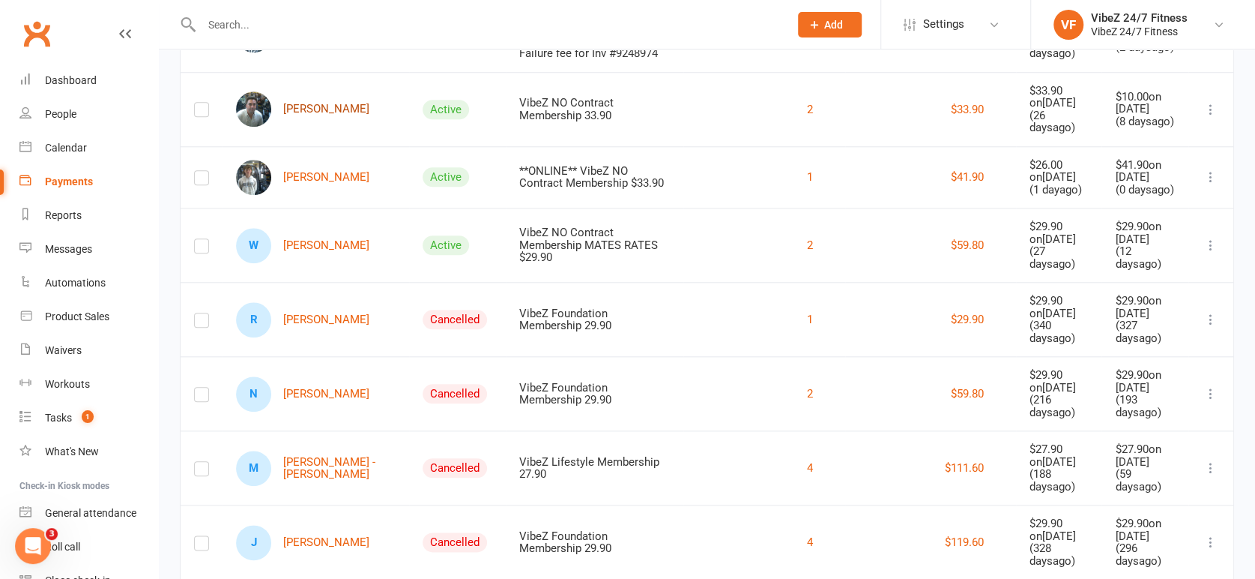
drag, startPoint x: 319, startPoint y: 149, endPoint x: 328, endPoint y: 152, distance: 8.8
click at [321, 127] on link "[PERSON_NAME]" at bounding box center [302, 108] width 133 height 35
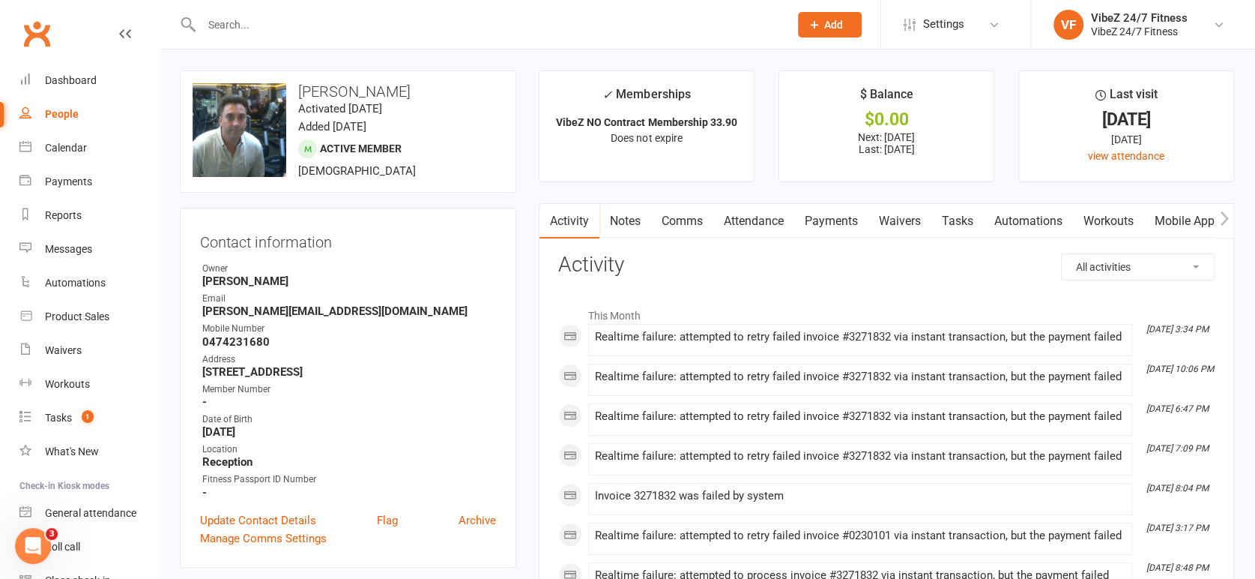
click at [813, 230] on link "Payments" at bounding box center [832, 221] width 74 height 34
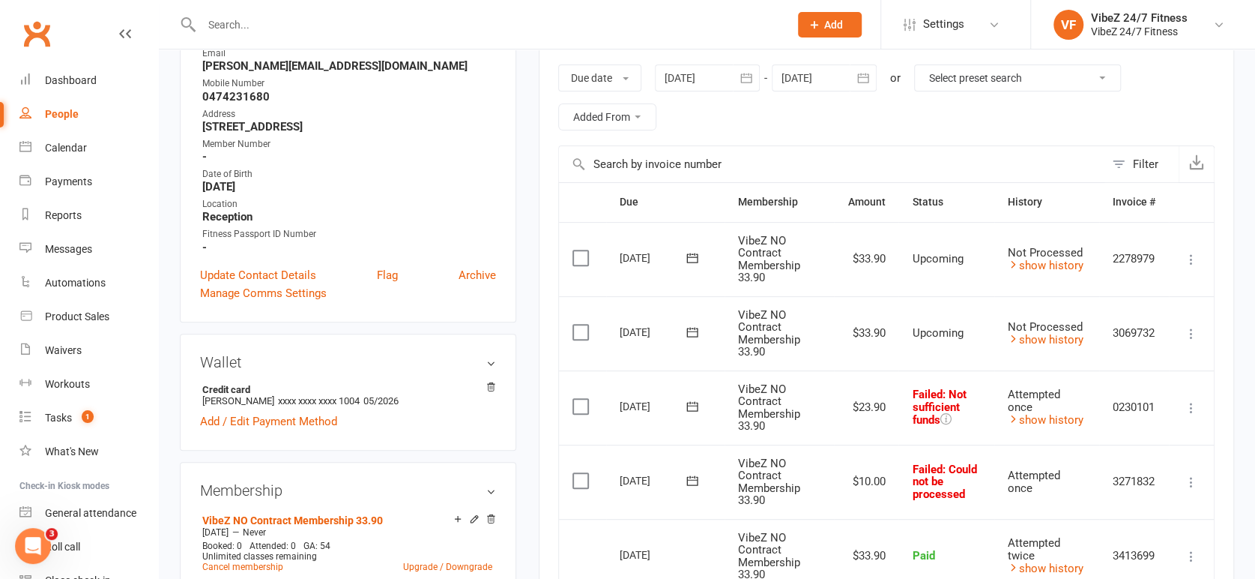
scroll to position [499, 0]
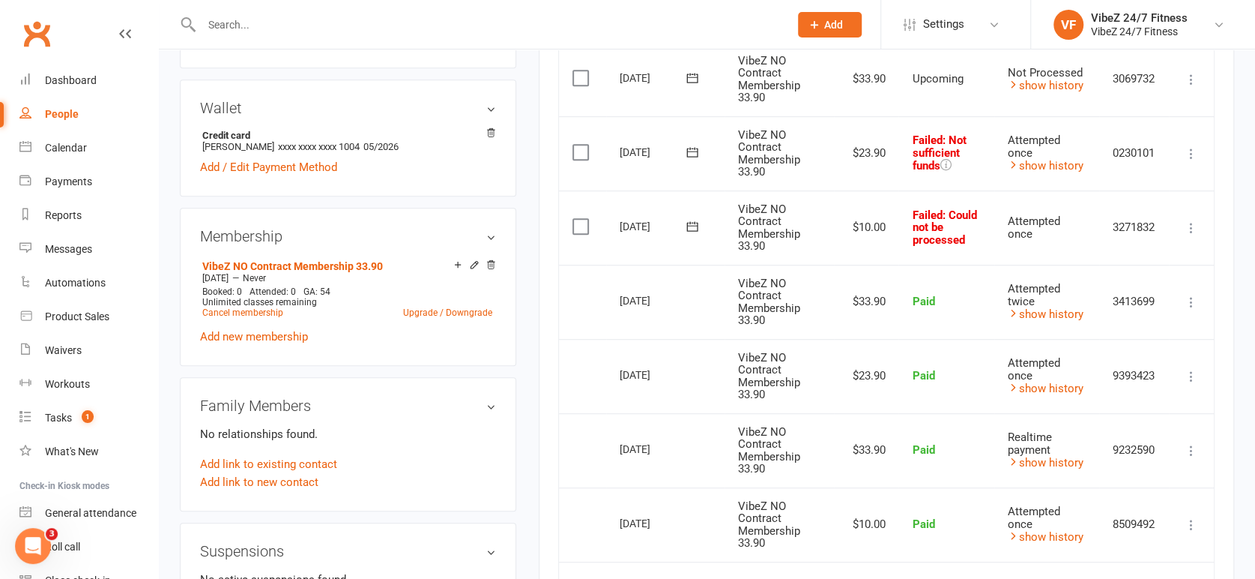
click at [1191, 220] on icon at bounding box center [1191, 227] width 15 height 15
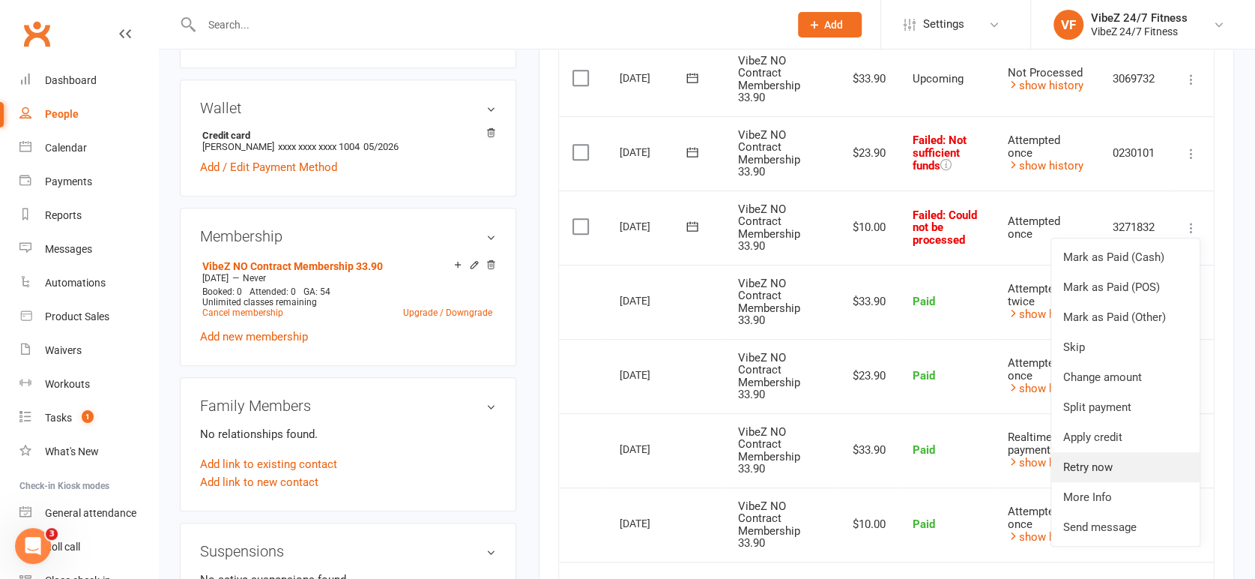
click at [1107, 465] on link "Retry now" at bounding box center [1126, 467] width 148 height 30
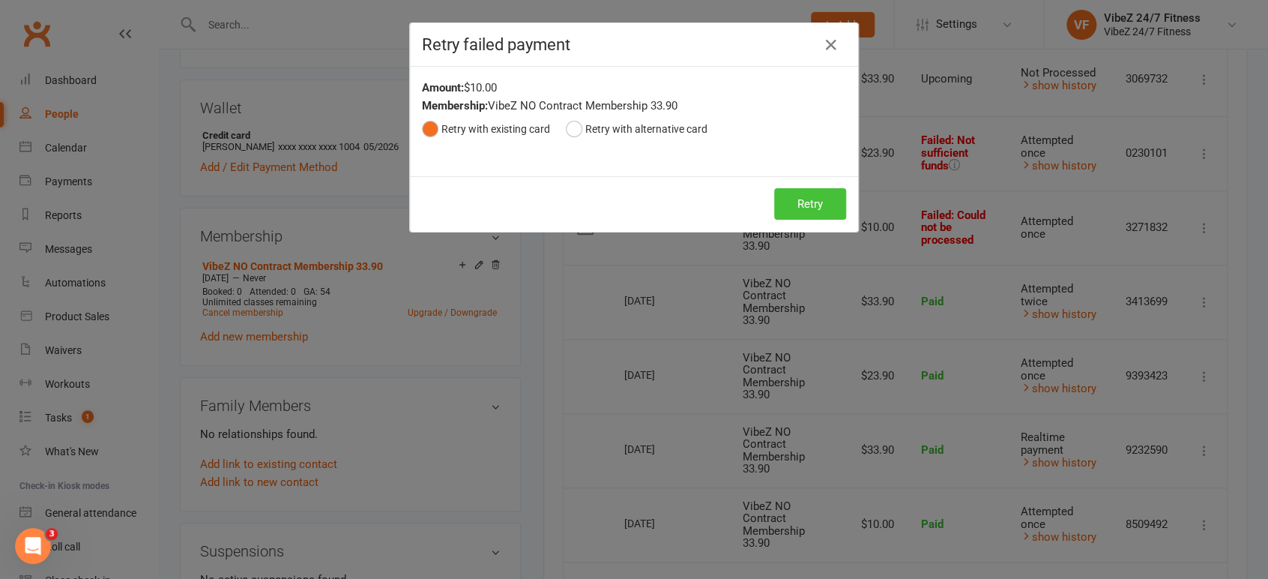
click at [783, 209] on button "Retry" at bounding box center [810, 203] width 72 height 31
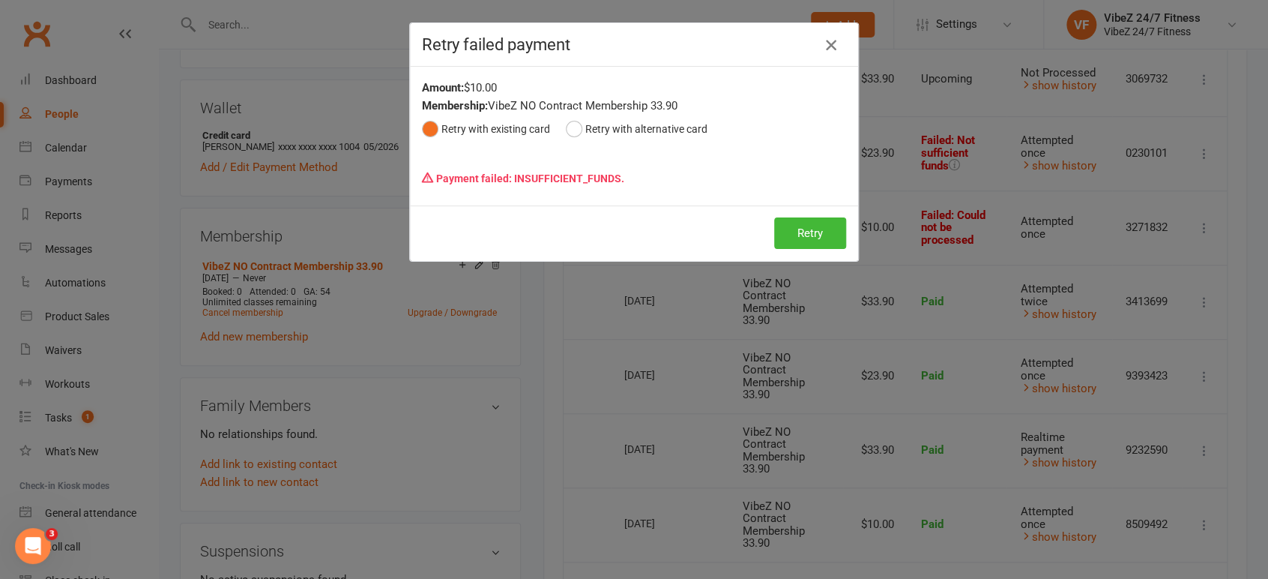
drag, startPoint x: 823, startPoint y: 46, endPoint x: 838, endPoint y: 43, distance: 15.3
click at [824, 46] on icon "button" at bounding box center [831, 45] width 18 height 18
